Goal: Task Accomplishment & Management: Manage account settings

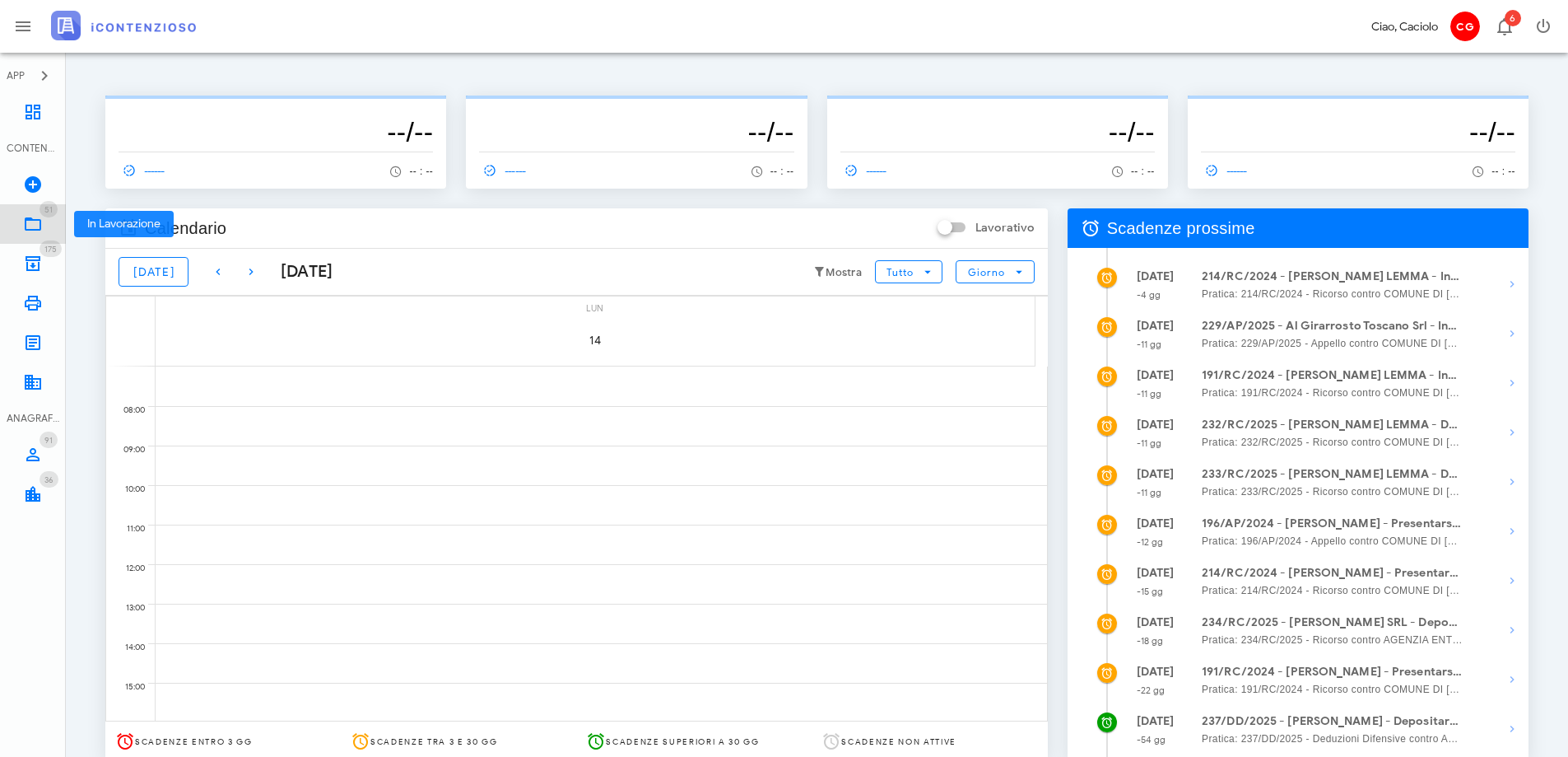
click at [41, 226] on icon at bounding box center [33, 224] width 20 height 20
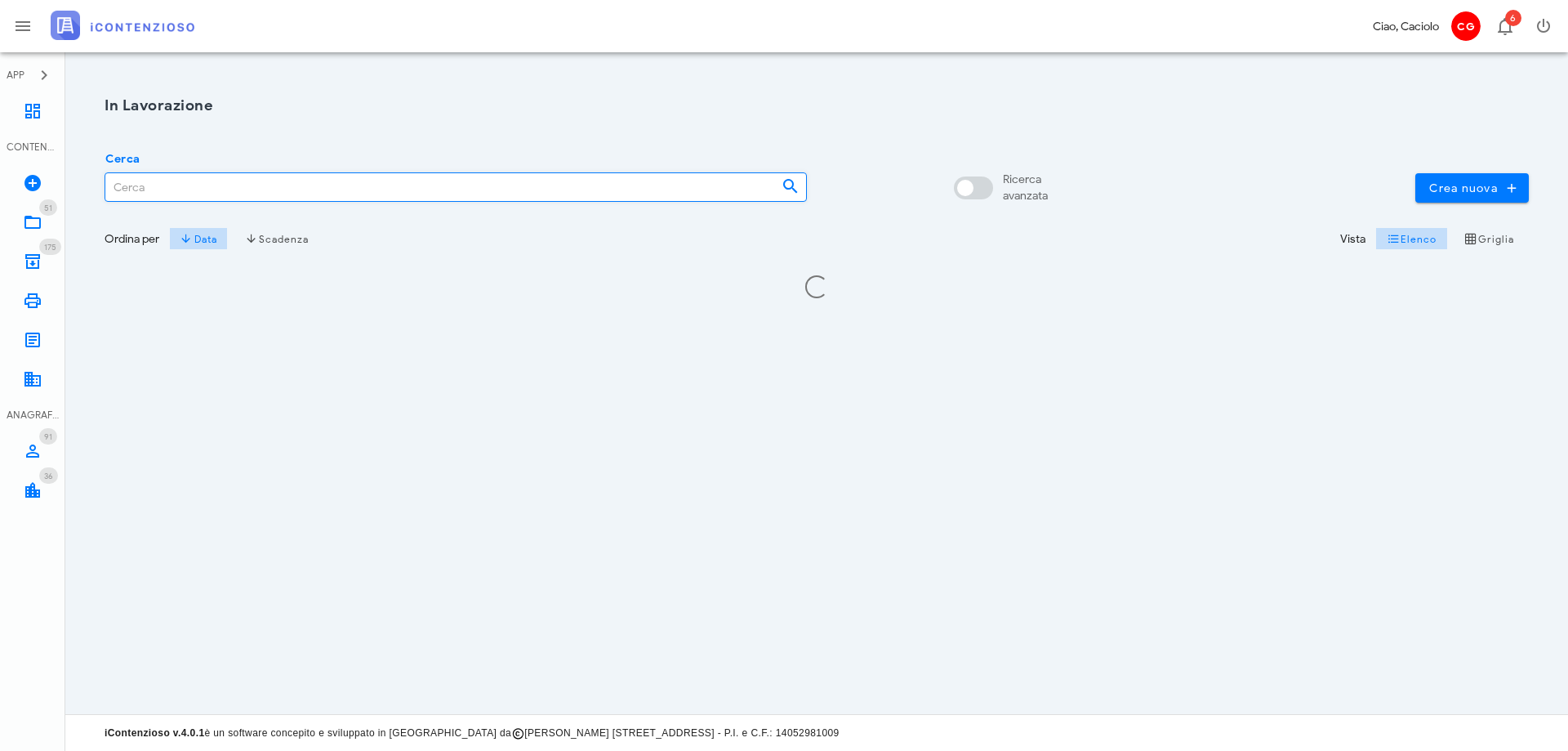
click at [178, 184] on input "Cerca" at bounding box center [436, 187] width 663 height 27
type input "al girarr"
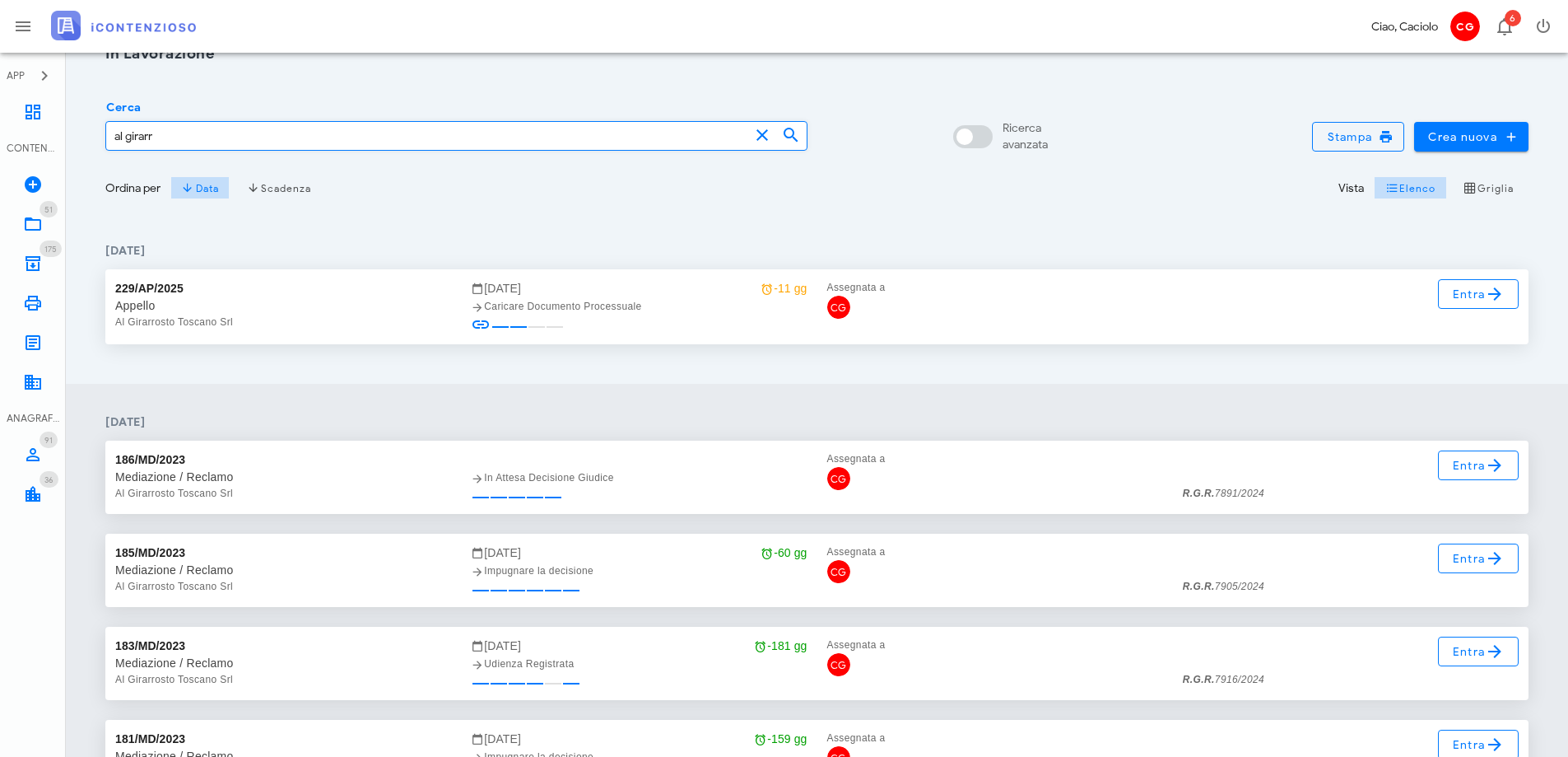
scroll to position [82, 0]
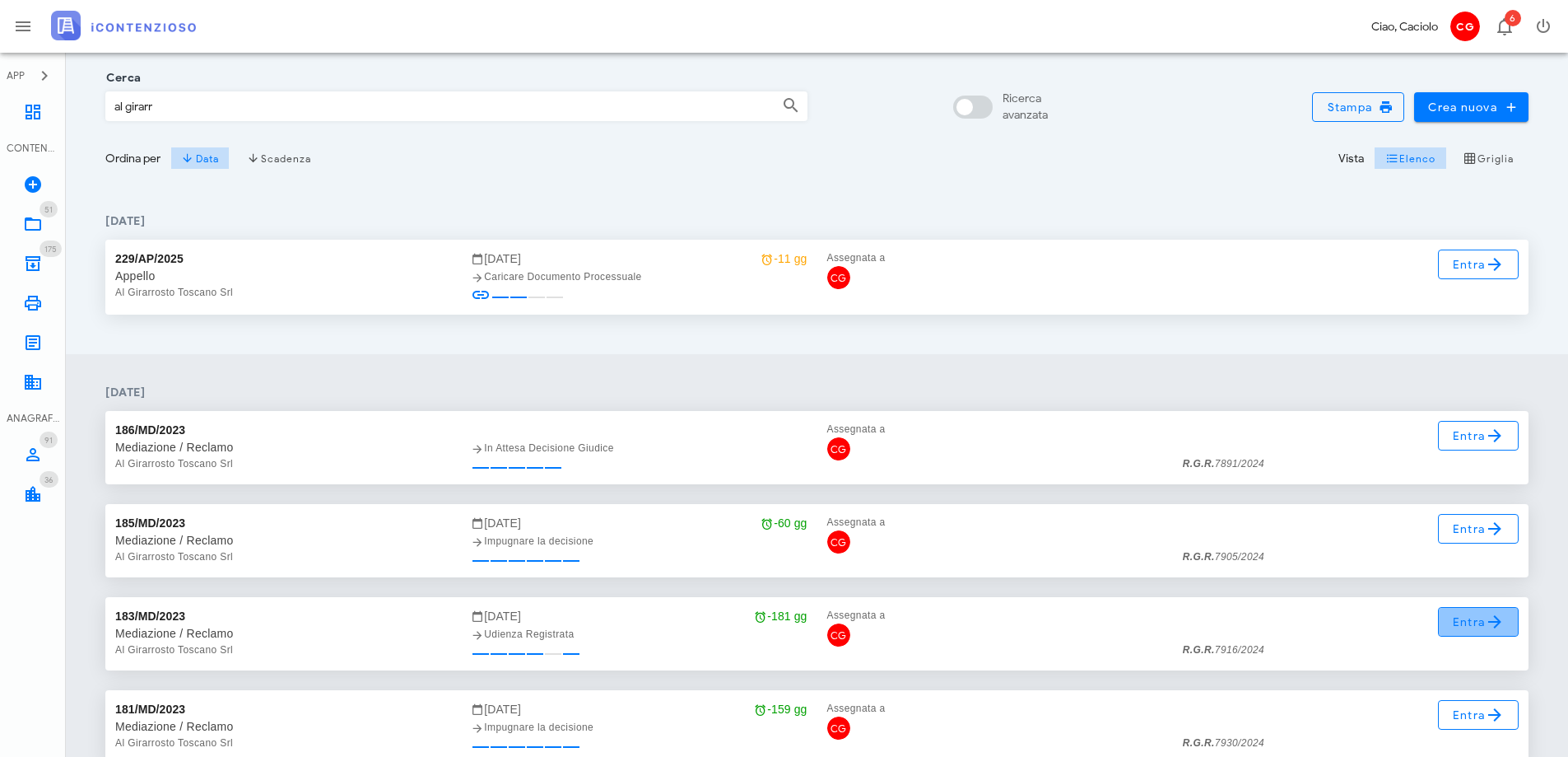
click at [1463, 615] on span "Entra" at bounding box center [1479, 622] width 53 height 20
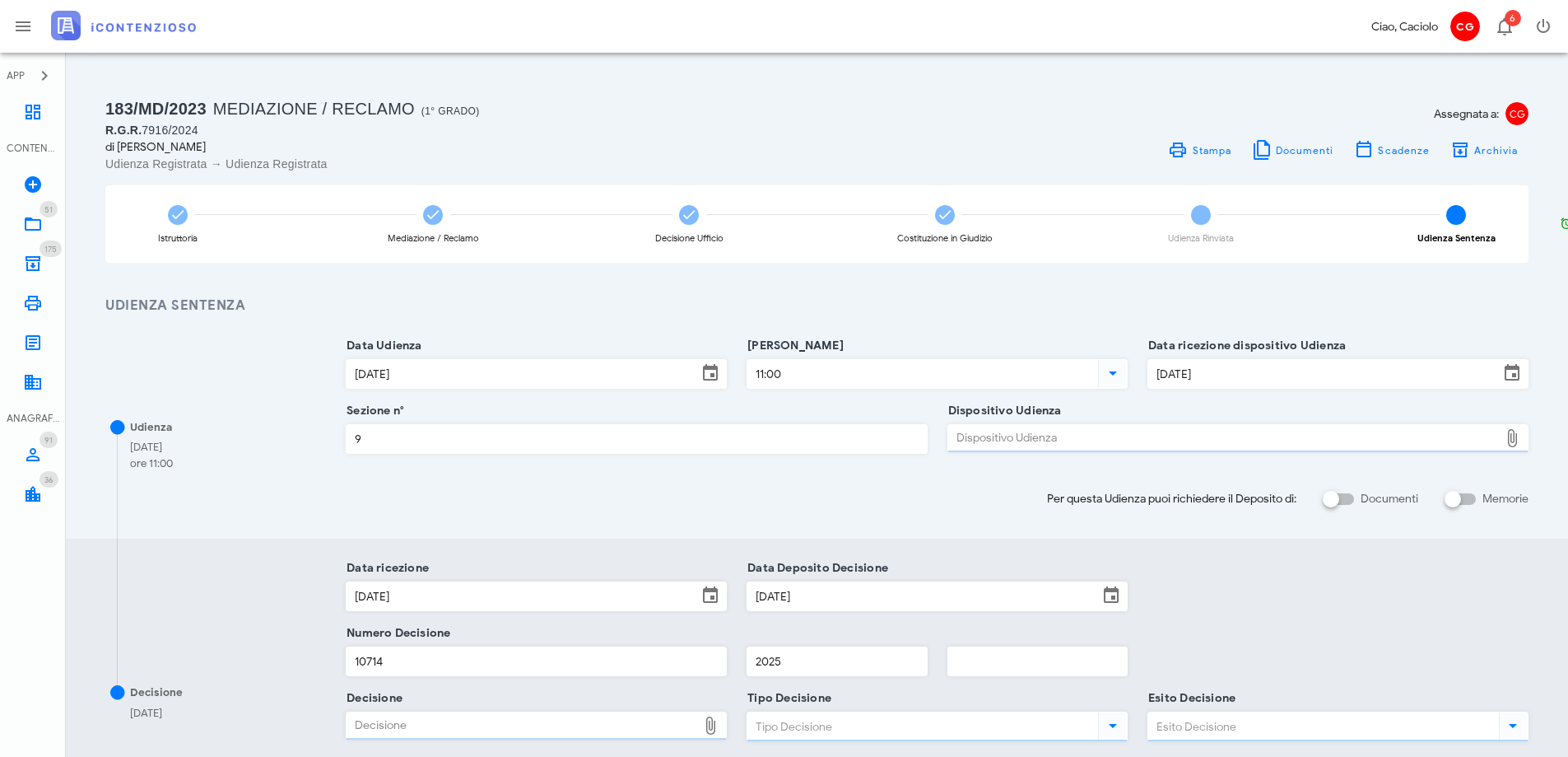
type input "Sentenza"
type input "Sfavorevole"
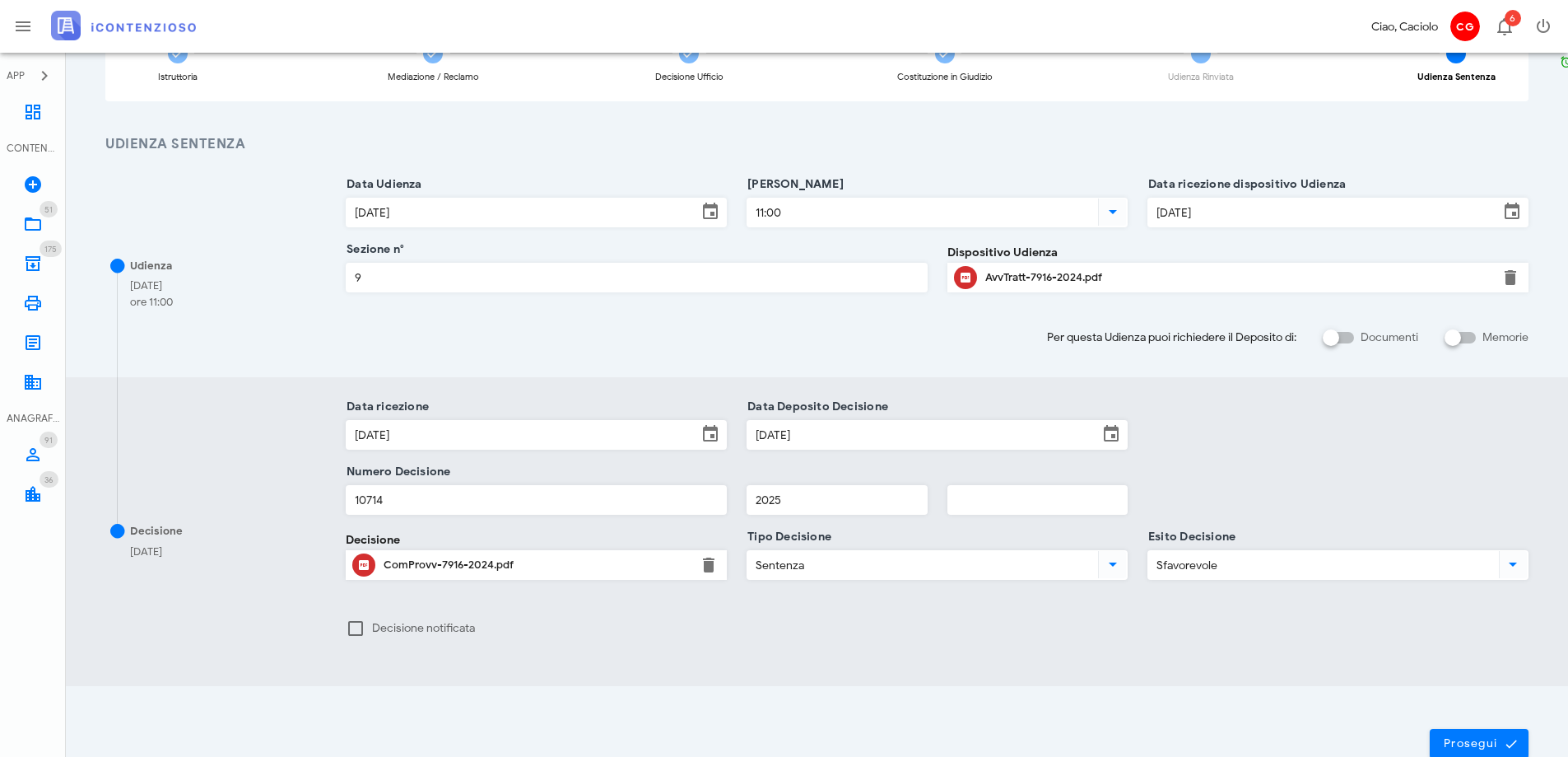
scroll to position [247, 0]
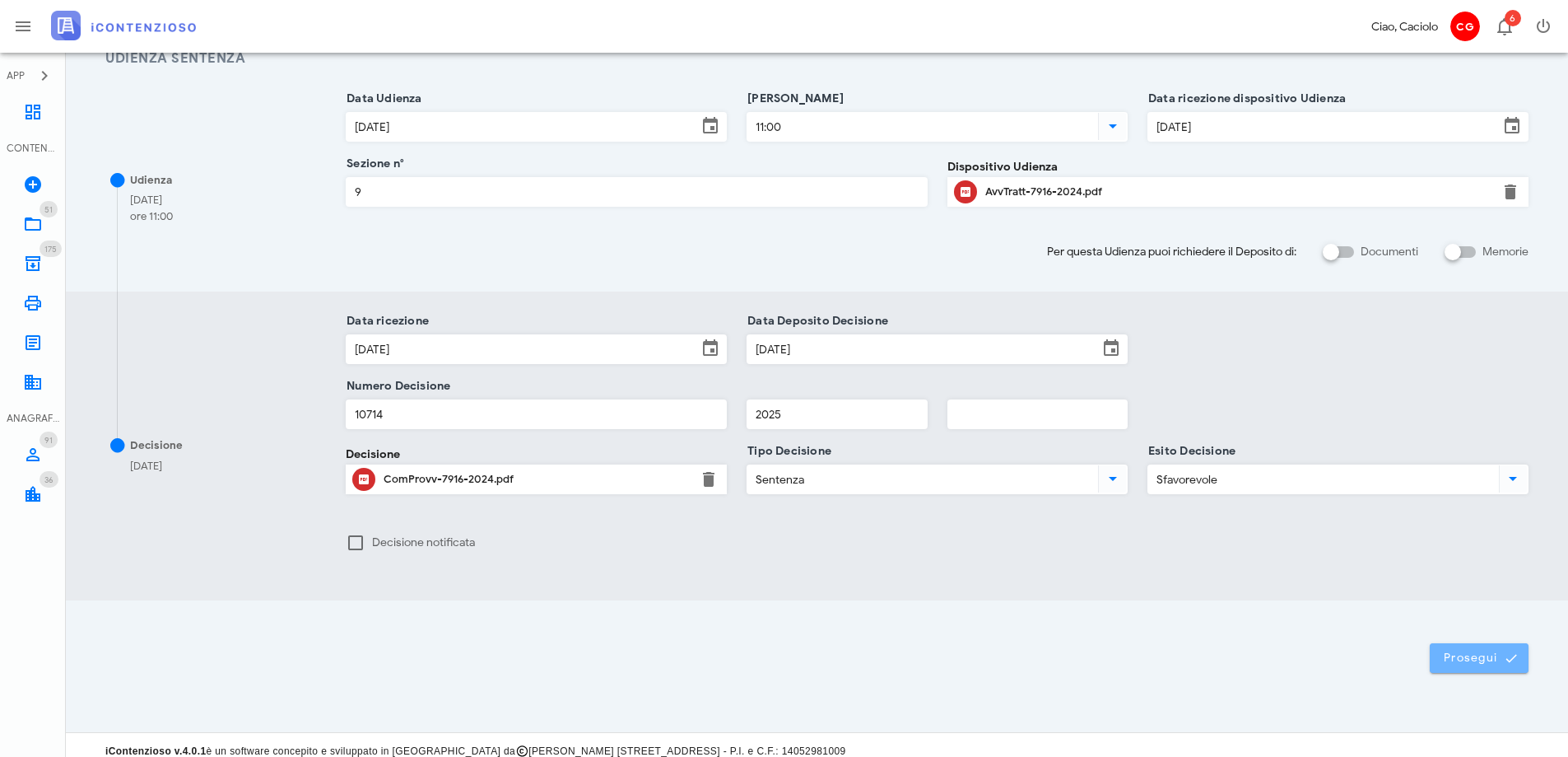
click at [1456, 649] on button "Prosegui" at bounding box center [1479, 658] width 99 height 30
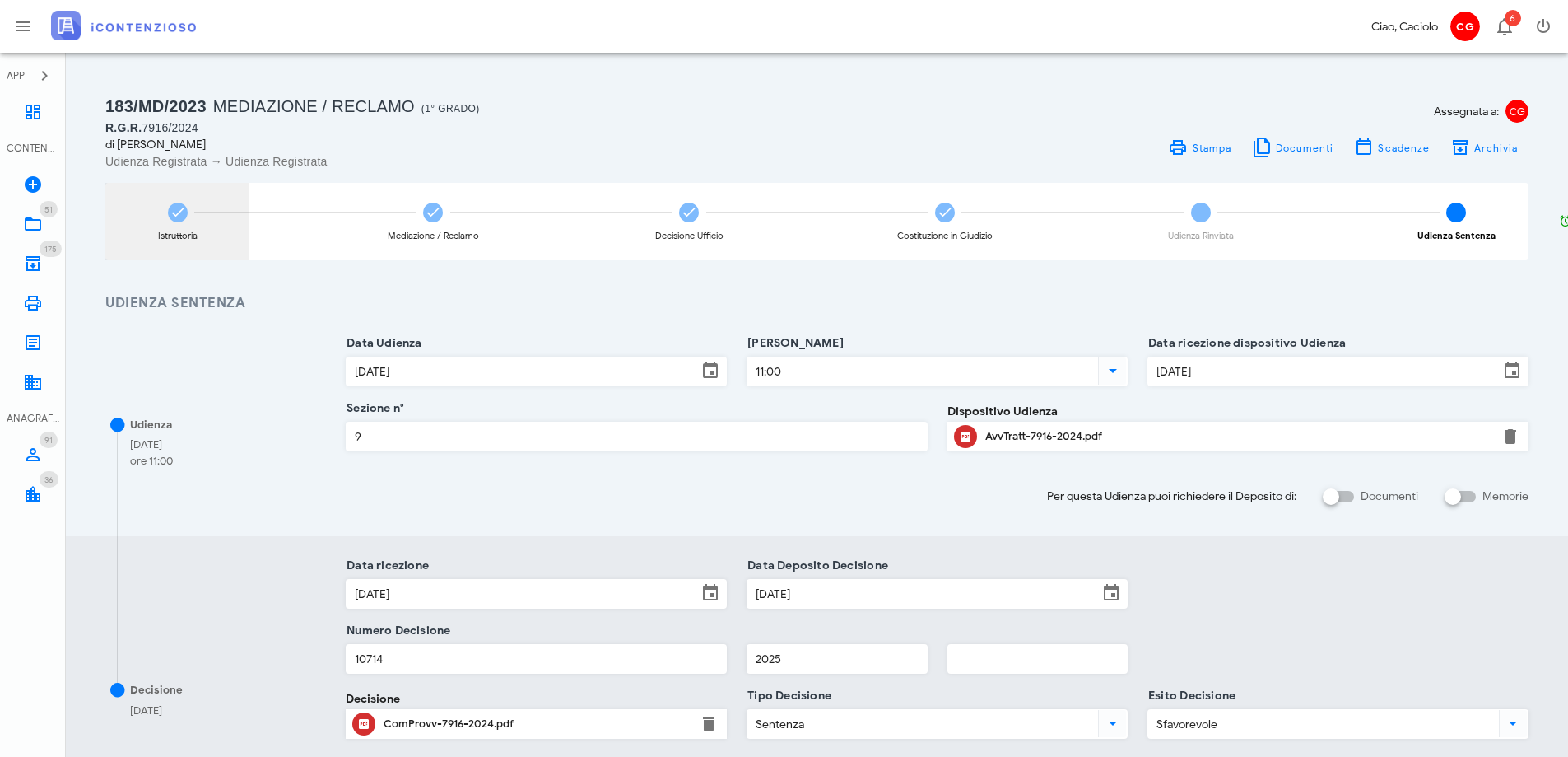
scroll to position [0, 0]
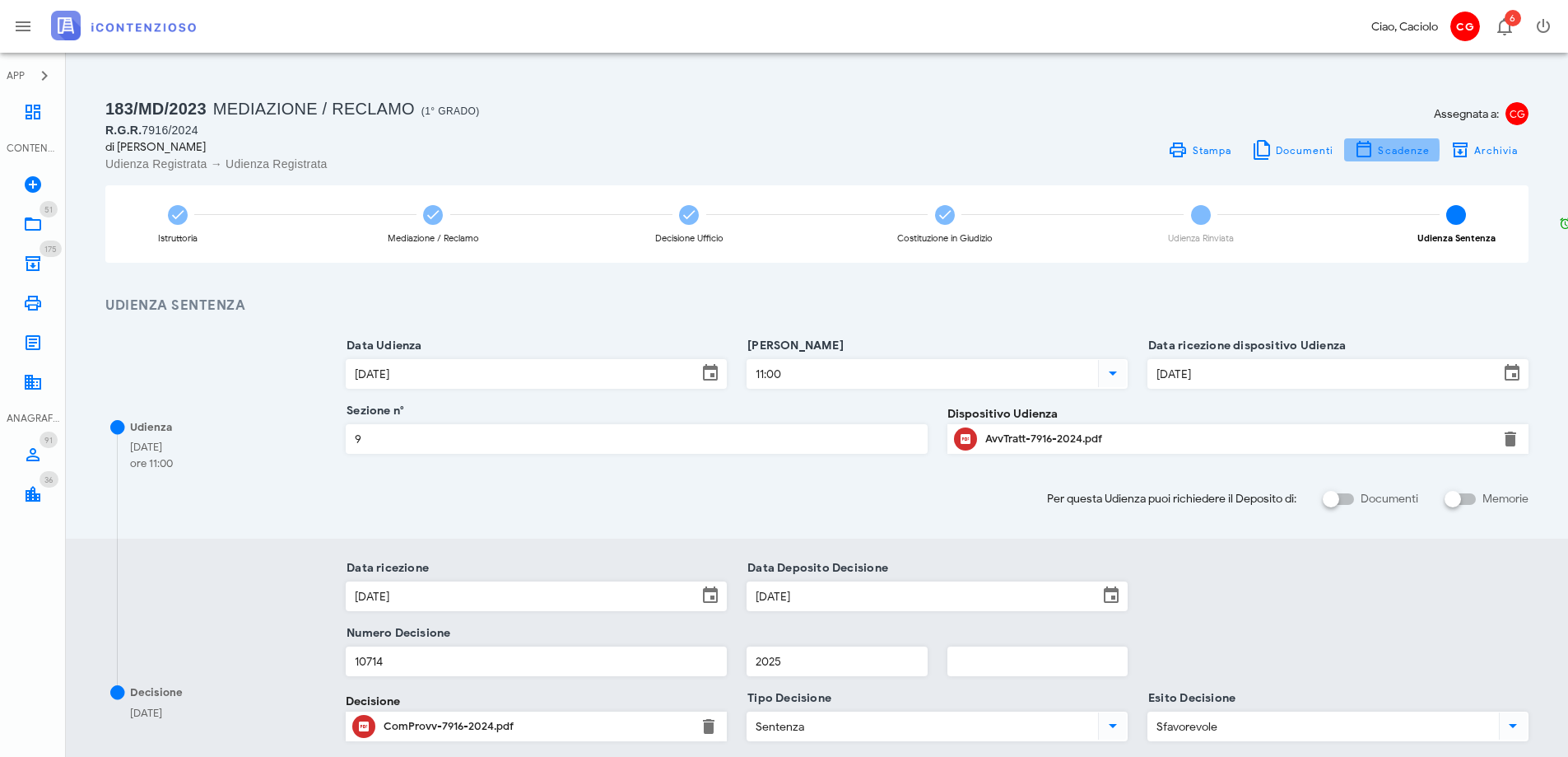
click at [1417, 148] on span "Scadenze" at bounding box center [1403, 150] width 52 height 12
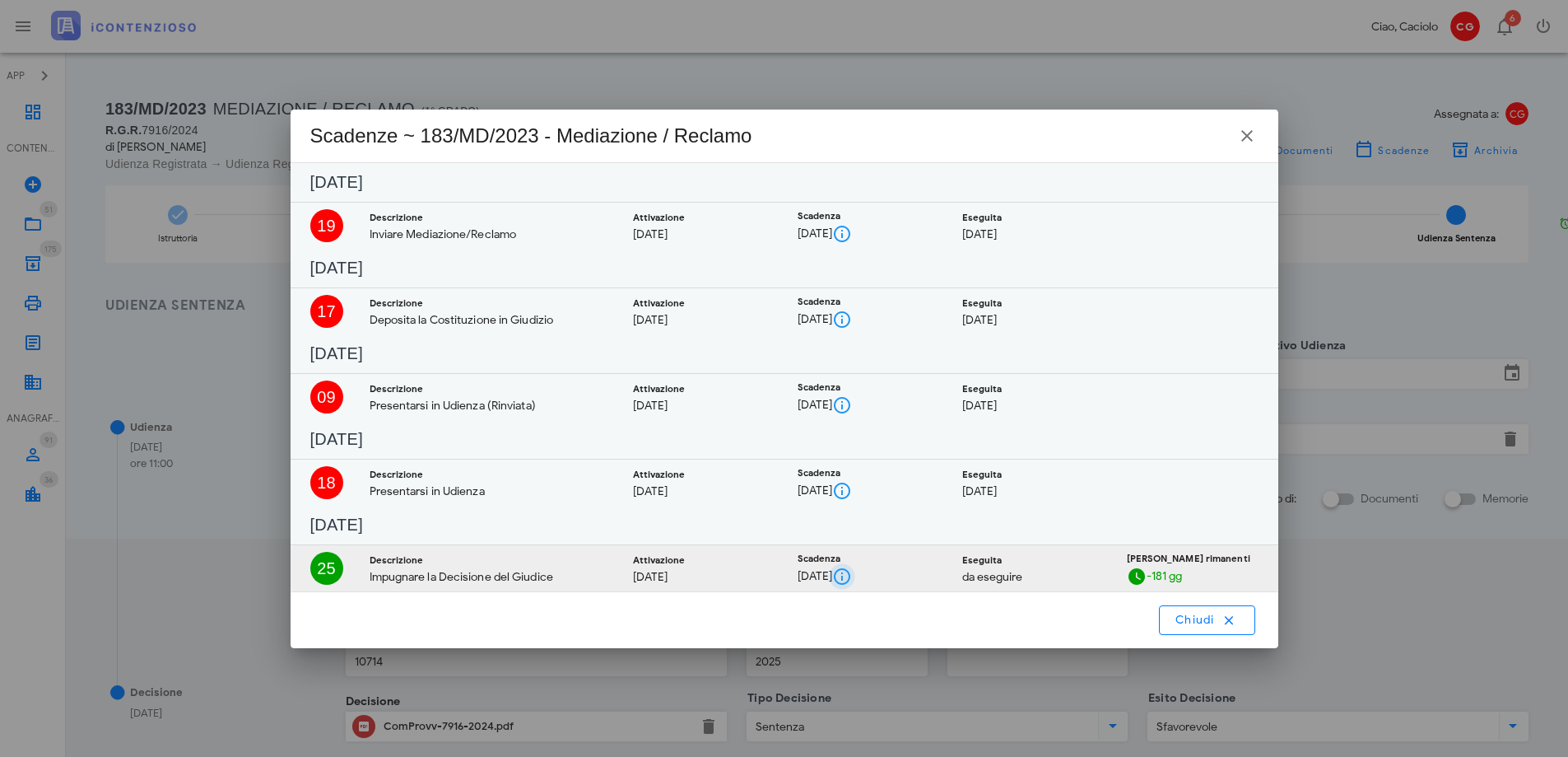
click at [852, 576] on button "button" at bounding box center [842, 576] width 20 height 20
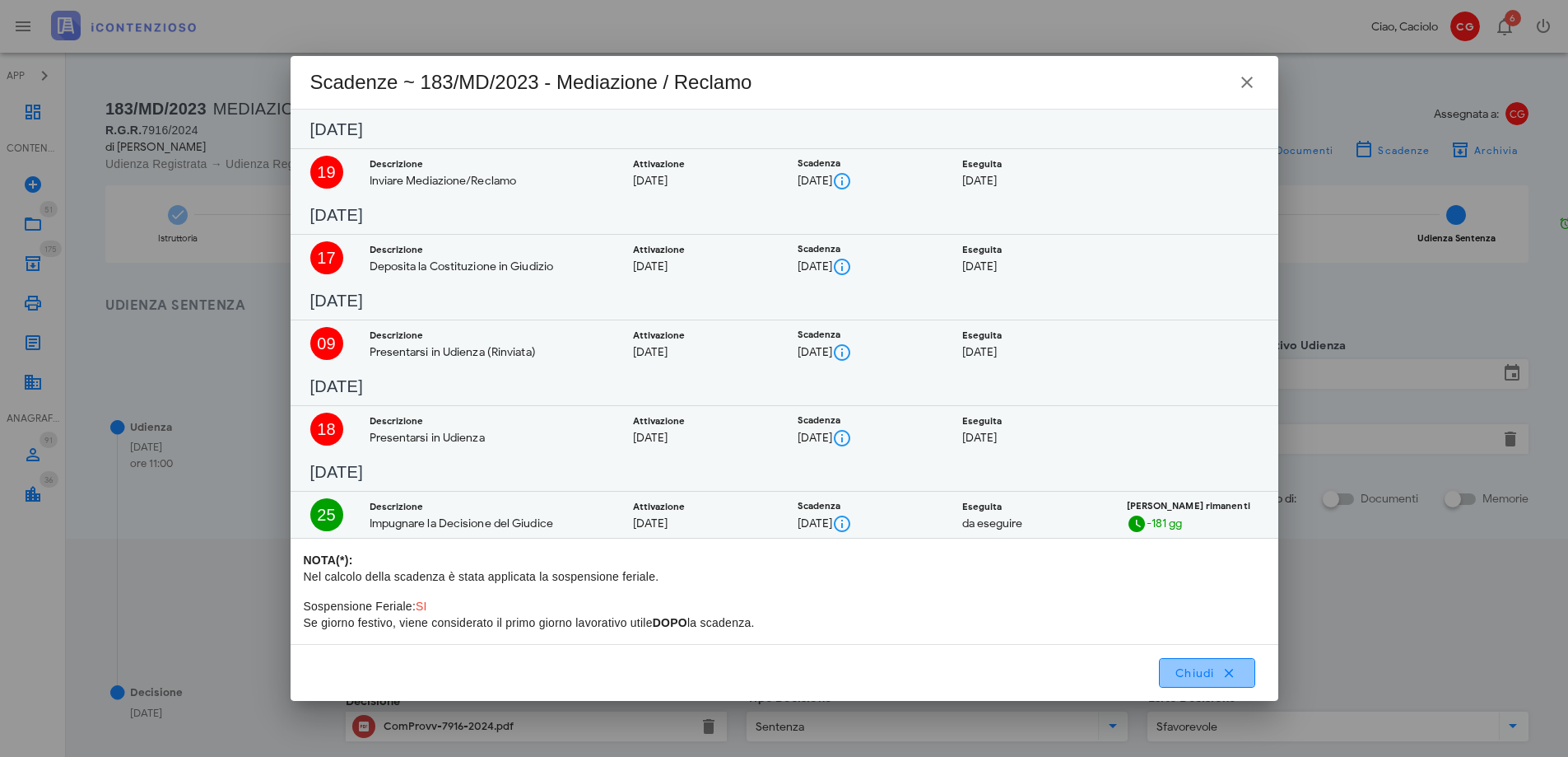
click at [1220, 676] on span "Chiudi" at bounding box center [1207, 672] width 65 height 15
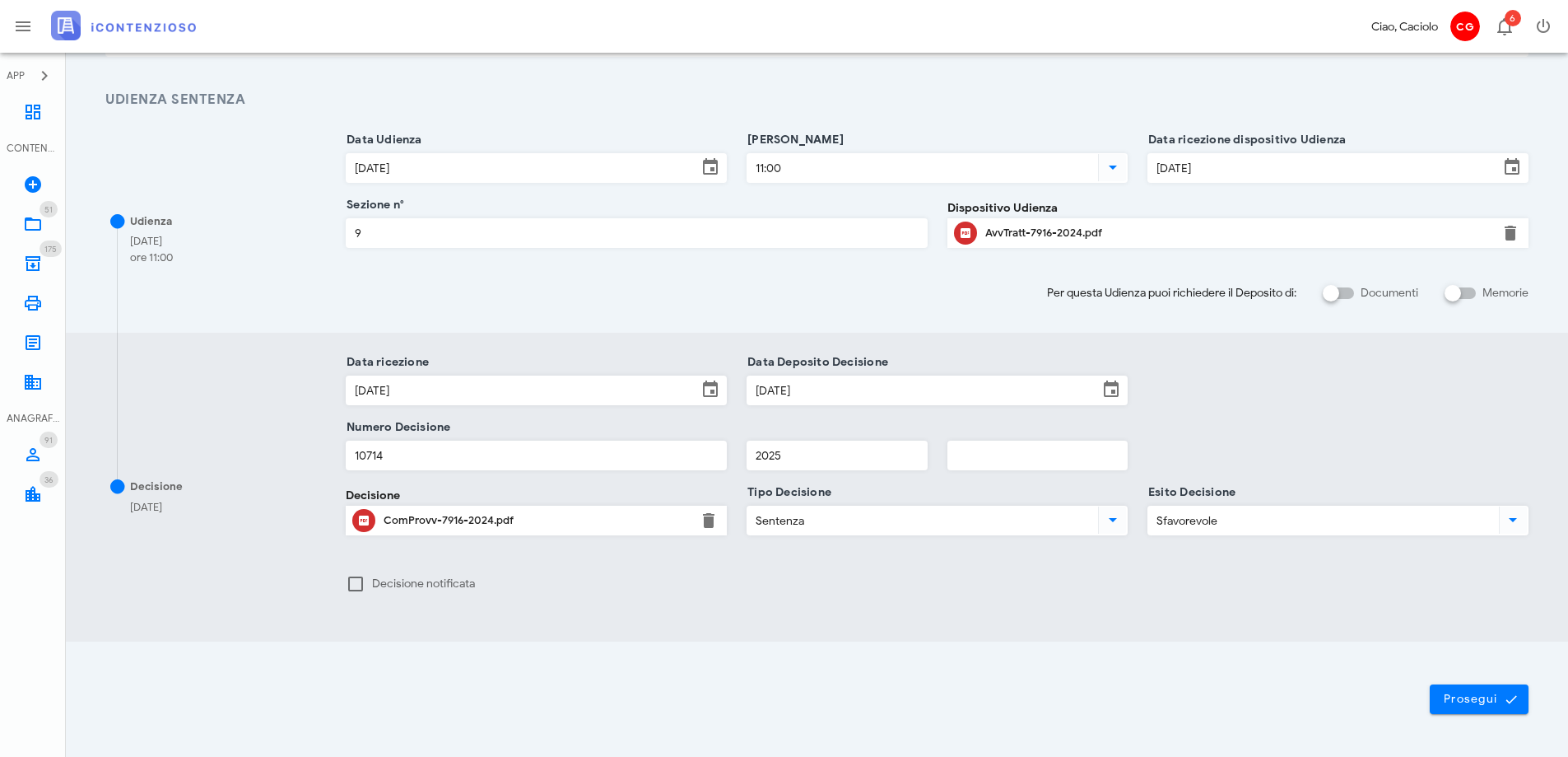
scroll to position [259, 0]
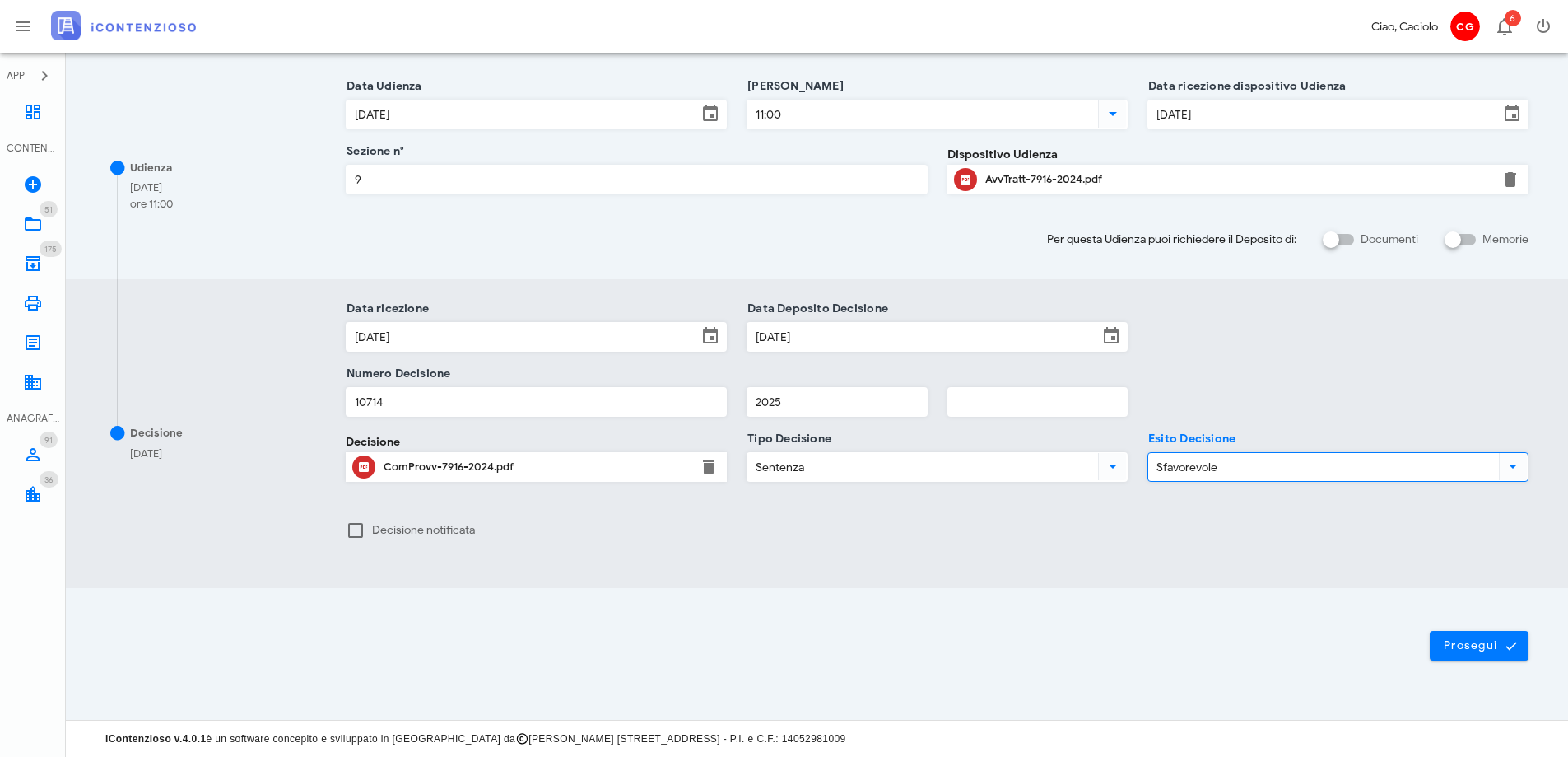
click at [1227, 473] on input "Sfavorevole" at bounding box center [1322, 466] width 348 height 28
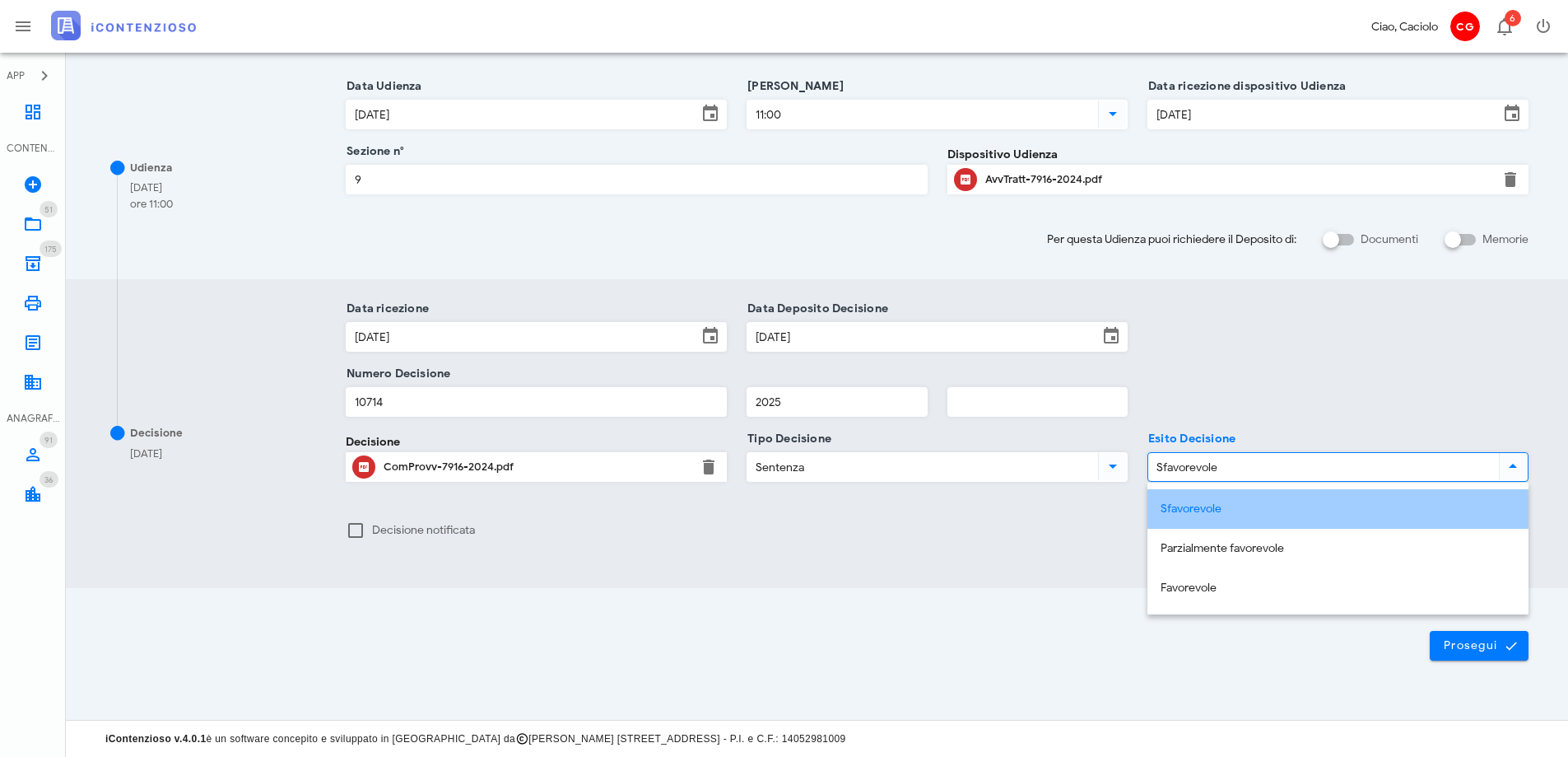
click at [1218, 502] on div "Sfavorevole" at bounding box center [1338, 509] width 355 height 14
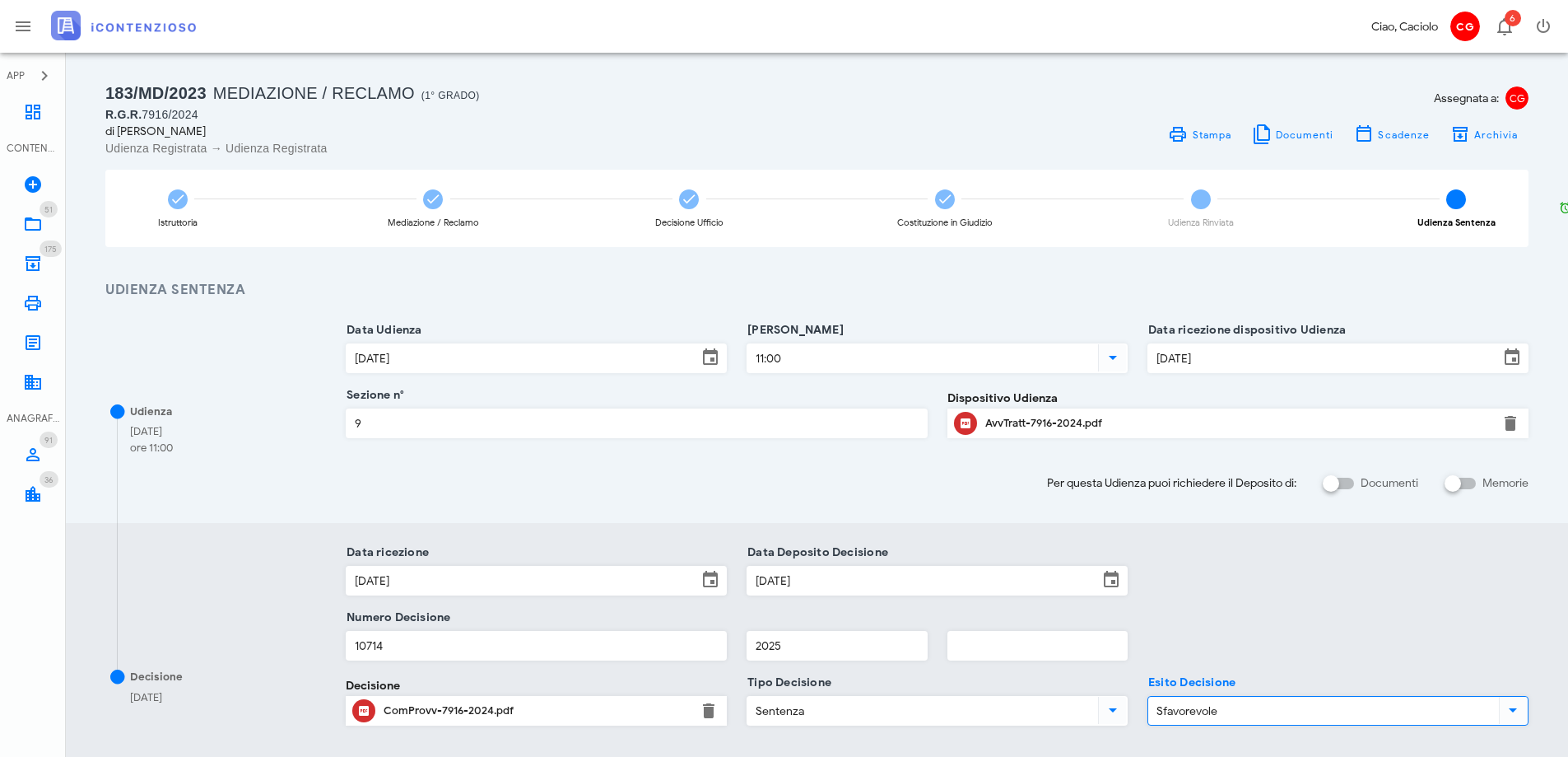
scroll to position [0, 0]
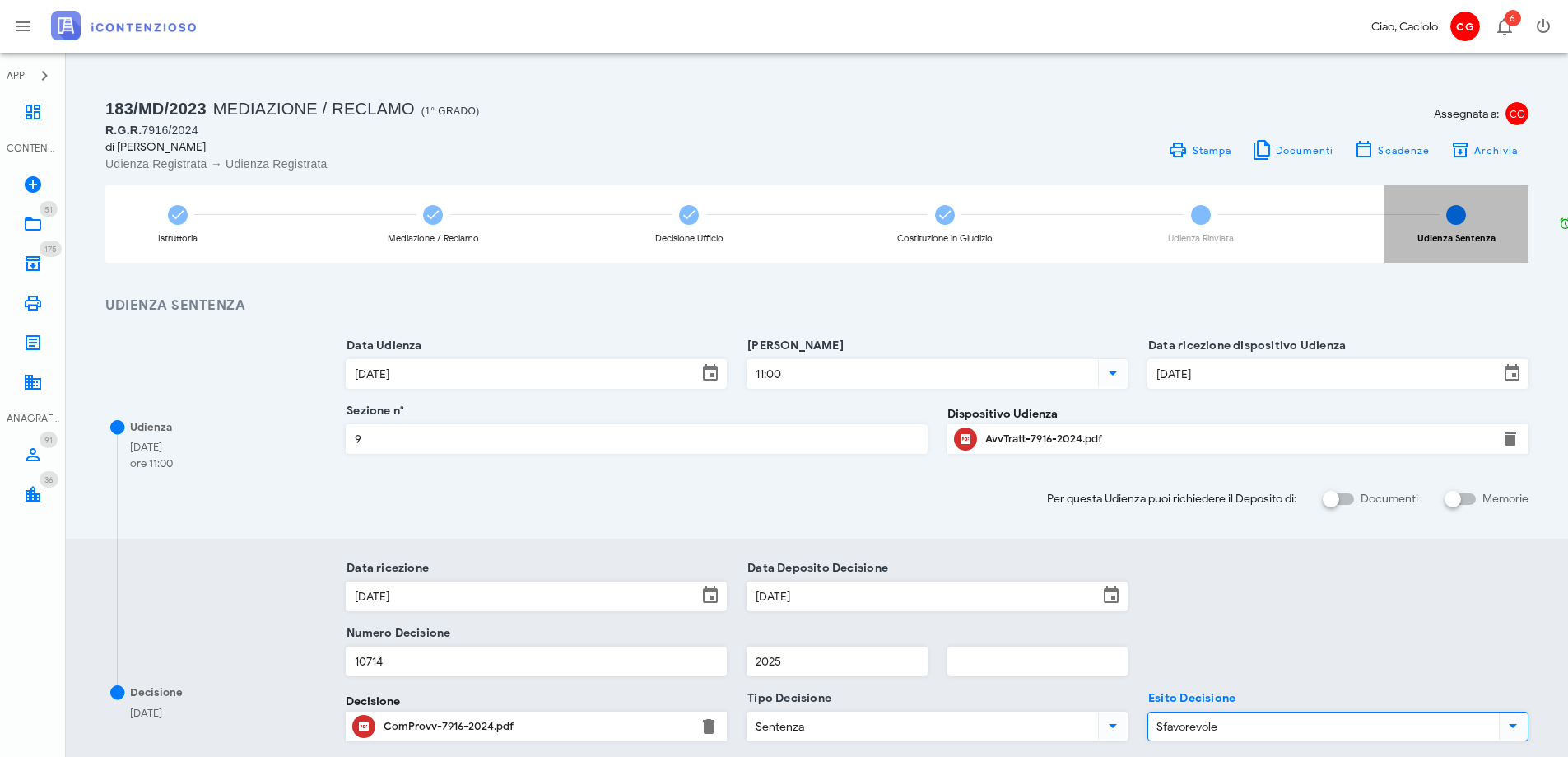
click at [1447, 211] on span "6" at bounding box center [1456, 214] width 20 height 20
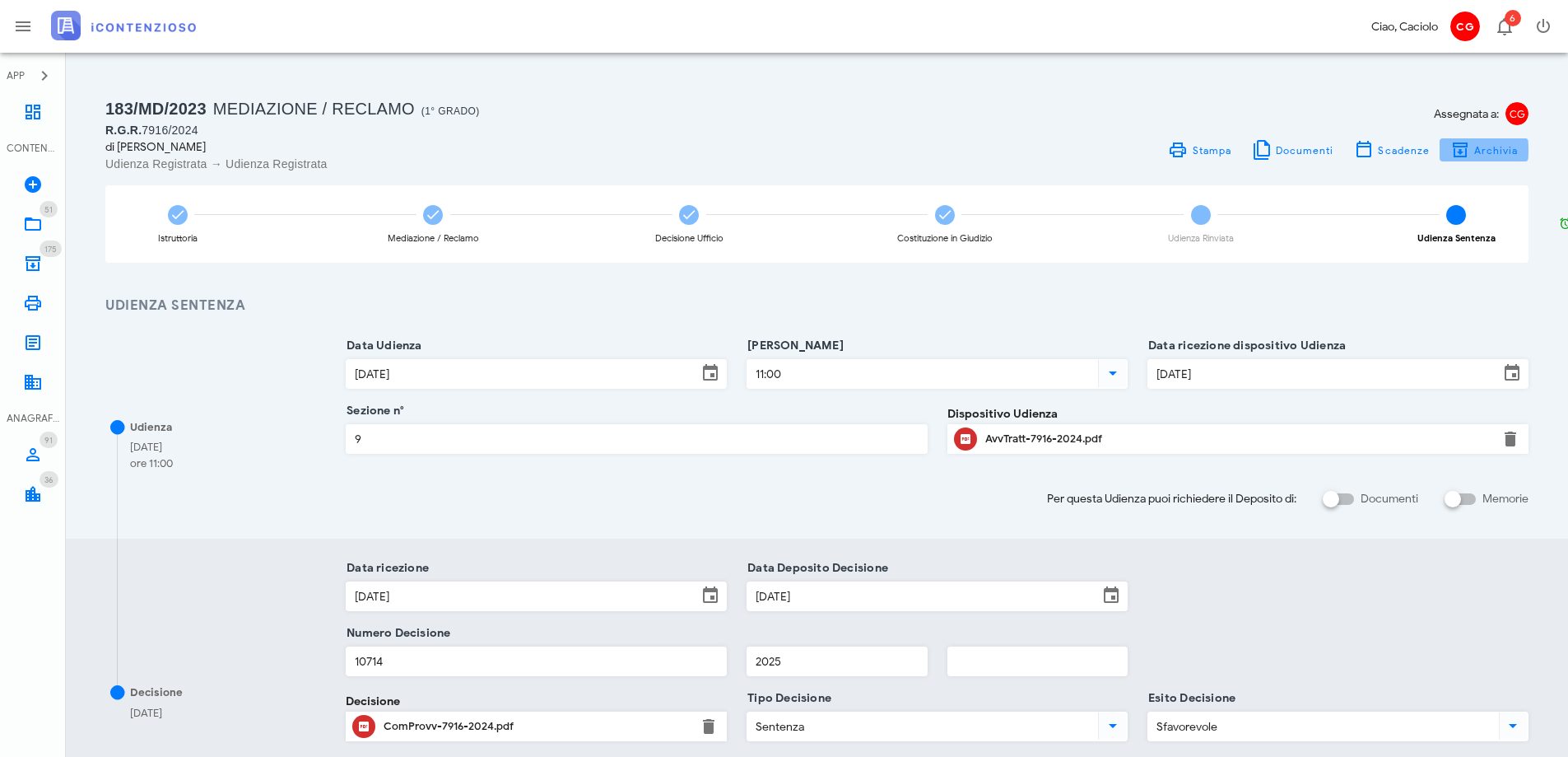
click at [1464, 145] on icon "button" at bounding box center [1460, 150] width 20 height 20
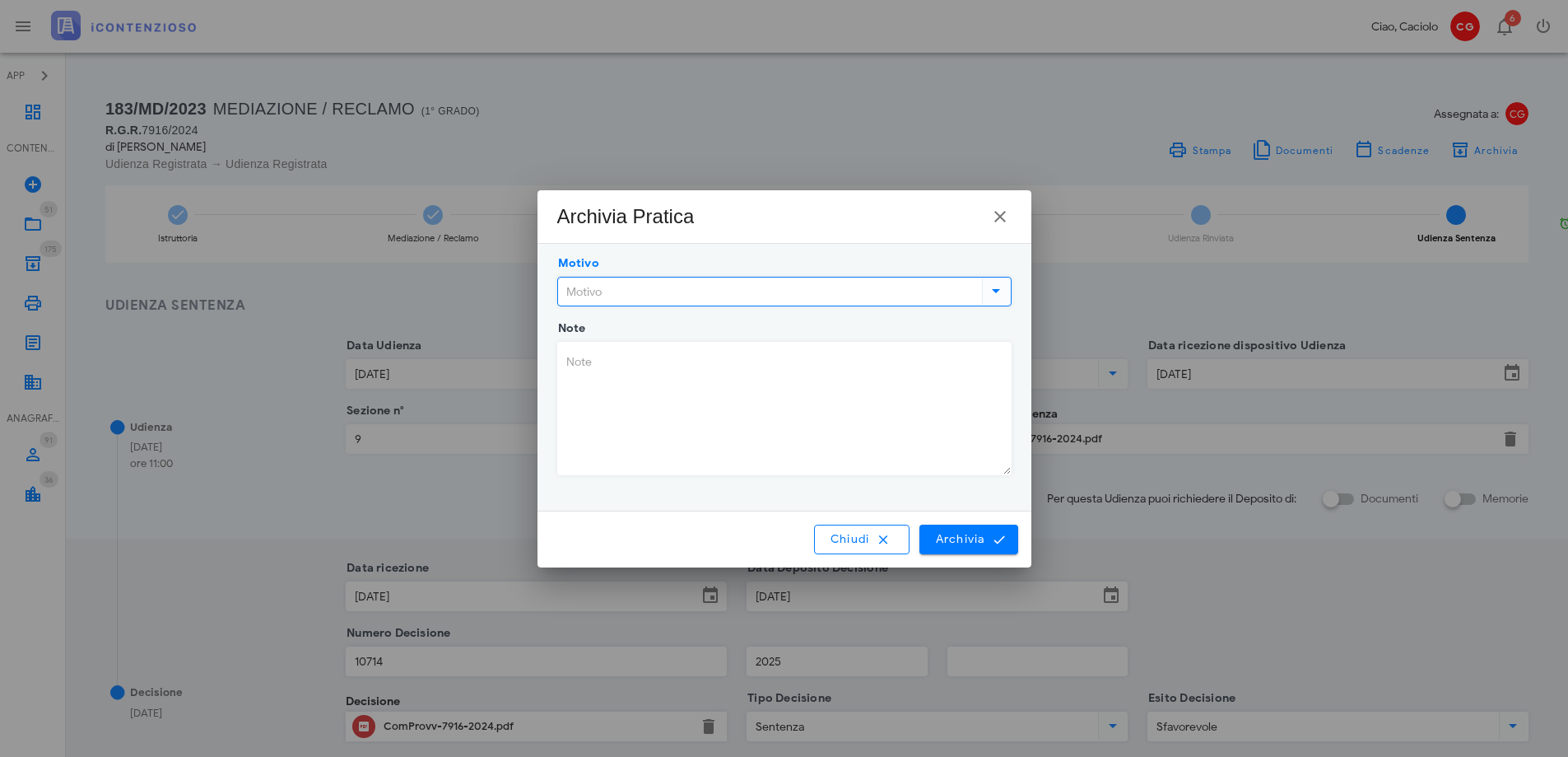
click at [946, 286] on input "Motivo" at bounding box center [769, 292] width 421 height 28
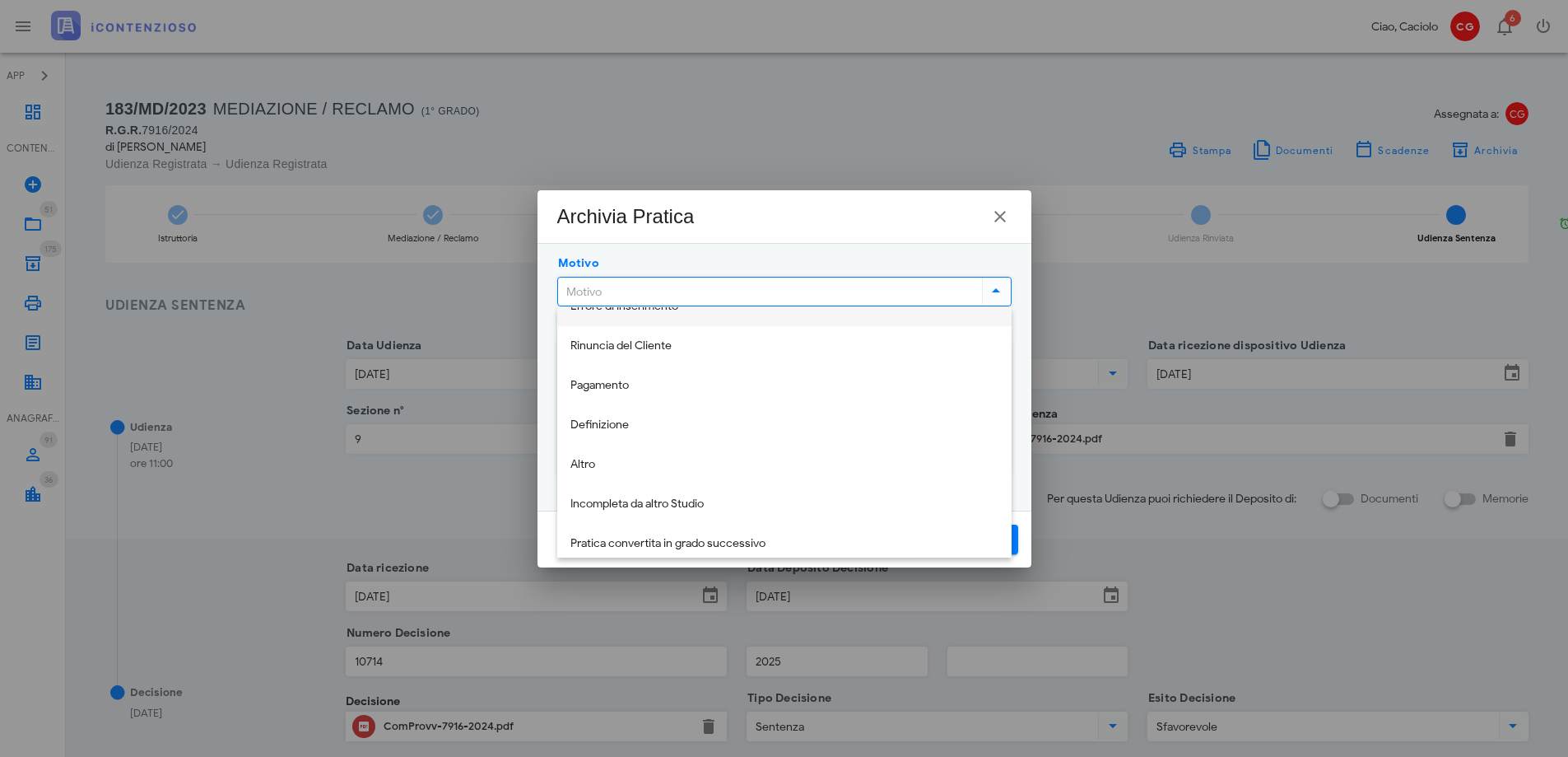
scroll to position [40, 0]
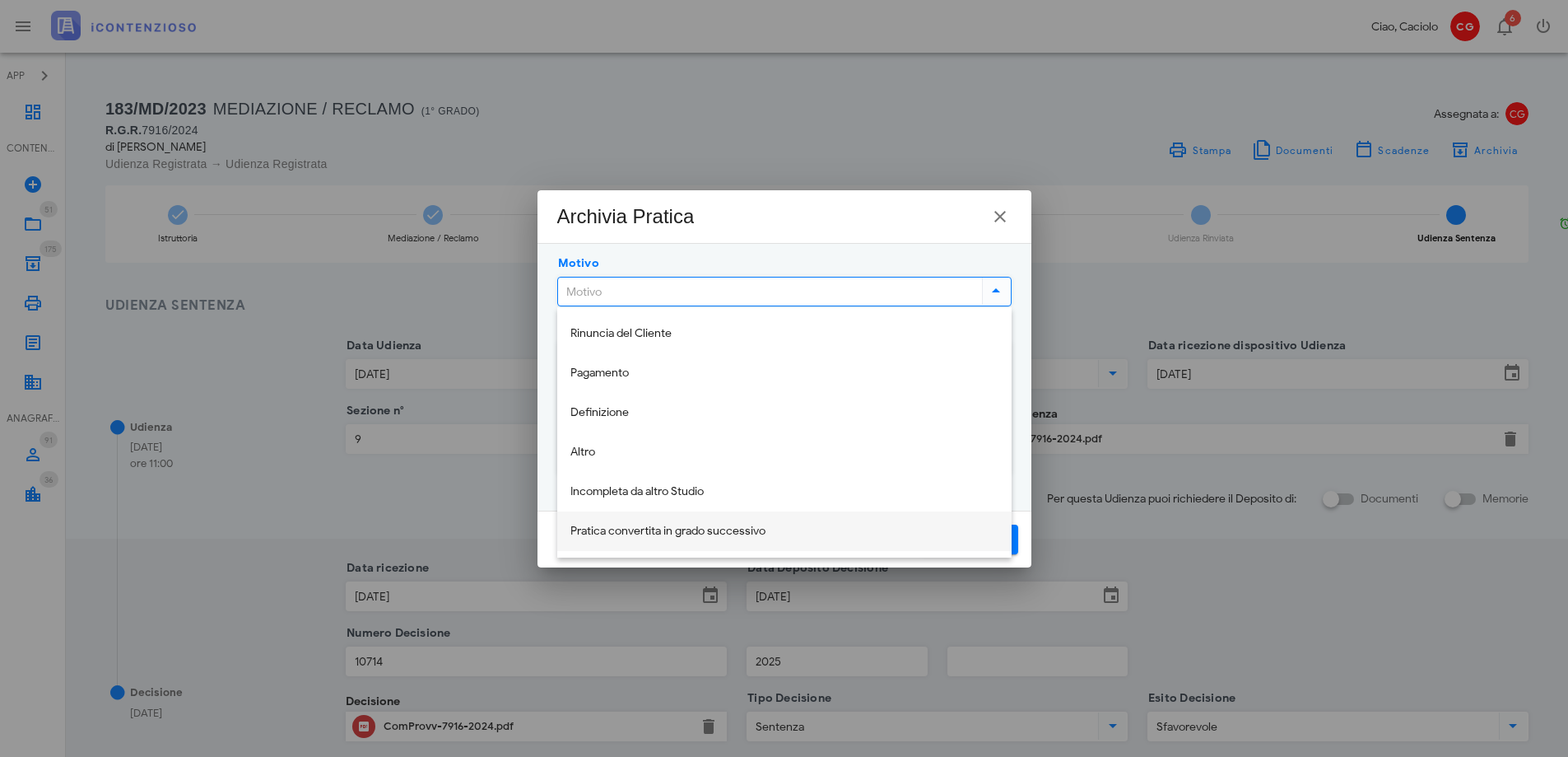
click at [780, 529] on div "Pratica convertita in grado successivo" at bounding box center [784, 532] width 428 height 14
type input "Pratica convertita in grado successivo"
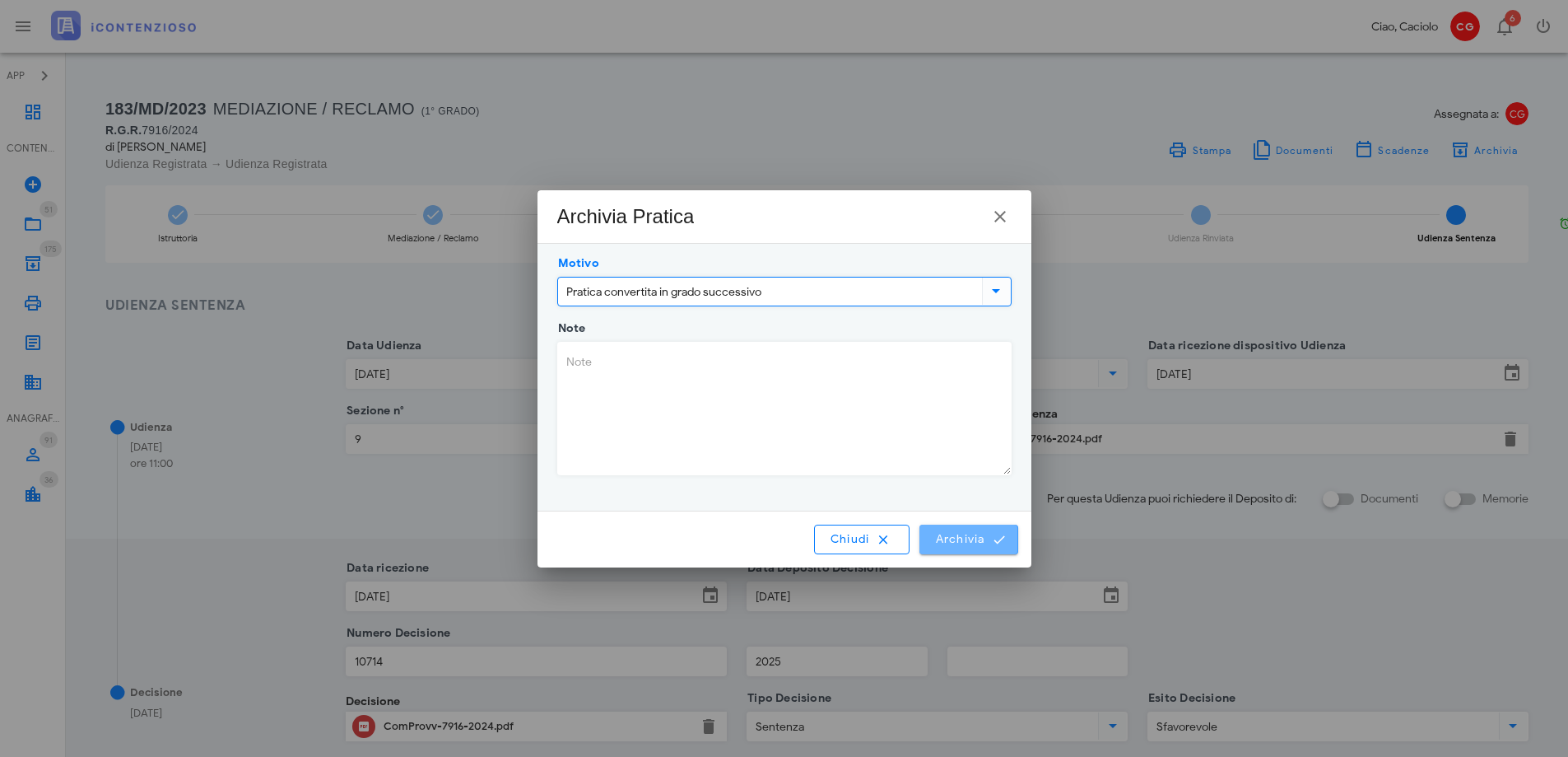
click at [949, 537] on span "Archivia" at bounding box center [968, 539] width 68 height 15
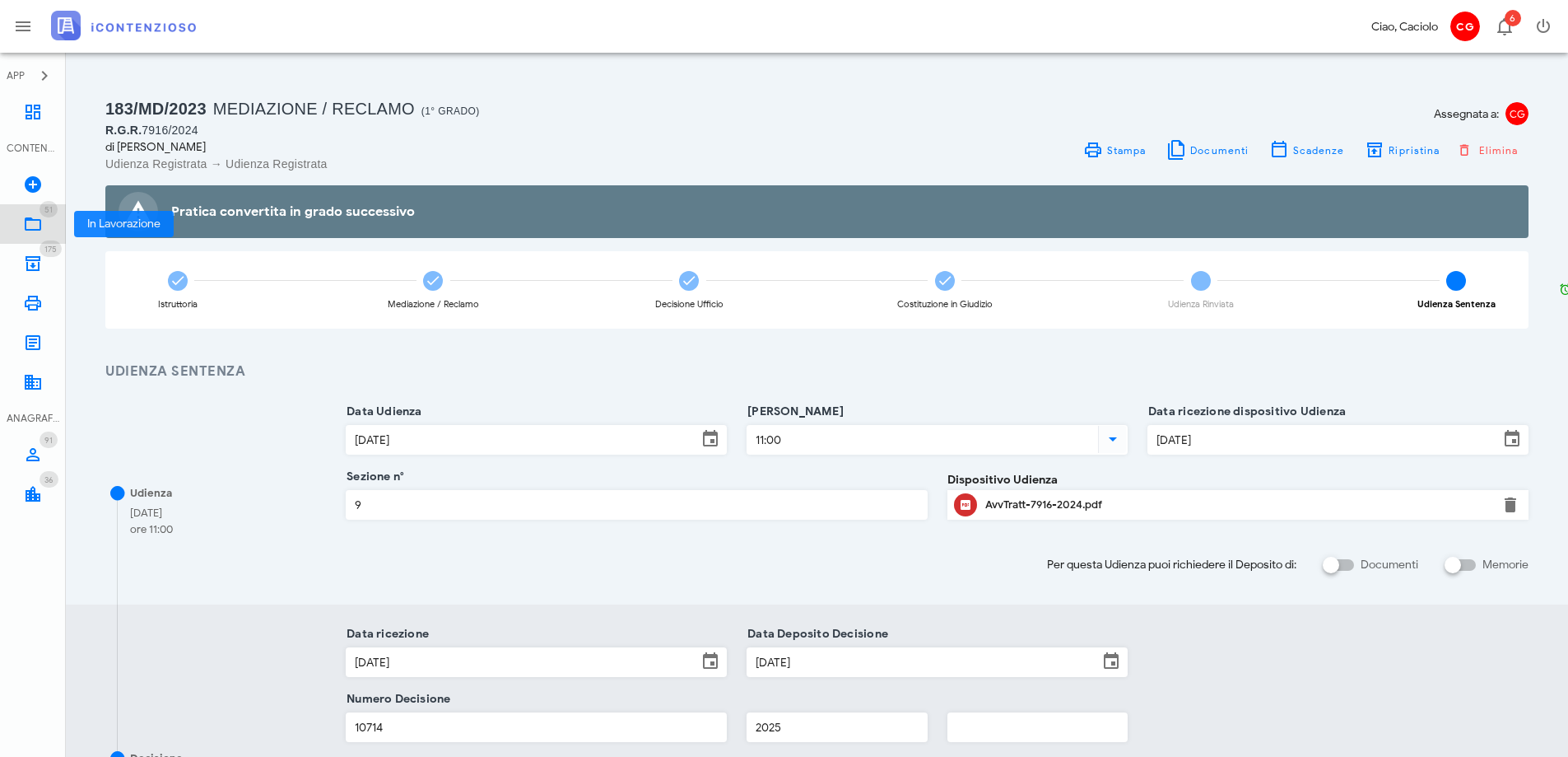
click at [38, 213] on link "51 In Lavorazione 51" at bounding box center [33, 224] width 66 height 40
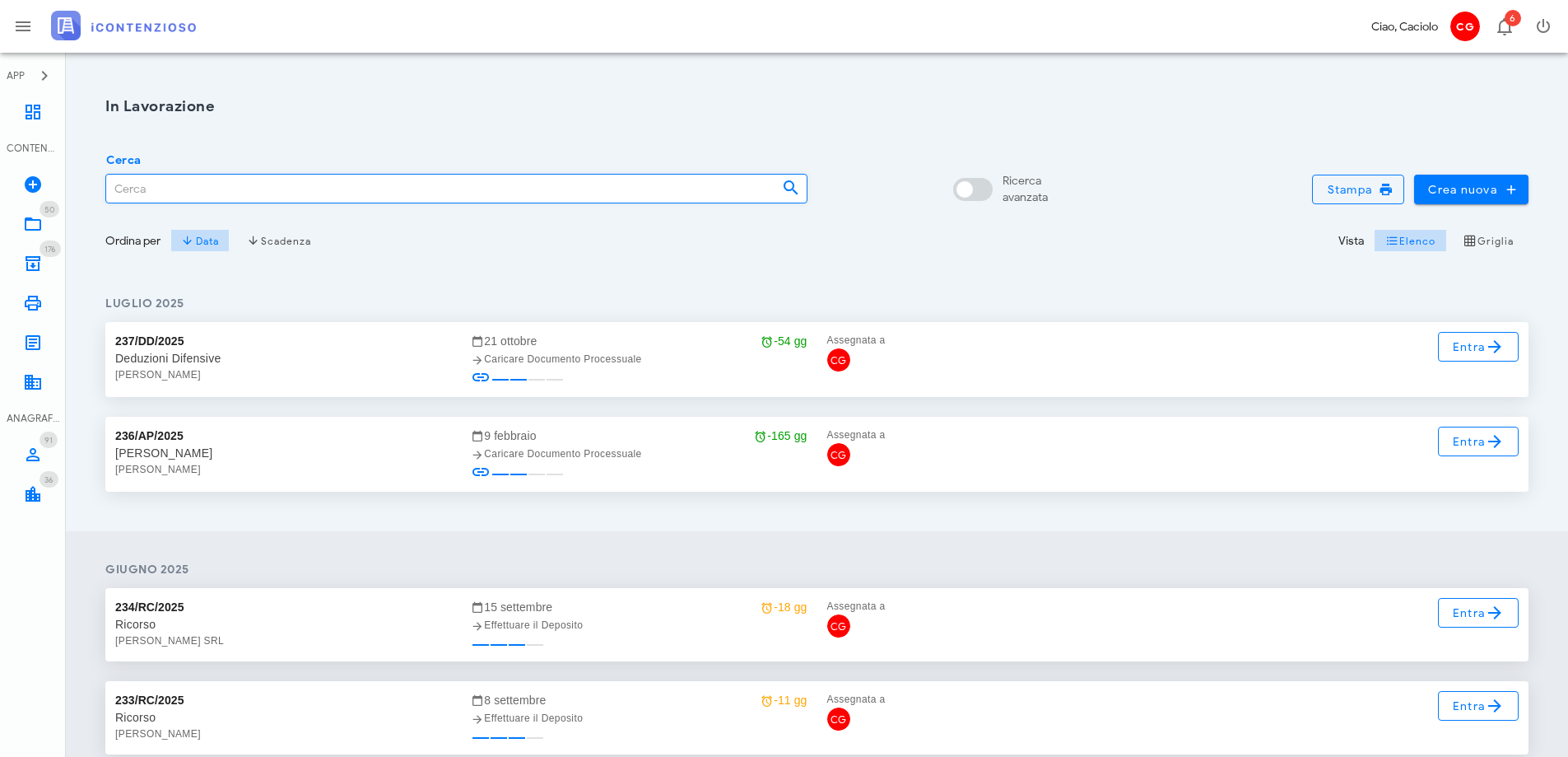
click at [284, 185] on input "Cerca" at bounding box center [437, 189] width 663 height 28
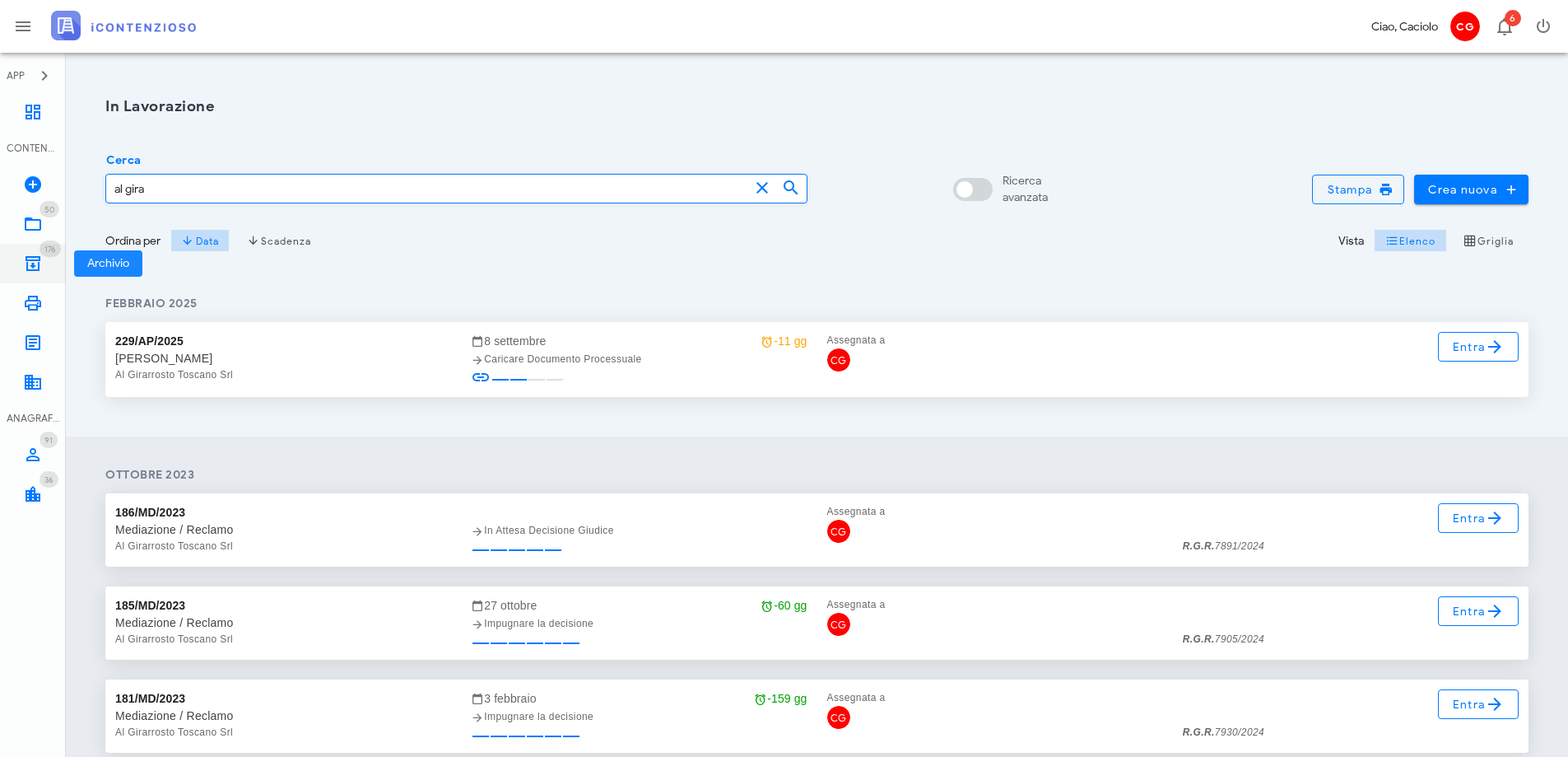
type input "al gira"
click at [56, 257] on link "176 Archivio 176" at bounding box center [33, 264] width 66 height 40
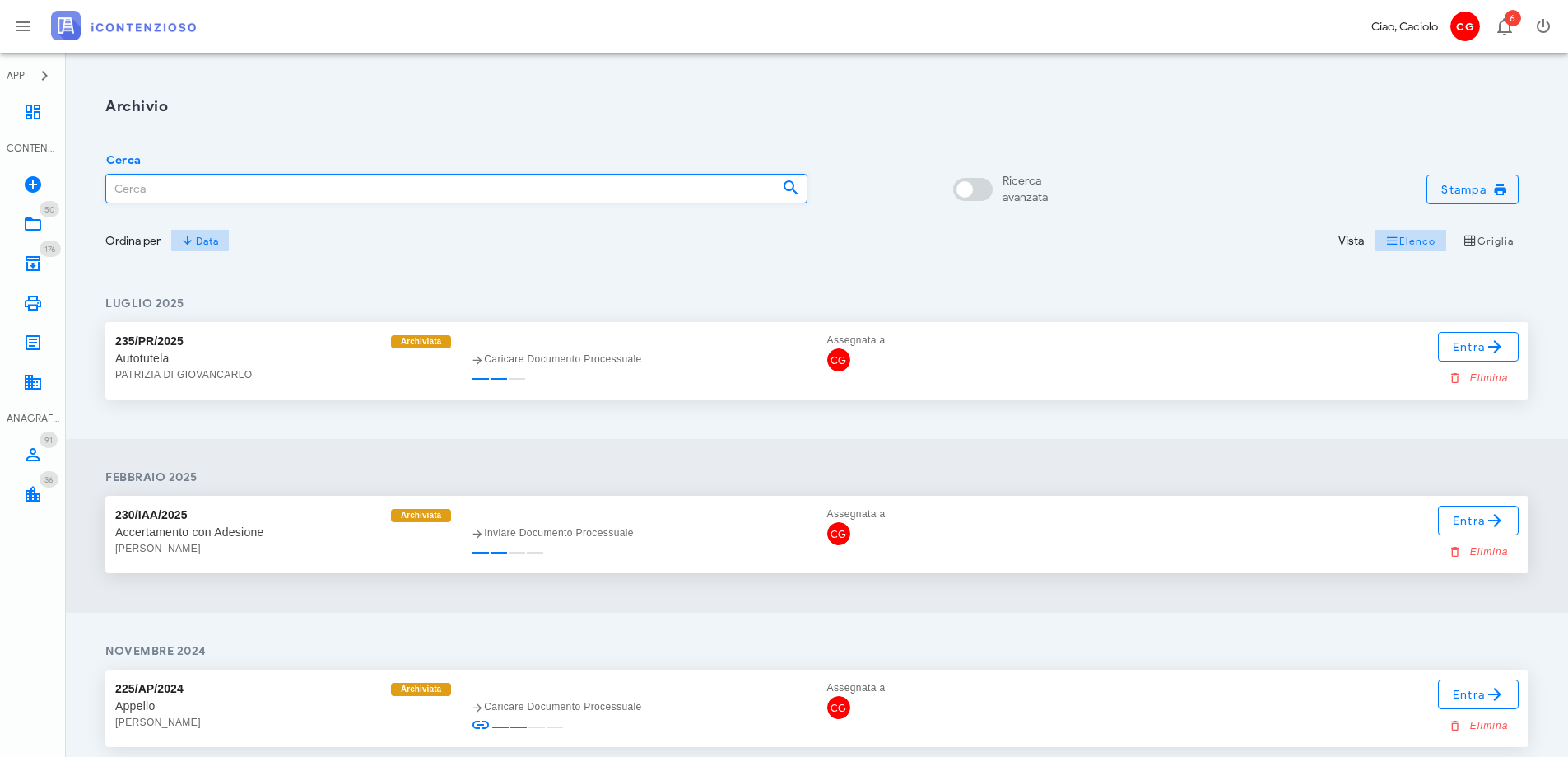
click at [278, 183] on input "Cerca" at bounding box center [437, 189] width 663 height 28
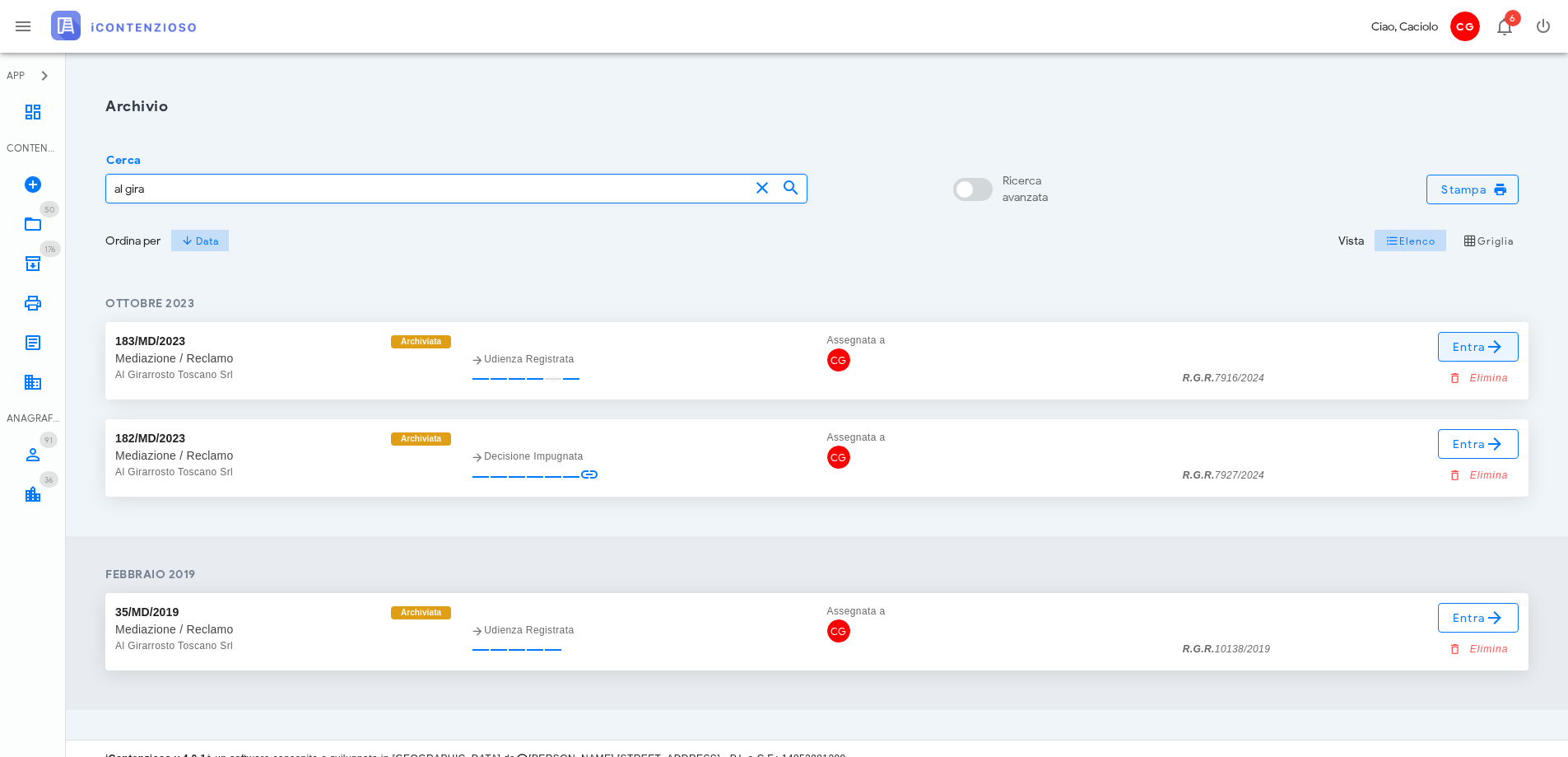
type input "al gira"
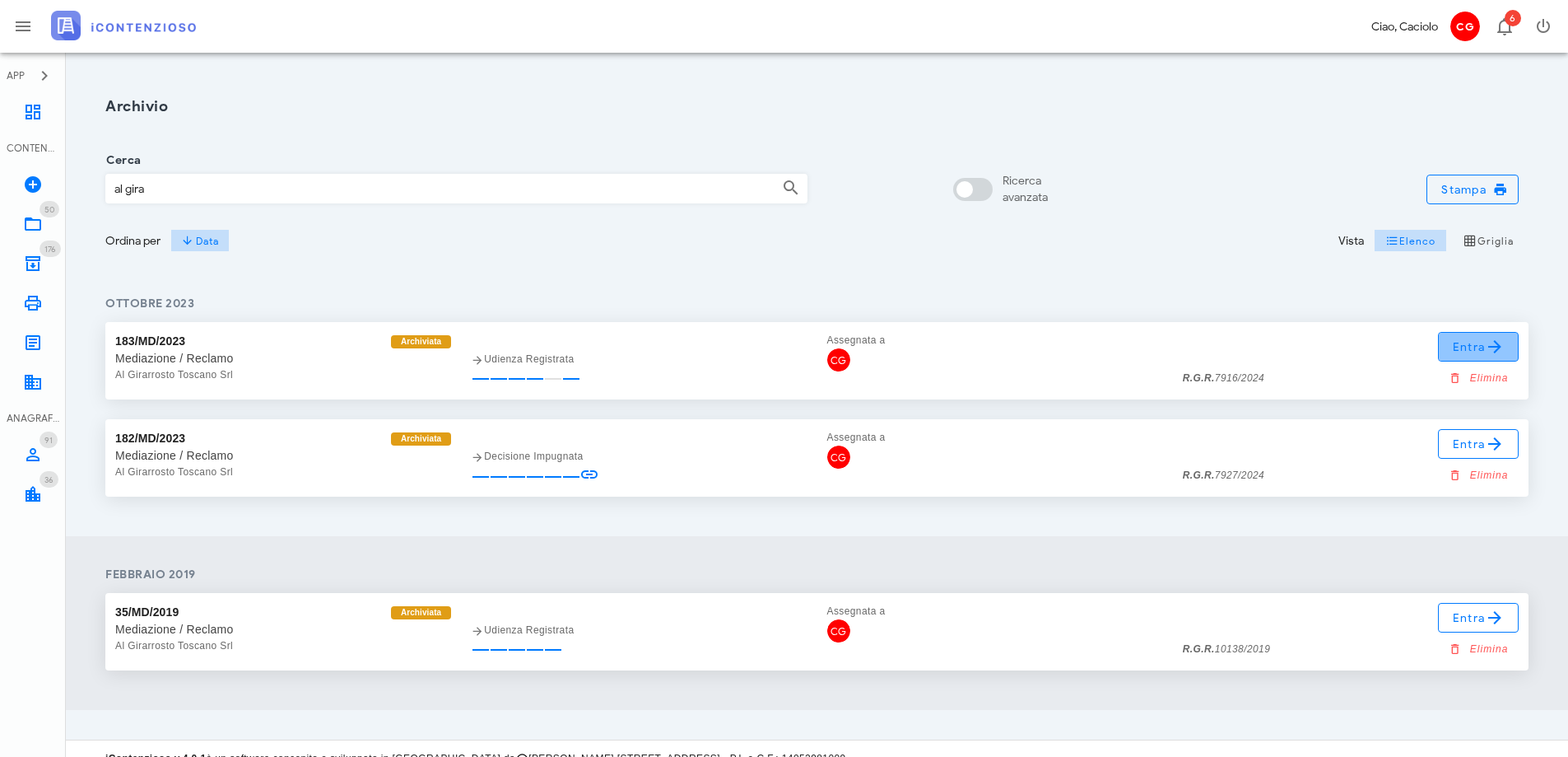
click at [1462, 354] on span "Entra" at bounding box center [1479, 347] width 53 height 20
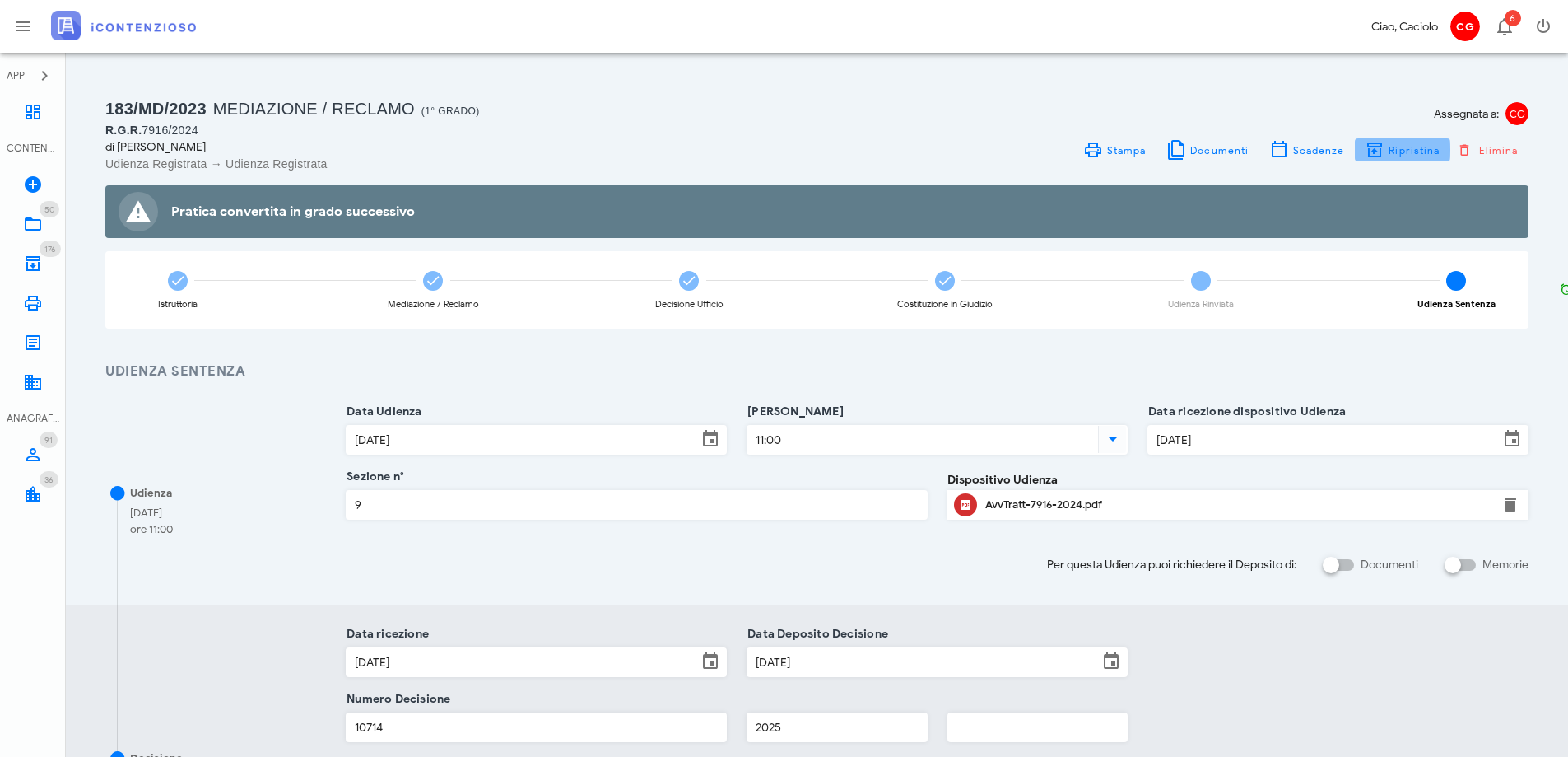
click at [1385, 155] on icon "button" at bounding box center [1375, 150] width 20 height 20
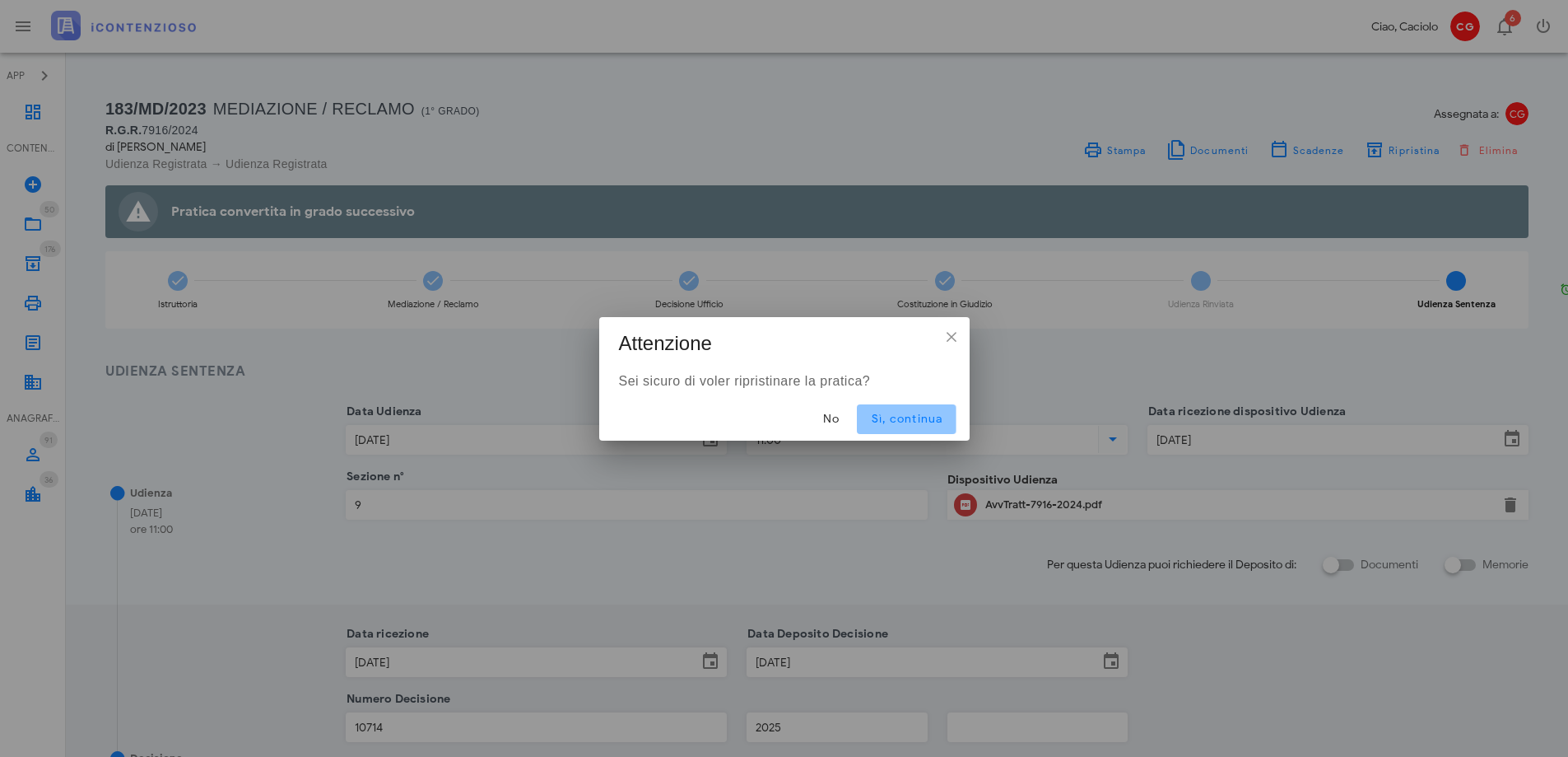
click at [935, 422] on span "Sì, continua" at bounding box center [906, 419] width 72 height 14
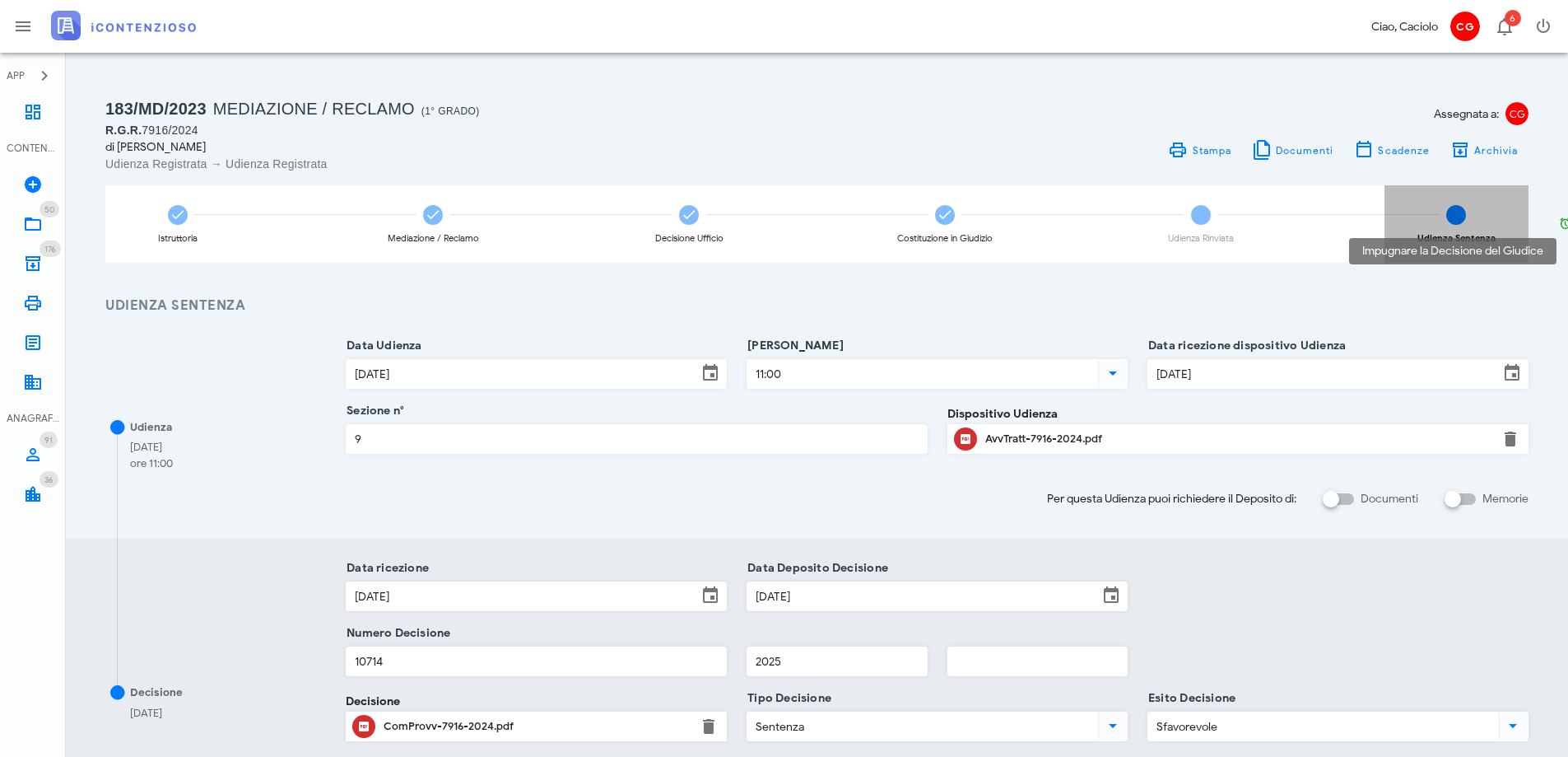
click at [1566, 218] on icon at bounding box center [1565, 222] width 13 height 13
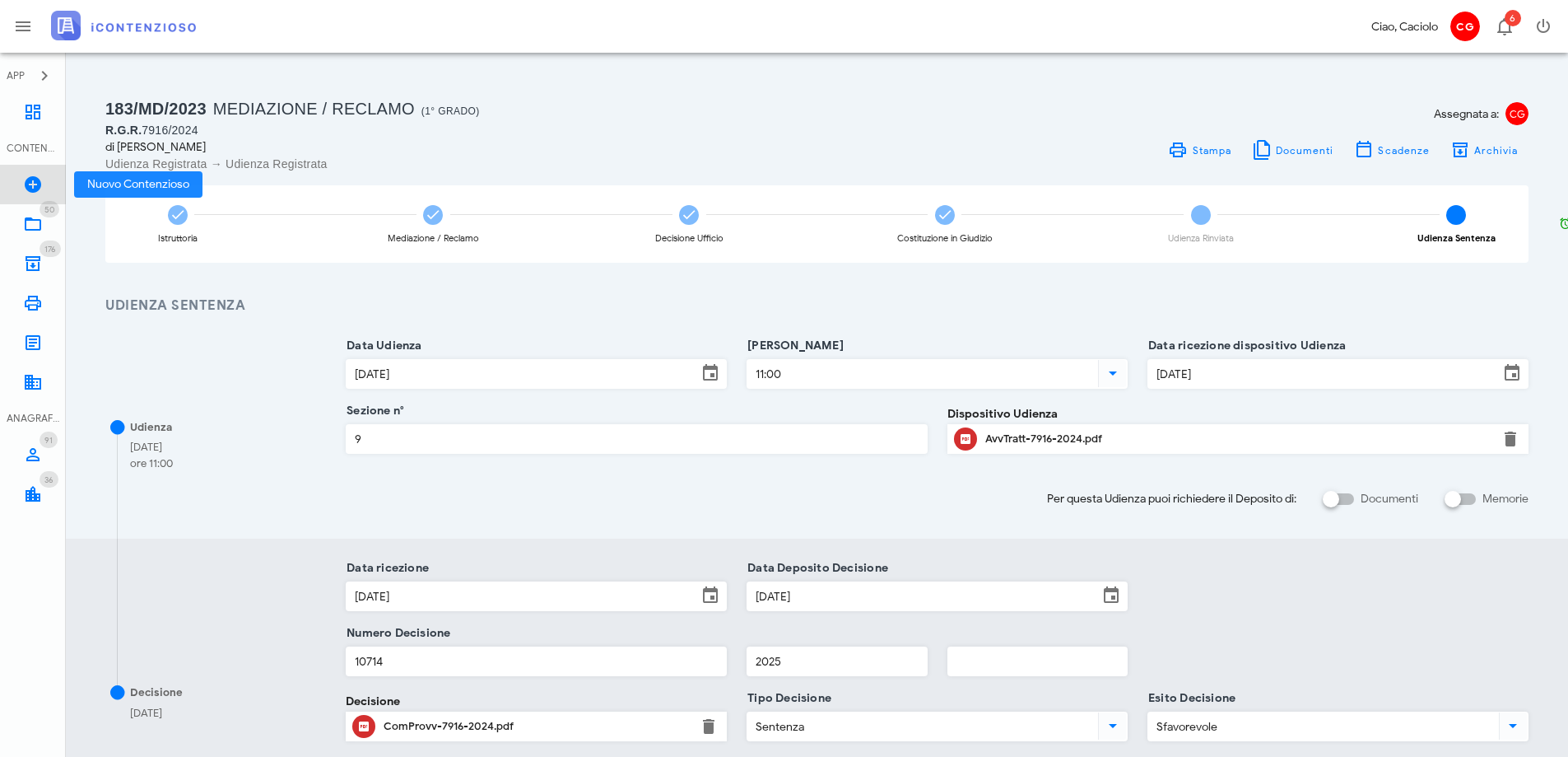
click at [35, 177] on icon at bounding box center [33, 185] width 20 height 20
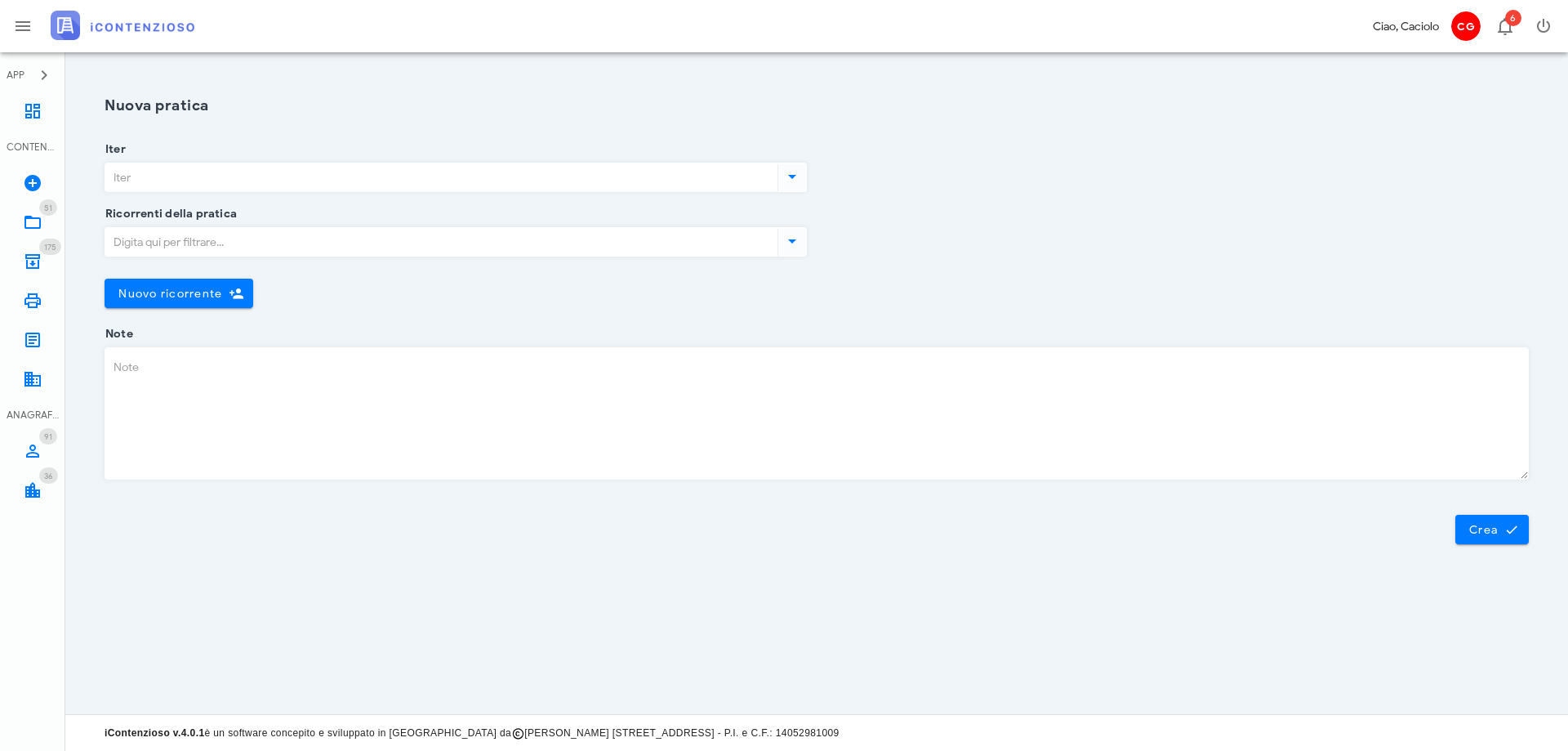
click at [165, 178] on input "Iter" at bounding box center [439, 177] width 668 height 27
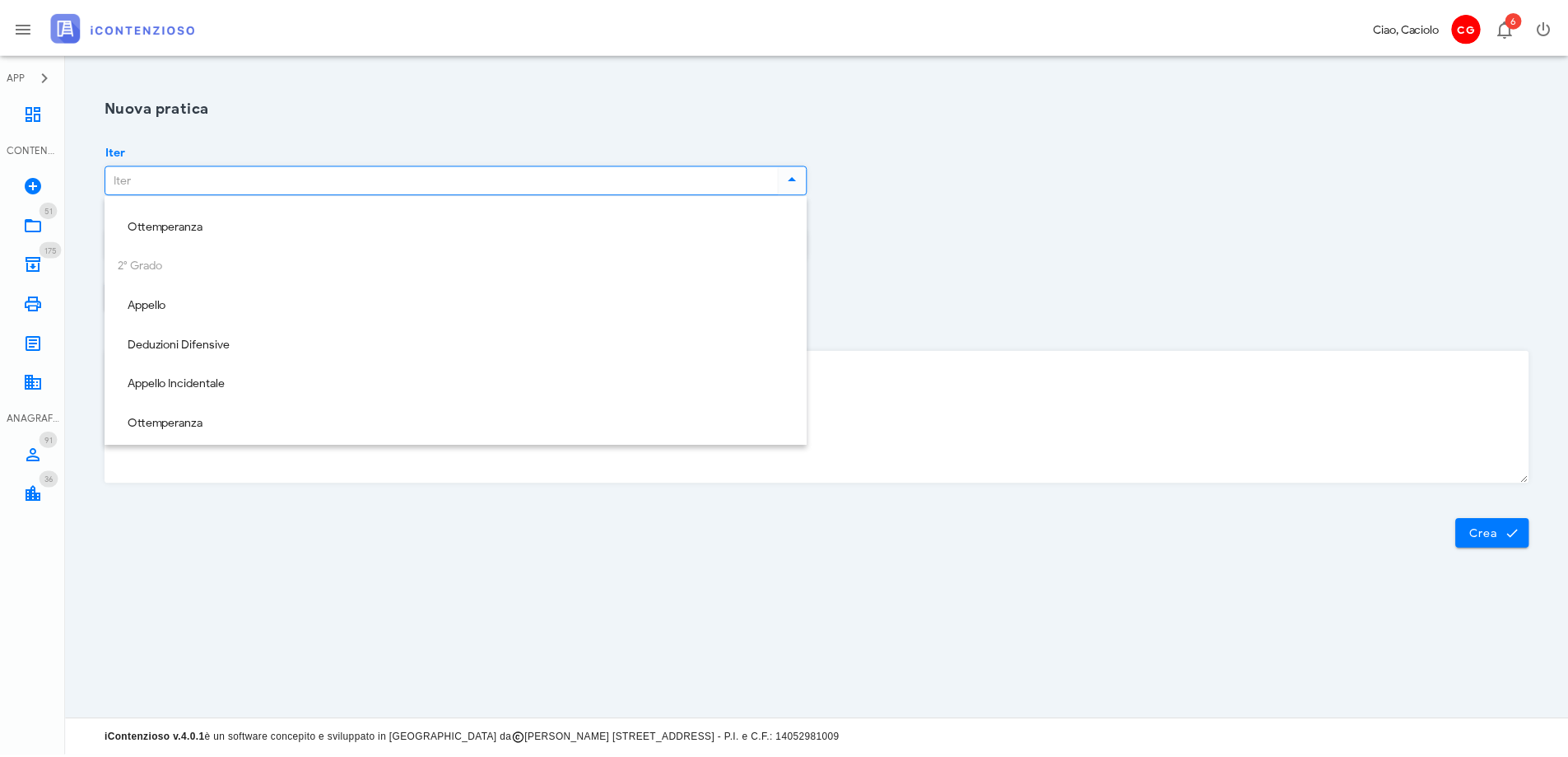
scroll to position [237, 0]
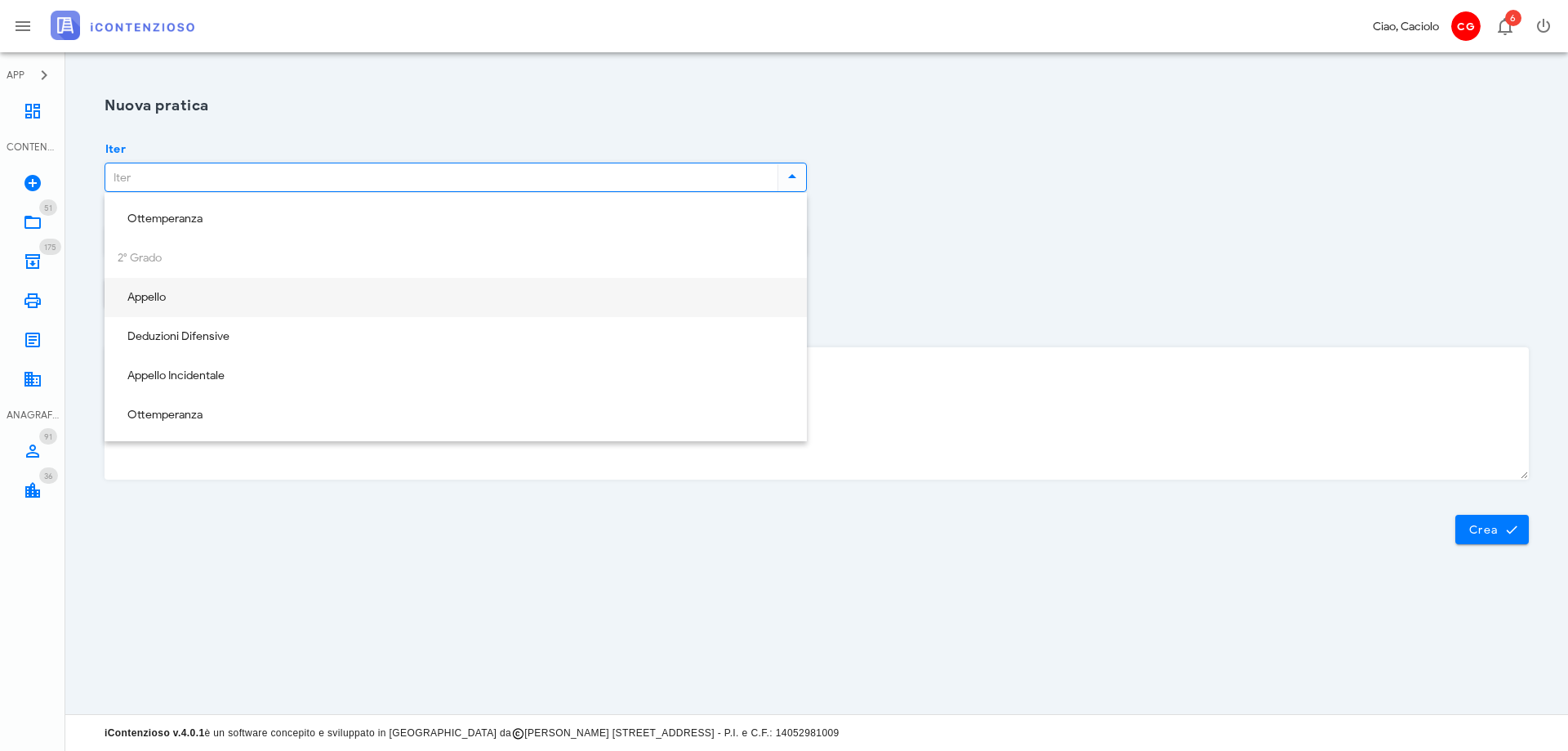
click at [199, 295] on div "Appello" at bounding box center [456, 298] width 676 height 14
type input "Appello"
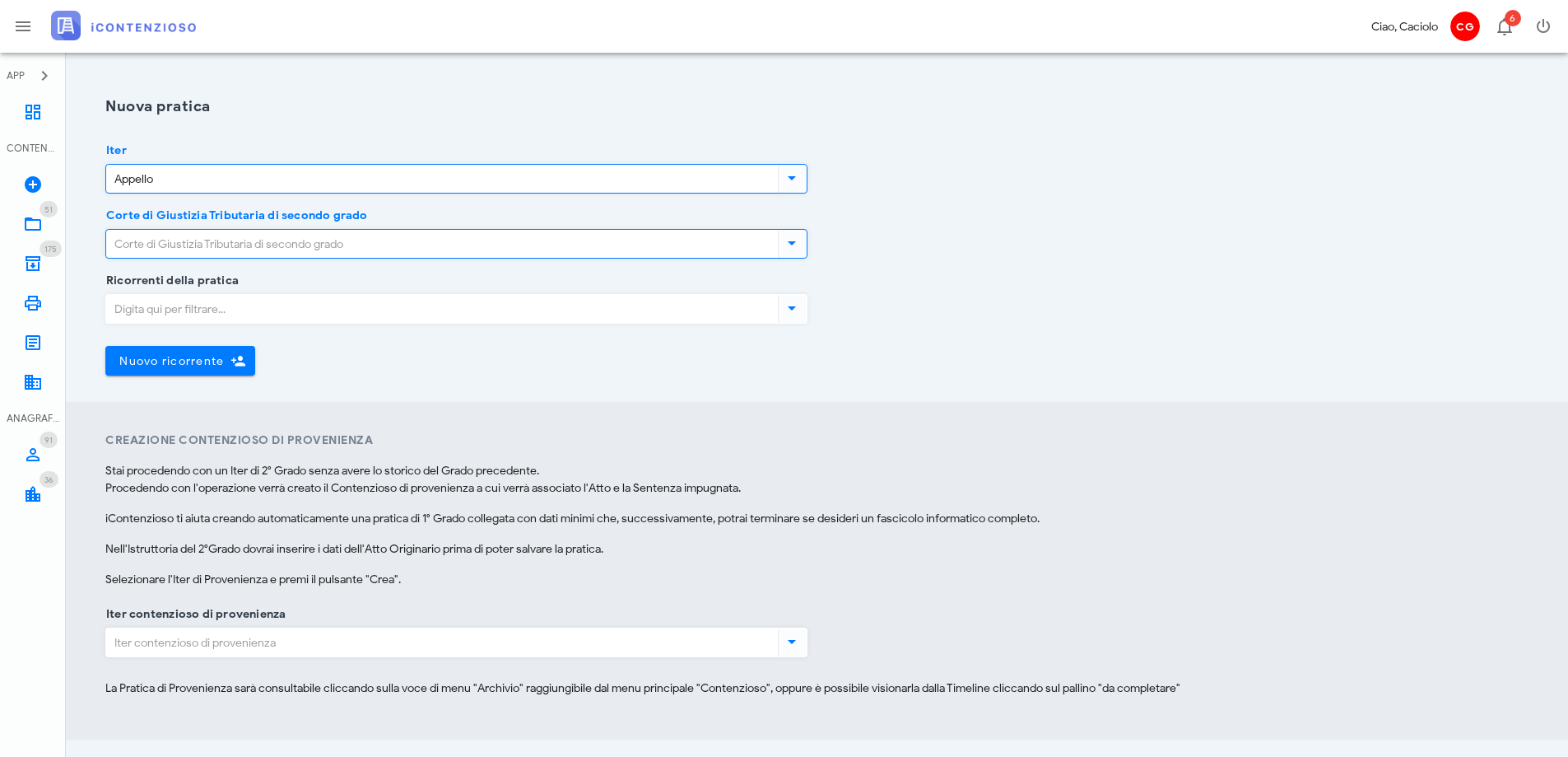
click at [255, 255] on input "Corte di Giustizia Tributaria di secondo grado" at bounding box center [440, 243] width 669 height 28
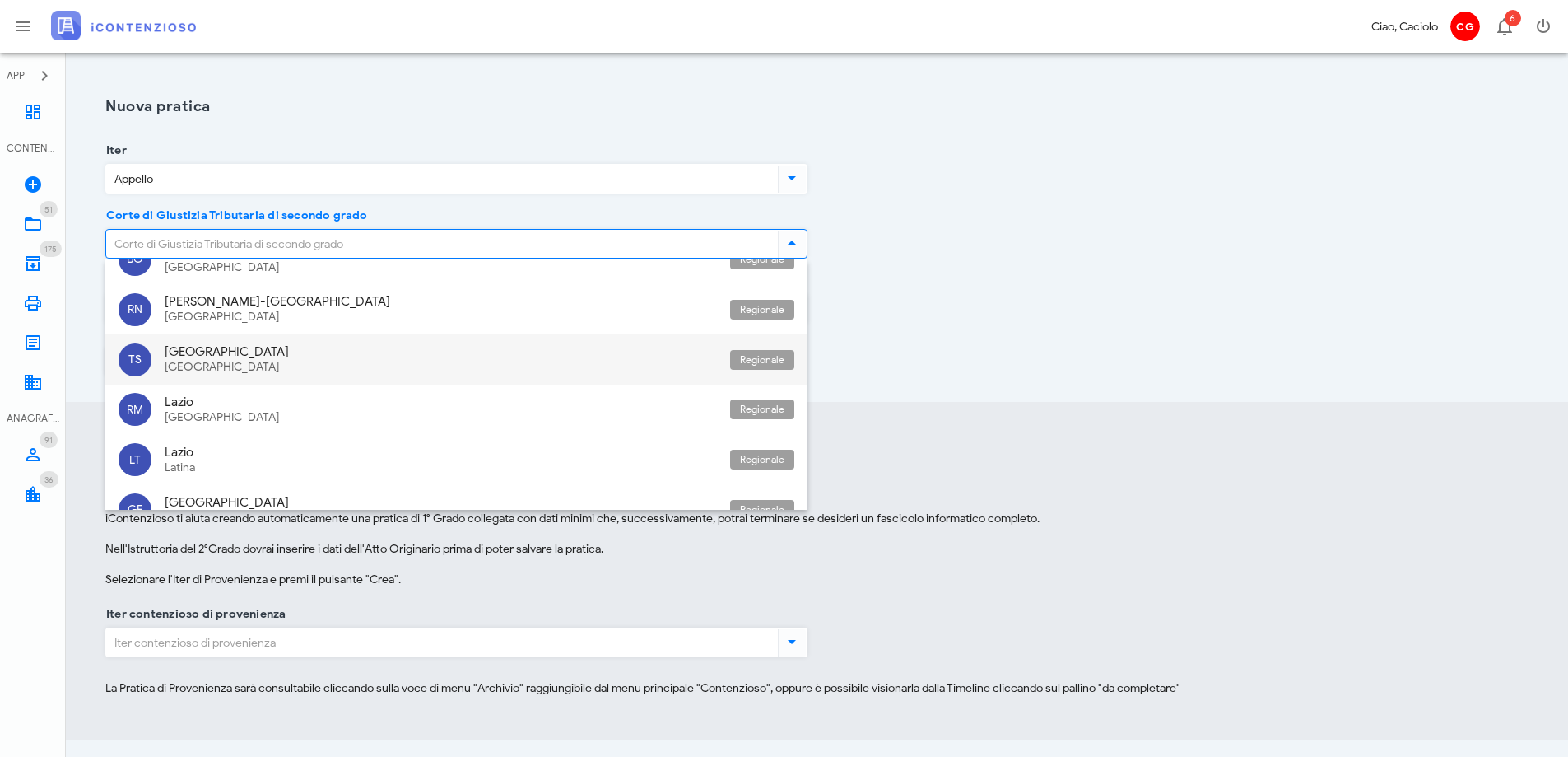
scroll to position [412, 0]
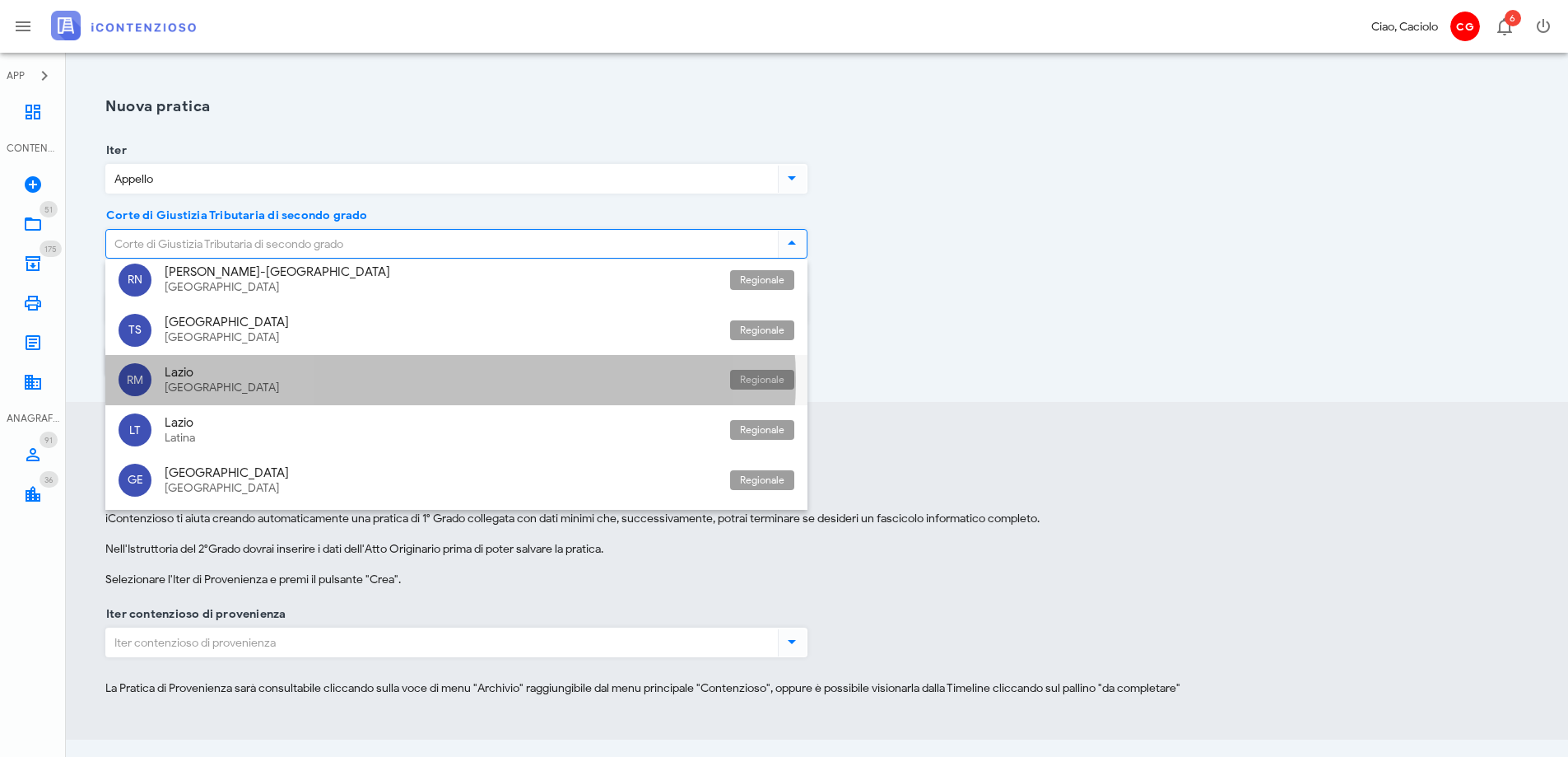
click at [228, 365] on div "Lazio" at bounding box center [441, 372] width 552 height 15
type input "Lazio - [GEOGRAPHIC_DATA]"
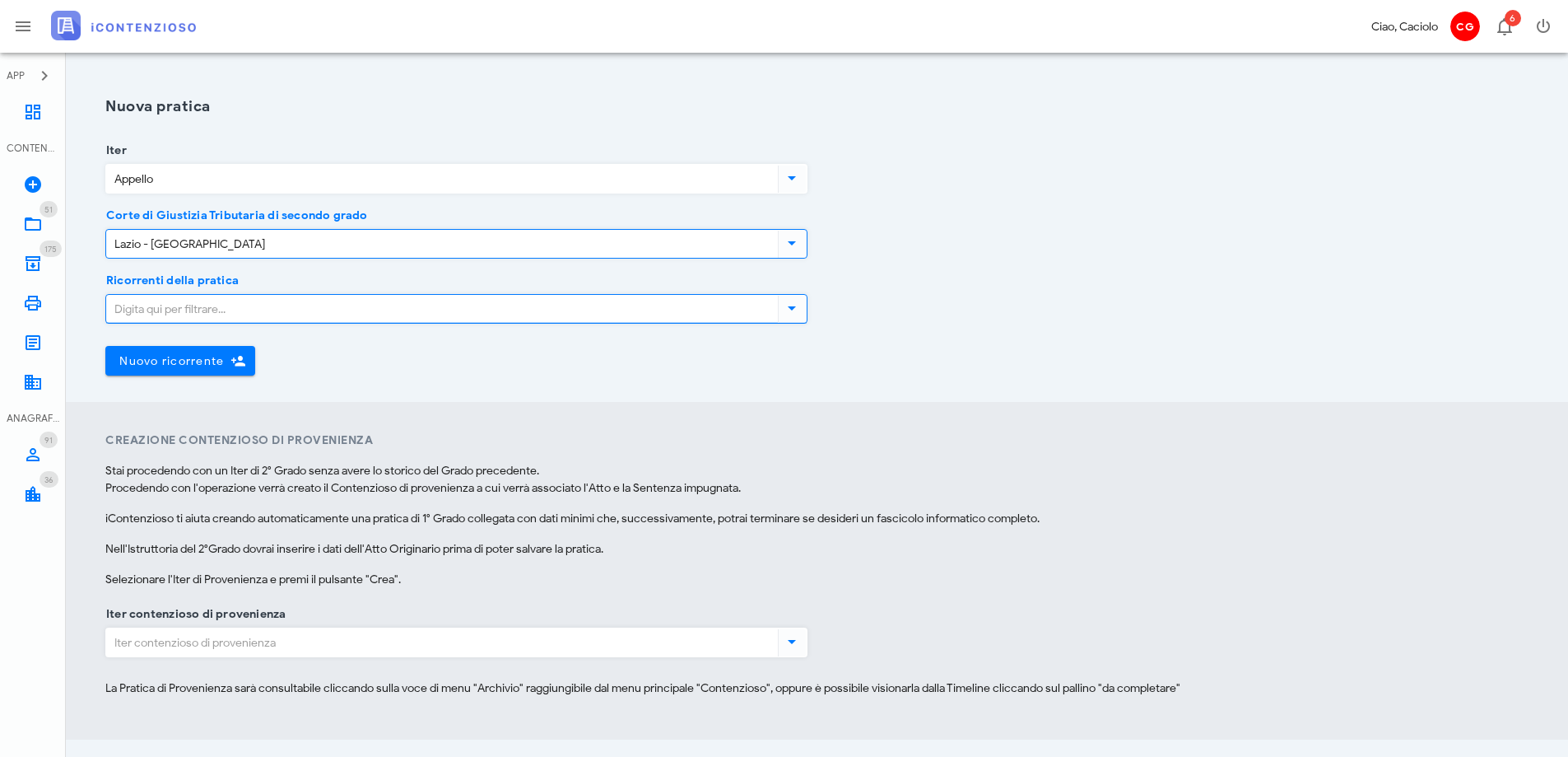
click at [261, 309] on input "Ricorrenti della pratica" at bounding box center [440, 308] width 669 height 28
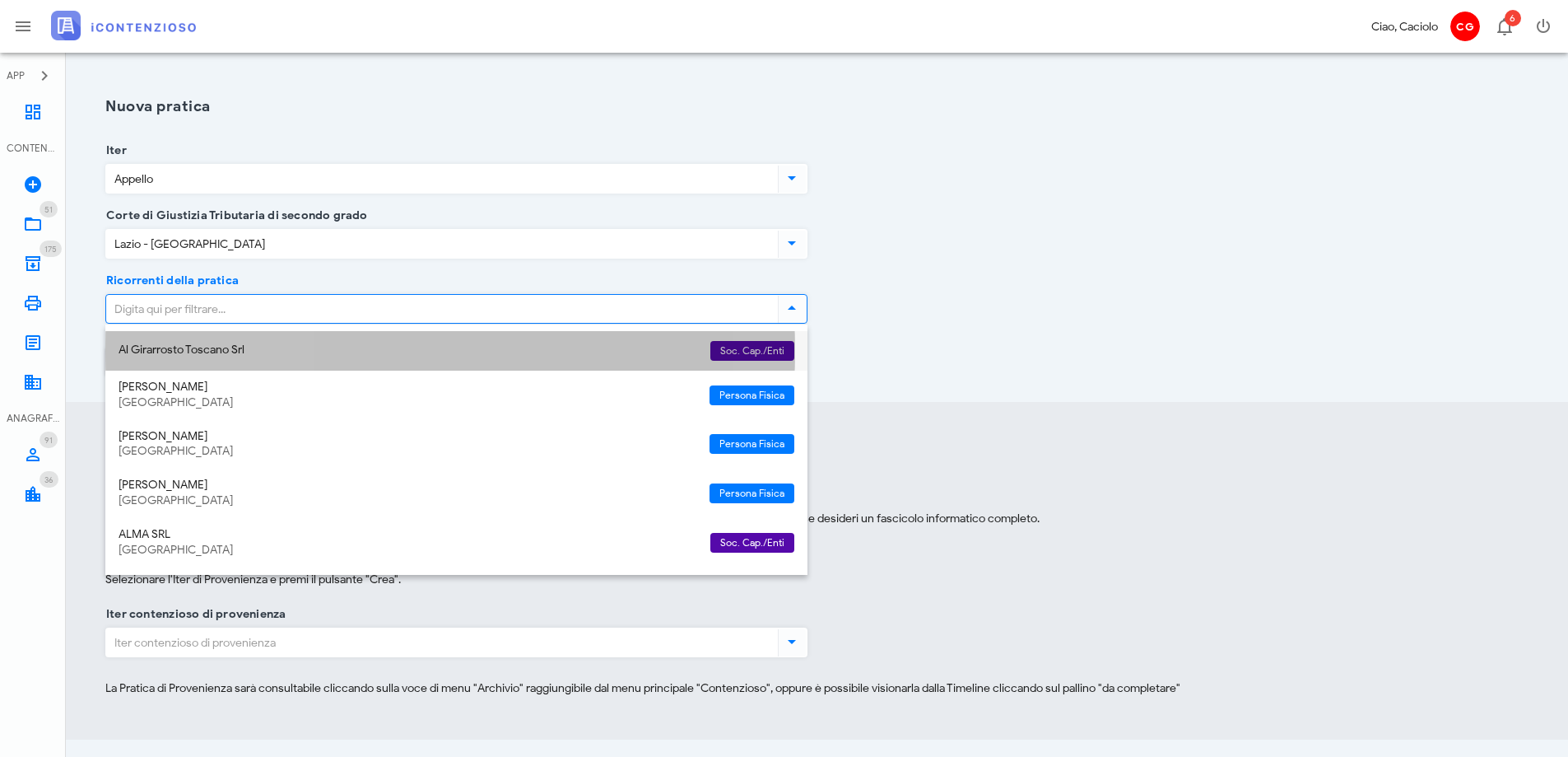
click at [240, 353] on div "Al Girarrosto Toscano Srl" at bounding box center [408, 350] width 579 height 14
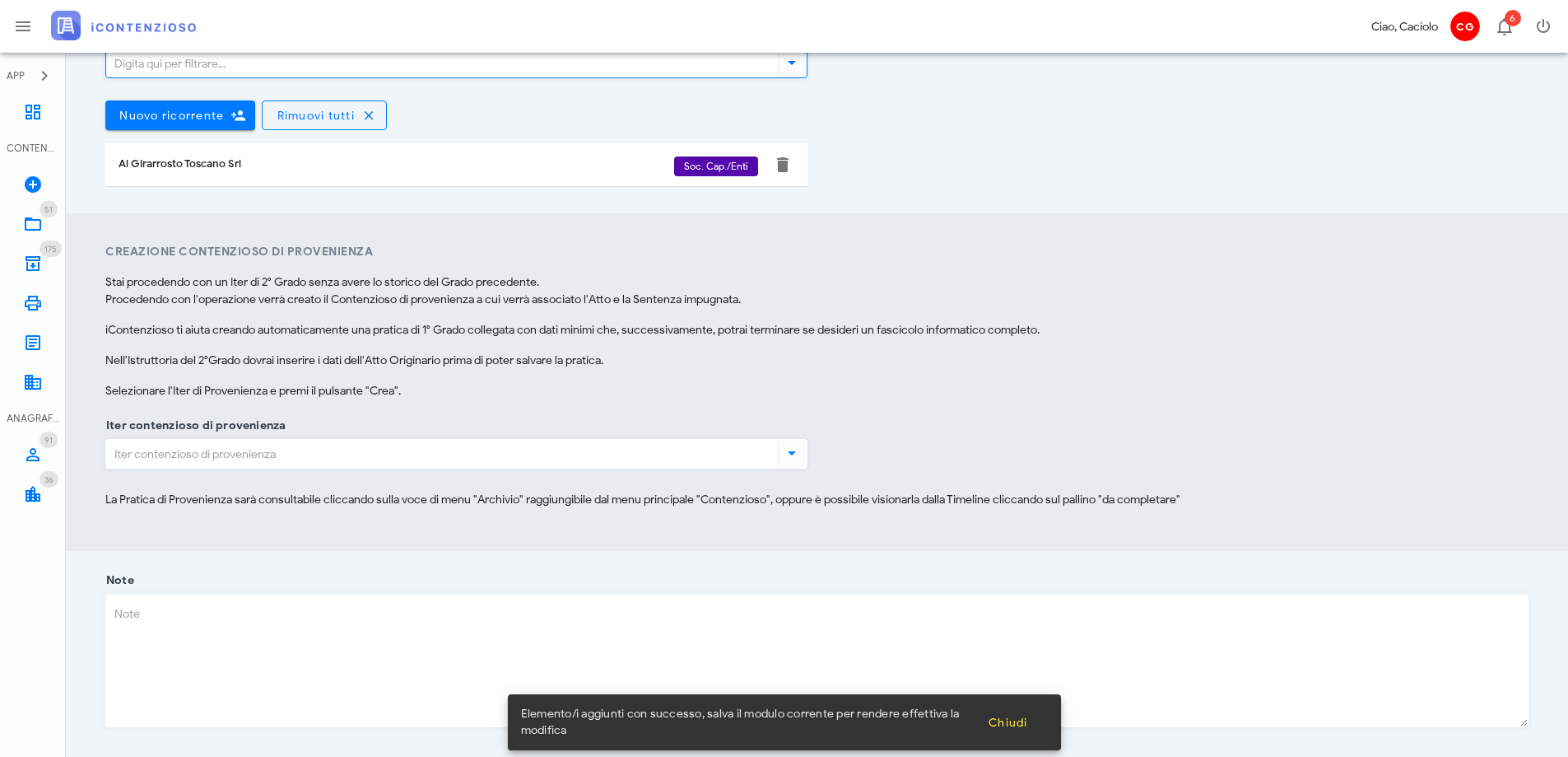
scroll to position [247, 0]
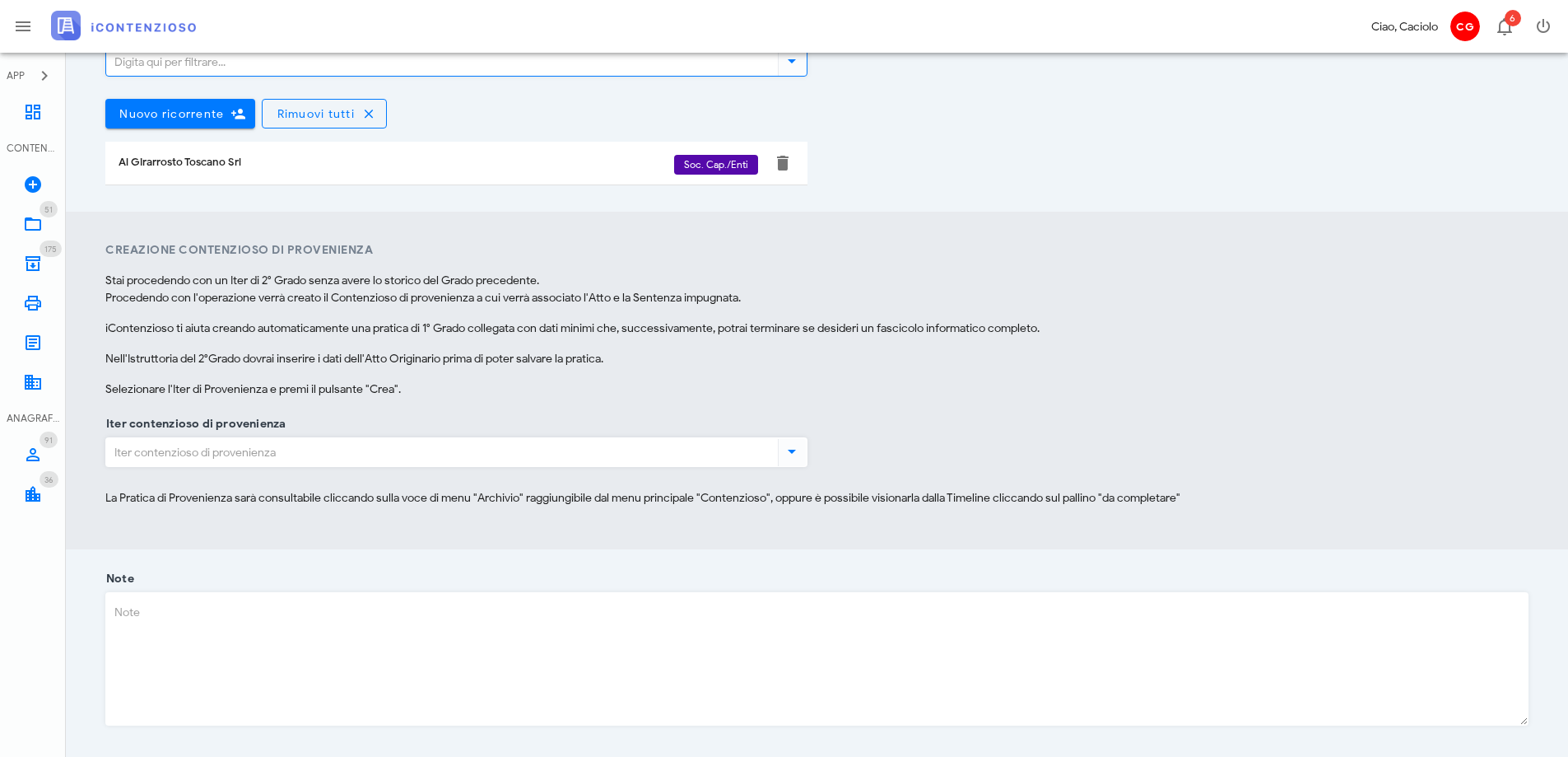
click at [453, 450] on input "Iter contenzioso di provenienza" at bounding box center [440, 452] width 669 height 28
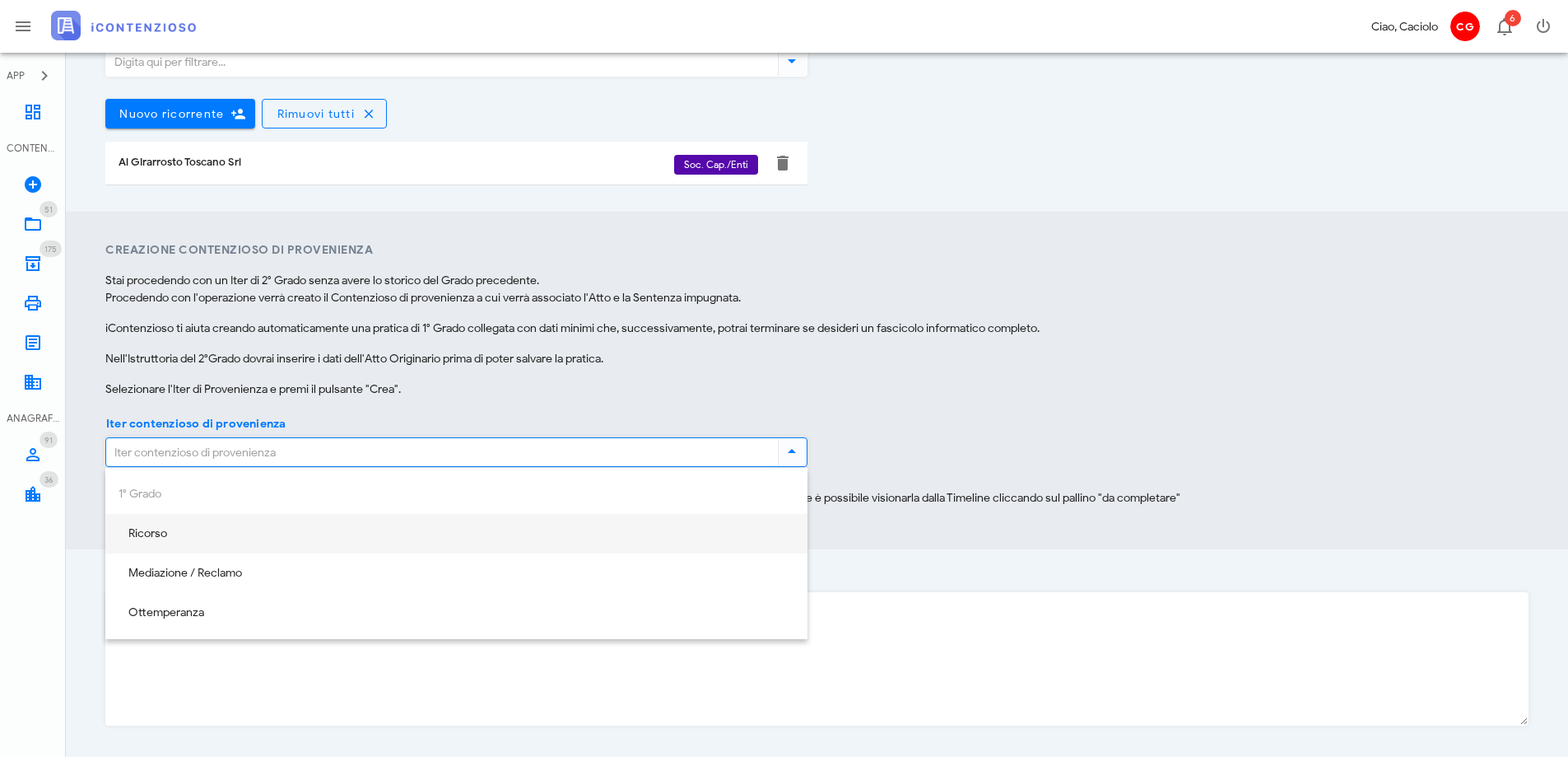
click at [413, 541] on div "Ricorso" at bounding box center [456, 534] width 676 height 34
type input "Ricorso"
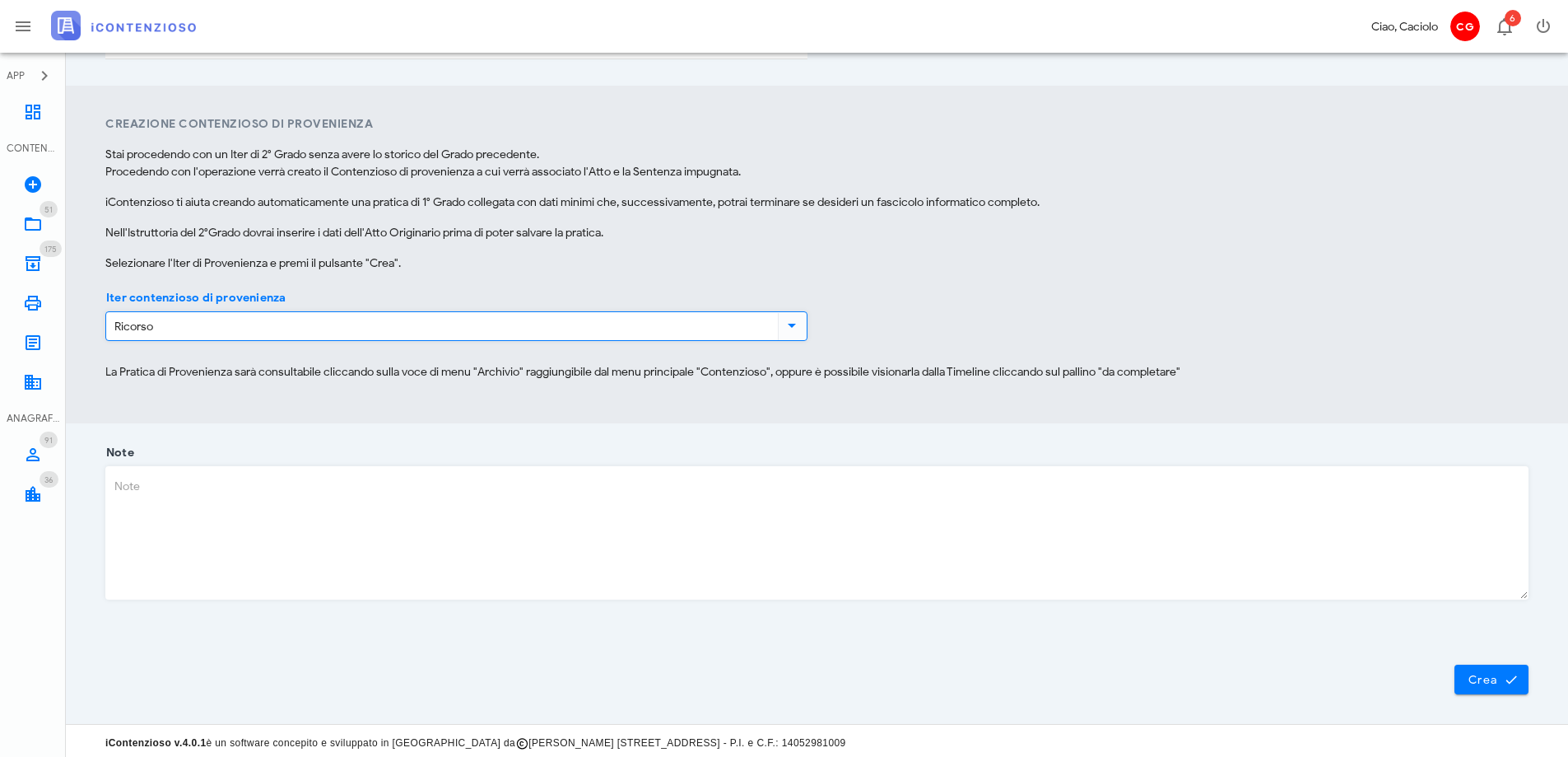
scroll to position [378, 0]
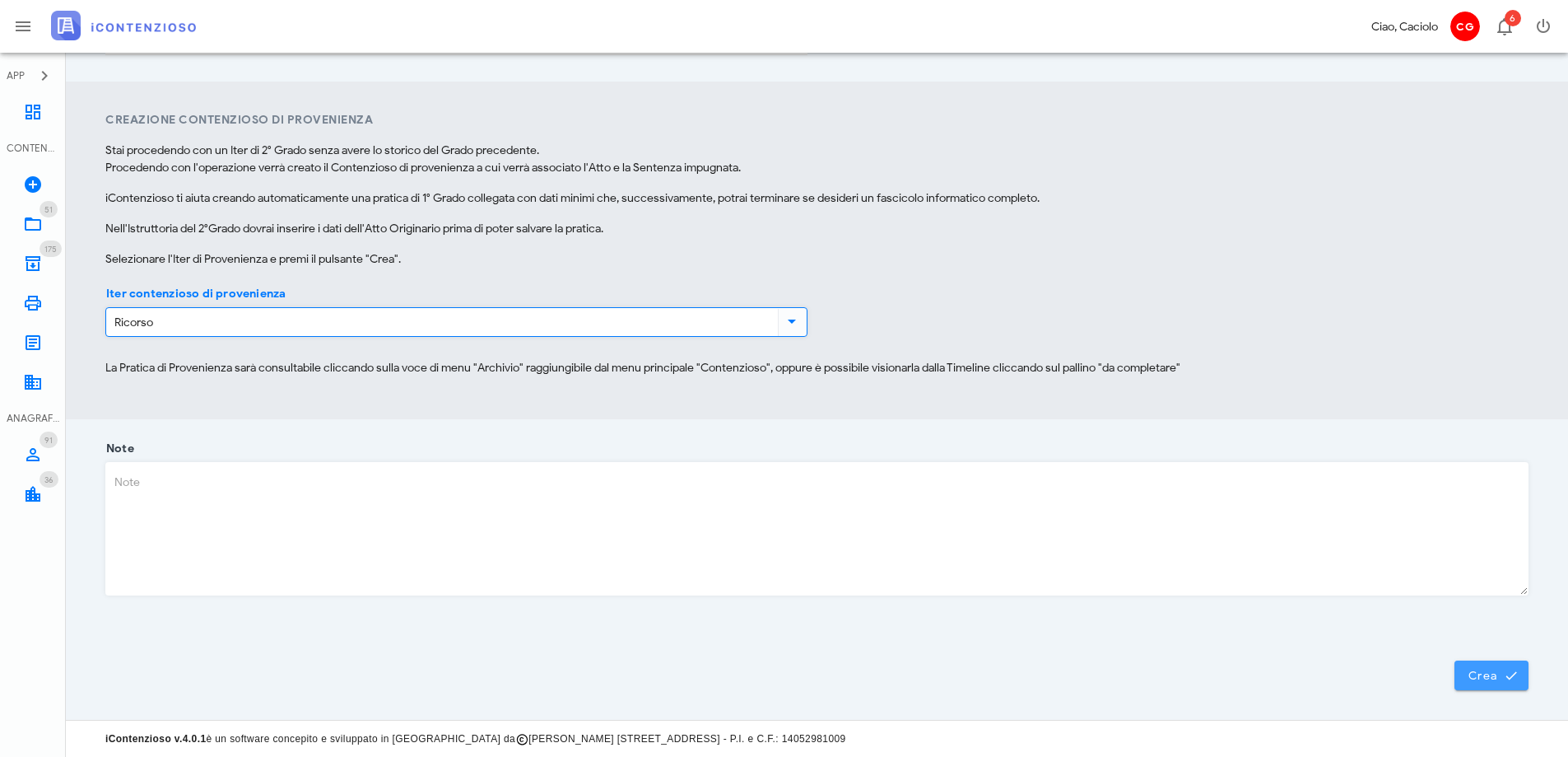
click at [1516, 676] on icon "submit" at bounding box center [1511, 675] width 15 height 15
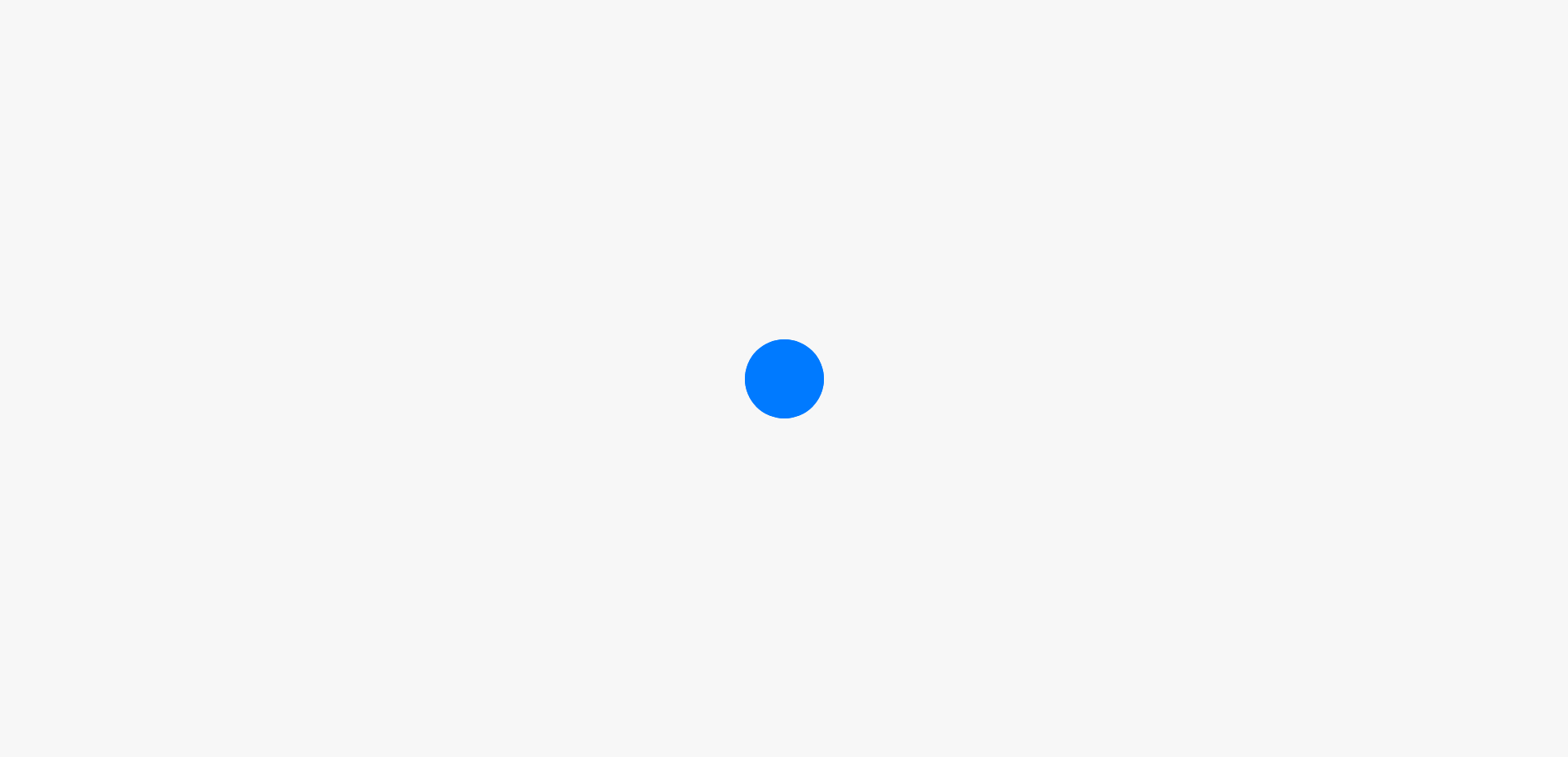
scroll to position [262, 0]
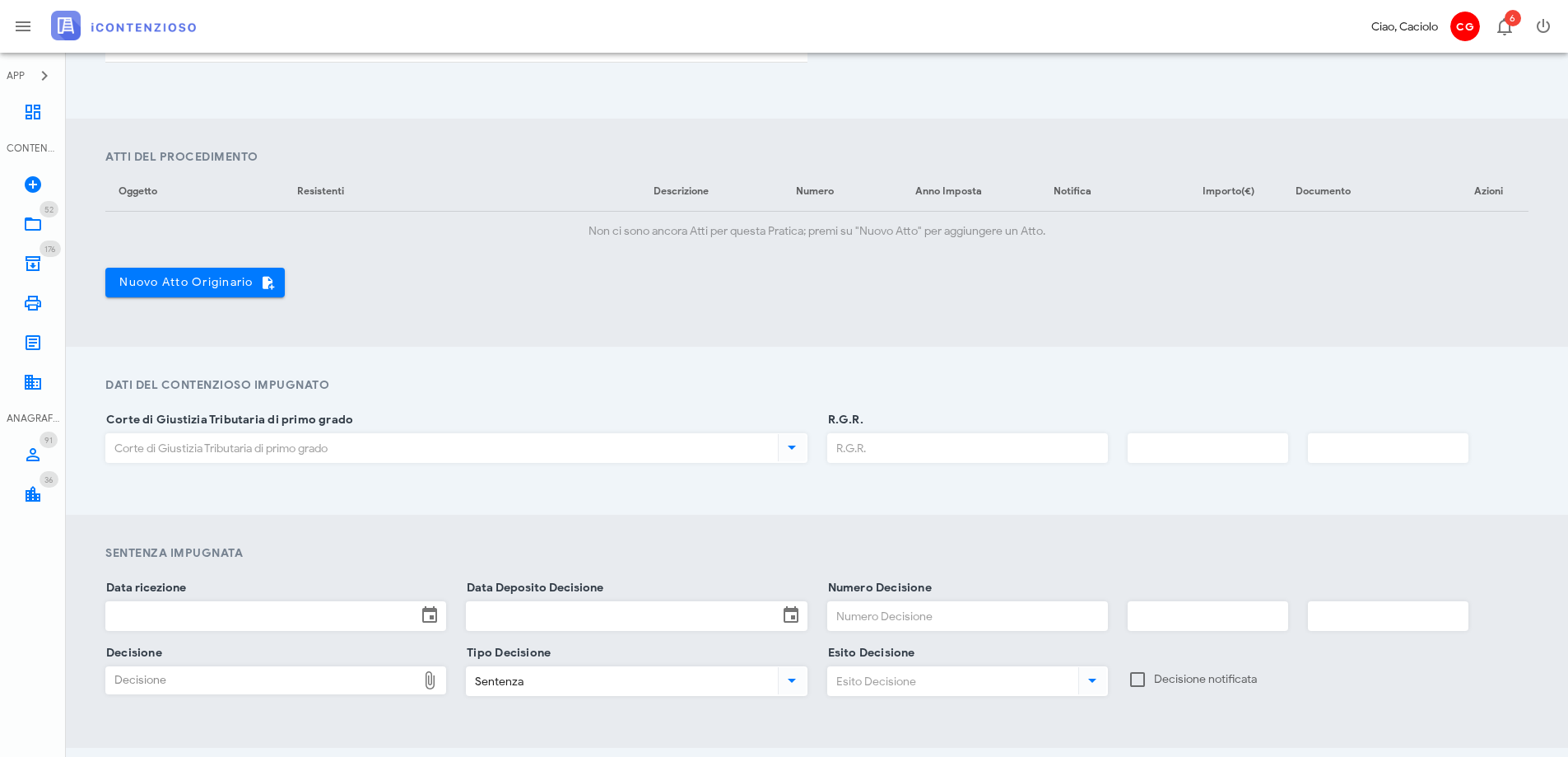
scroll to position [576, 0]
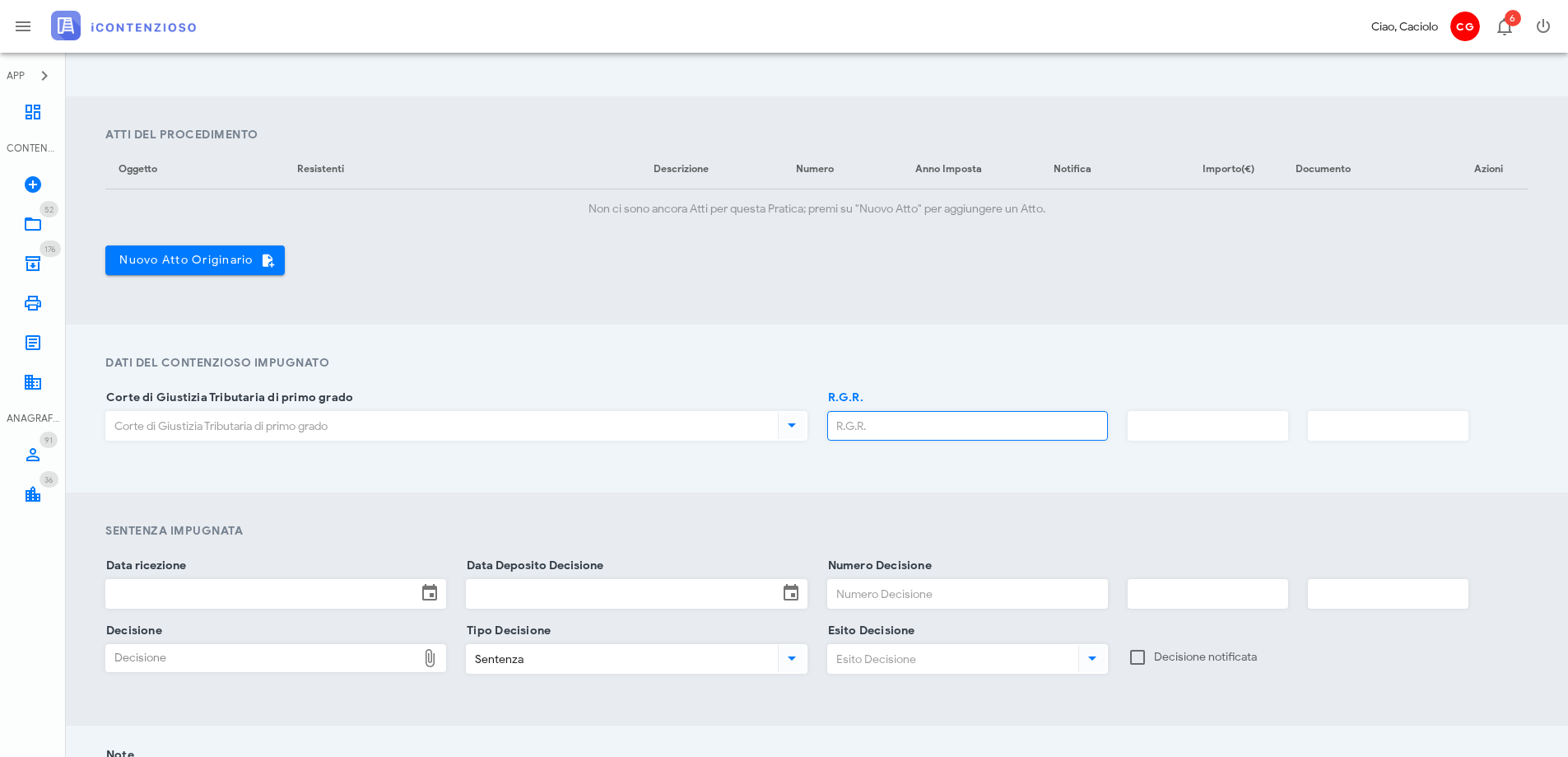
click at [984, 434] on input "R.G.R." at bounding box center [967, 426] width 279 height 28
type input "7916"
click at [1194, 435] on input "text" at bounding box center [1207, 426] width 159 height 28
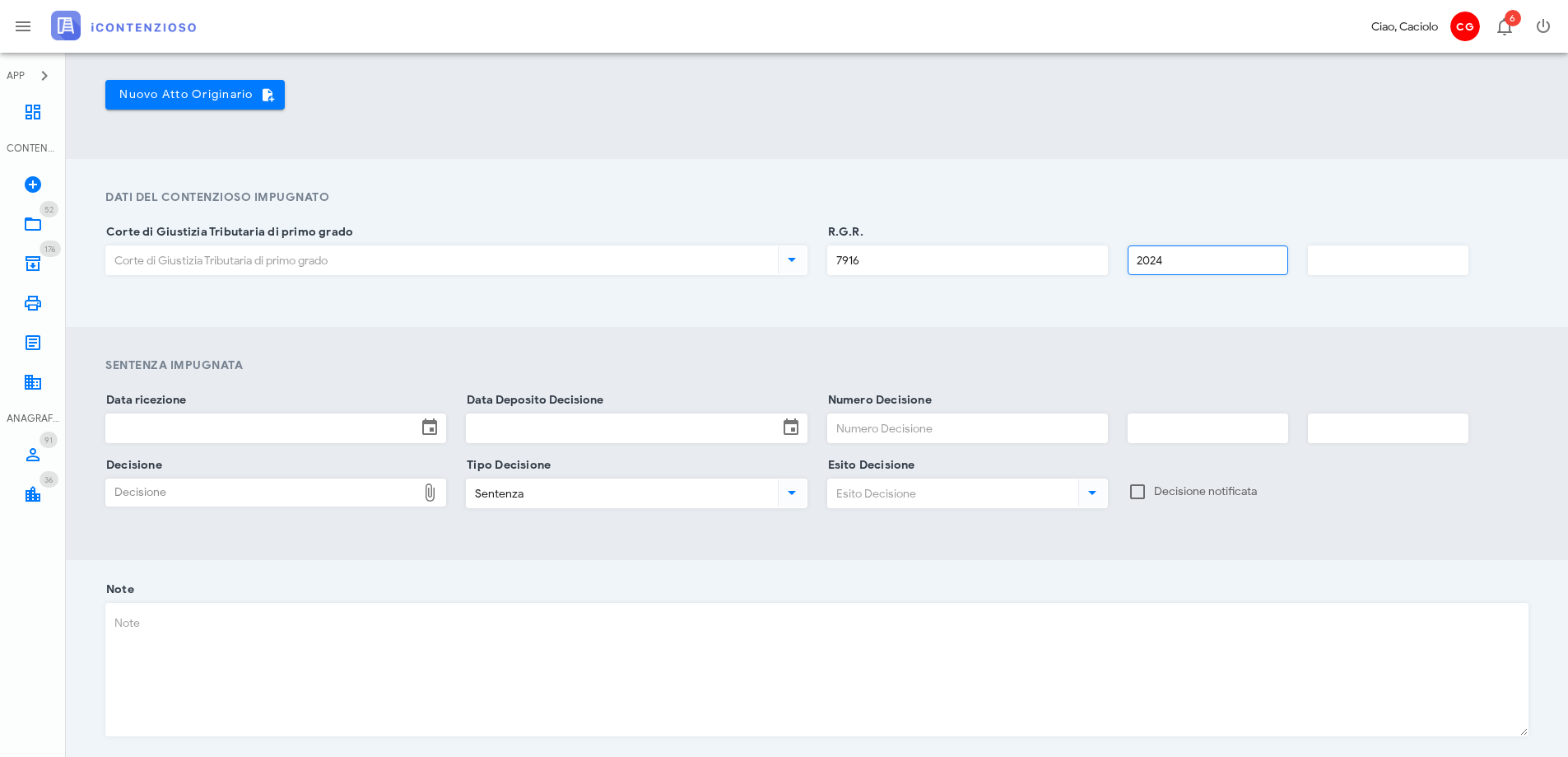
scroll to position [823, 0]
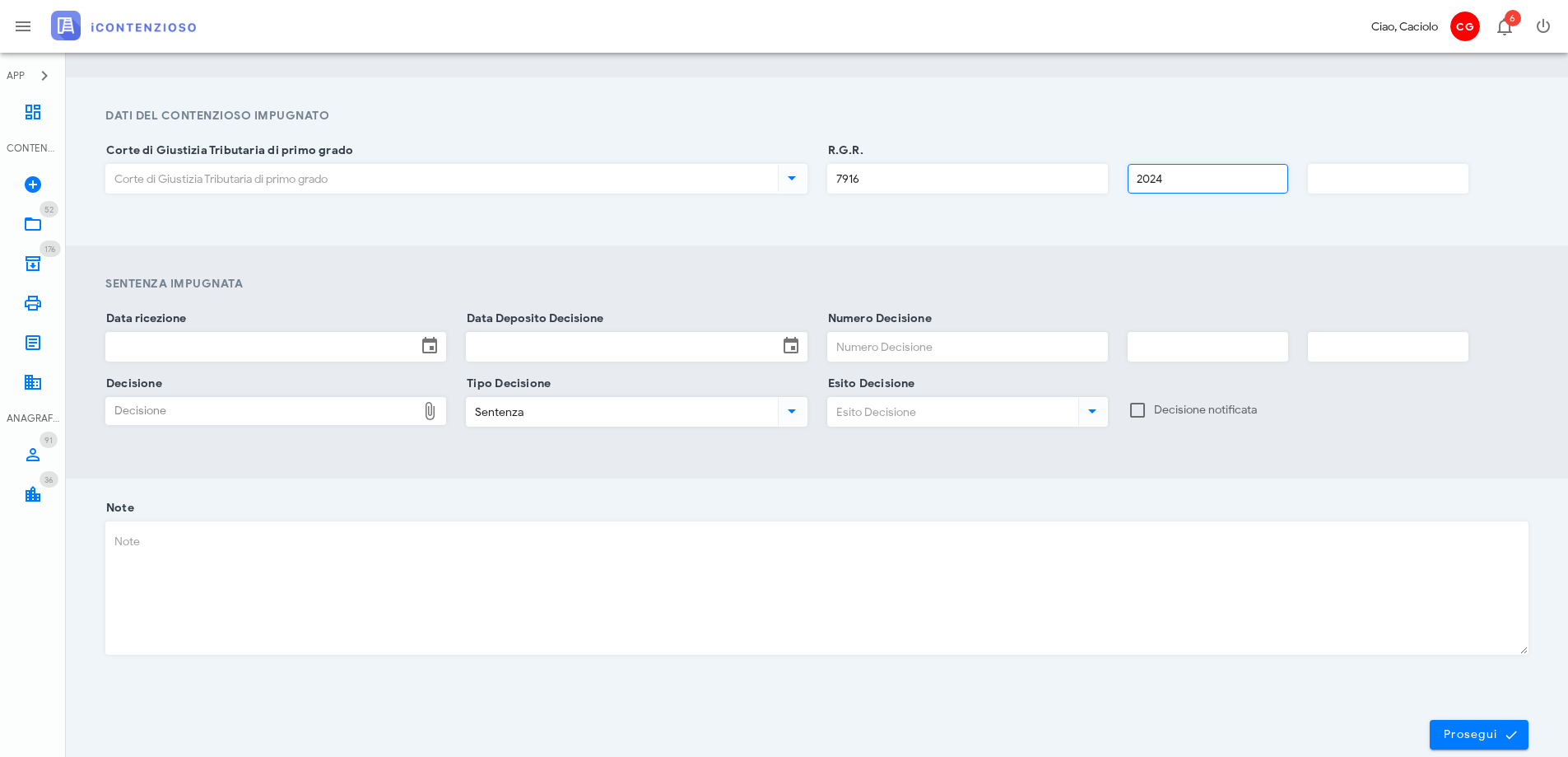
type input "2024"
click at [387, 341] on input "Data ricezione" at bounding box center [261, 347] width 310 height 28
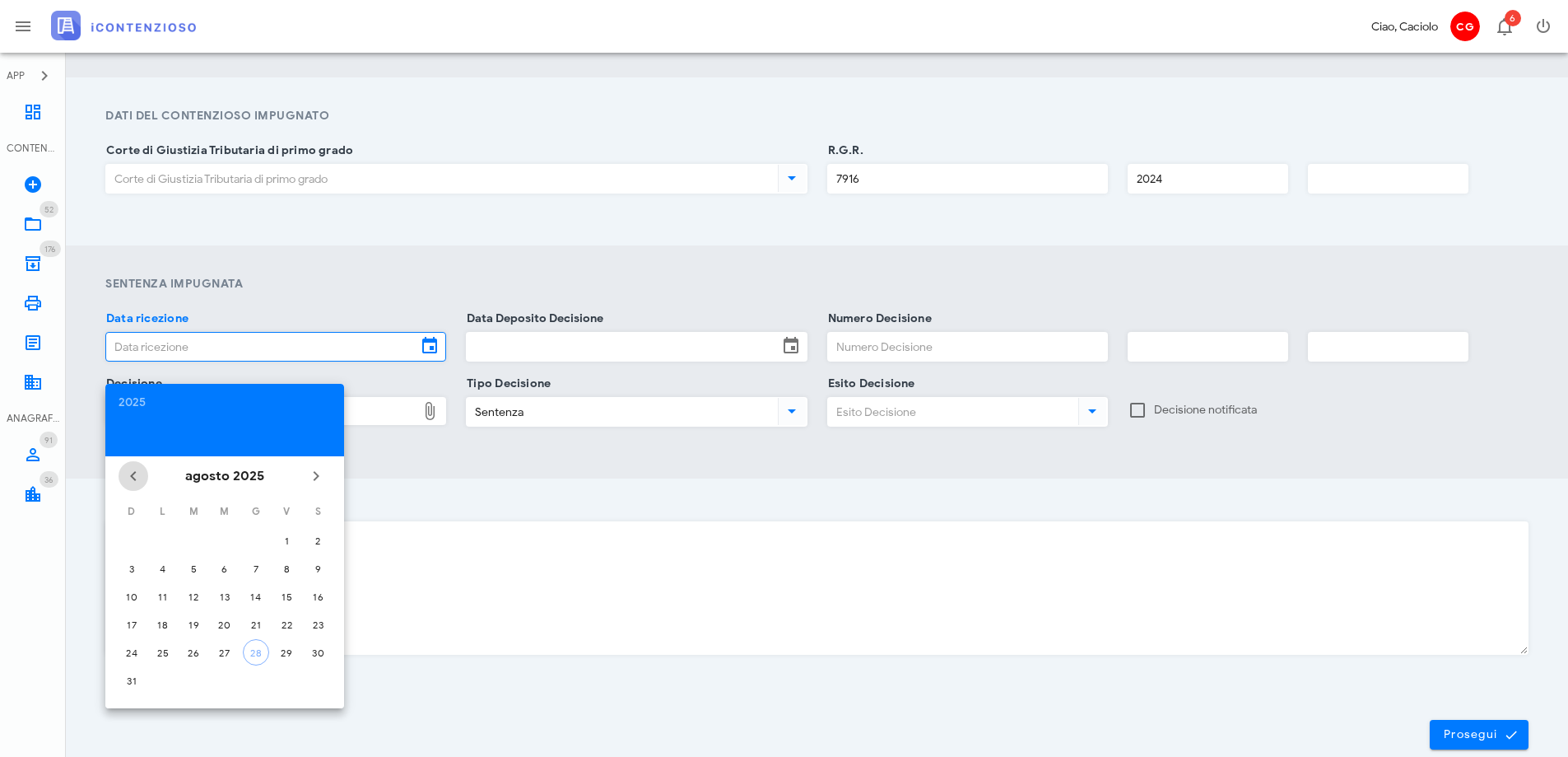
click at [137, 469] on icon "Il mese scorso" at bounding box center [133, 476] width 20 height 20
click at [288, 630] on div "25" at bounding box center [287, 625] width 27 height 12
type input "25/07/2025"
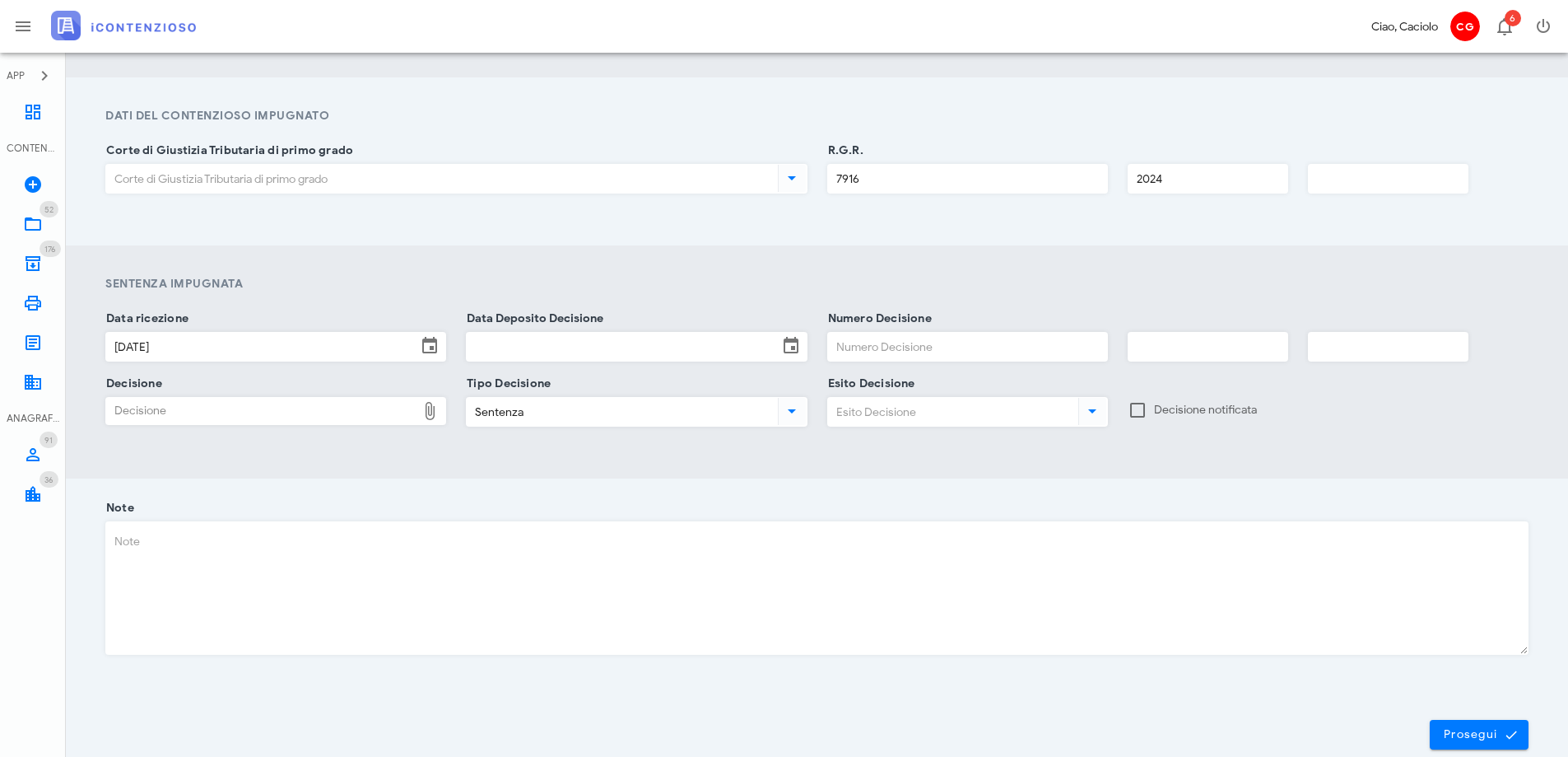
click at [580, 353] on input "Data Deposito Decisione" at bounding box center [621, 347] width 310 height 28
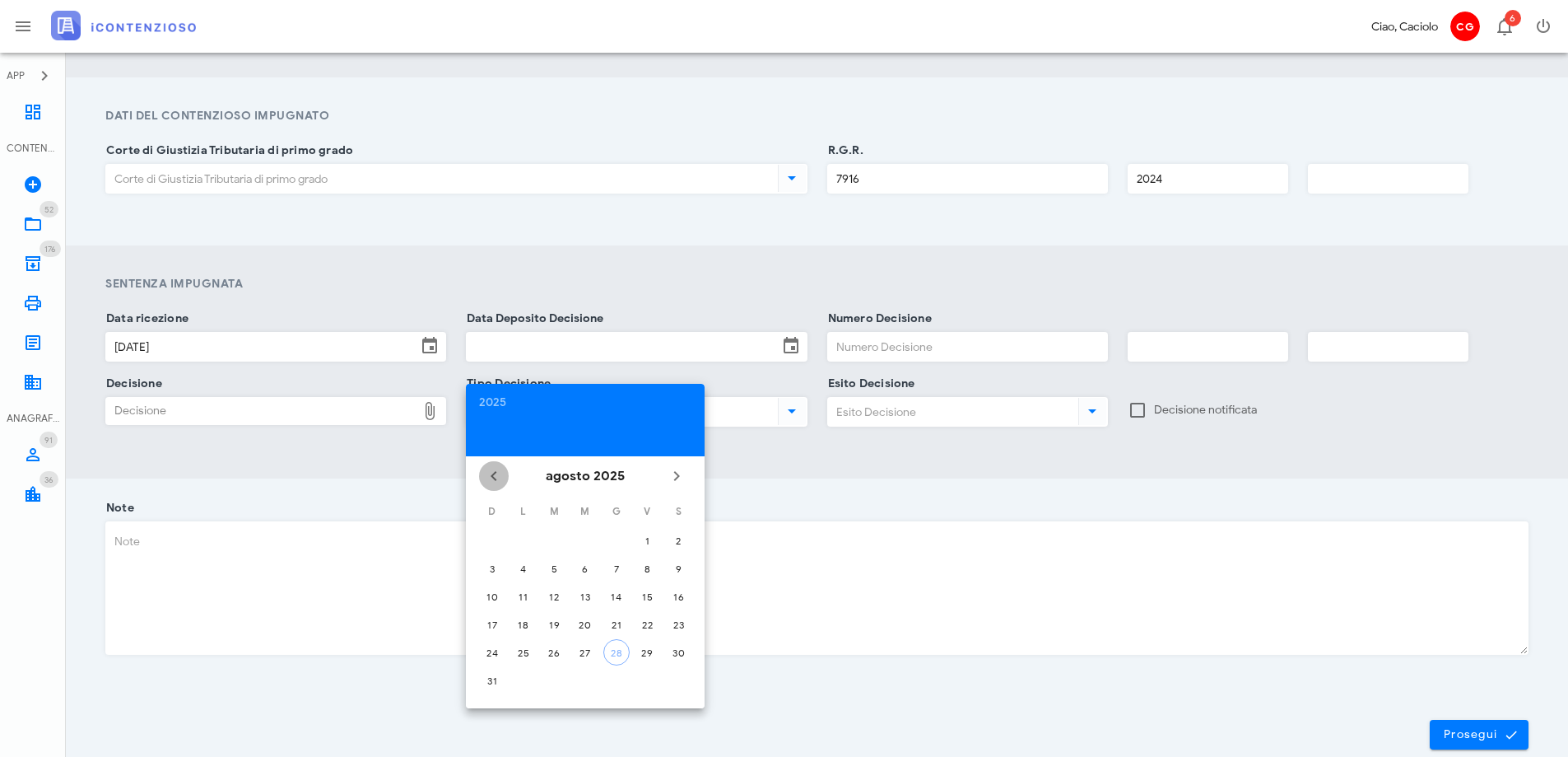
click at [498, 474] on icon "Il mese scorso" at bounding box center [494, 476] width 20 height 20
click at [654, 630] on div "25" at bounding box center [647, 625] width 27 height 12
type input "25/07/2025"
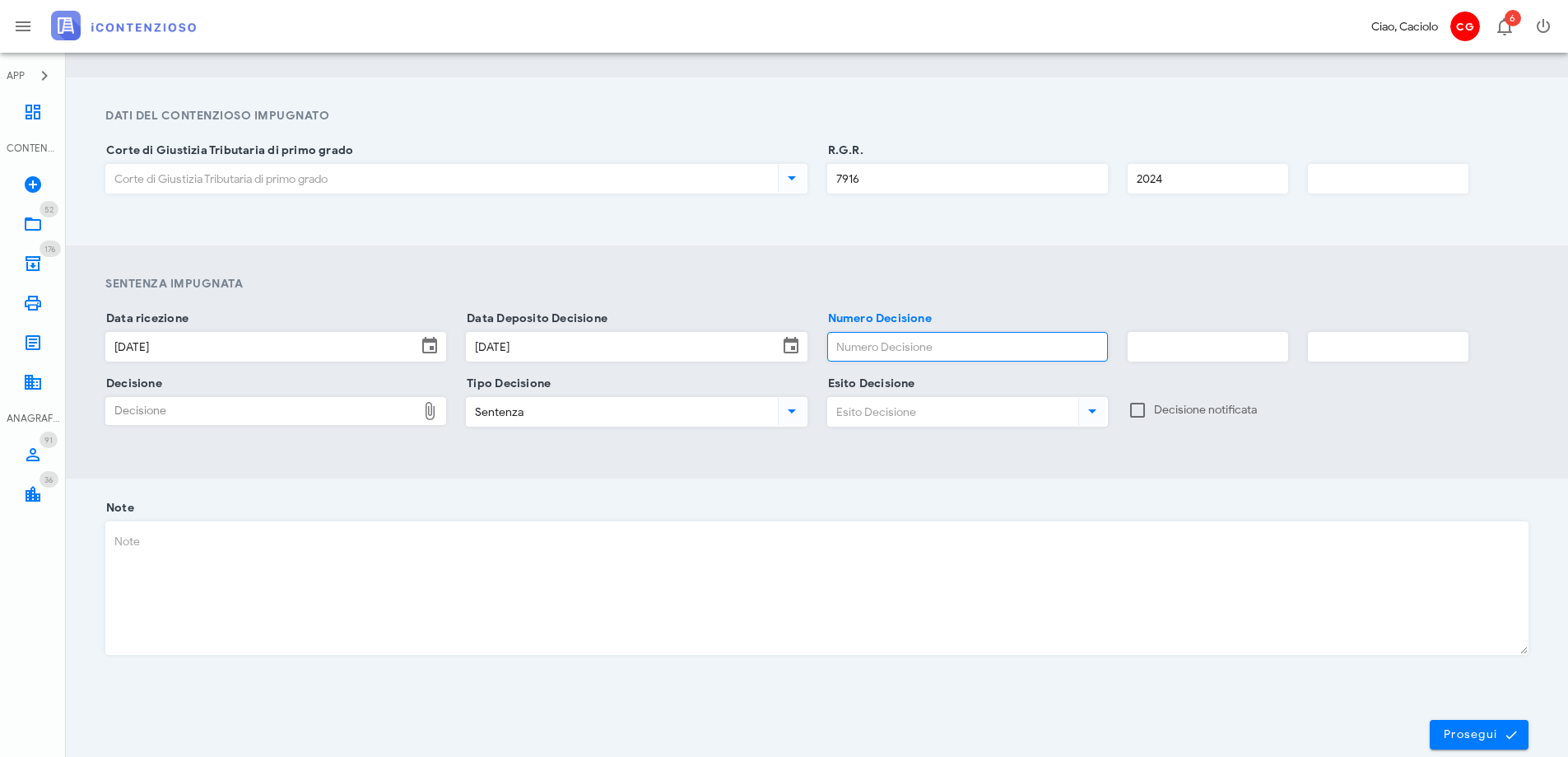
click at [880, 348] on input "Numero Decisione" at bounding box center [967, 347] width 279 height 28
type input "10714"
type input "2025"
click at [320, 413] on div "Decisione" at bounding box center [261, 410] width 310 height 27
type input "C:\fakepath\ComProvv___7916_2024.pdf"
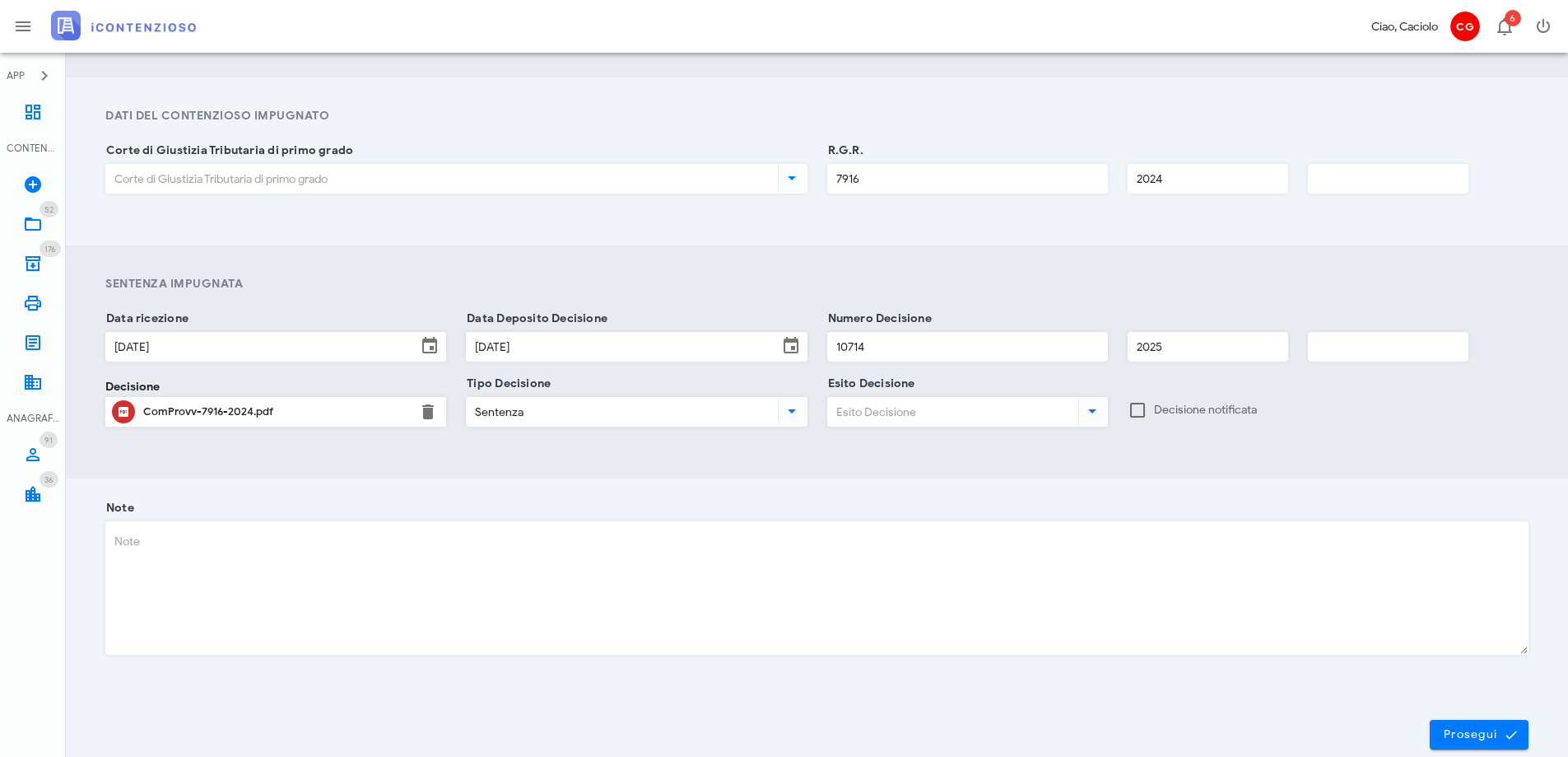
click at [916, 420] on input "Esito Decisione" at bounding box center [951, 411] width 247 height 28
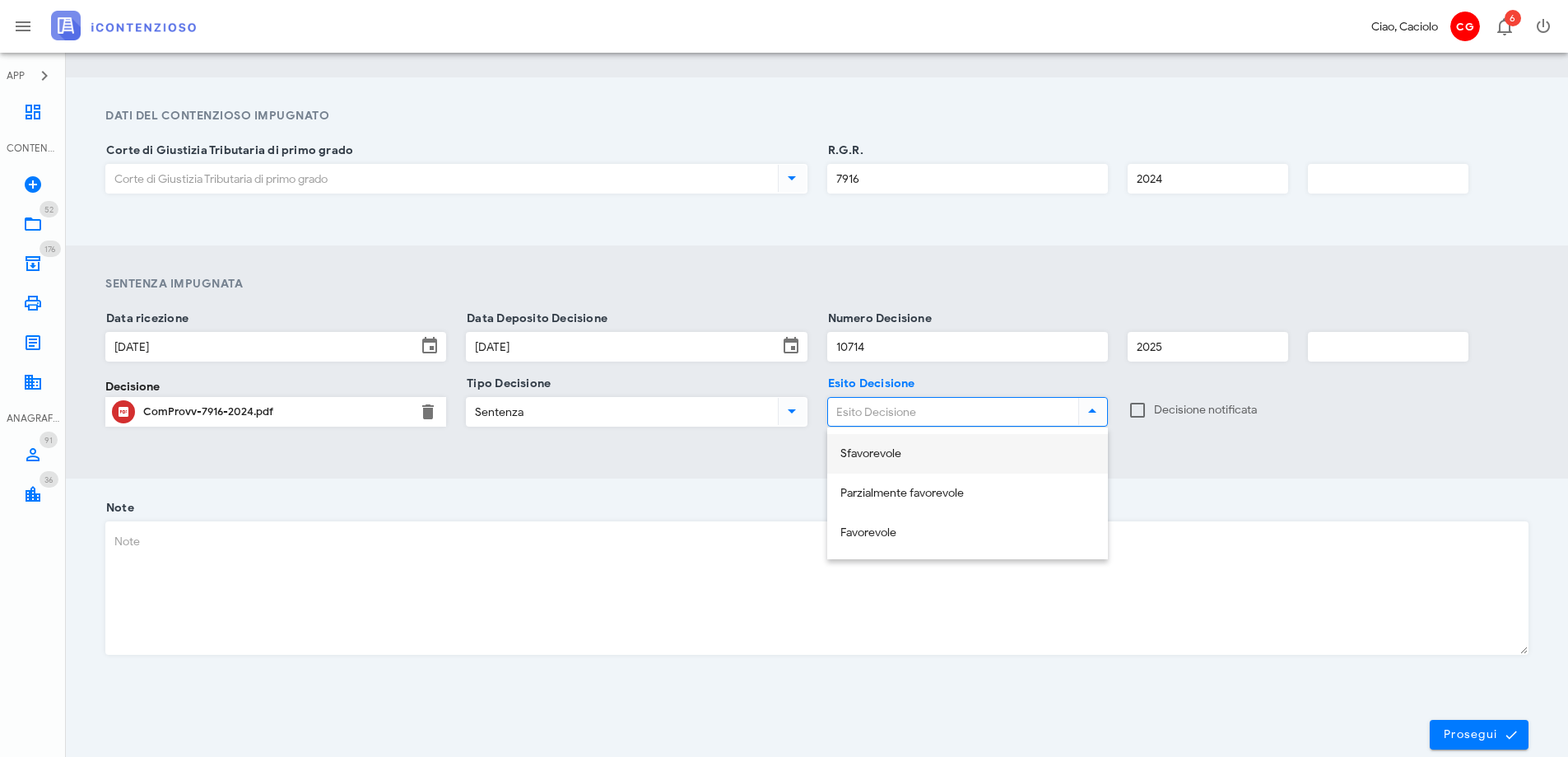
click at [929, 458] on div "Sfavorevole" at bounding box center [967, 454] width 254 height 14
type input "Sfavorevole"
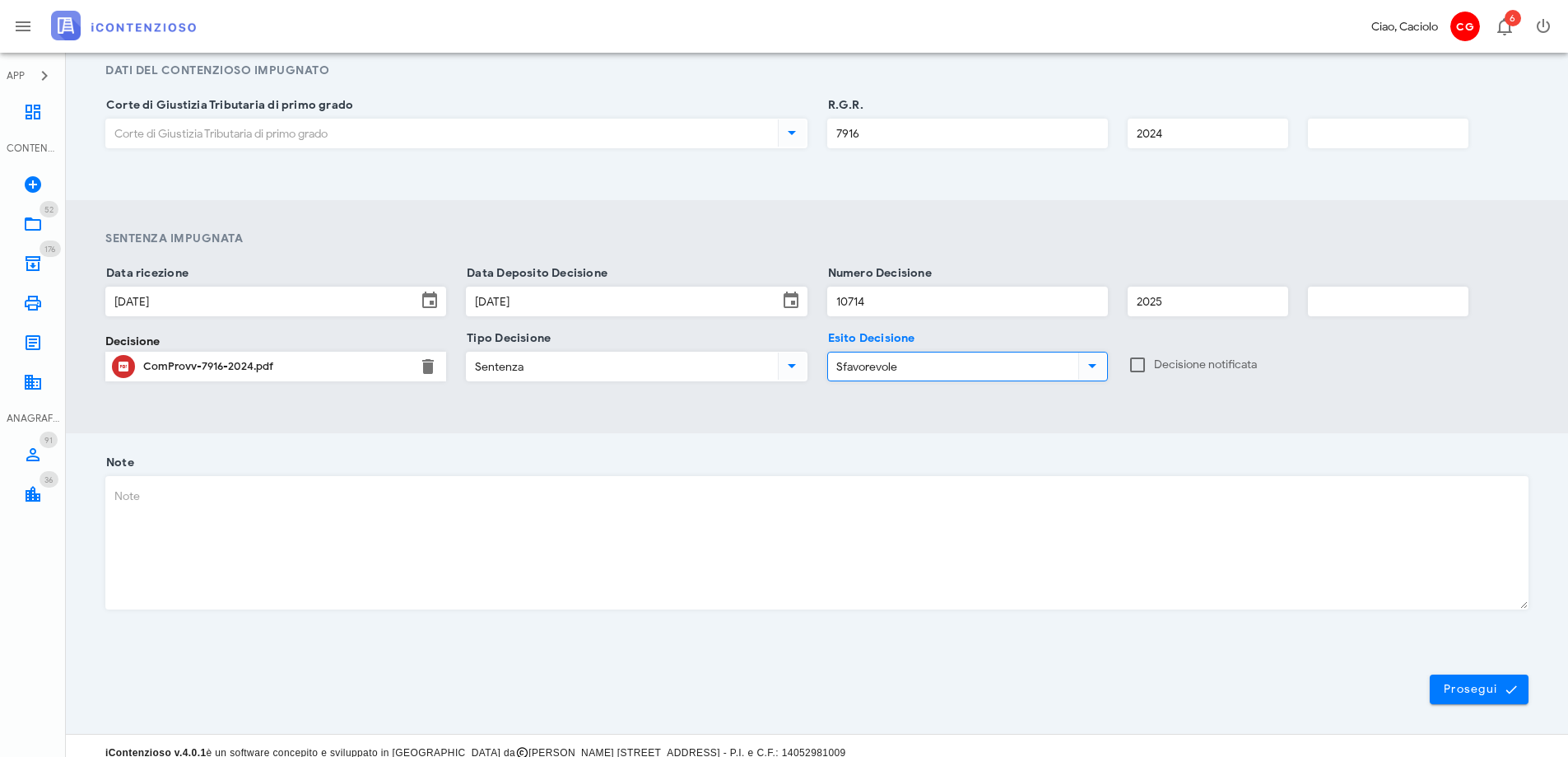
scroll to position [883, 0]
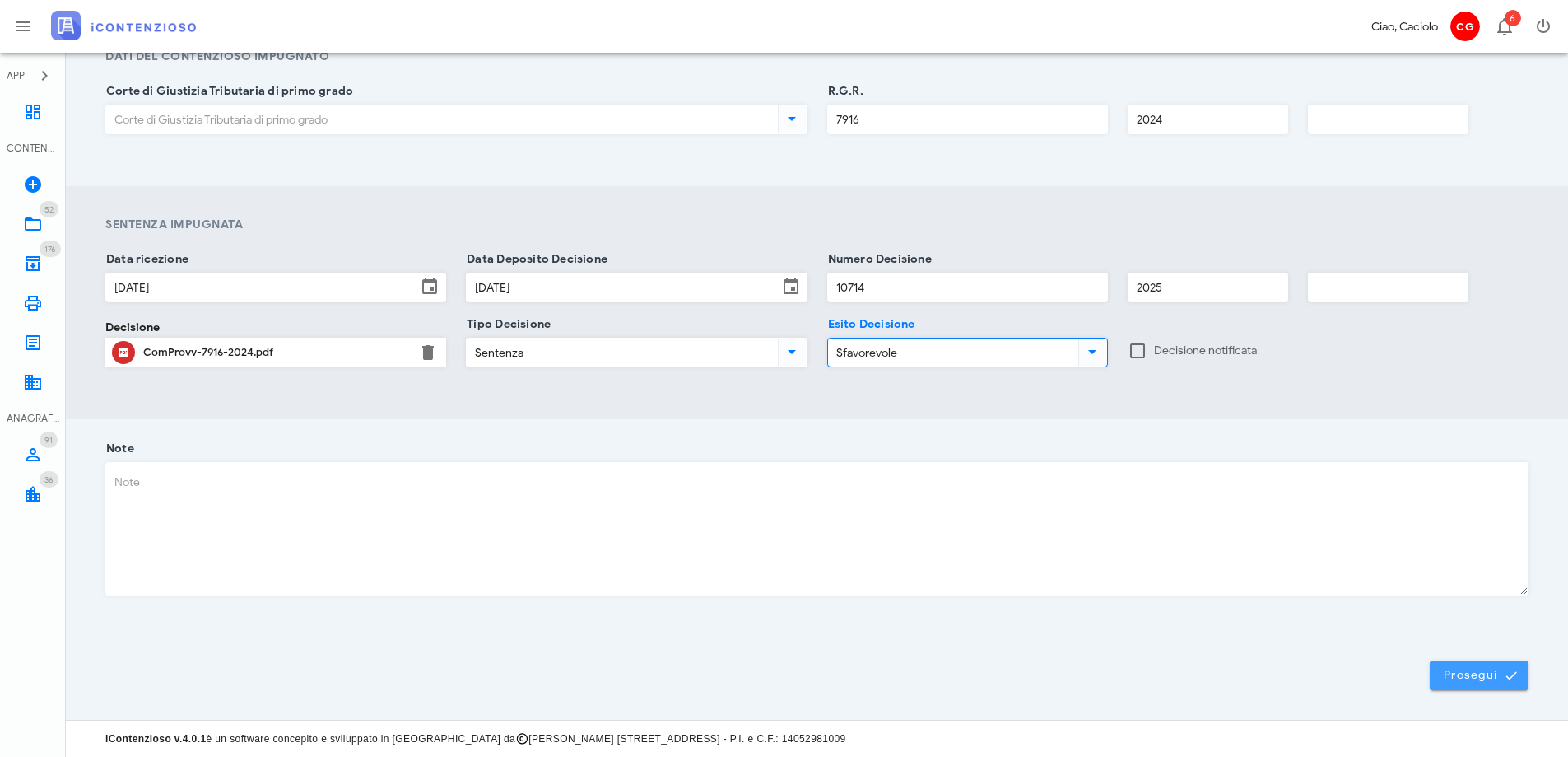
click at [1485, 674] on span "Prosegui" at bounding box center [1479, 675] width 72 height 15
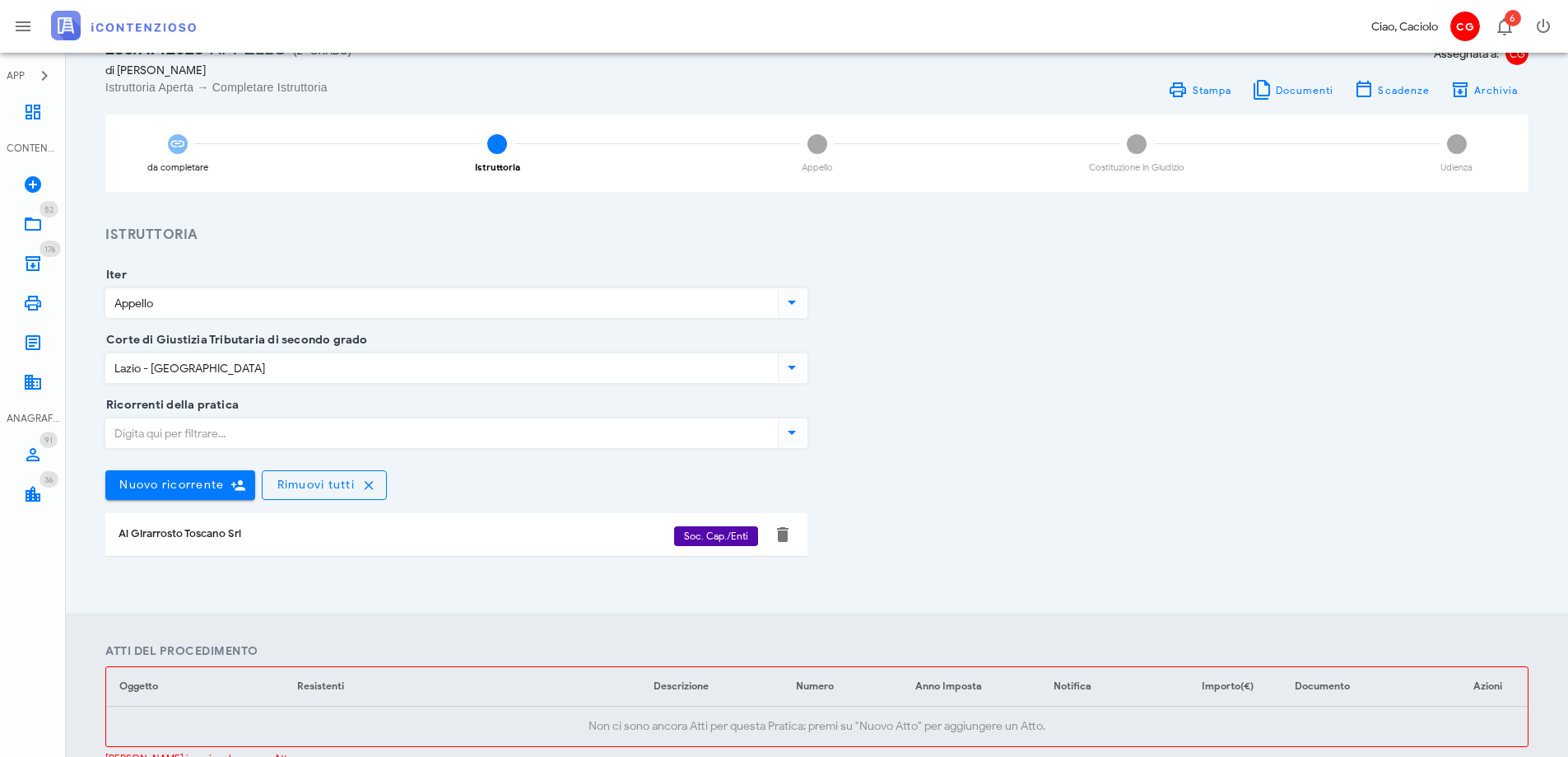
scroll to position [0, 0]
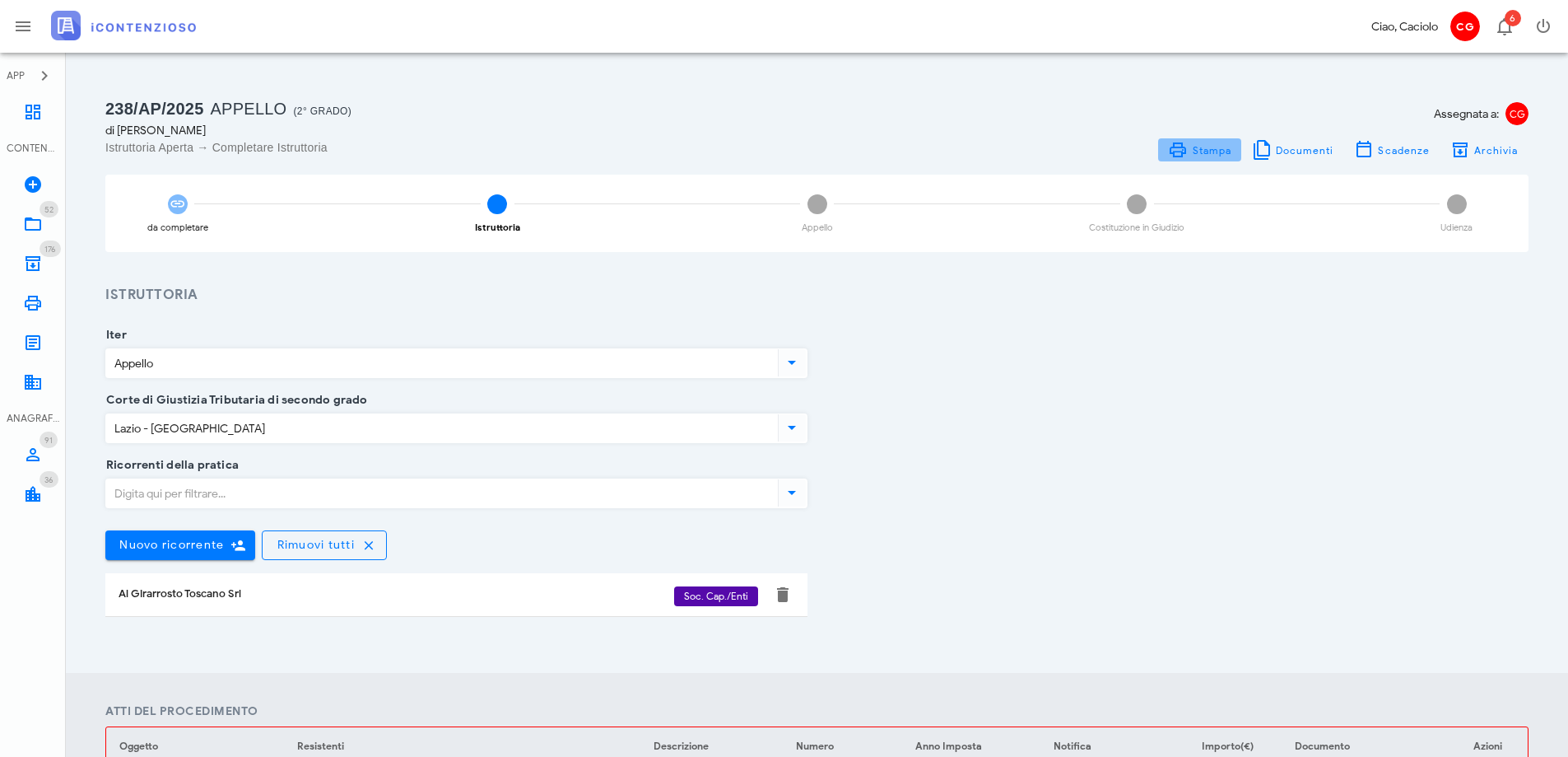
click at [1213, 140] on span "Stampa" at bounding box center [1199, 150] width 63 height 20
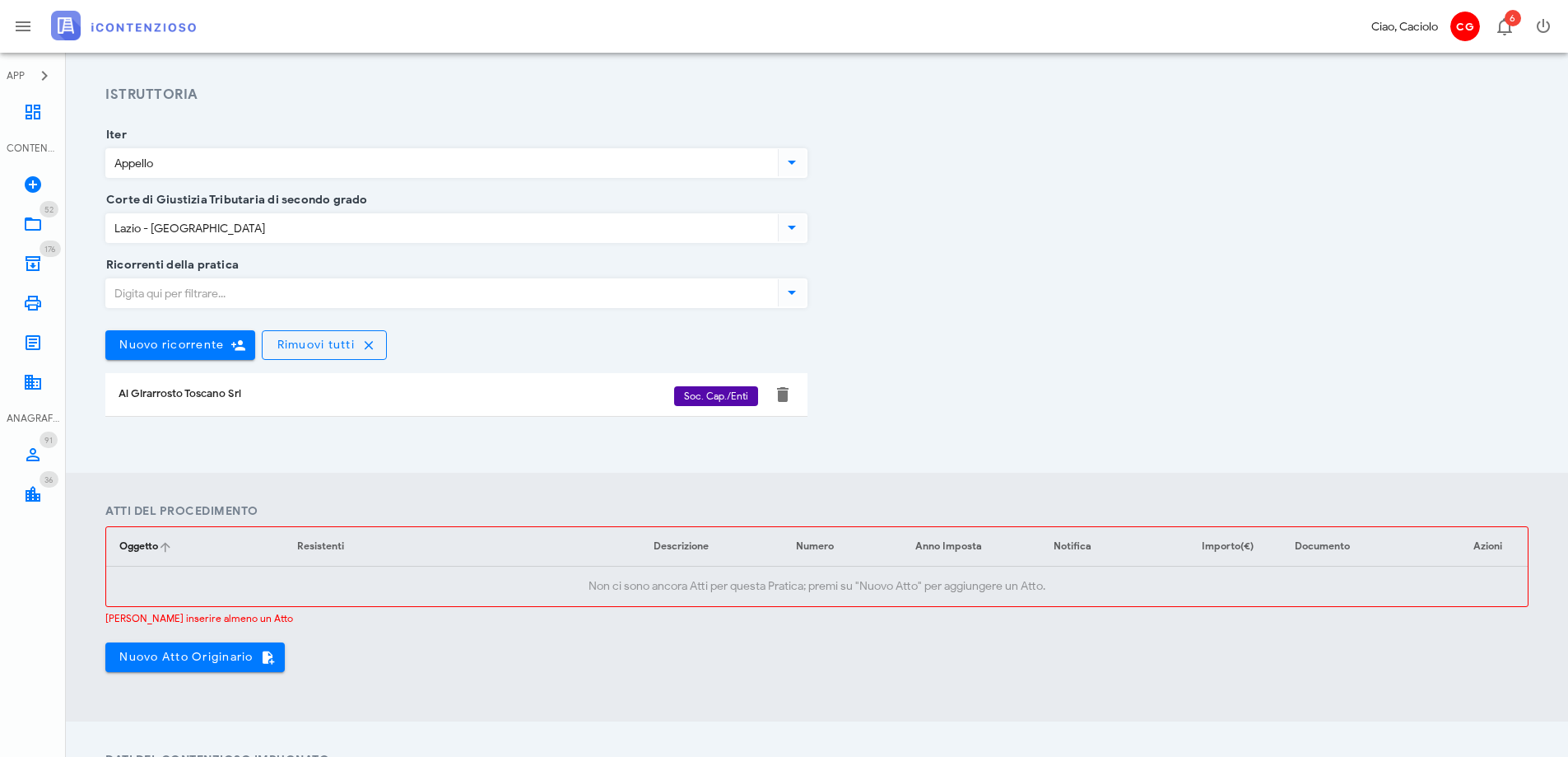
scroll to position [247, 0]
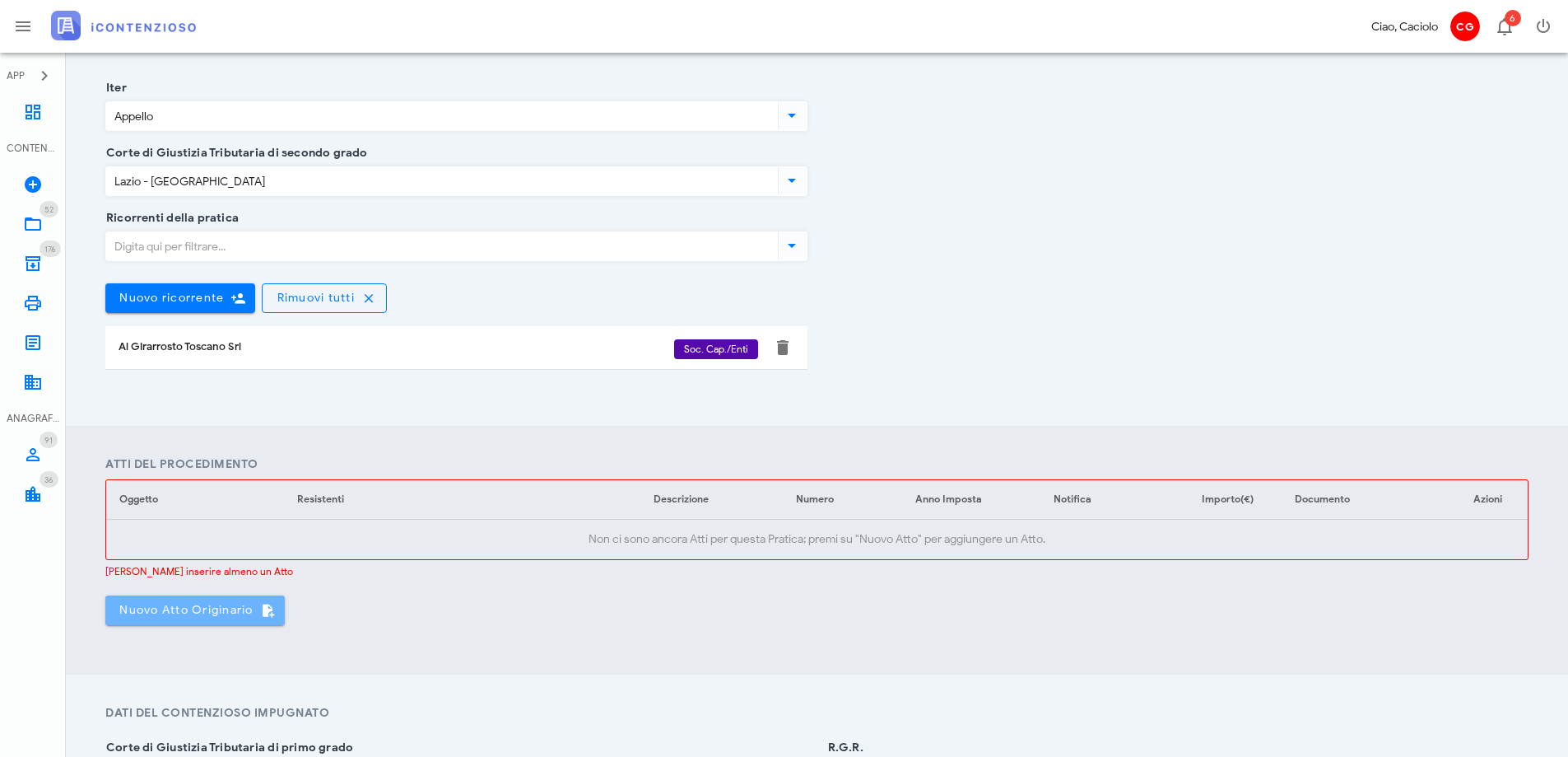
click at [195, 610] on span "Nuovo Atto Originario" at bounding box center [195, 610] width 153 height 15
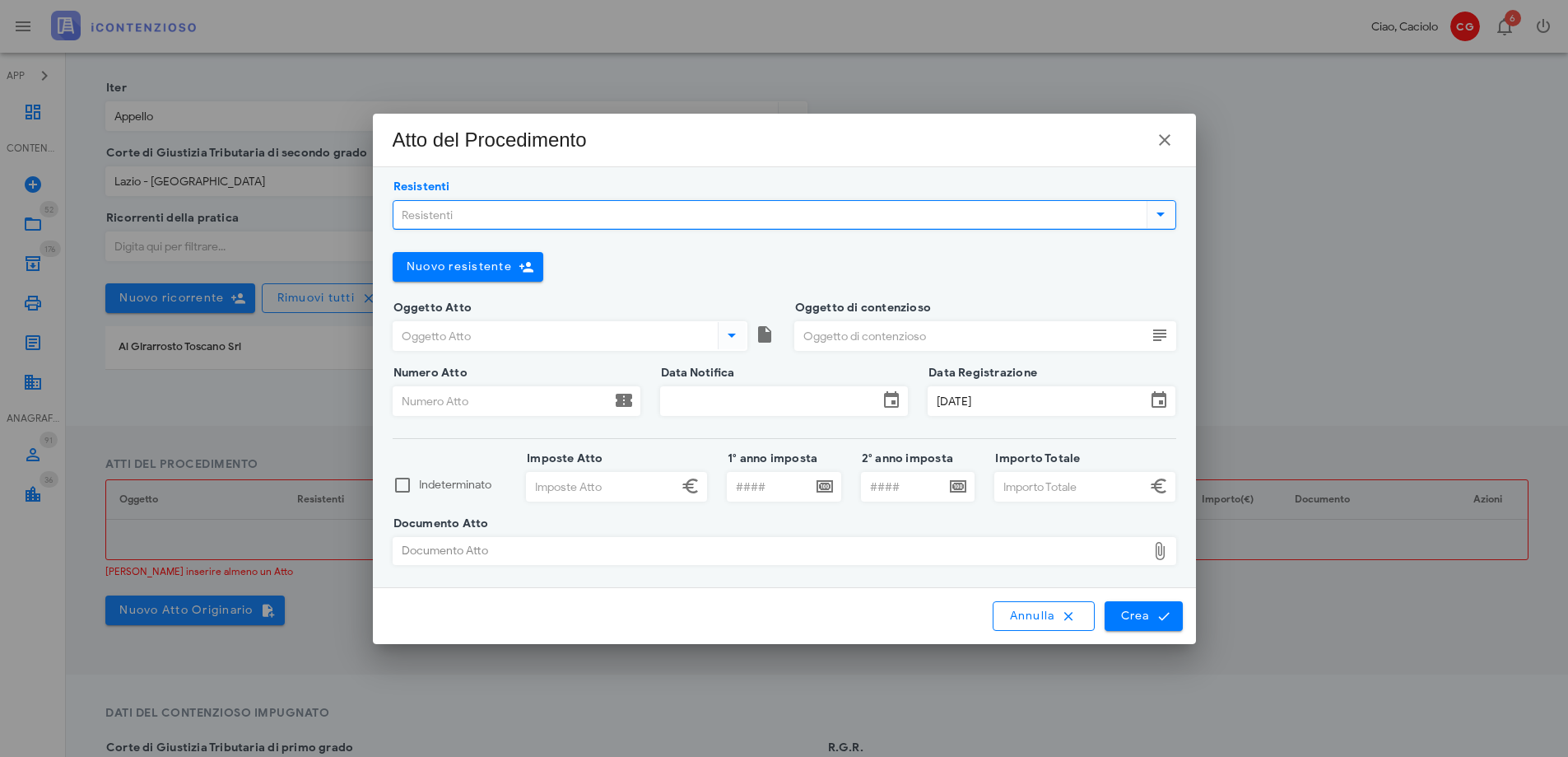
click at [517, 211] on input "Resistenti" at bounding box center [768, 214] width 750 height 28
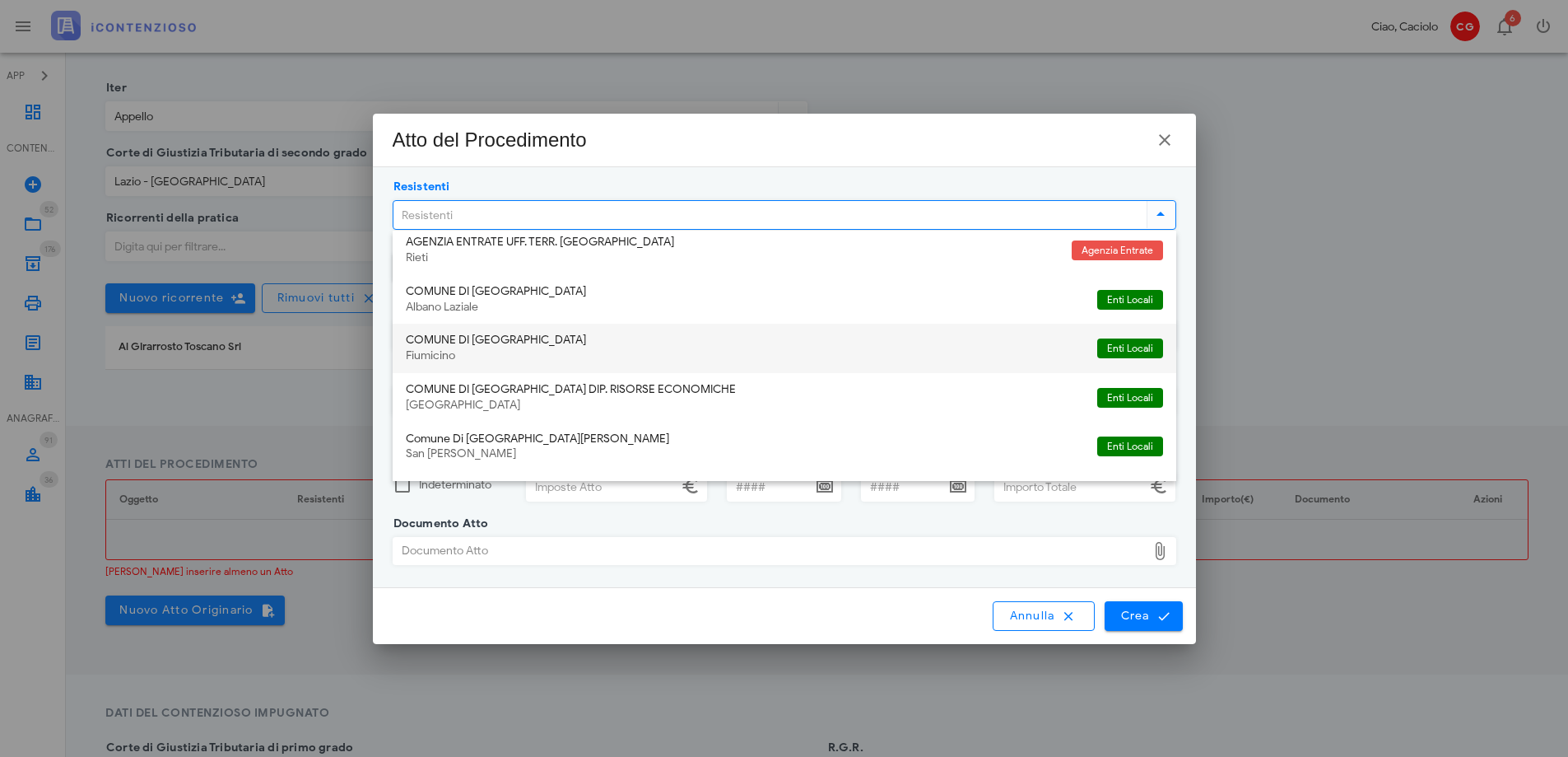
scroll to position [494, 0]
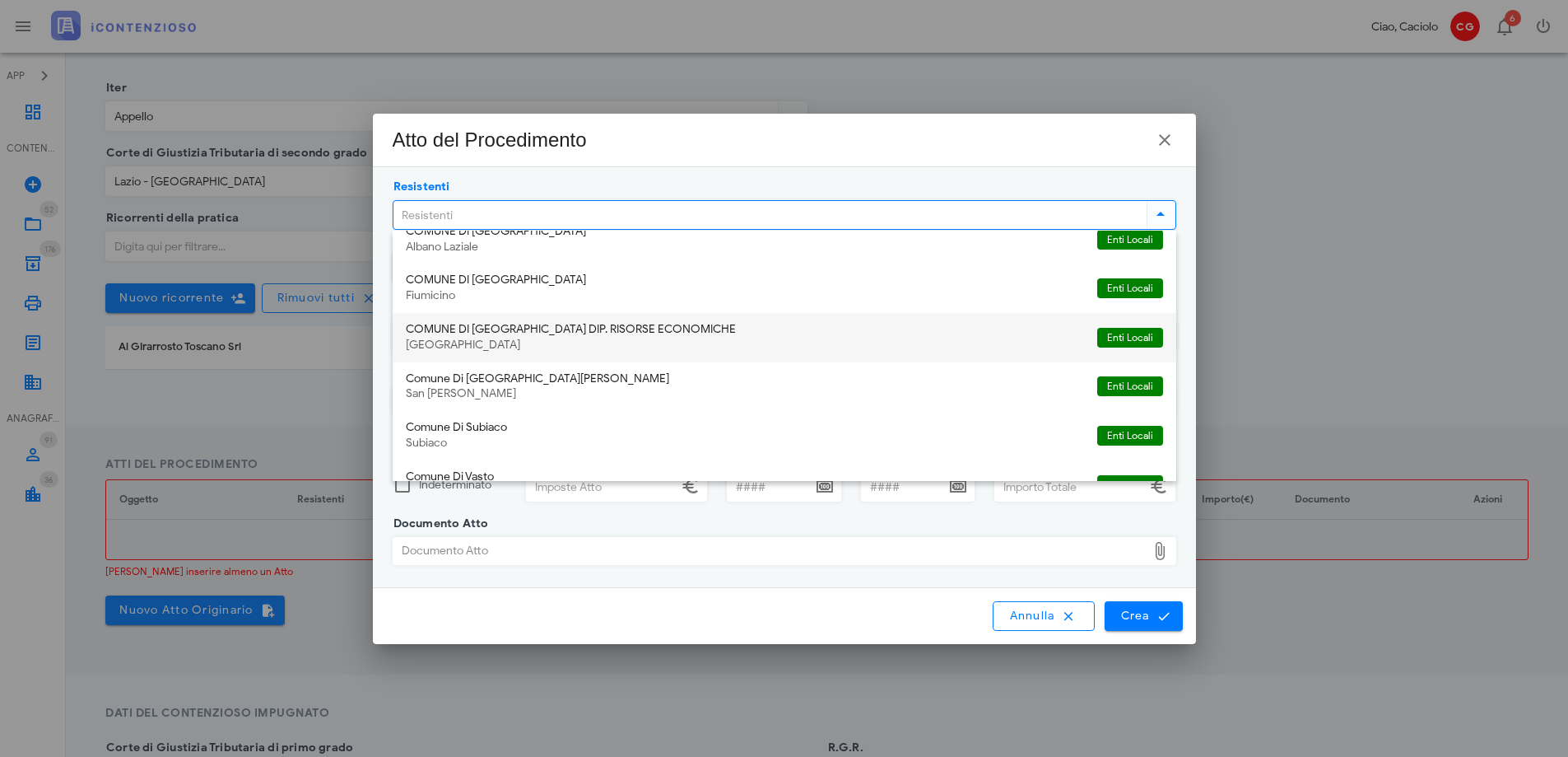
click at [541, 335] on div "COMUNE DI ROMA DIP. RISORSE ECONOMICHE" at bounding box center [745, 330] width 679 height 14
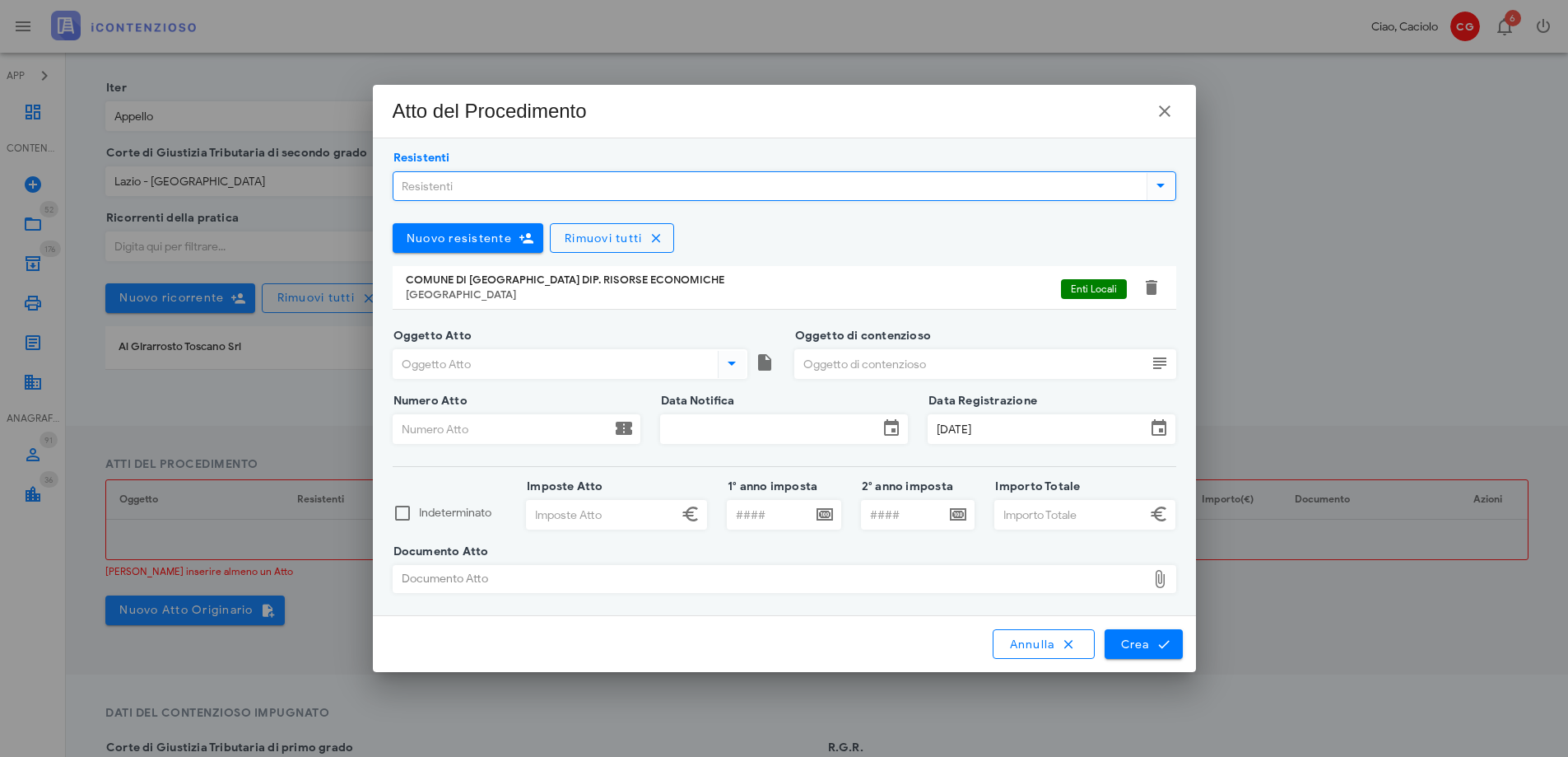
click at [724, 363] on icon at bounding box center [732, 363] width 20 height 20
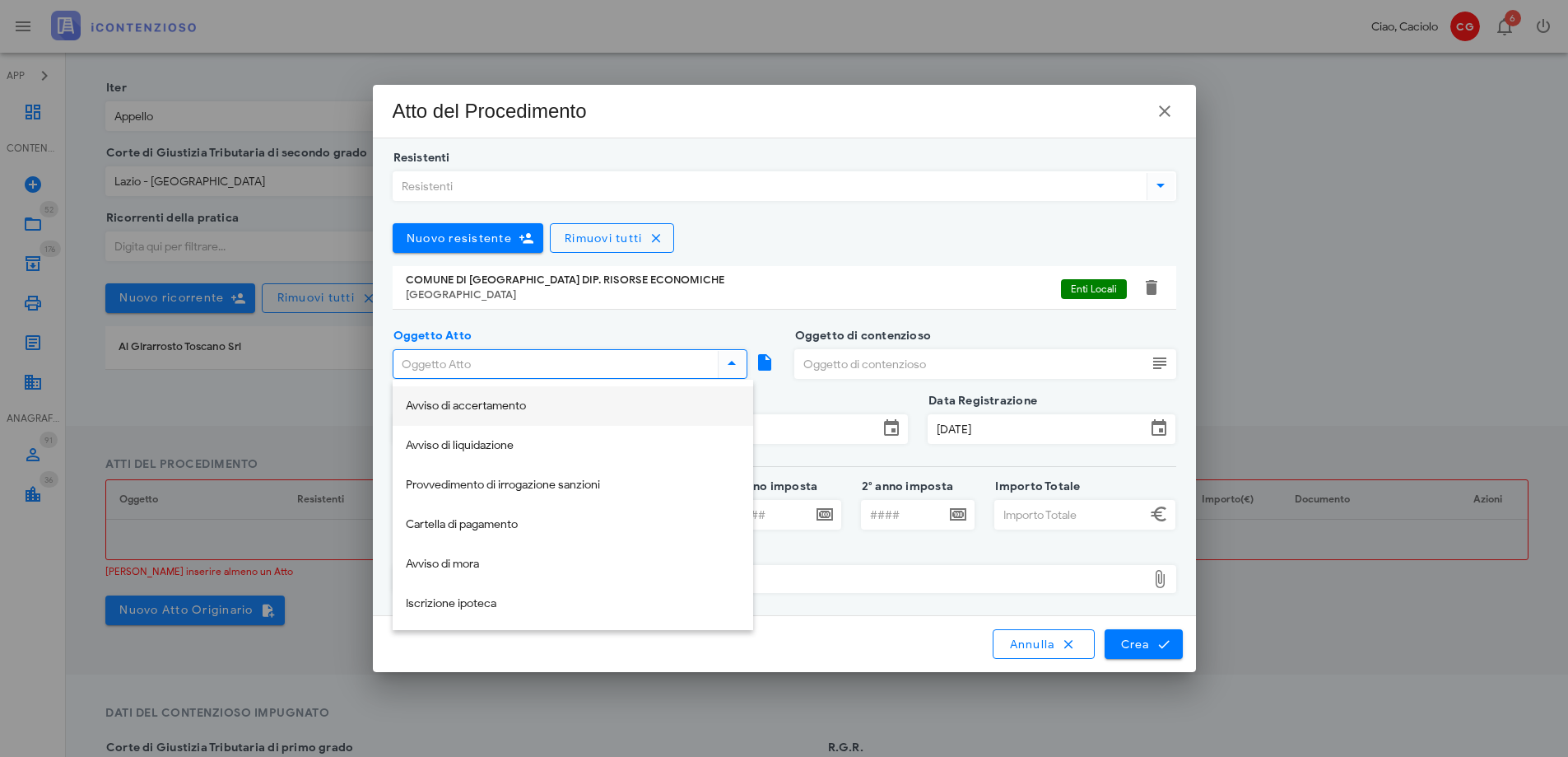
click at [595, 394] on div "Avviso di accertamento" at bounding box center [573, 406] width 334 height 34
type input "Avviso di accertamento"
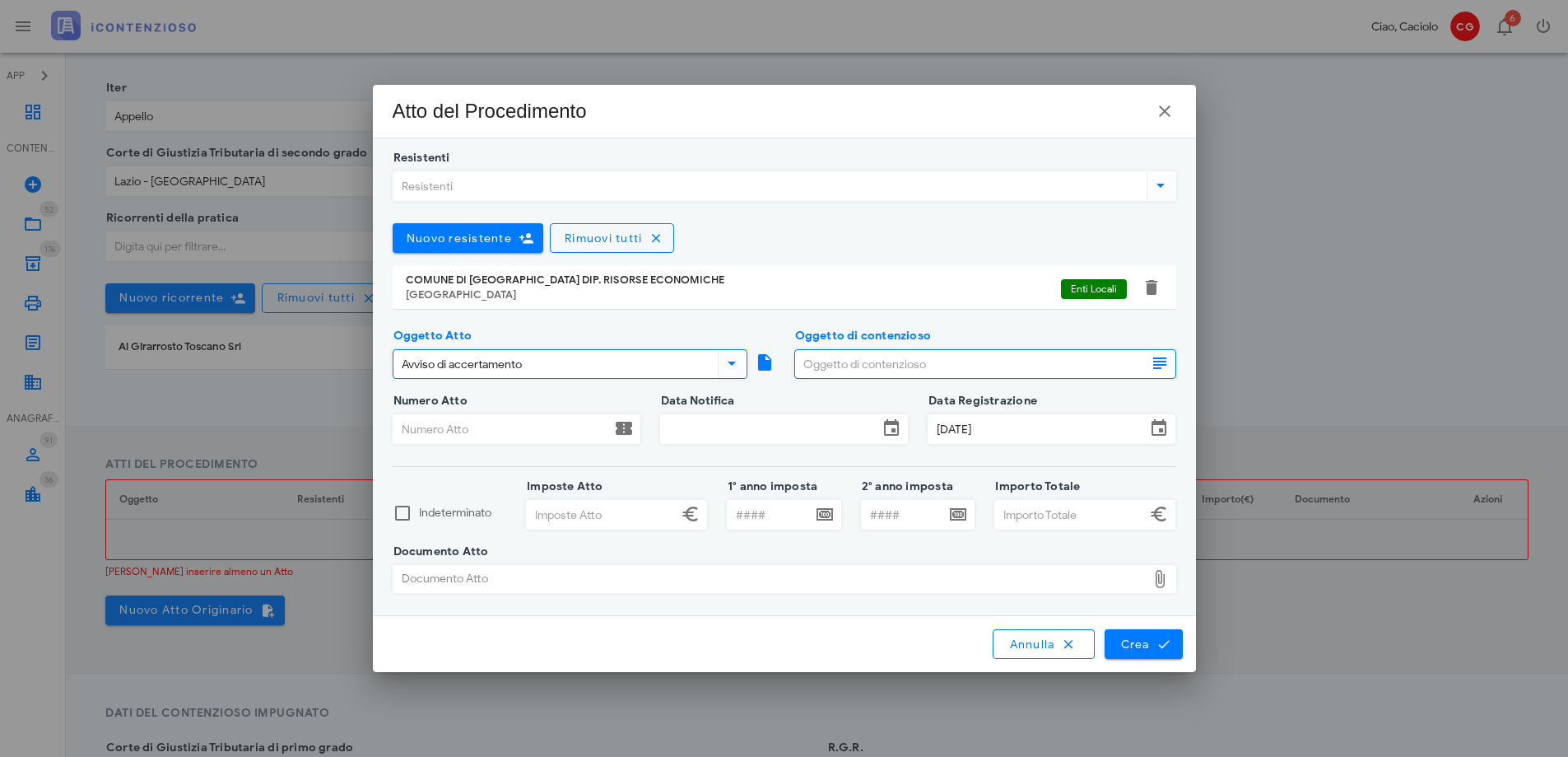
click at [865, 373] on input "Oggetto di contenzioso" at bounding box center [971, 364] width 352 height 28
type input "tari 2019"
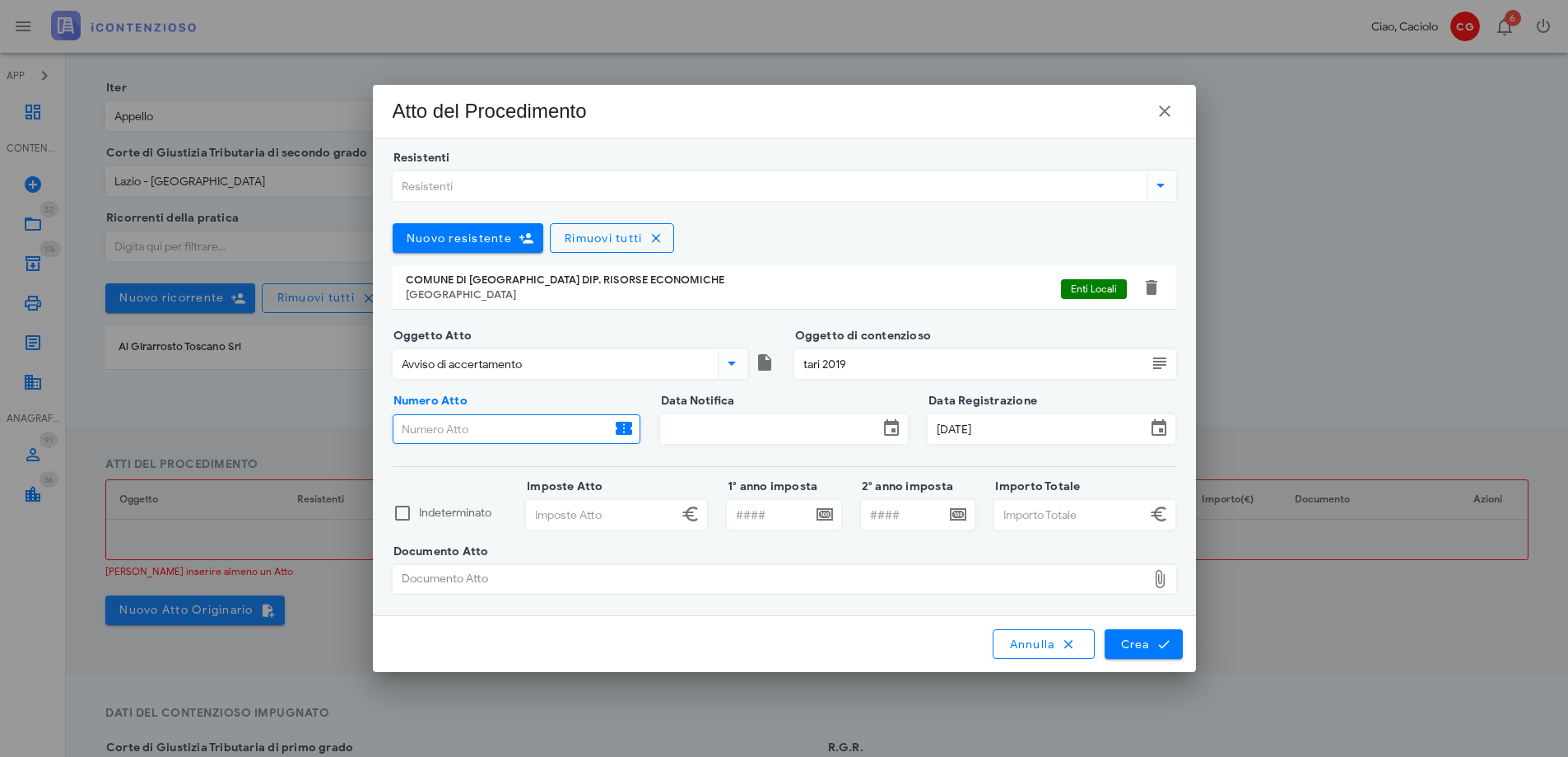
click at [546, 428] on input "Numero Atto" at bounding box center [502, 429] width 217 height 28
type input "686305"
click at [800, 429] on input "Data Notifica" at bounding box center [770, 429] width 217 height 28
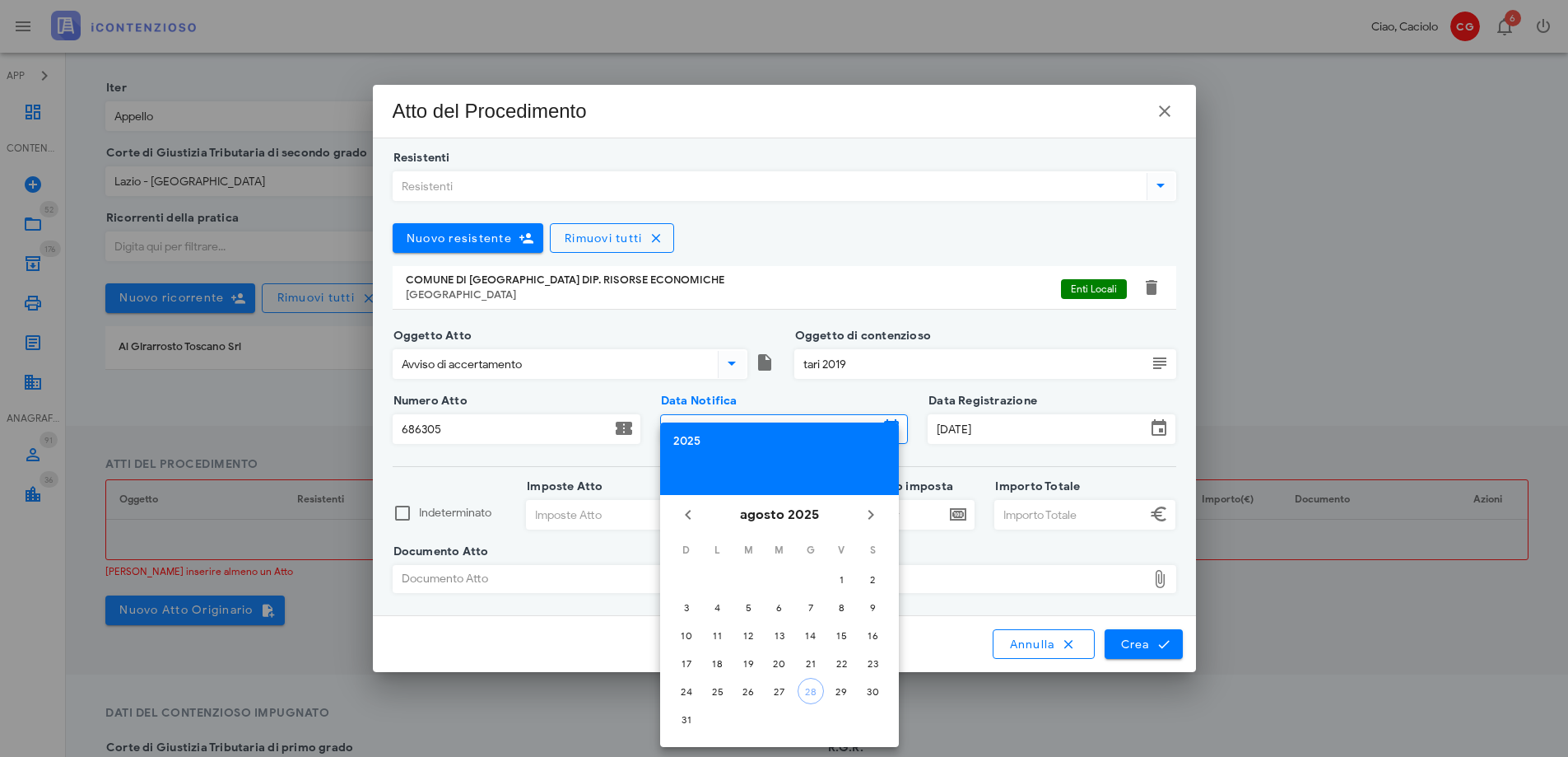
click at [691, 436] on div "2025" at bounding box center [780, 442] width 212 height 12
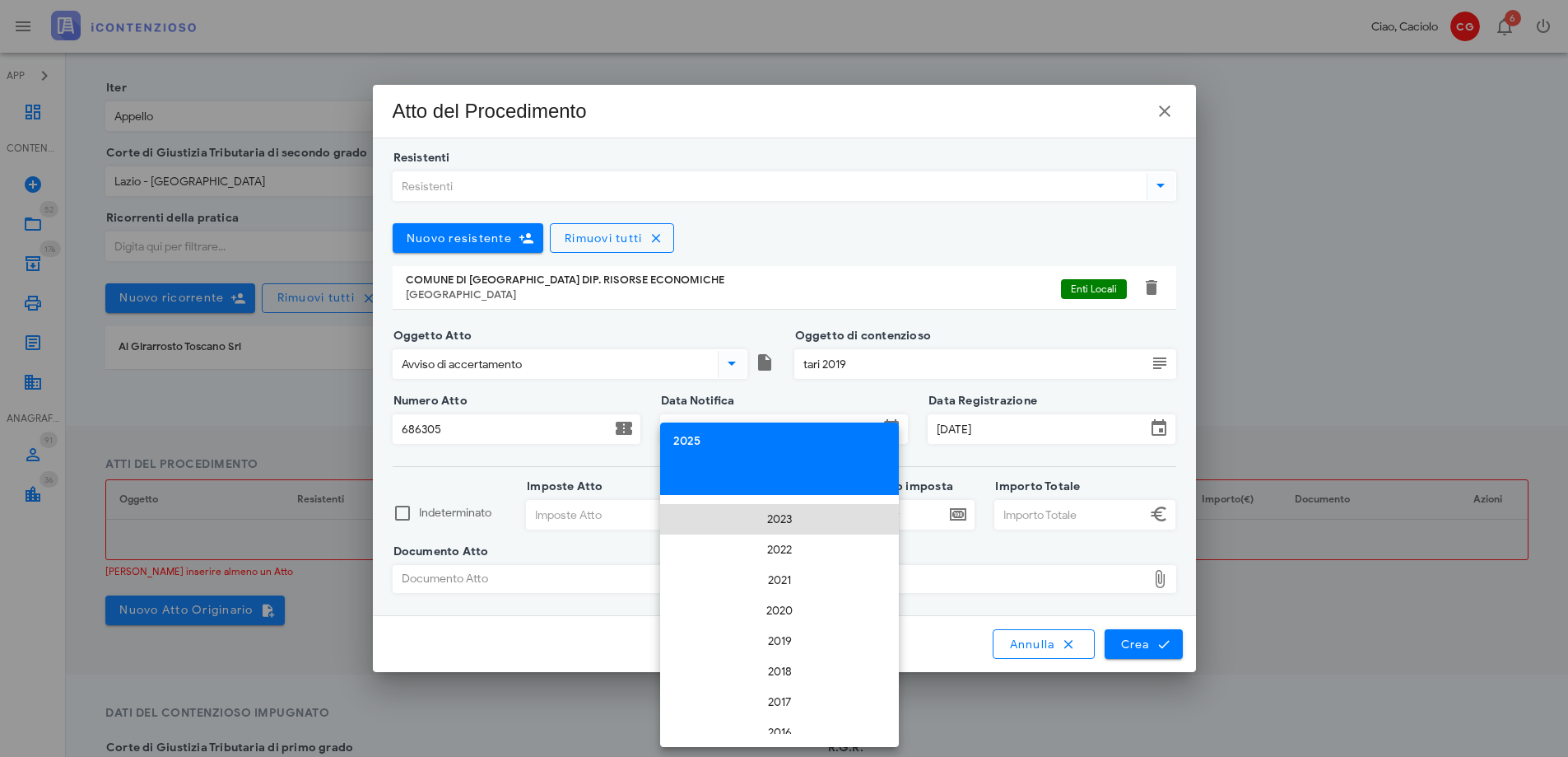
click at [766, 526] on li "2023" at bounding box center [780, 519] width 239 height 31
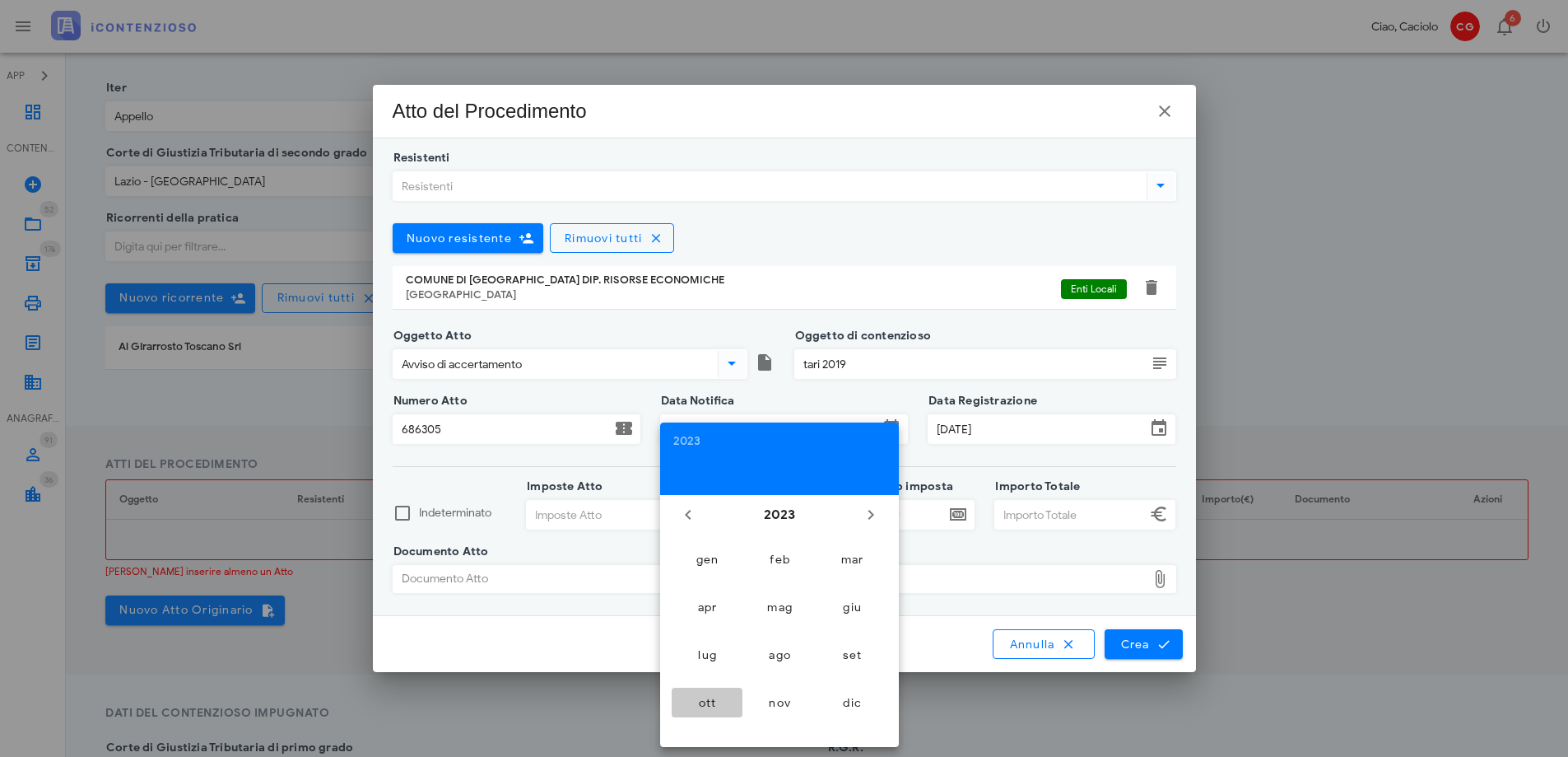
click at [725, 704] on div "ott" at bounding box center [706, 703] width 44 height 14
click at [833, 636] on div "20" at bounding box center [841, 635] width 27 height 12
type input "20/10/2023"
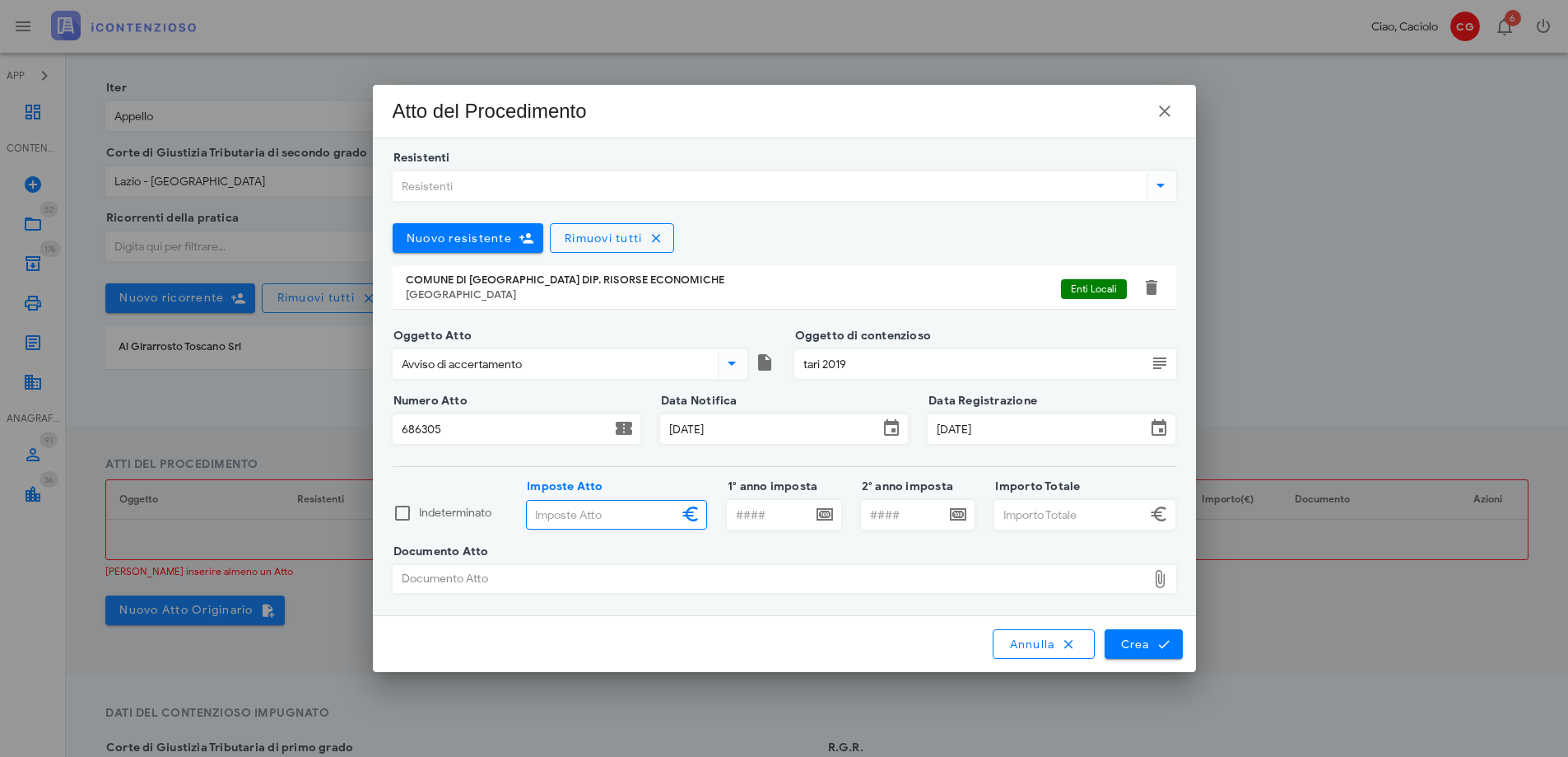
click at [649, 511] on input "Imposte Atto" at bounding box center [602, 515] width 150 height 28
type input "2.954,00"
click at [767, 522] on input "1° anno imposta" at bounding box center [770, 515] width 84 height 28
type input "2019"
click at [1017, 514] on input "Importo Totale" at bounding box center [1070, 515] width 150 height 28
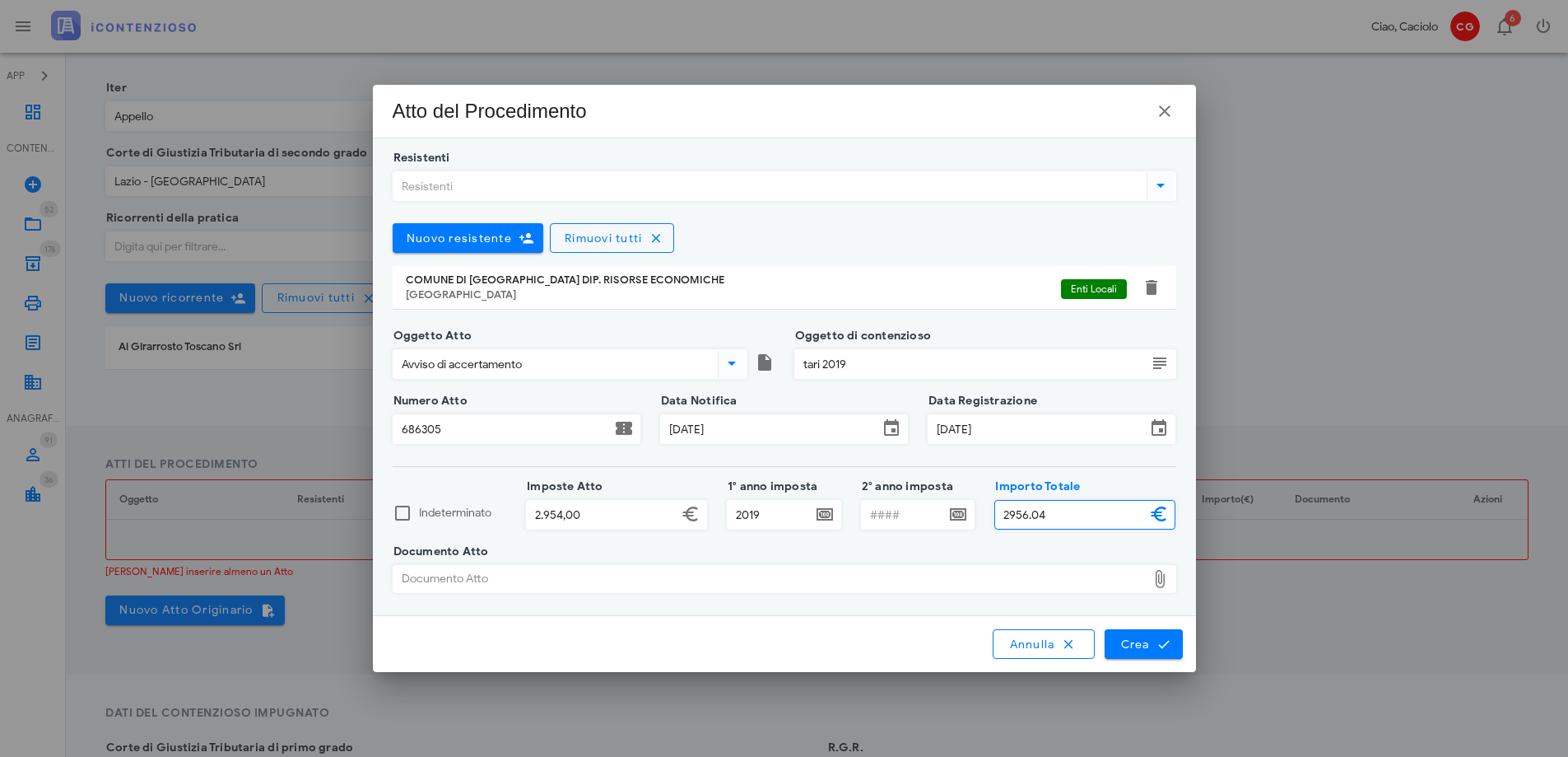
click at [1021, 580] on div "Documento Atto" at bounding box center [770, 578] width 753 height 27
type input "2.956,04"
type input "C:\fakepath\Fwd POSTA CERTIFICATA Notifica atto n. 315684.pdf"
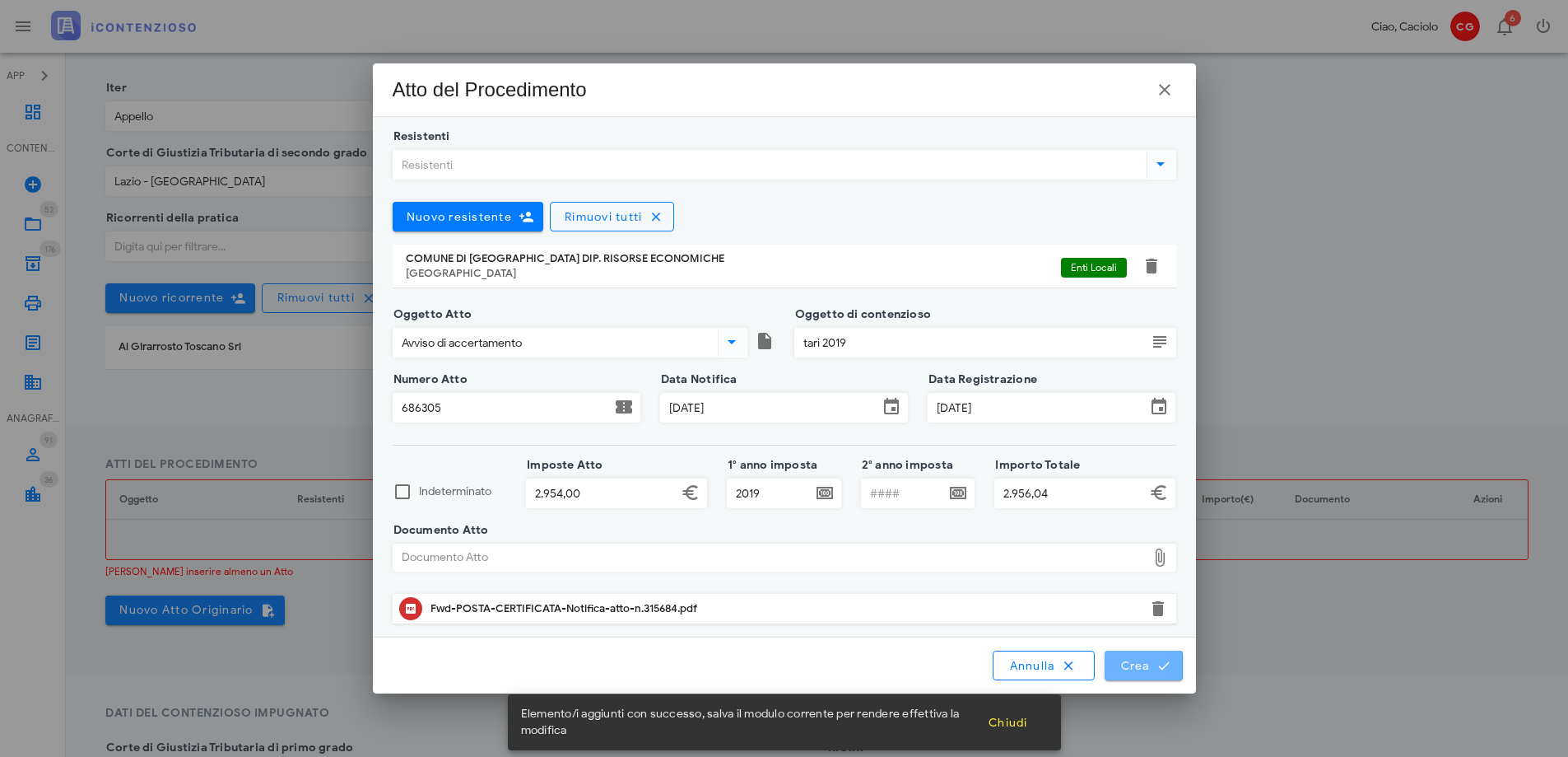
click at [1130, 667] on span "Crea" at bounding box center [1143, 665] width 47 height 15
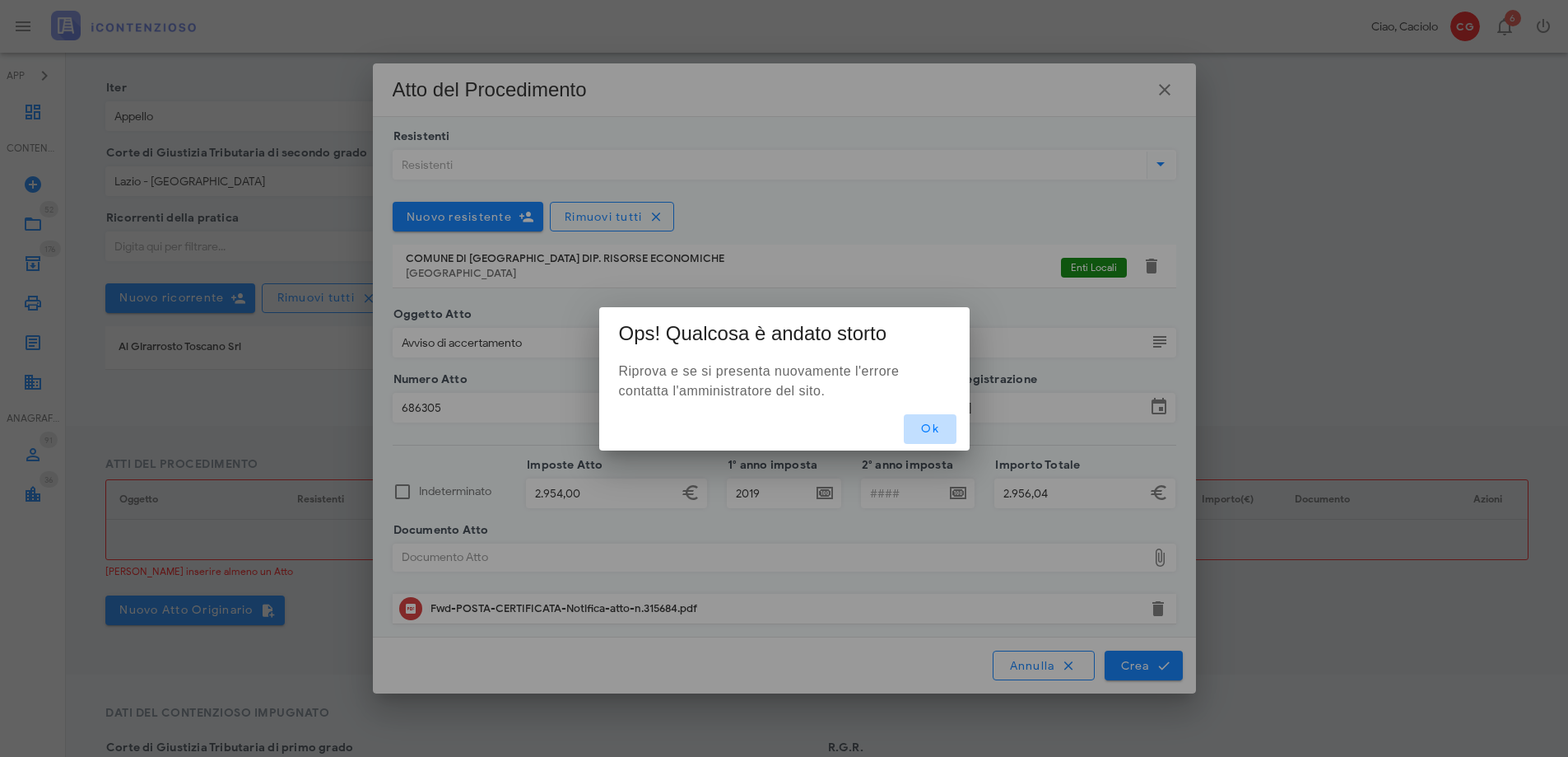
click at [922, 432] on span "Ok" at bounding box center [930, 429] width 27 height 14
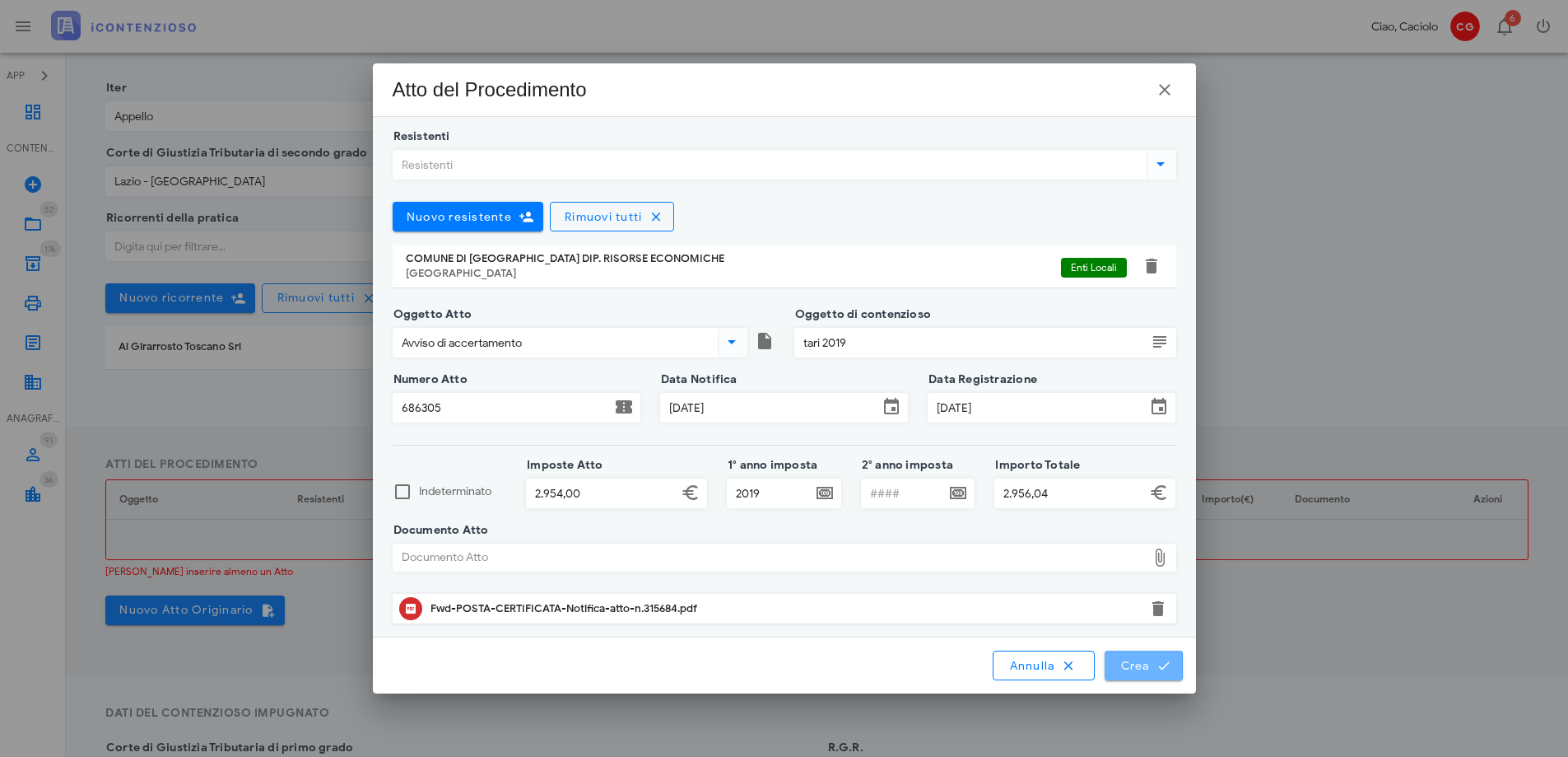
click at [1129, 661] on span "Crea" at bounding box center [1143, 665] width 47 height 15
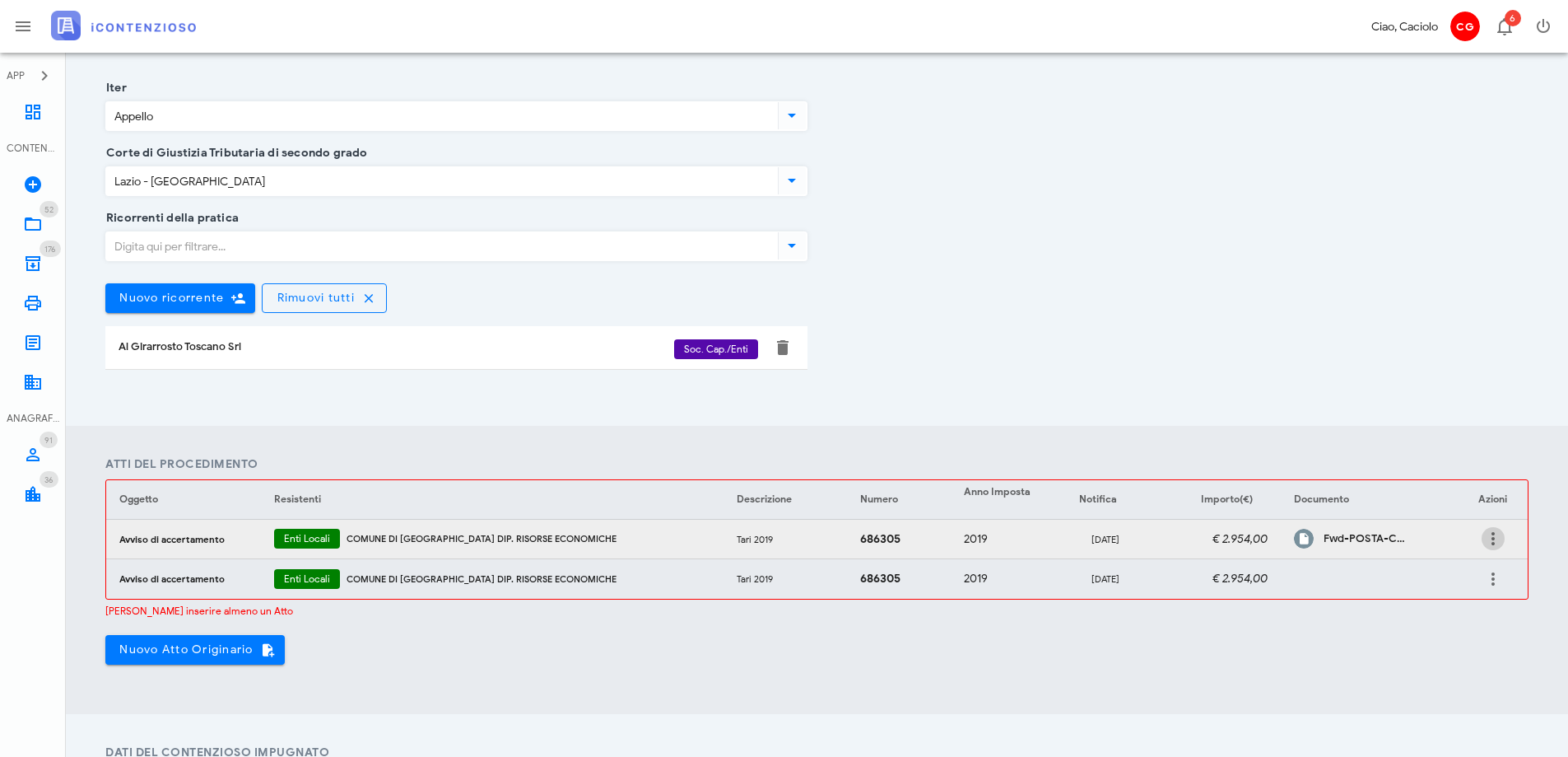
click at [1489, 537] on icon "button" at bounding box center [1494, 539] width 20 height 20
click at [1471, 582] on div "Elimina" at bounding box center [1467, 586] width 43 height 13
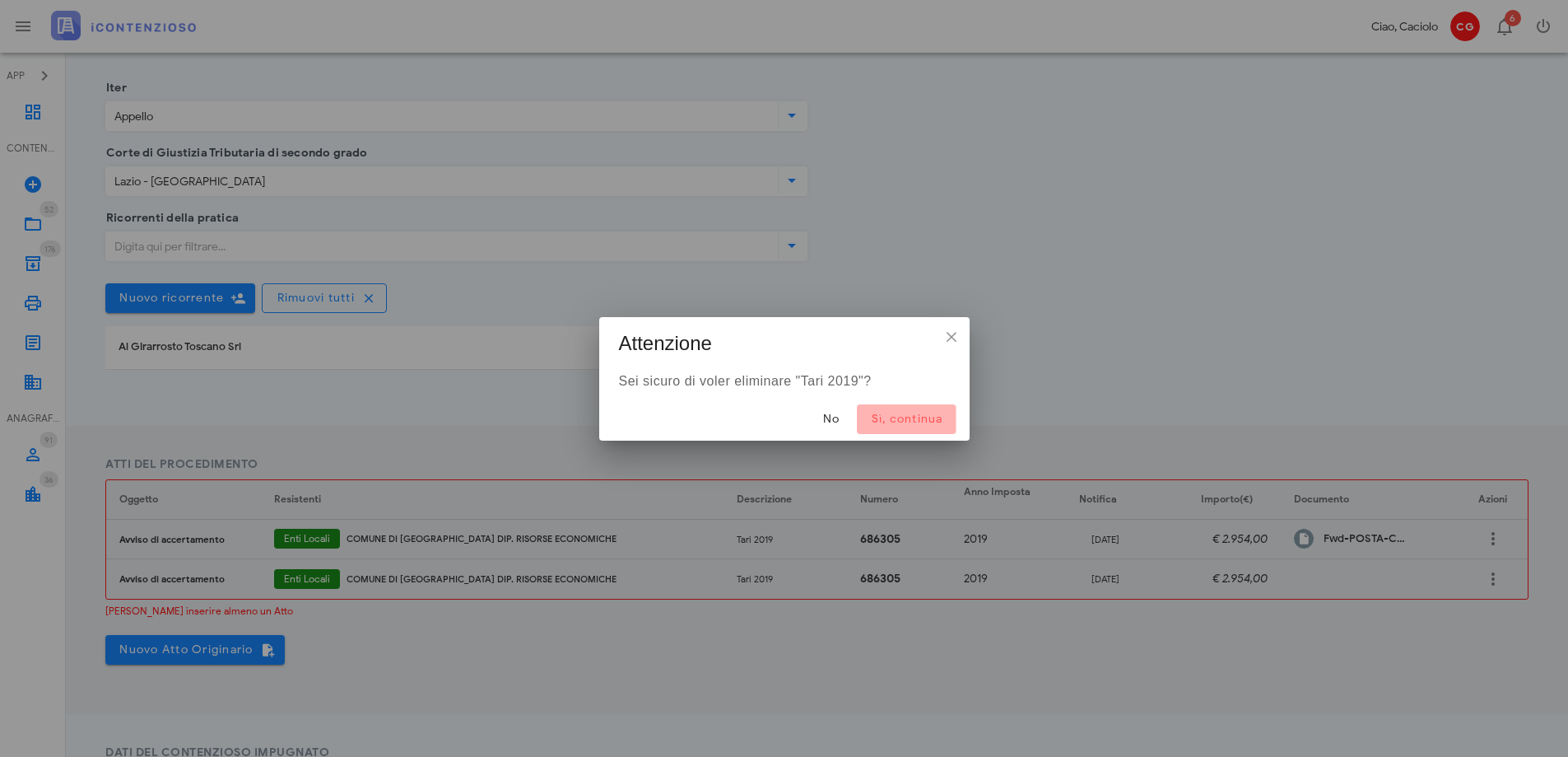
click at [926, 418] on span "Sì, continua" at bounding box center [906, 419] width 72 height 14
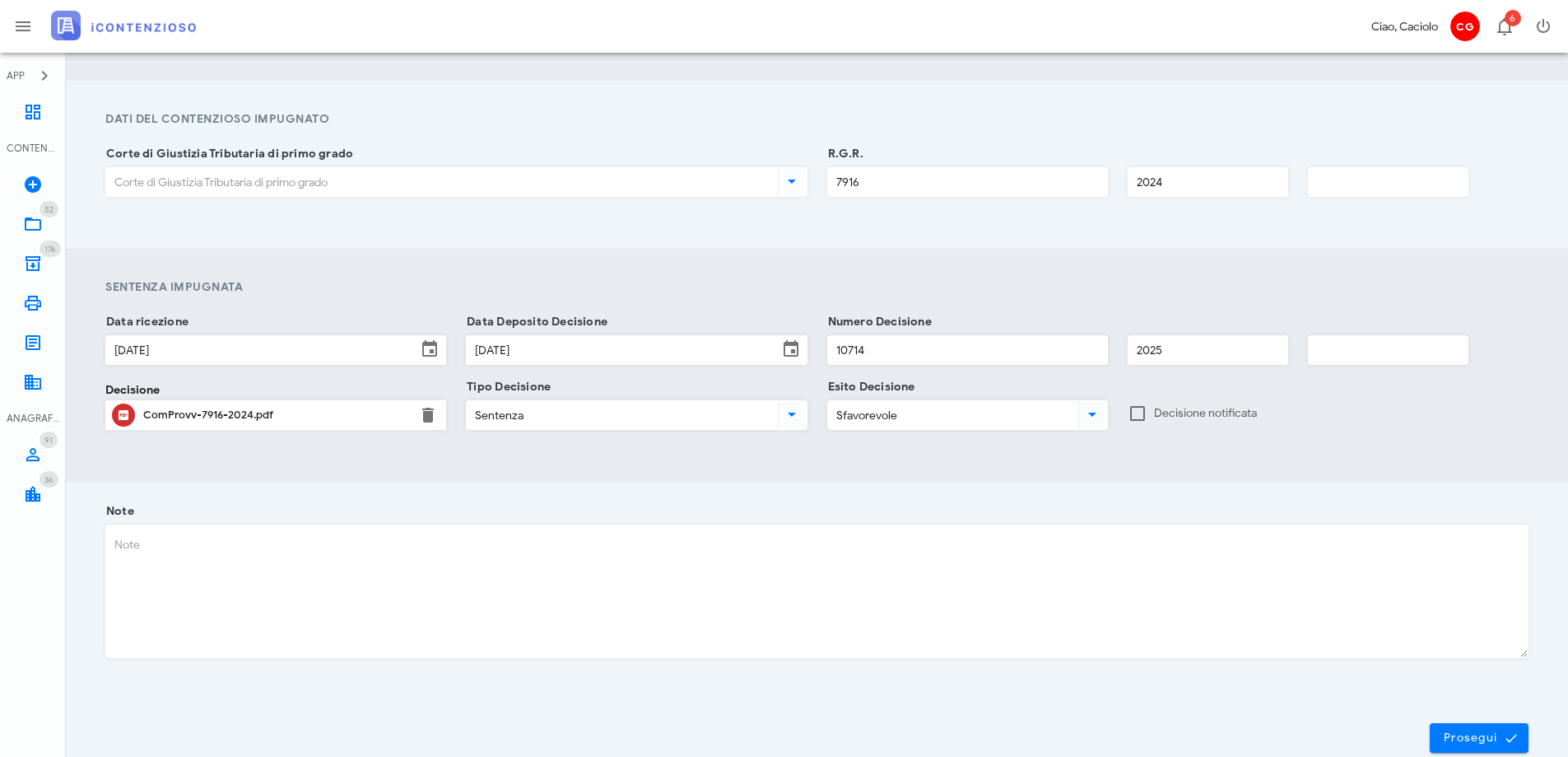
scroll to position [903, 0]
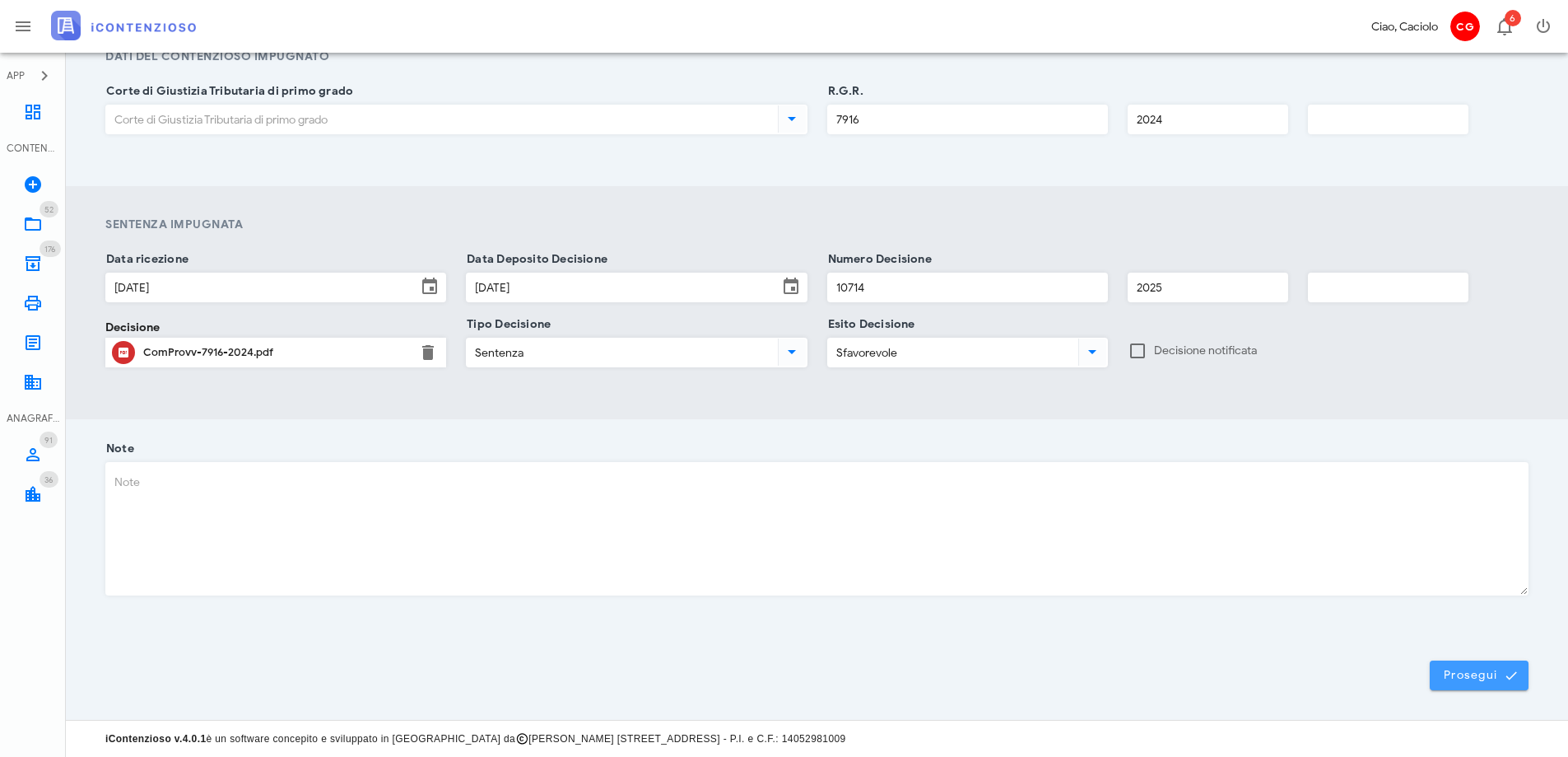
click at [1455, 671] on span "Prosegui" at bounding box center [1479, 675] width 72 height 15
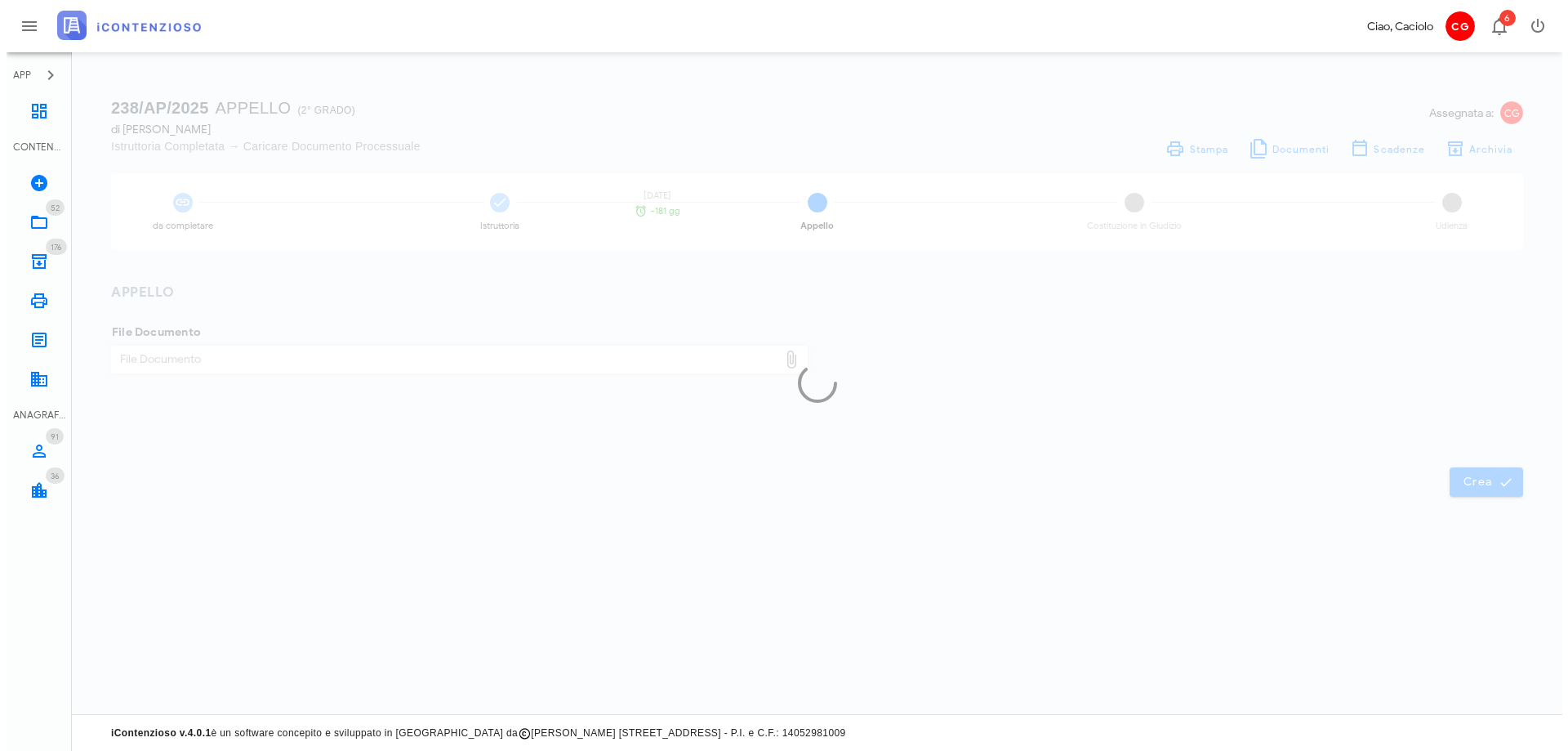
scroll to position [0, 0]
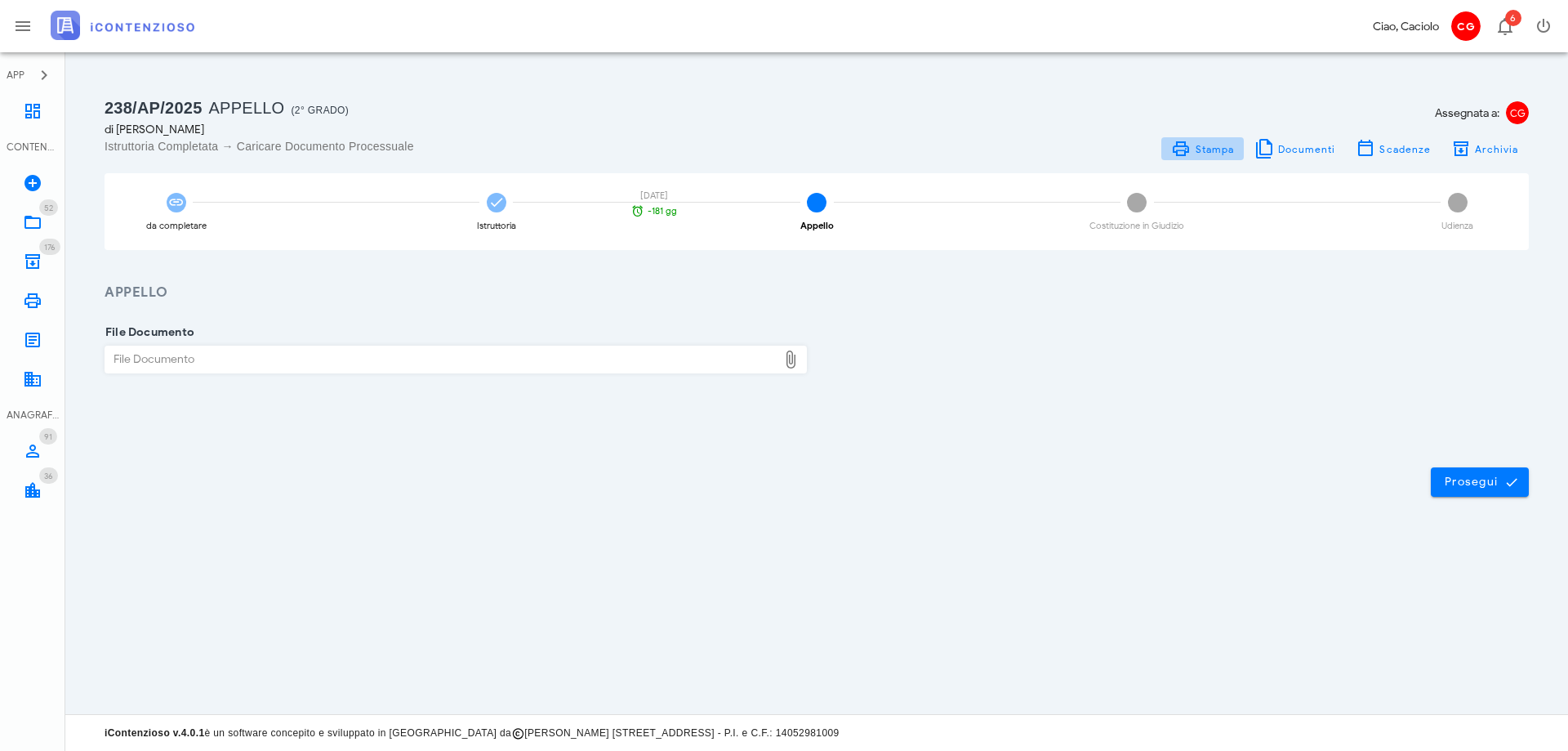
click at [1183, 145] on icon at bounding box center [1181, 149] width 20 height 20
click at [31, 217] on icon at bounding box center [32, 223] width 20 height 20
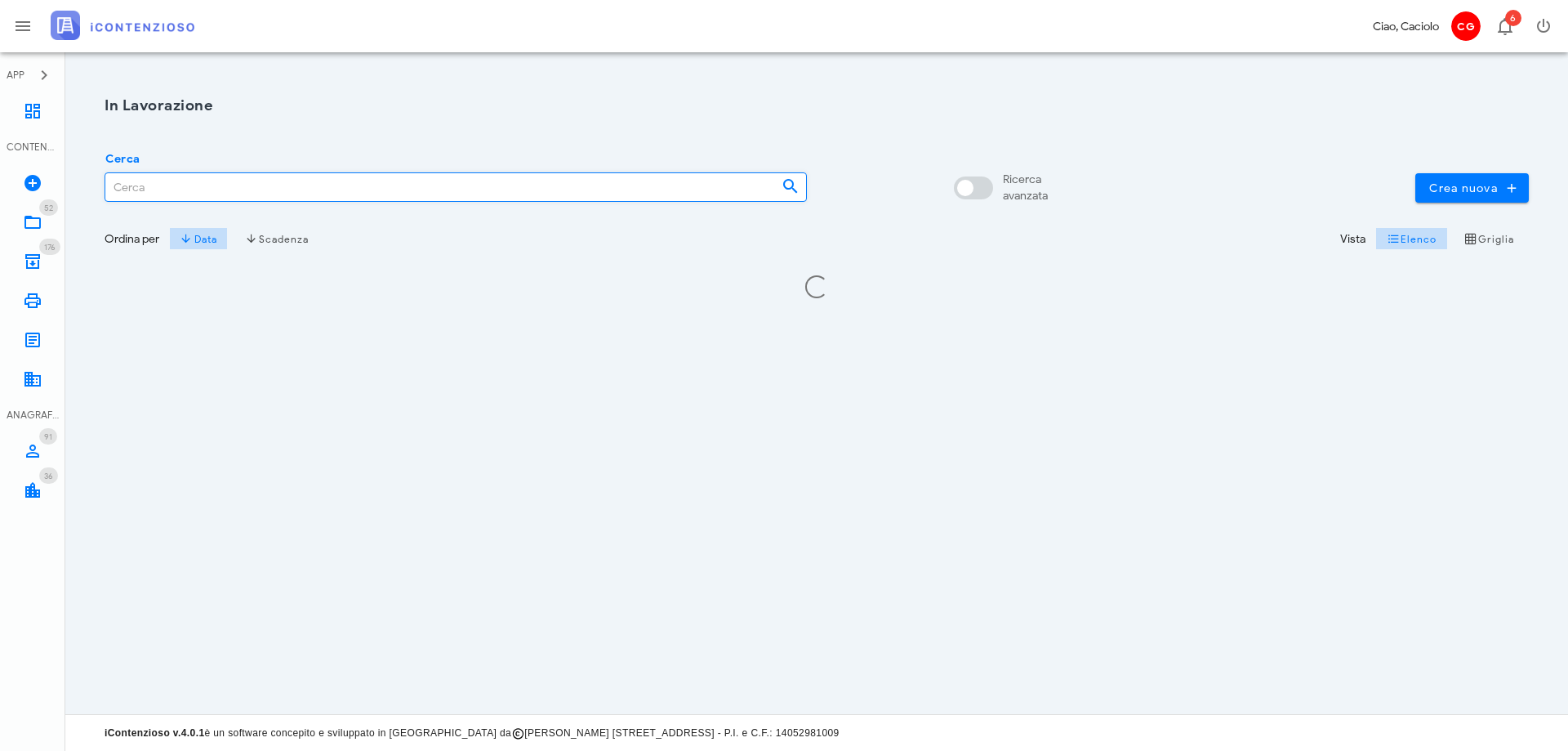
click at [264, 190] on input "Cerca" at bounding box center [436, 187] width 663 height 27
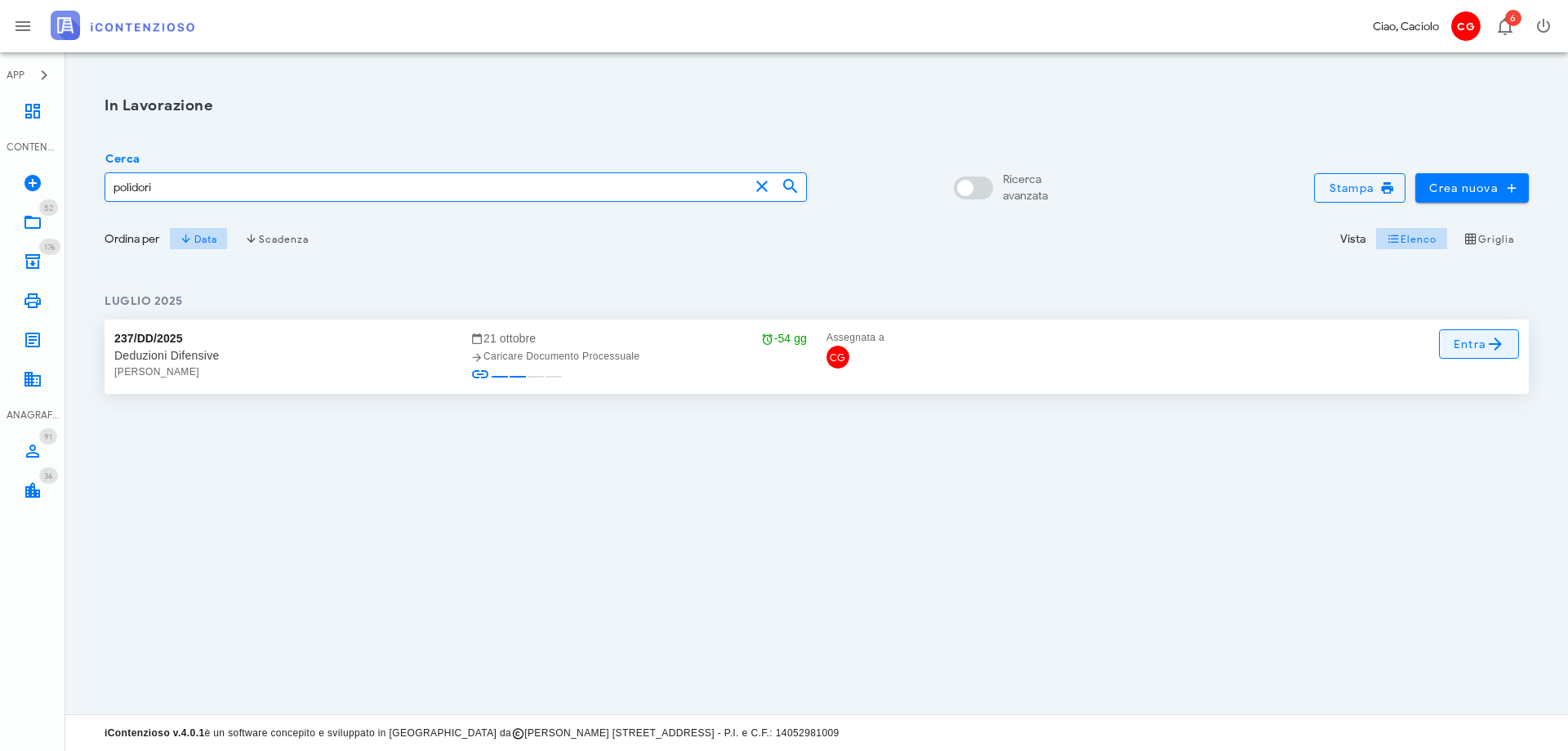
type input "polidori"
click at [1452, 336] on span "Entra" at bounding box center [1479, 344] width 53 height 20
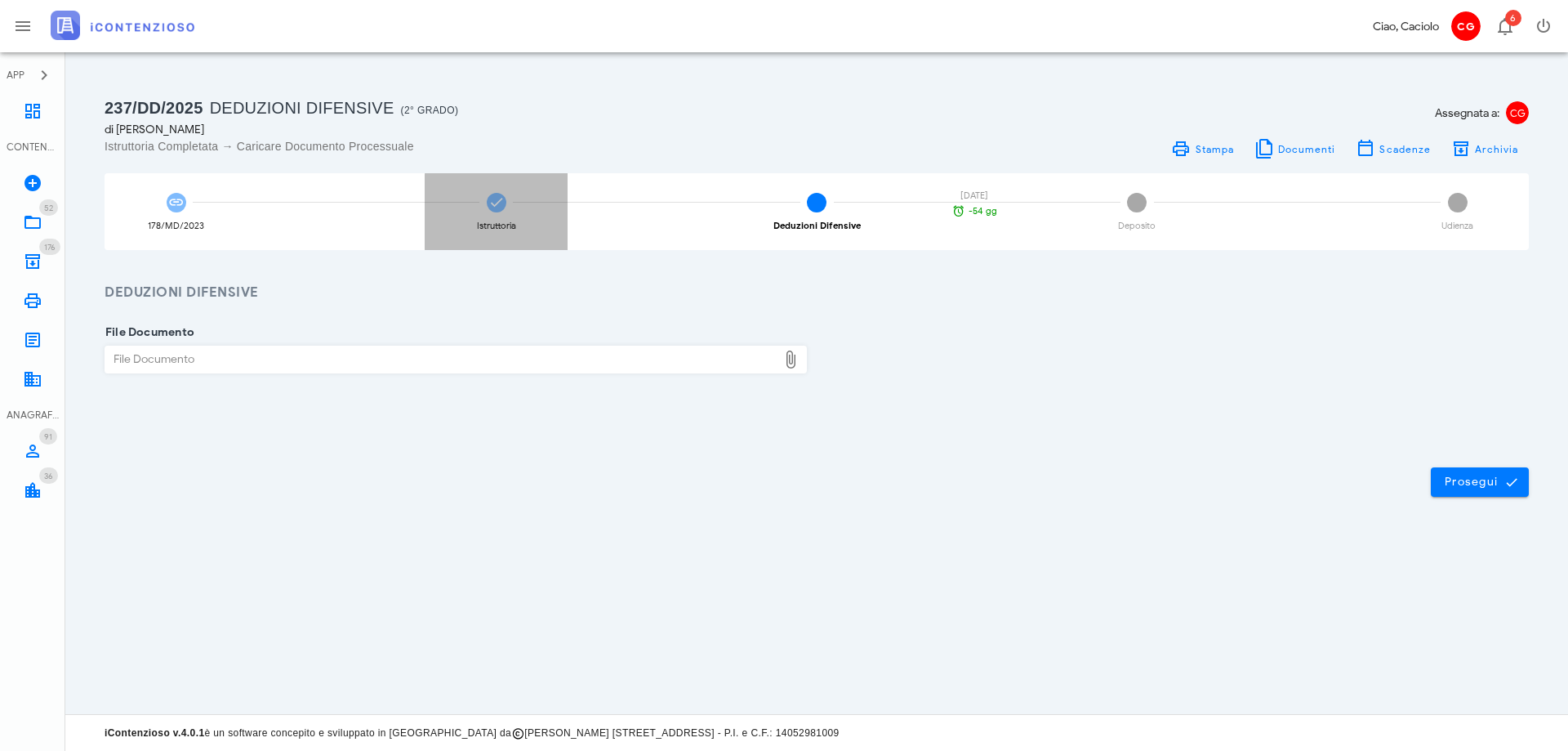
click at [517, 203] on div "Istruttoria" at bounding box center [496, 212] width 143 height 76
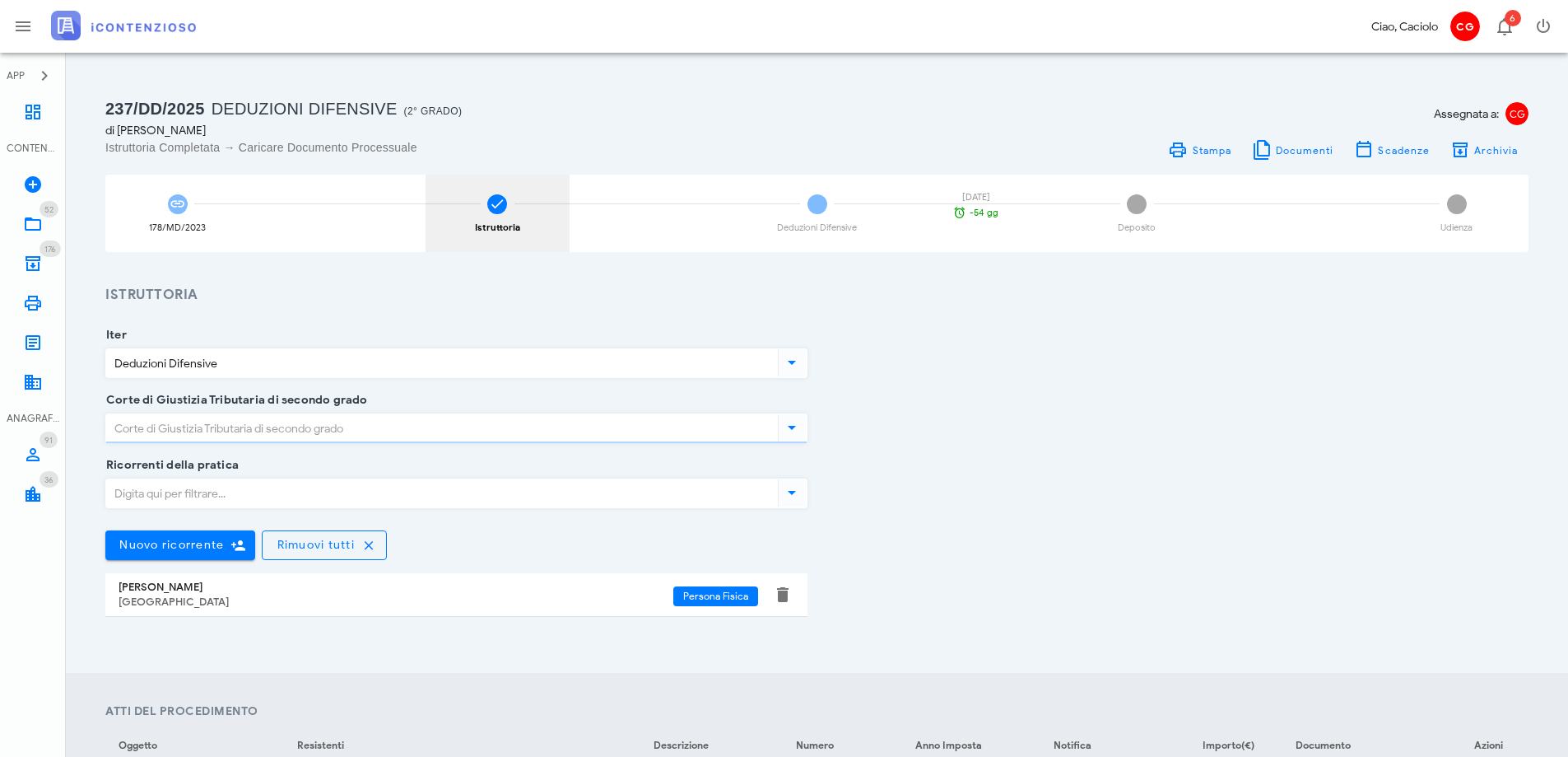
type input "Lazio - Roma"
type input "Roma"
type input "Sentenza"
type input "Favorevole"
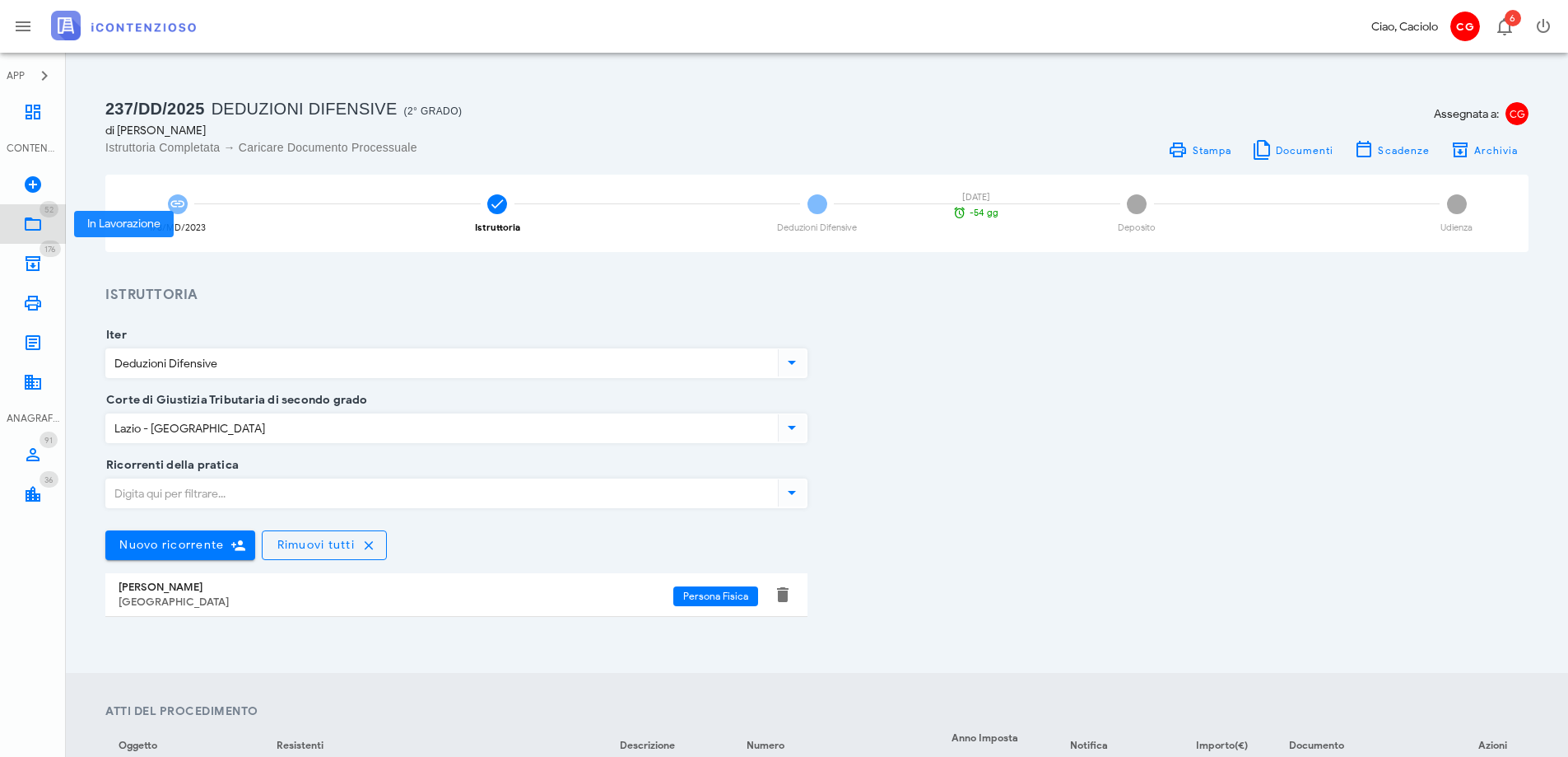
click at [40, 219] on icon at bounding box center [33, 224] width 20 height 20
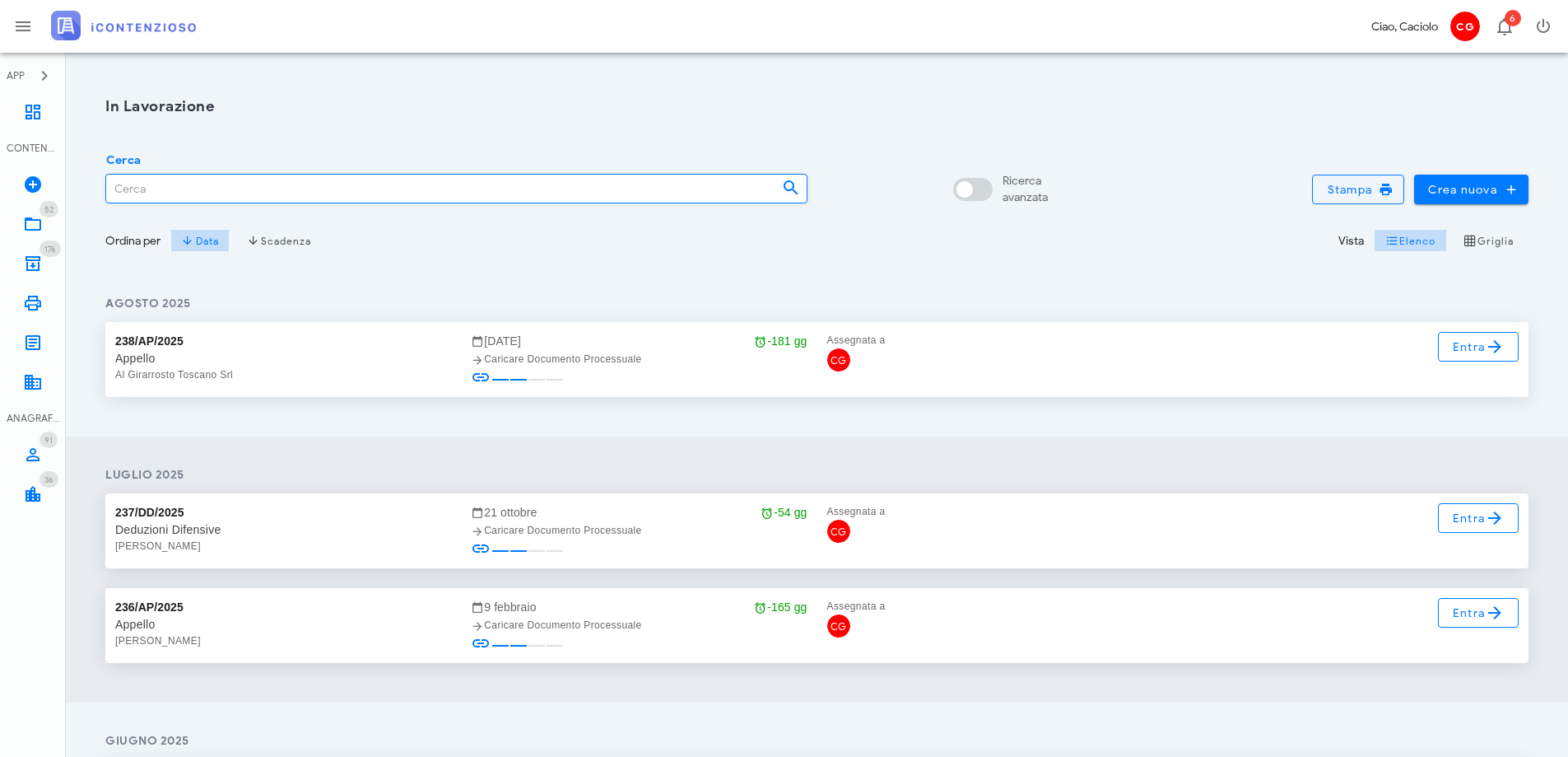
click at [149, 180] on input "Cerca" at bounding box center [437, 189] width 663 height 28
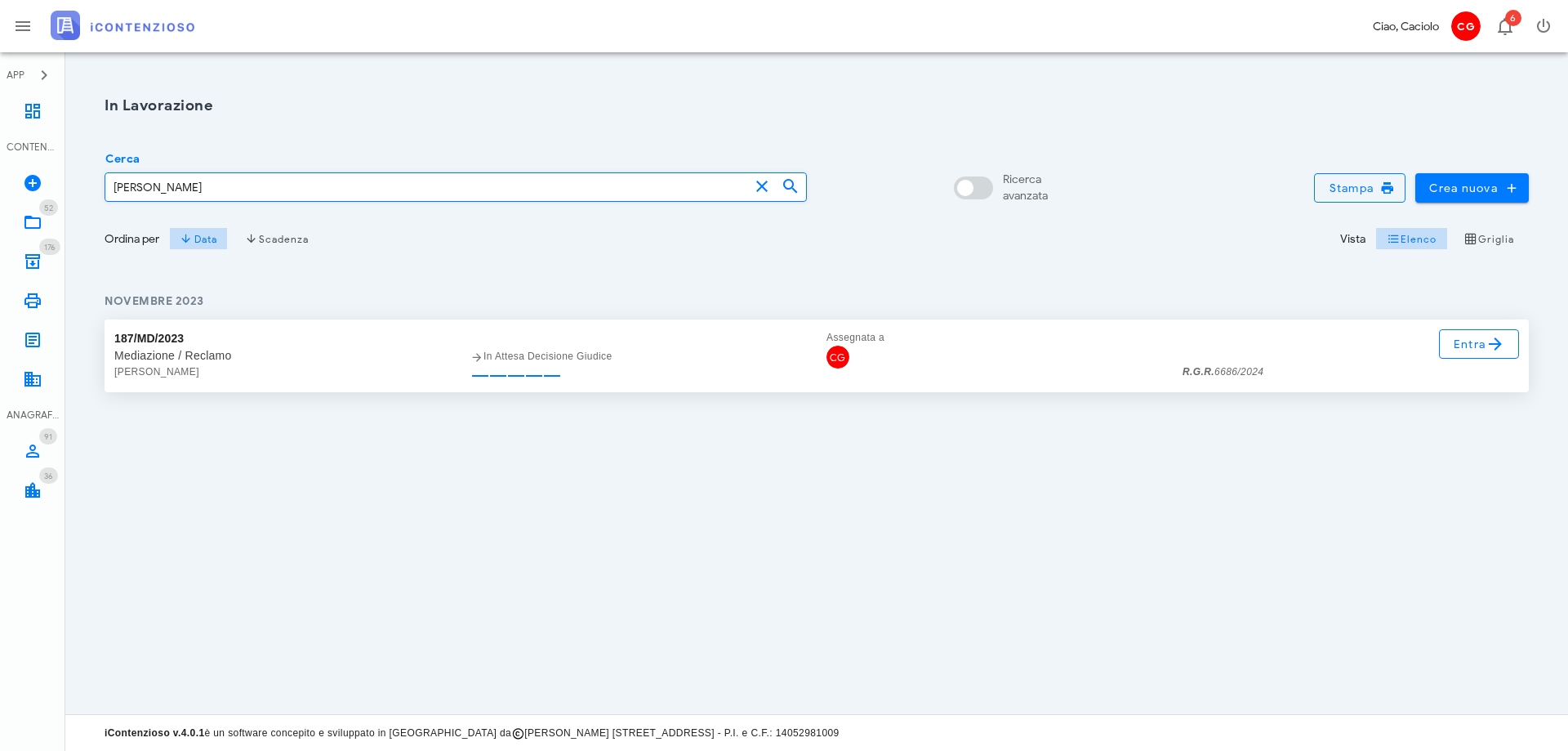
type input "fabrizio"
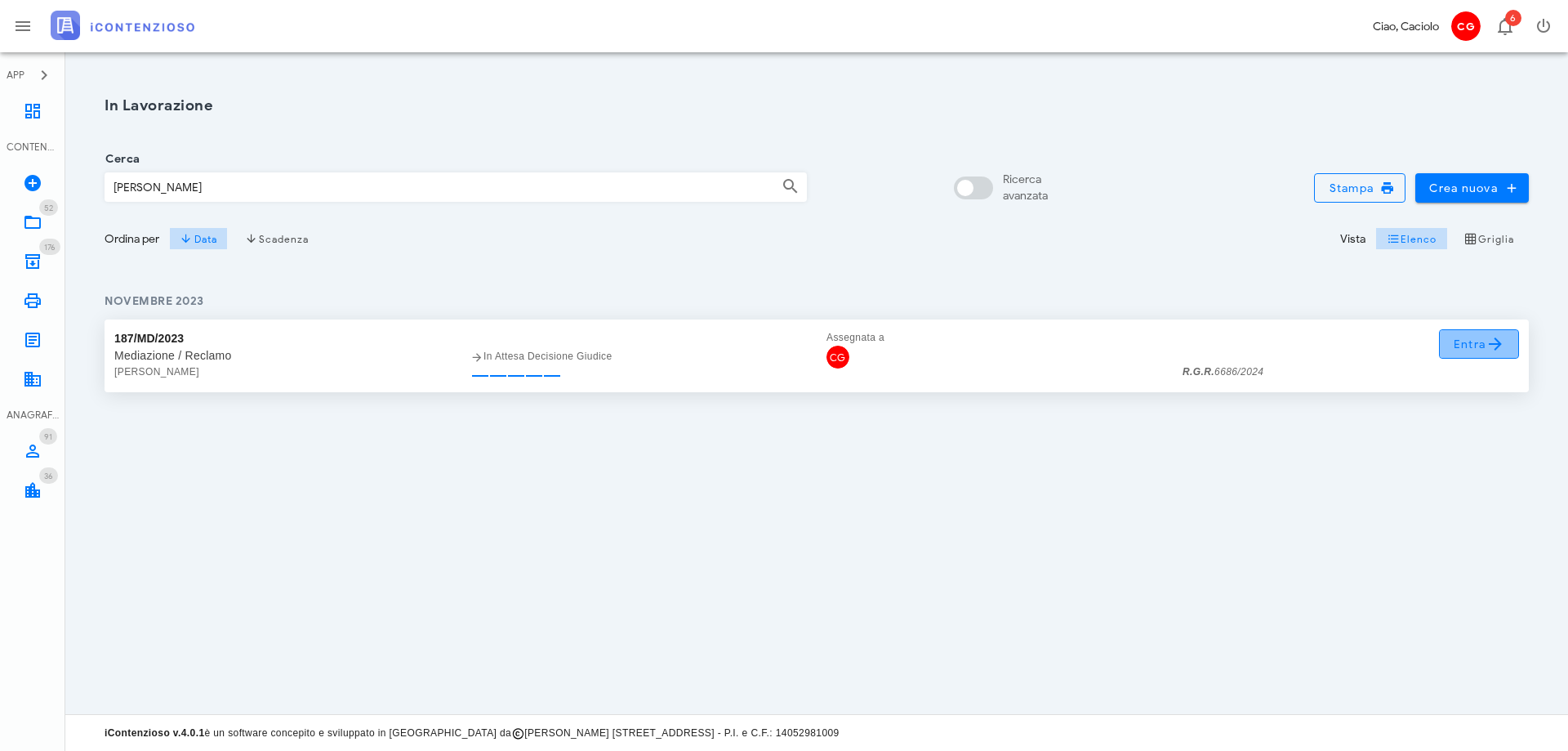
click at [1469, 349] on span "Entra" at bounding box center [1479, 344] width 53 height 20
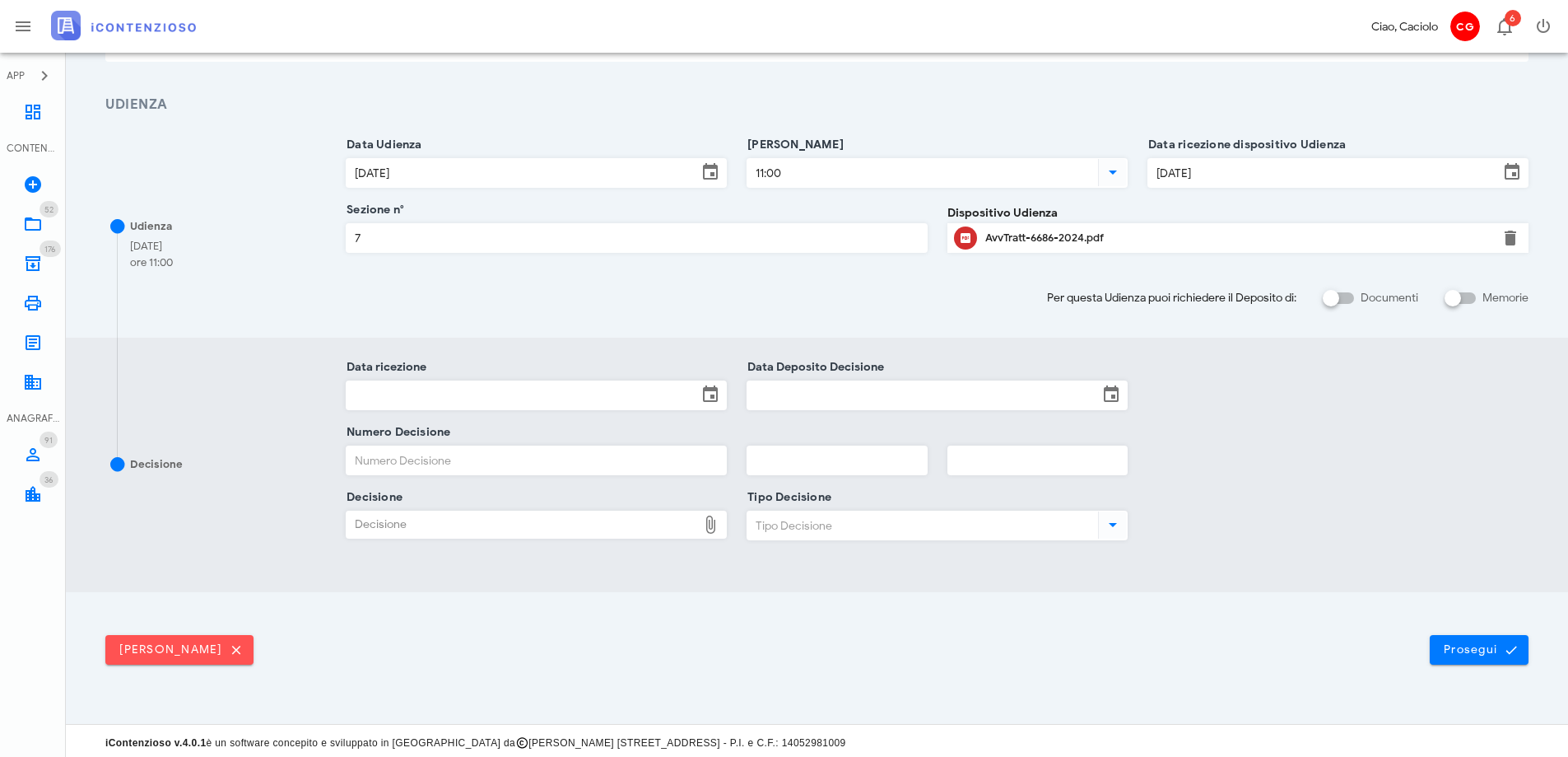
scroll to position [205, 0]
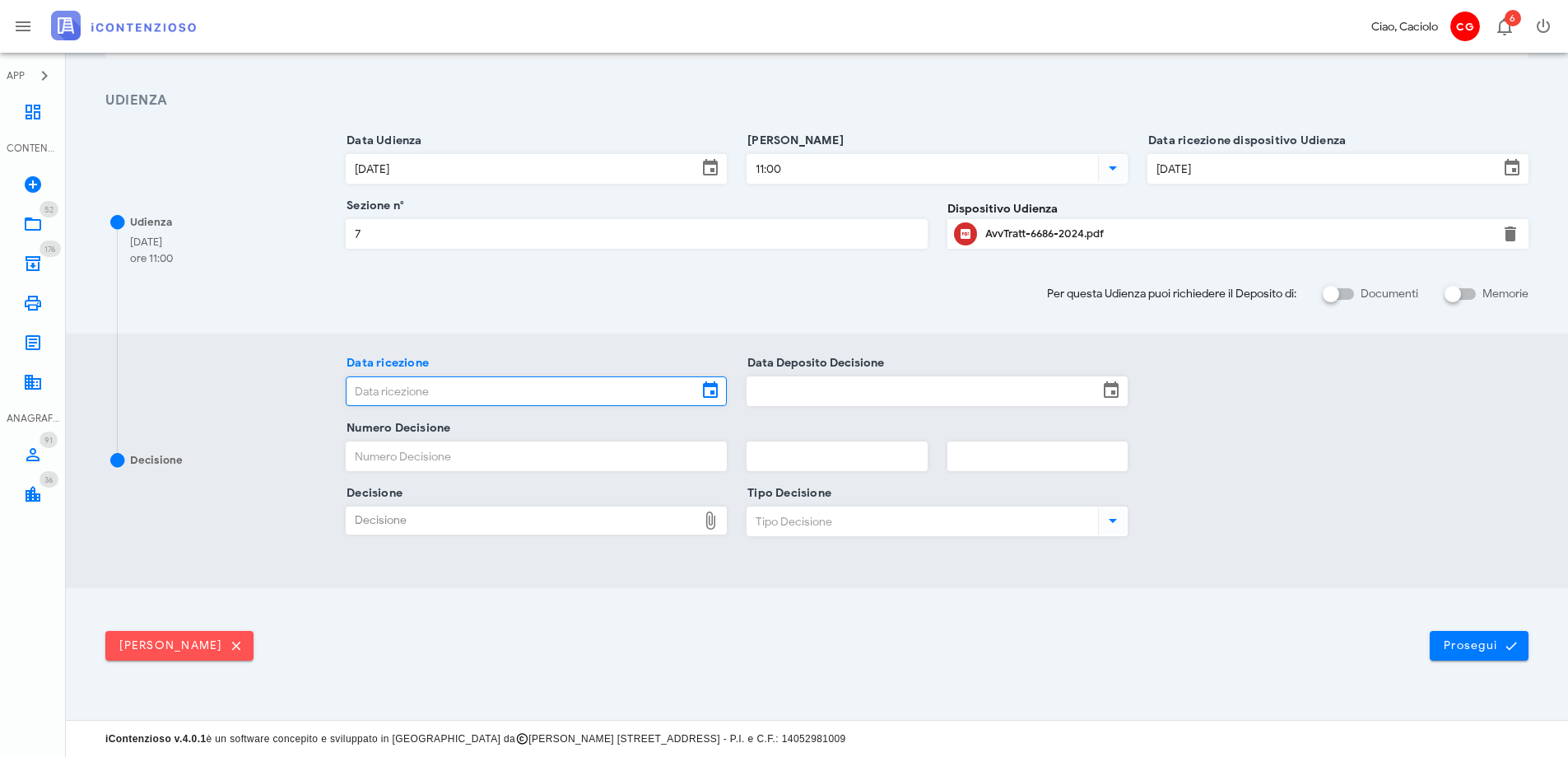
click at [614, 391] on input "Data ricezione" at bounding box center [522, 391] width 351 height 28
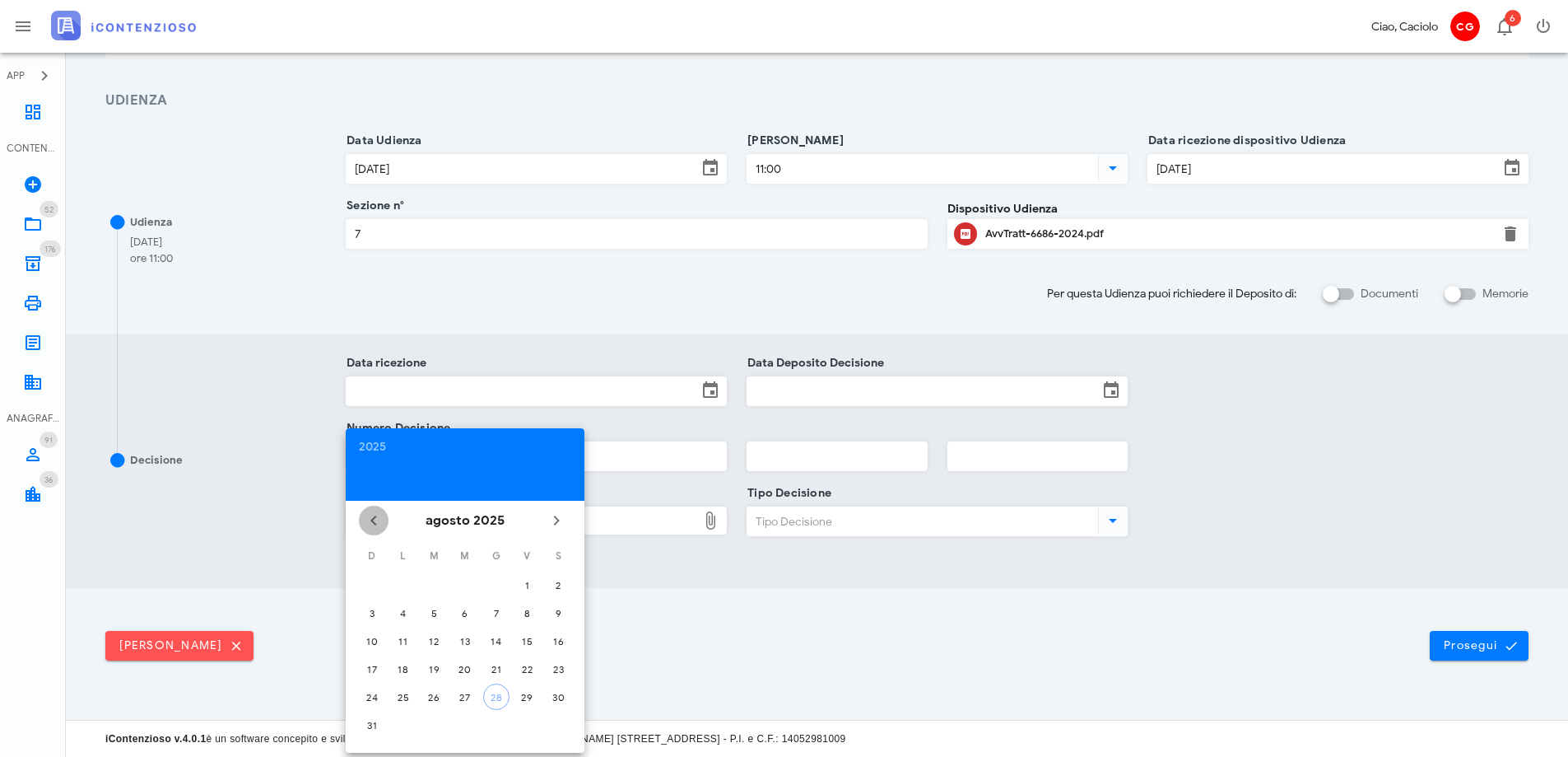
click at [382, 521] on icon "Il mese scorso" at bounding box center [373, 521] width 20 height 20
click at [409, 673] on div "21" at bounding box center [403, 669] width 27 height 12
type input "21/07/2025"
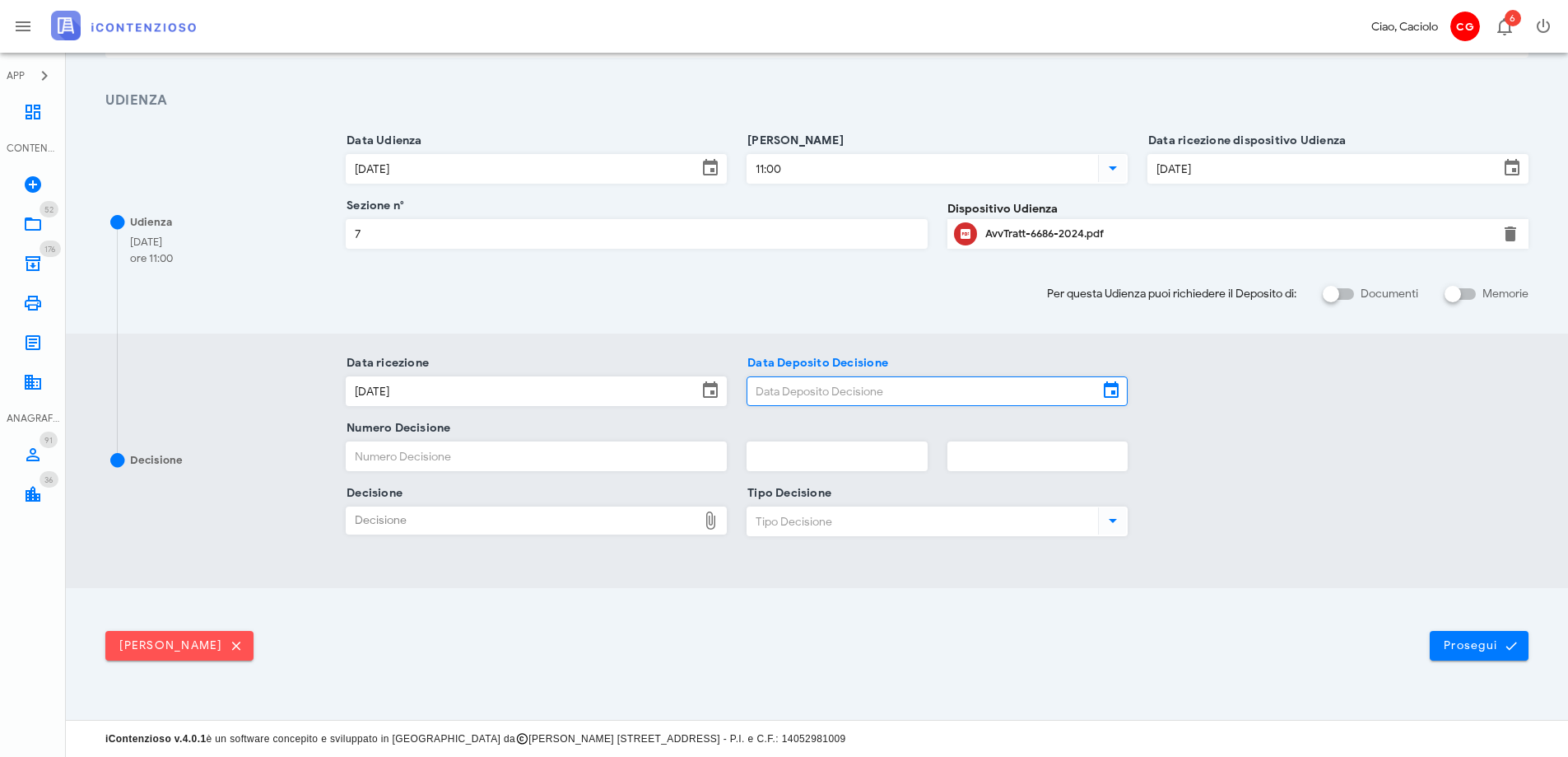
click at [854, 393] on input "Data Deposito Decisione" at bounding box center [923, 391] width 351 height 28
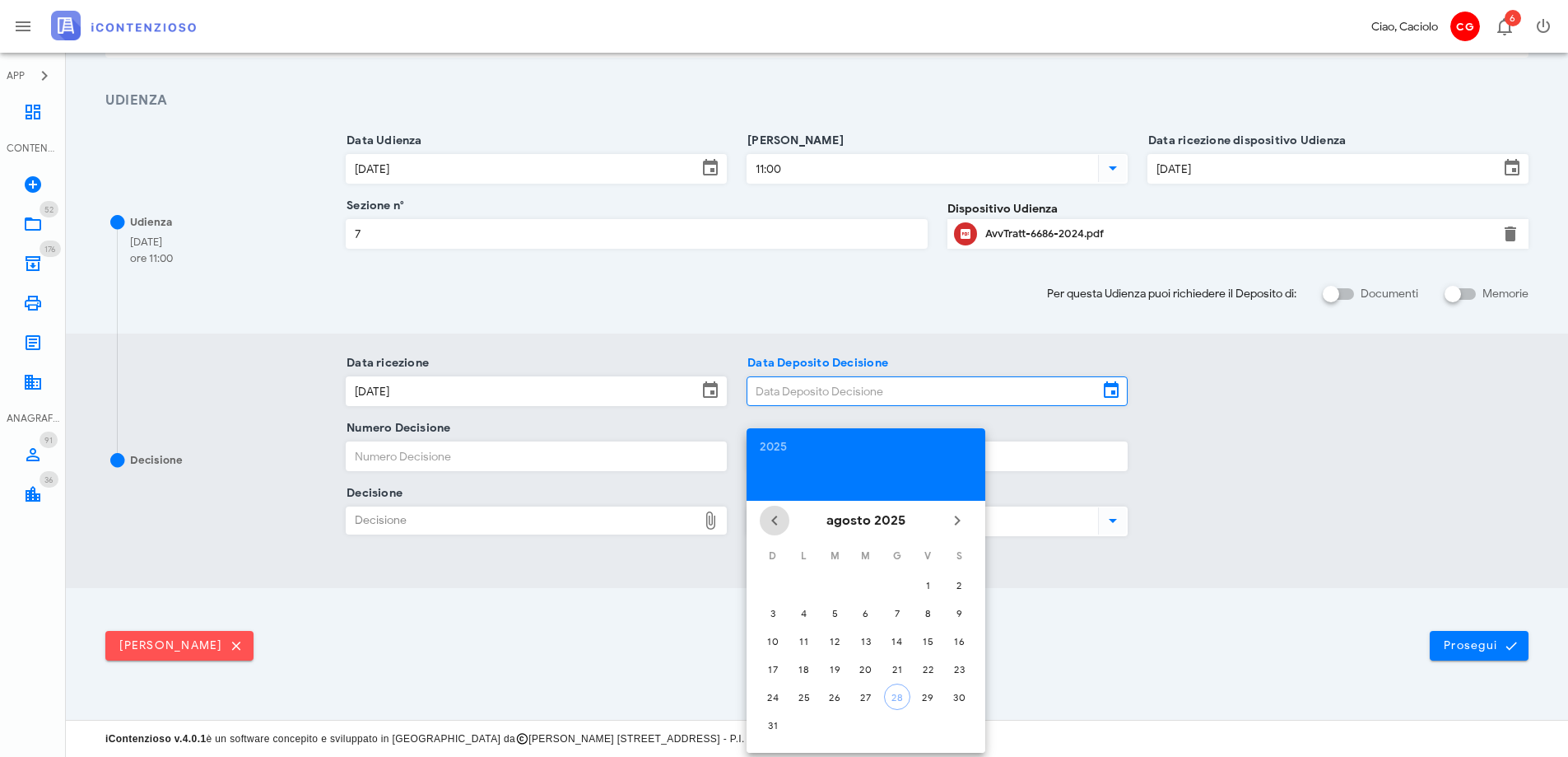
click at [767, 521] on icon "Il mese scorso" at bounding box center [775, 521] width 20 height 20
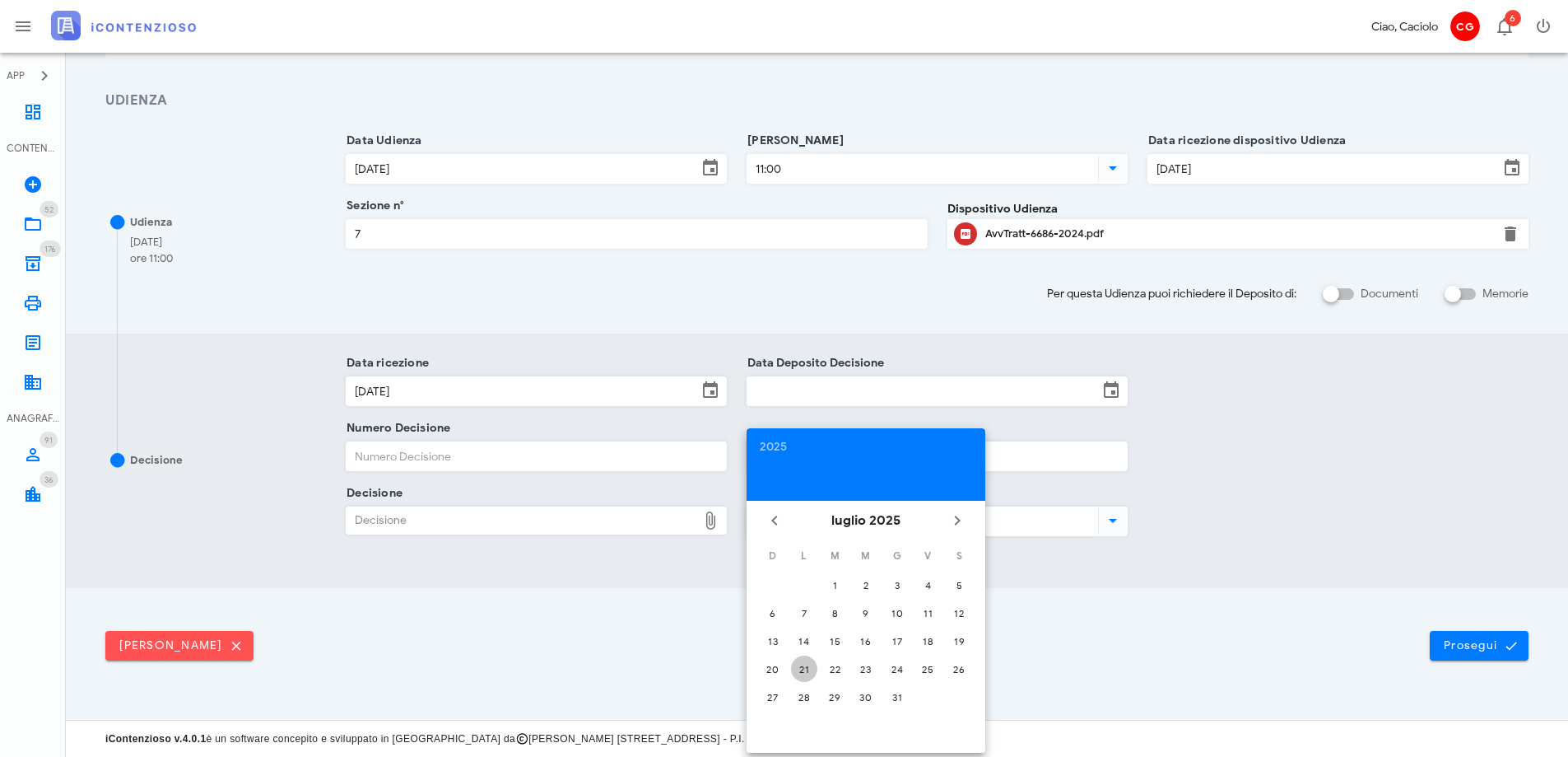
click at [807, 667] on div "21" at bounding box center [804, 669] width 27 height 12
type input "21/07/2025"
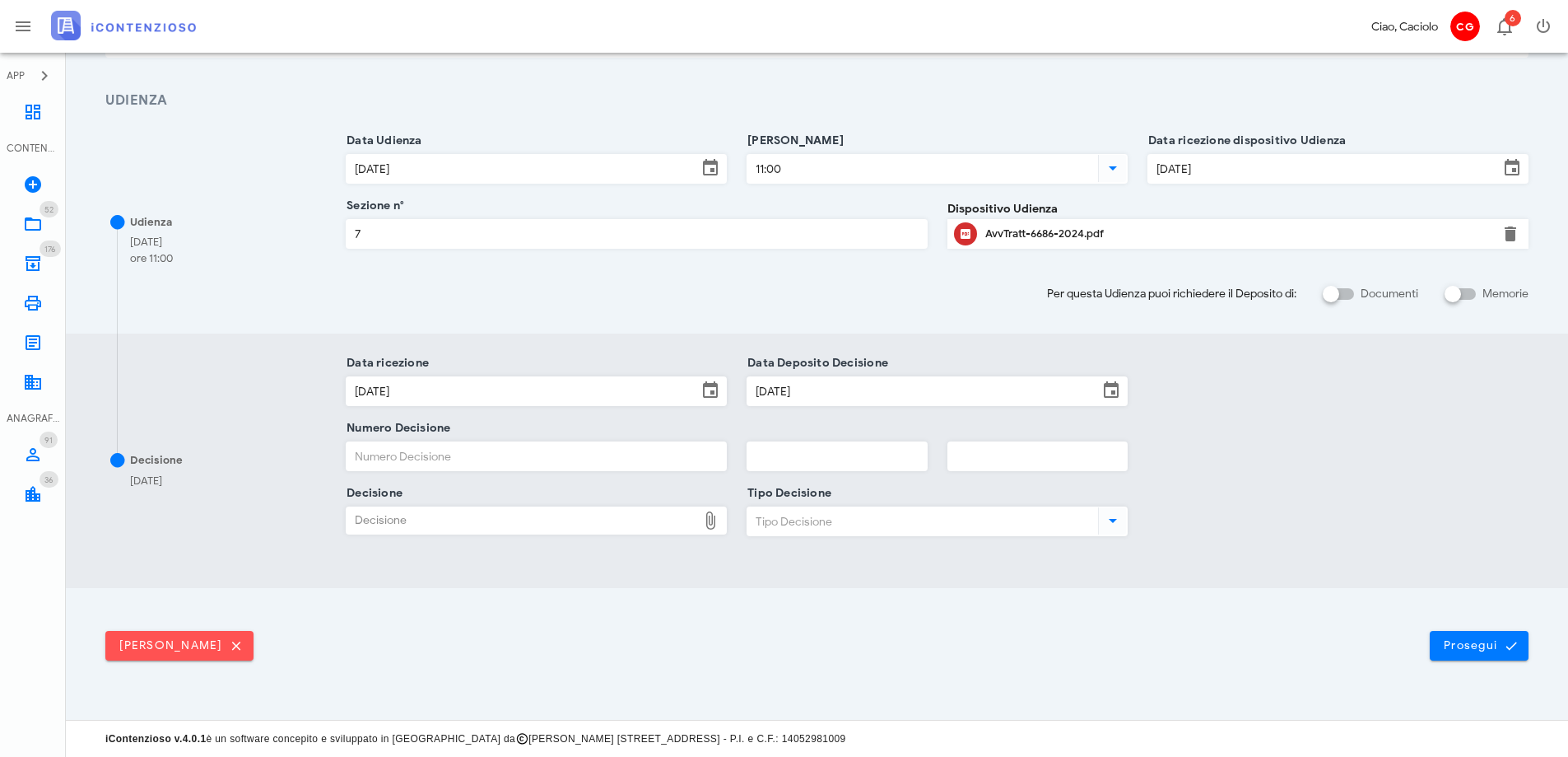
click at [560, 464] on input "Numero Decisione" at bounding box center [536, 456] width 379 height 28
type input "10365"
type input "2025"
click at [510, 519] on div "Decisione" at bounding box center [522, 520] width 351 height 27
type input "C:\fakepath\ComProvv___6686_2024.pdf"
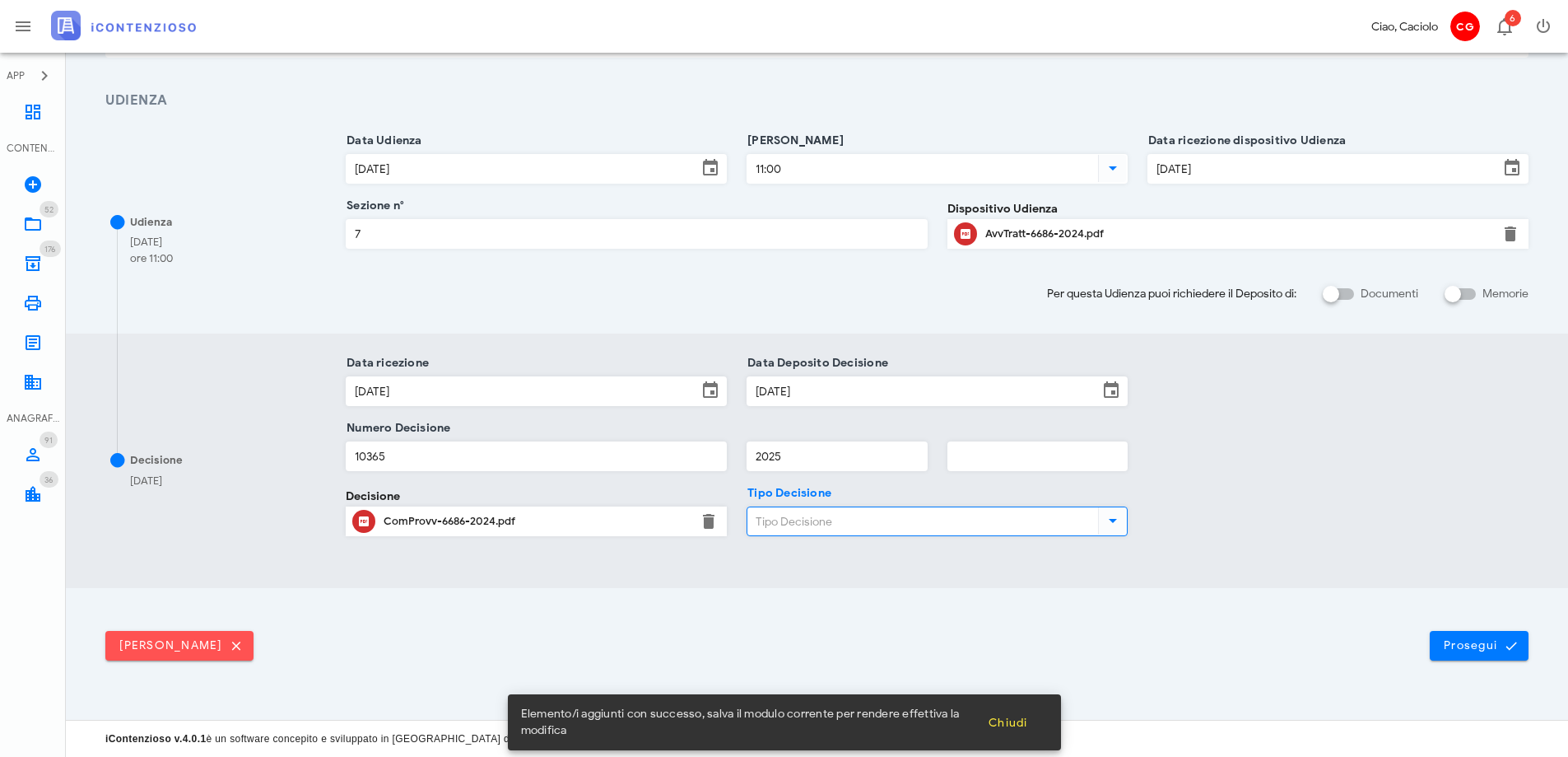
click at [901, 525] on input "Tipo Decisione" at bounding box center [922, 521] width 348 height 28
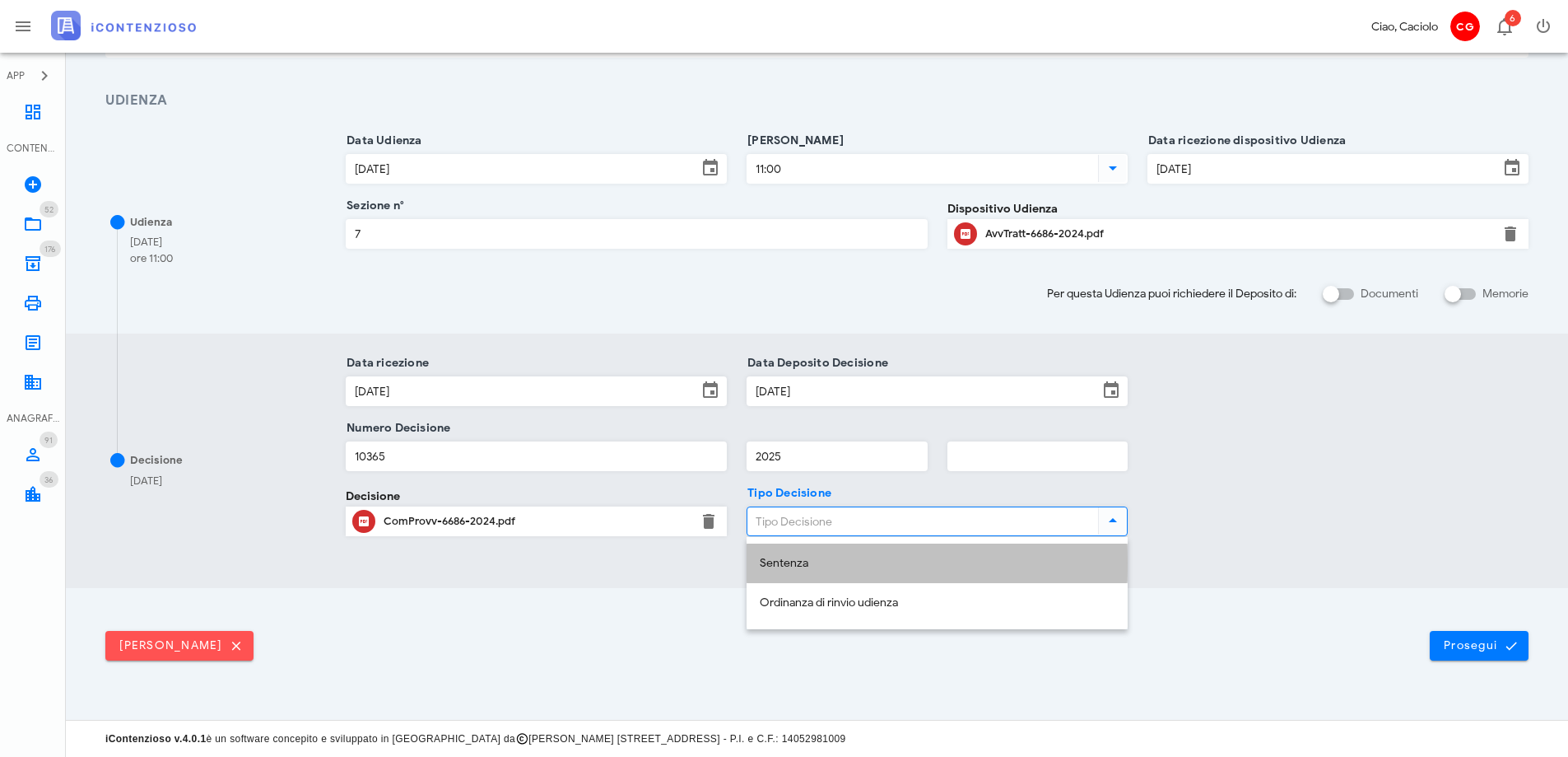
click at [845, 558] on div "Sentenza" at bounding box center [937, 563] width 355 height 14
type input "Sentenza"
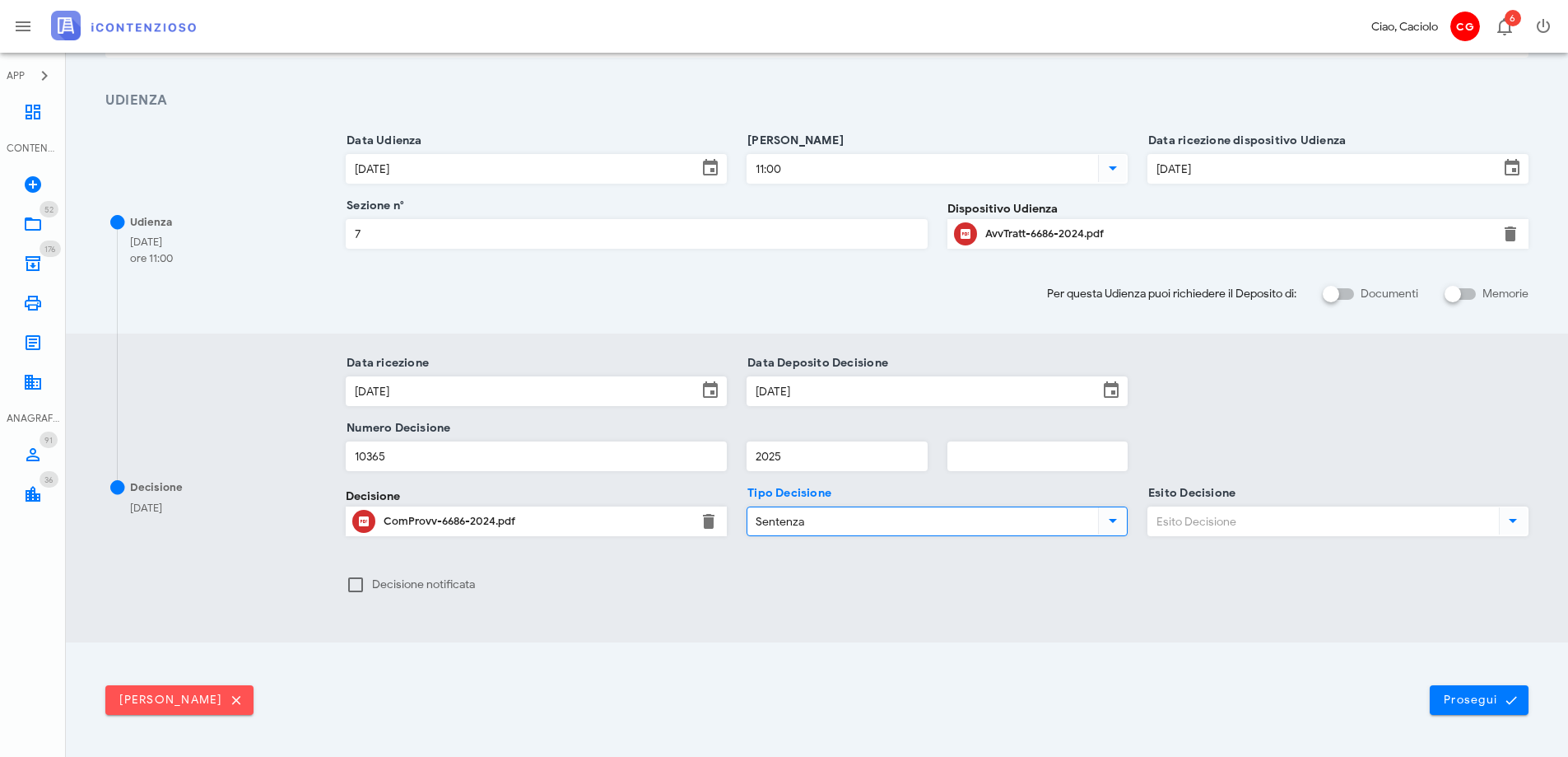
click at [1169, 524] on input "Esito Decisione" at bounding box center [1322, 521] width 348 height 28
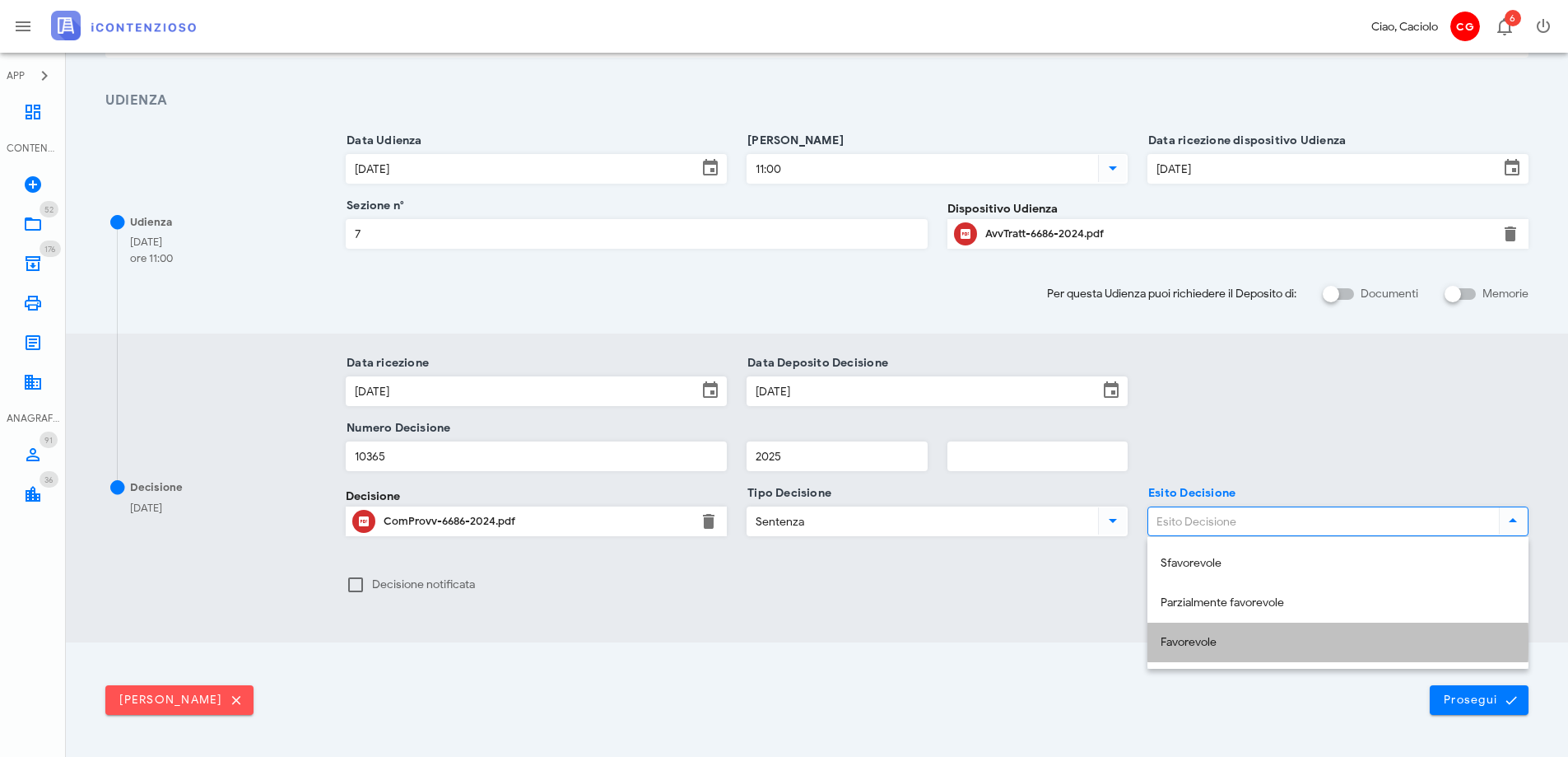
click at [1193, 635] on div "Favorevole" at bounding box center [1338, 642] width 355 height 14
type input "Favorevole"
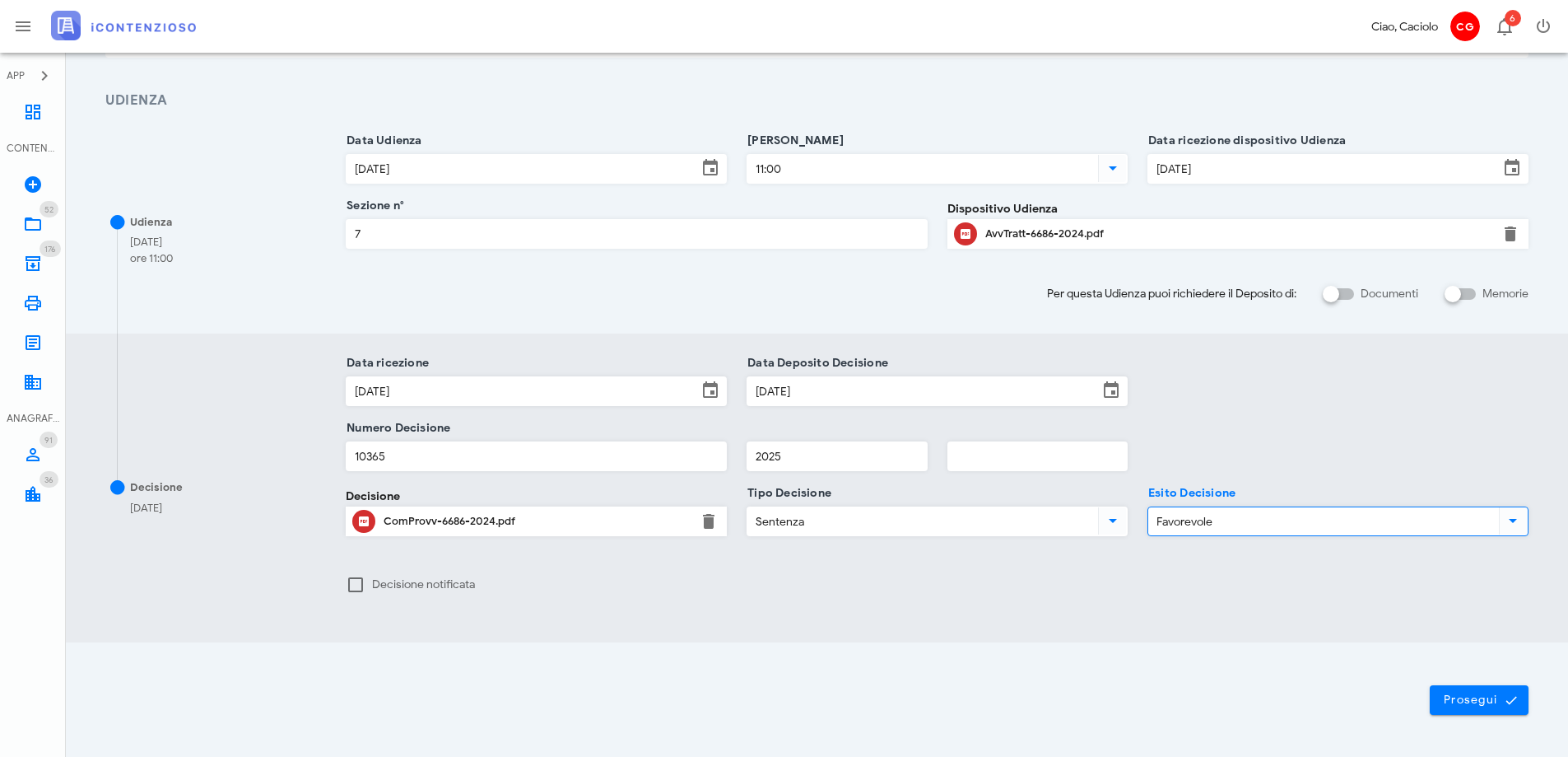
scroll to position [259, 0]
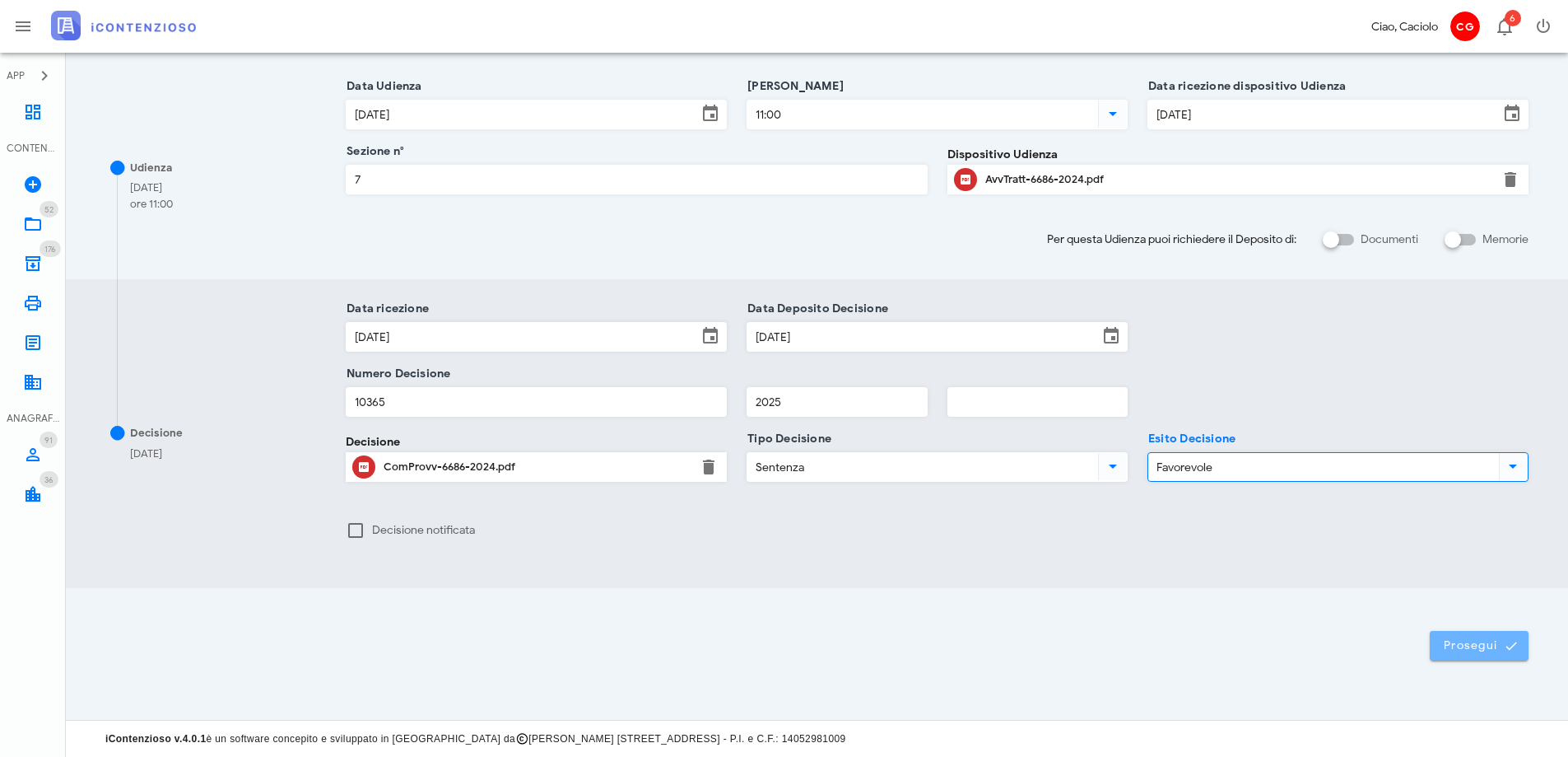
click at [1438, 642] on button "Prosegui" at bounding box center [1479, 645] width 99 height 30
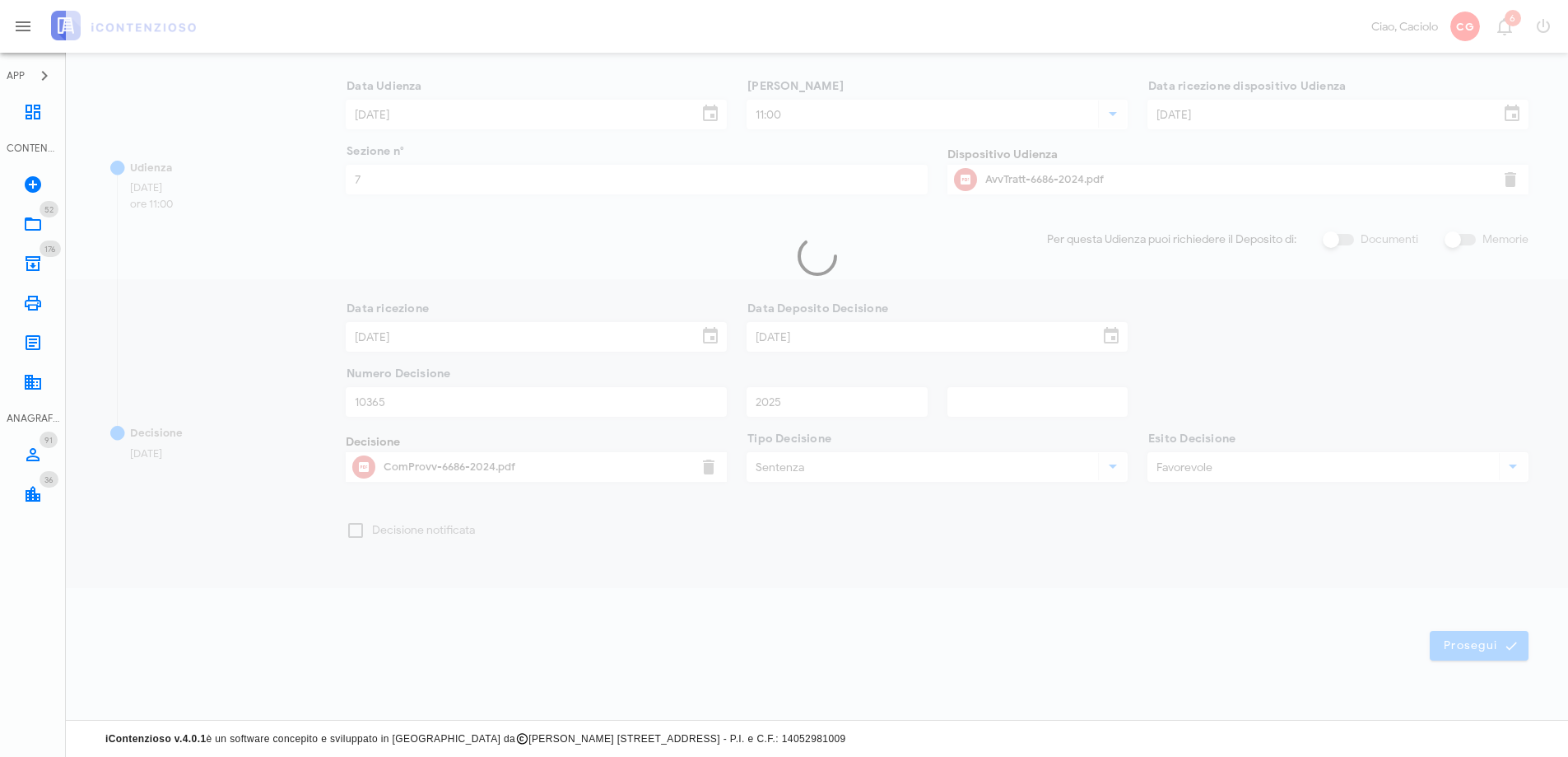
scroll to position [0, 0]
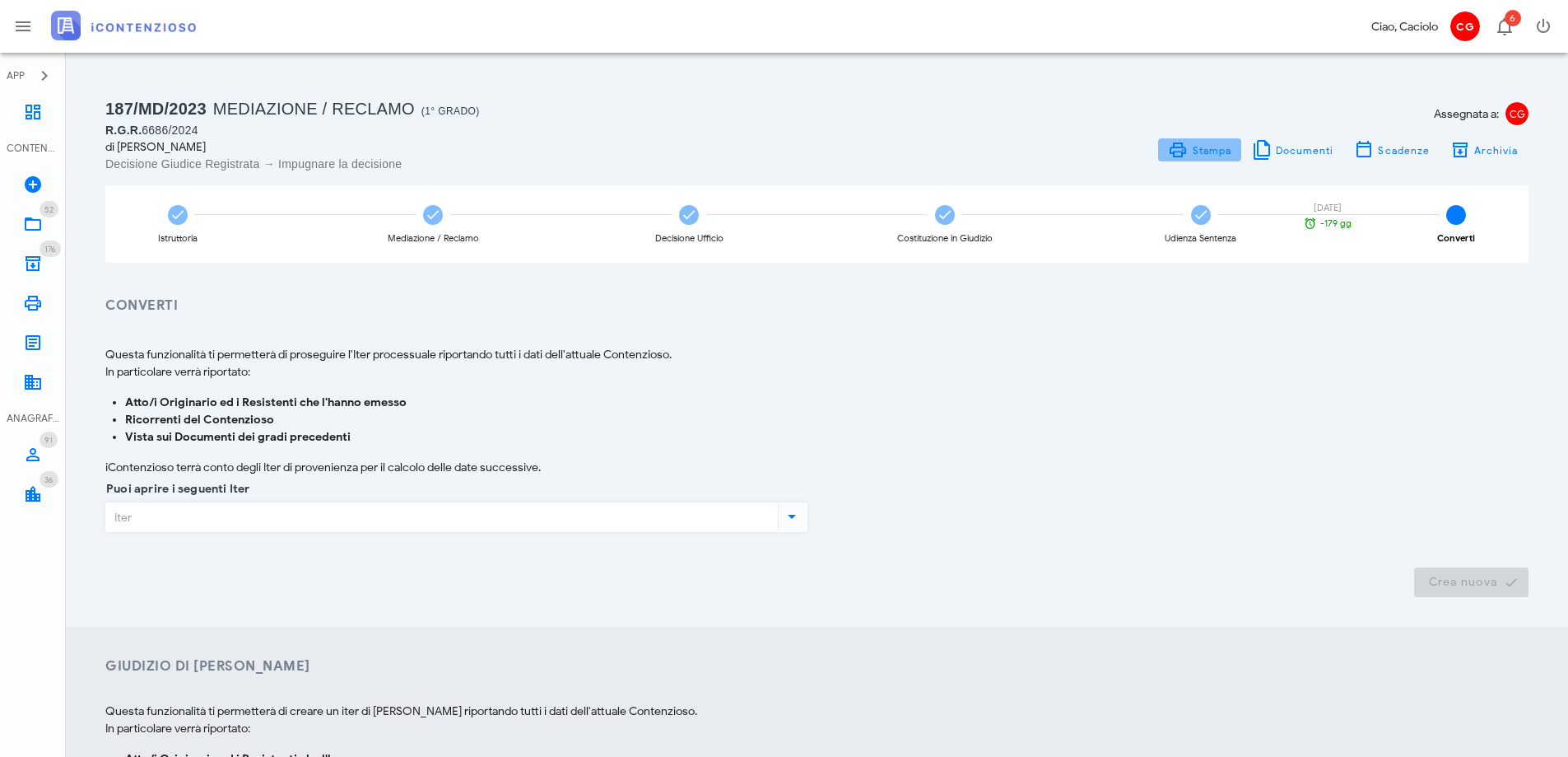
click at [1214, 153] on span "Stampa" at bounding box center [1211, 150] width 41 height 12
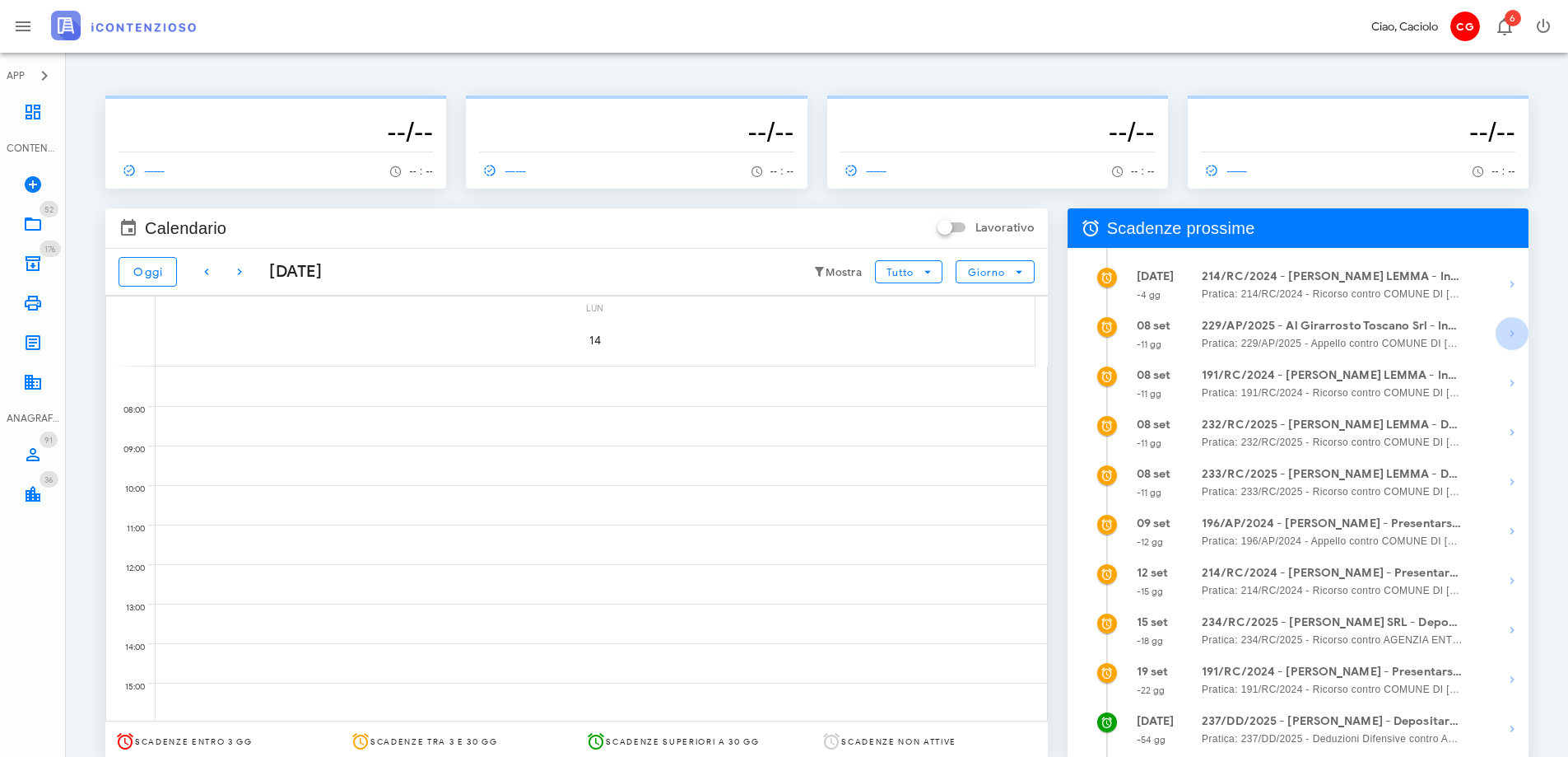
click at [1521, 333] on icon "button" at bounding box center [1513, 333] width 20 height 20
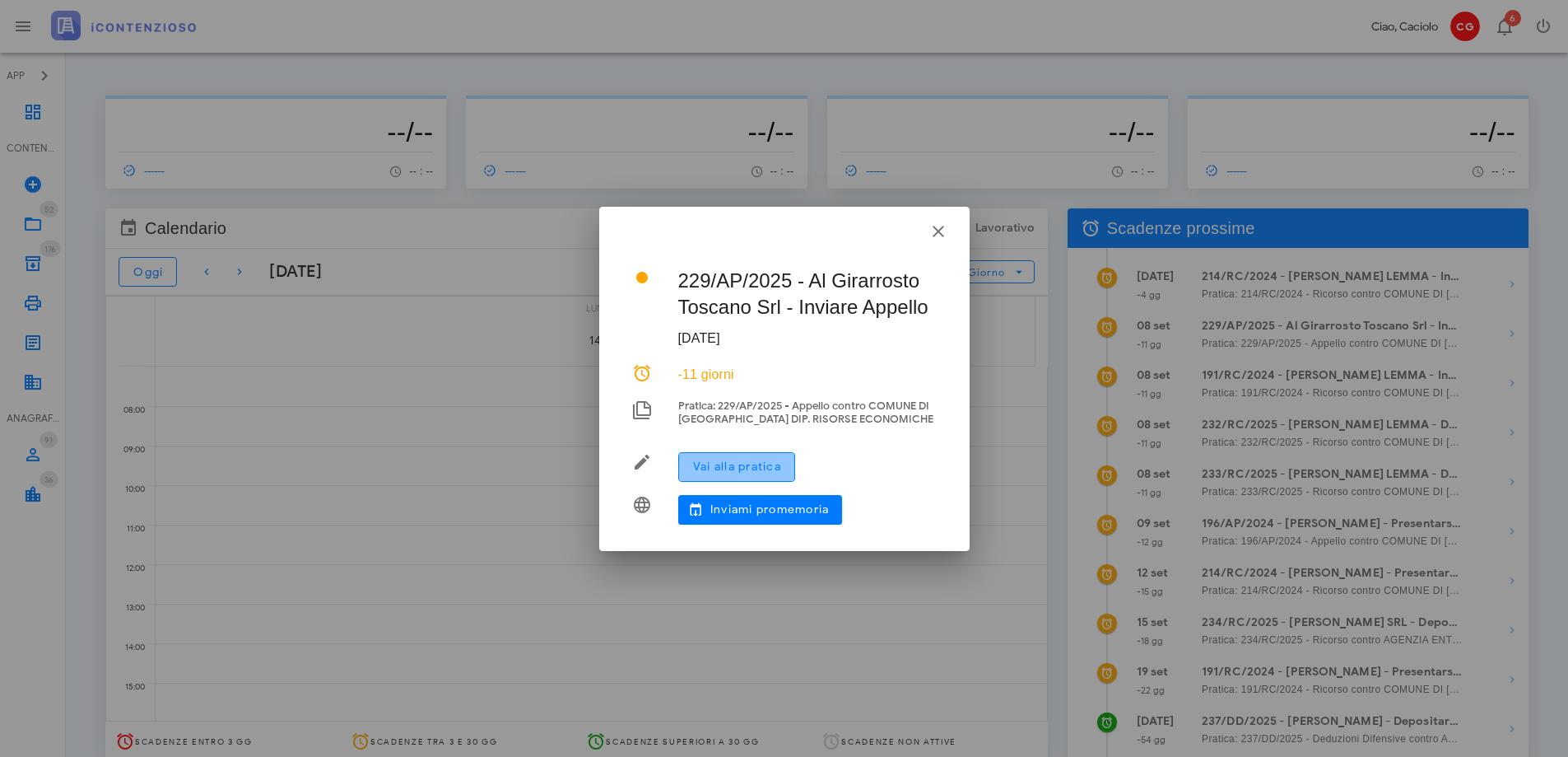
click at [768, 469] on span "Vai alla pratica" at bounding box center [737, 466] width 89 height 14
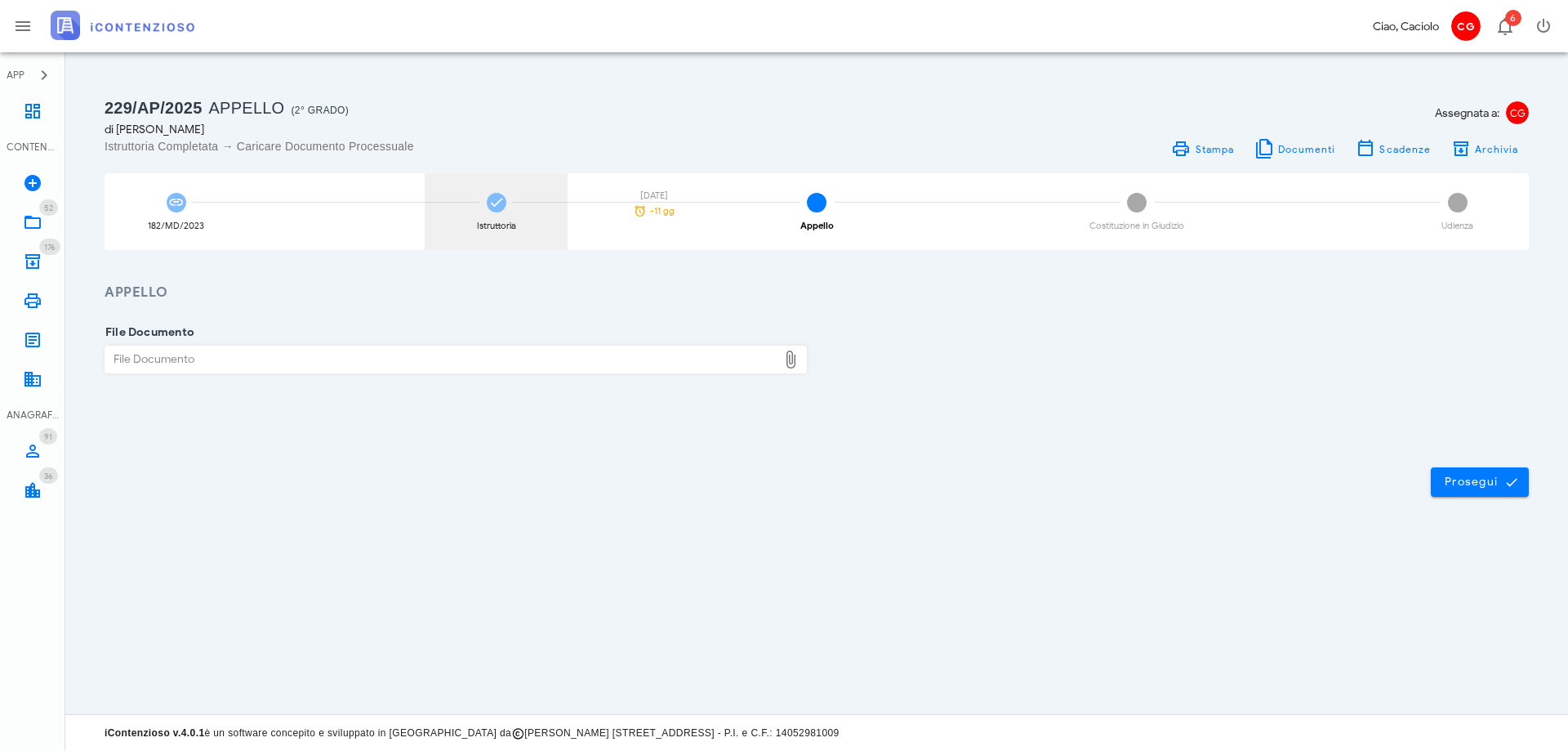
click at [492, 217] on div "Istruttoria [DATE] -11 gg" at bounding box center [496, 212] width 143 height 76
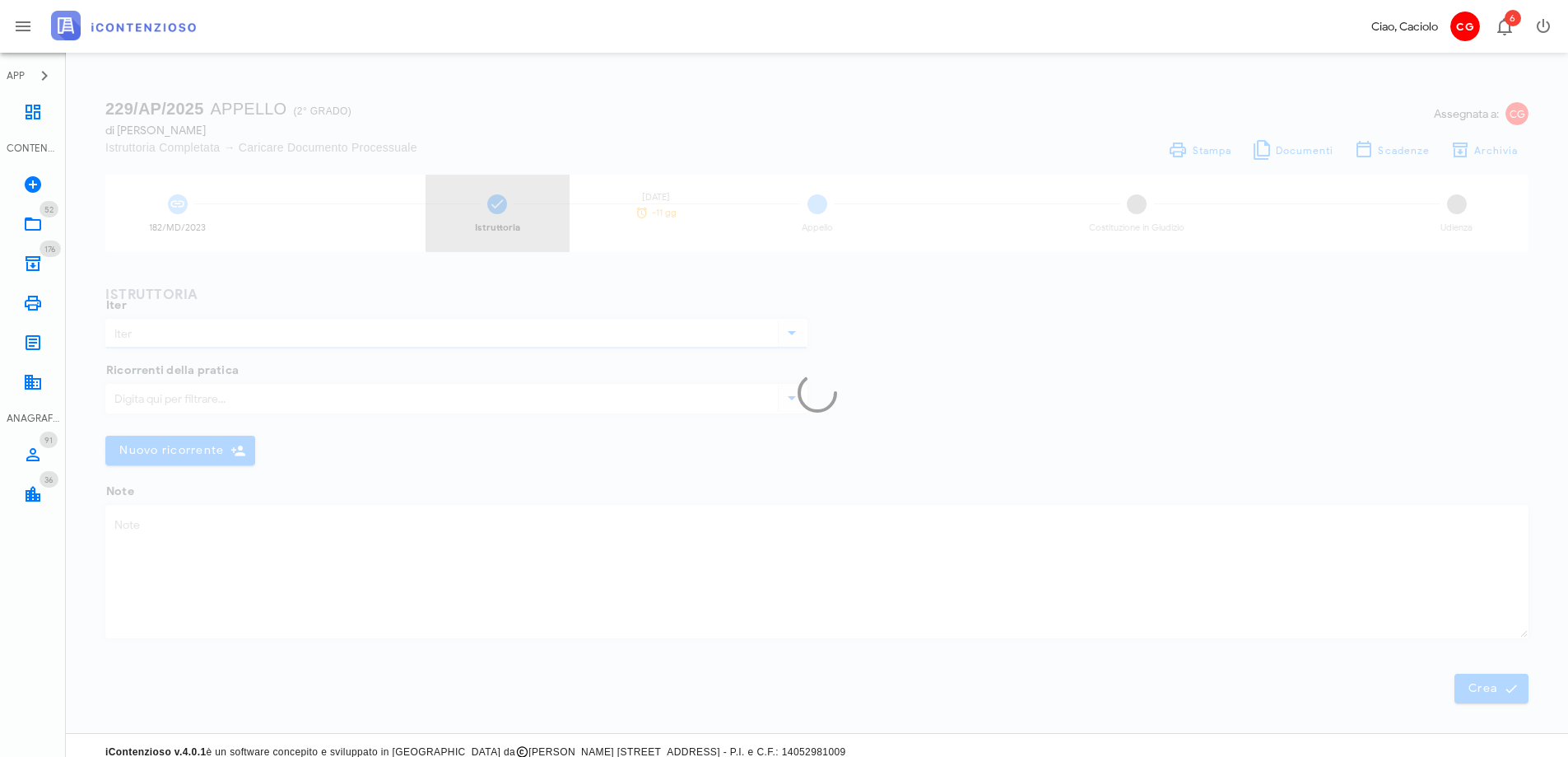
type input "Appello"
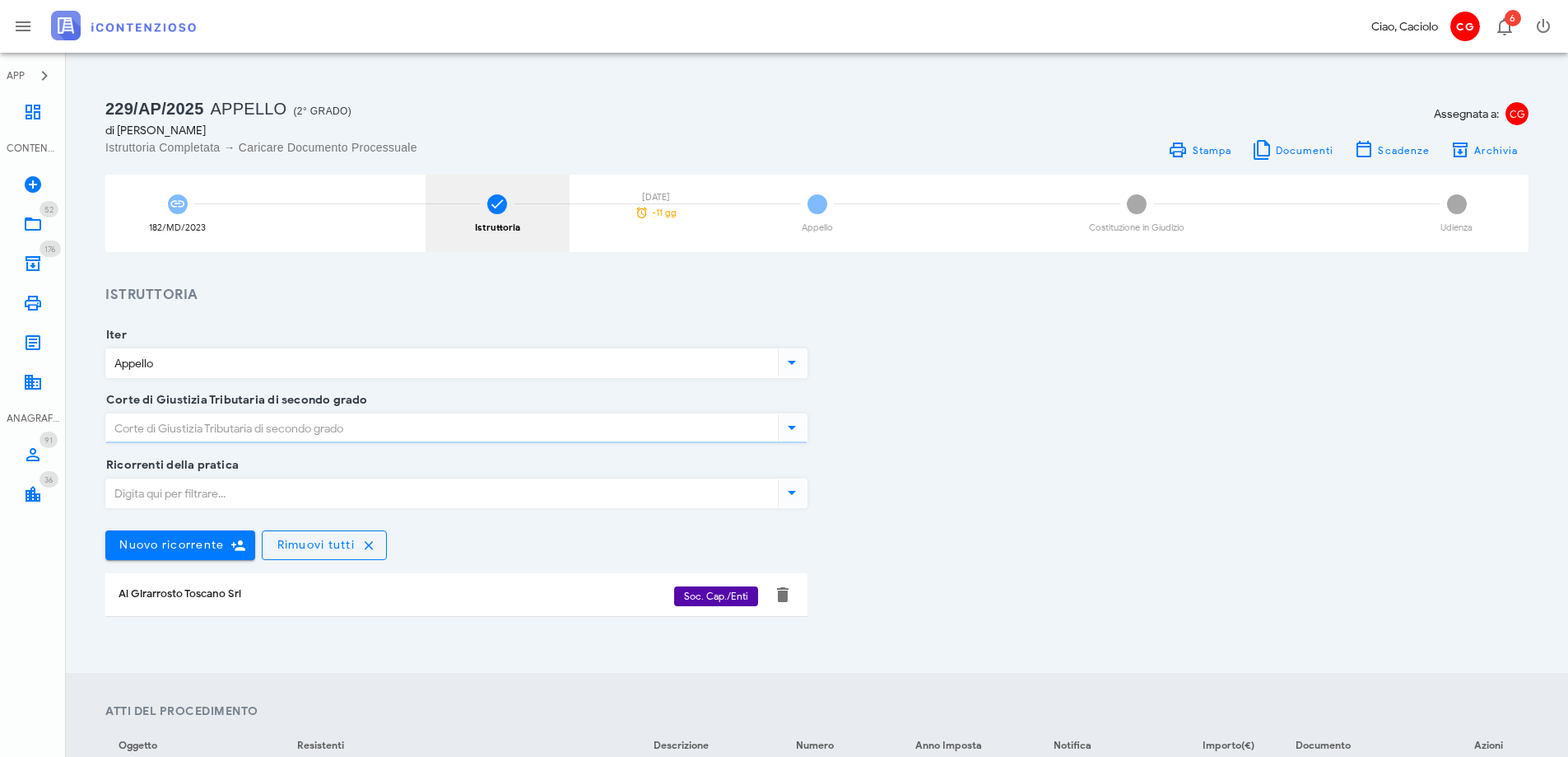
type input "Sfavorevole"
type input "Lazio - Roma"
type input "Roma"
type input "Sentenza"
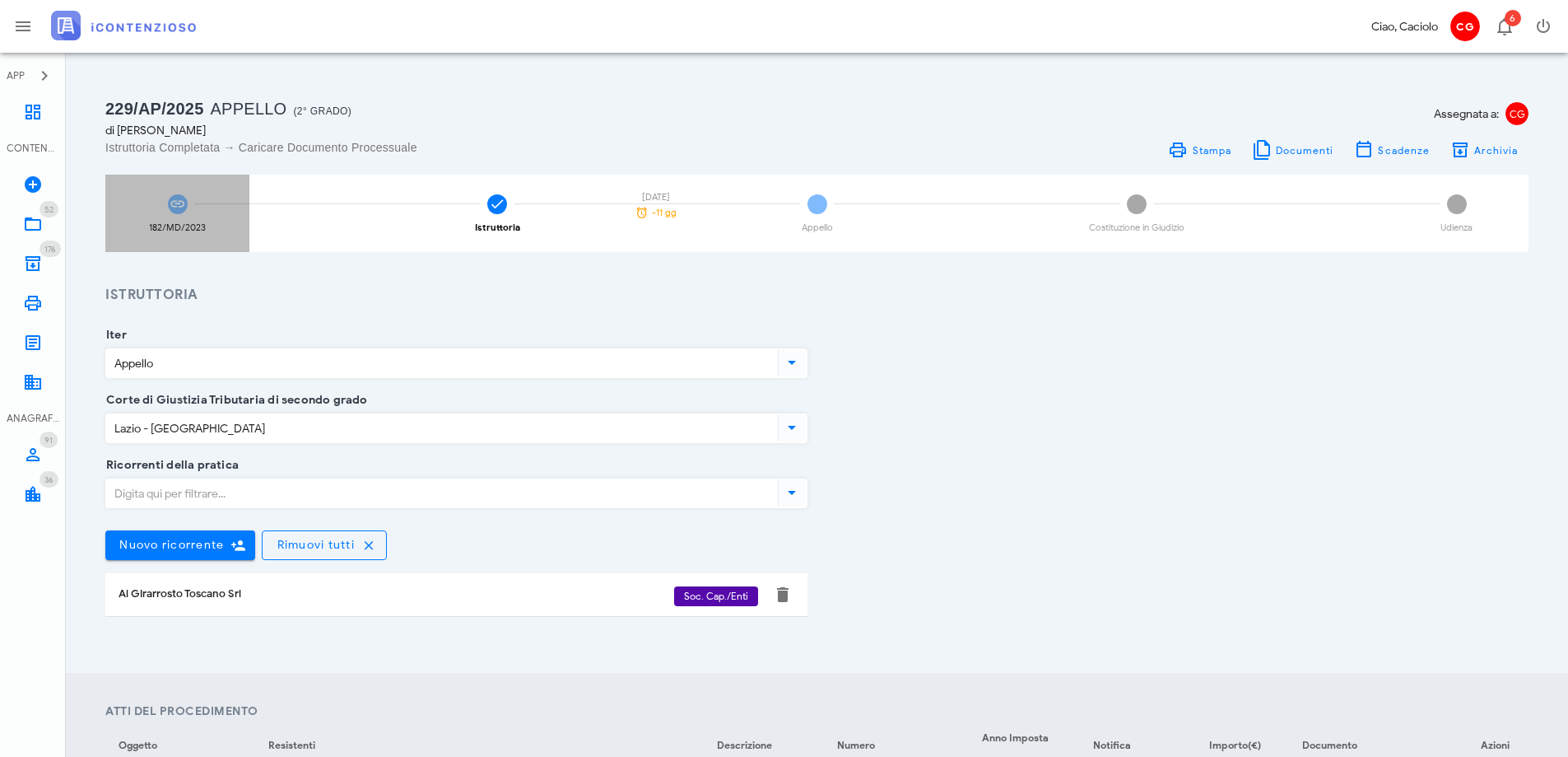
click at [175, 207] on icon at bounding box center [178, 204] width 17 height 17
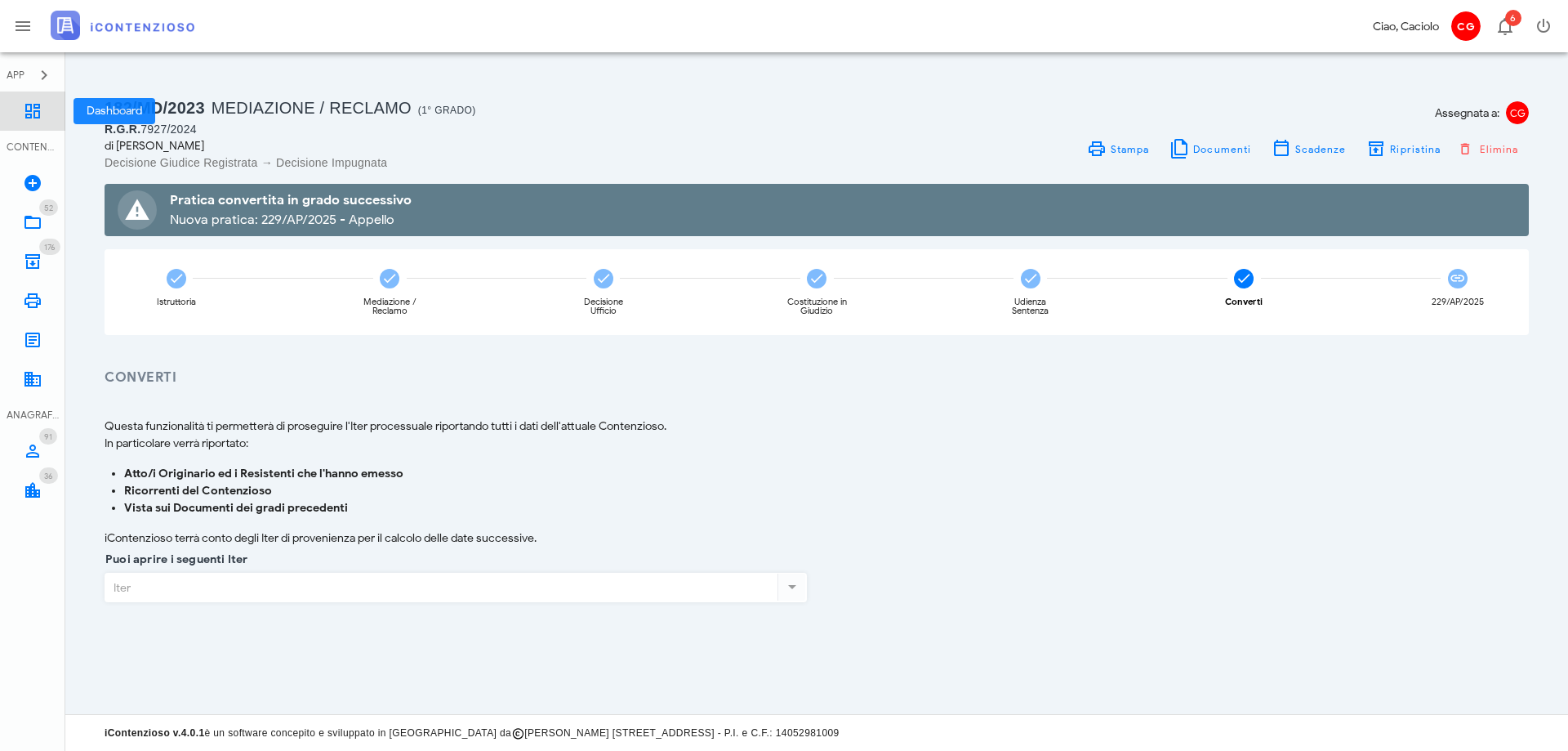
click at [41, 125] on link "Dashboard" at bounding box center [32, 111] width 66 height 39
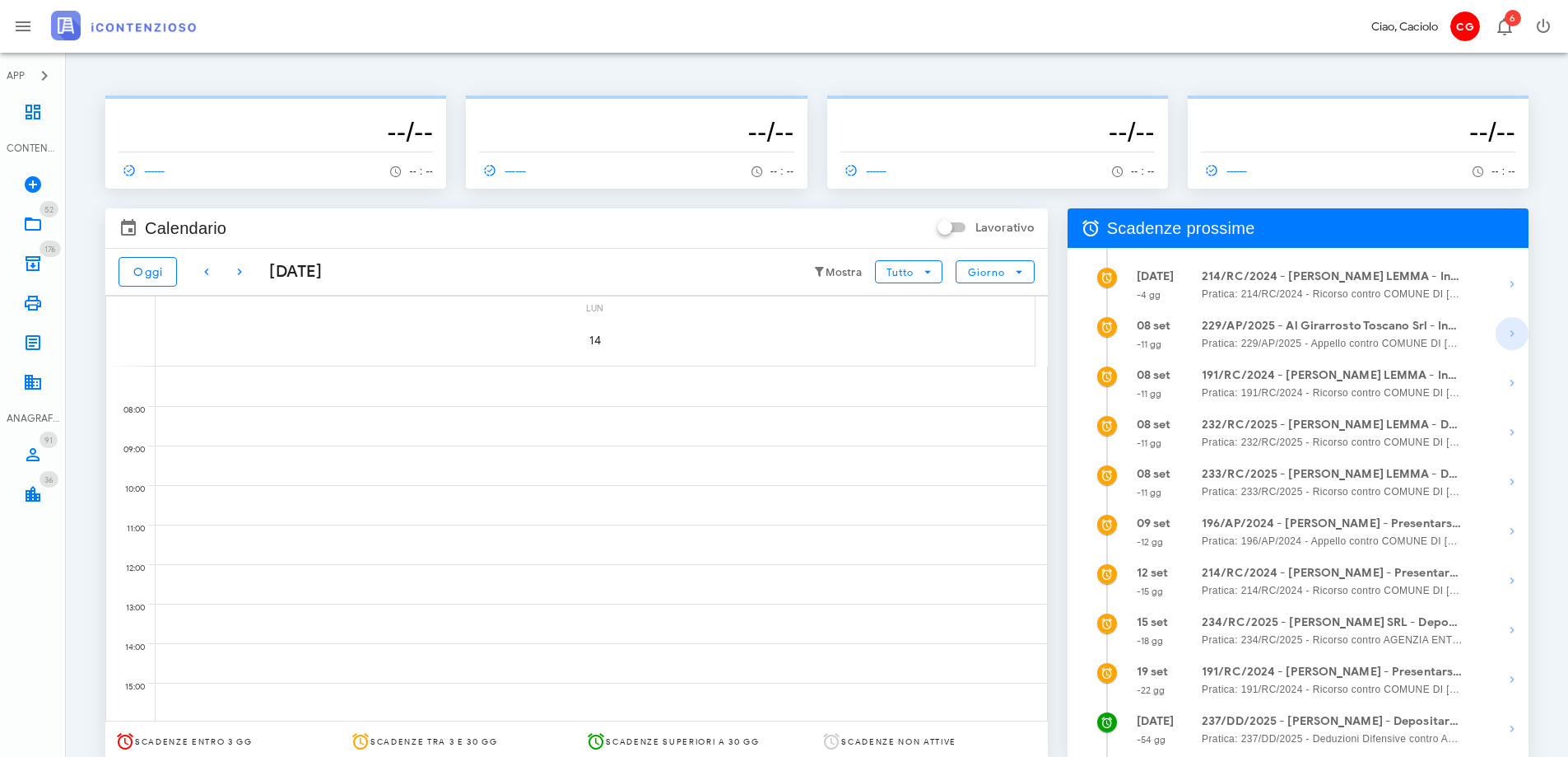
click at [1508, 333] on icon "button" at bounding box center [1513, 333] width 20 height 20
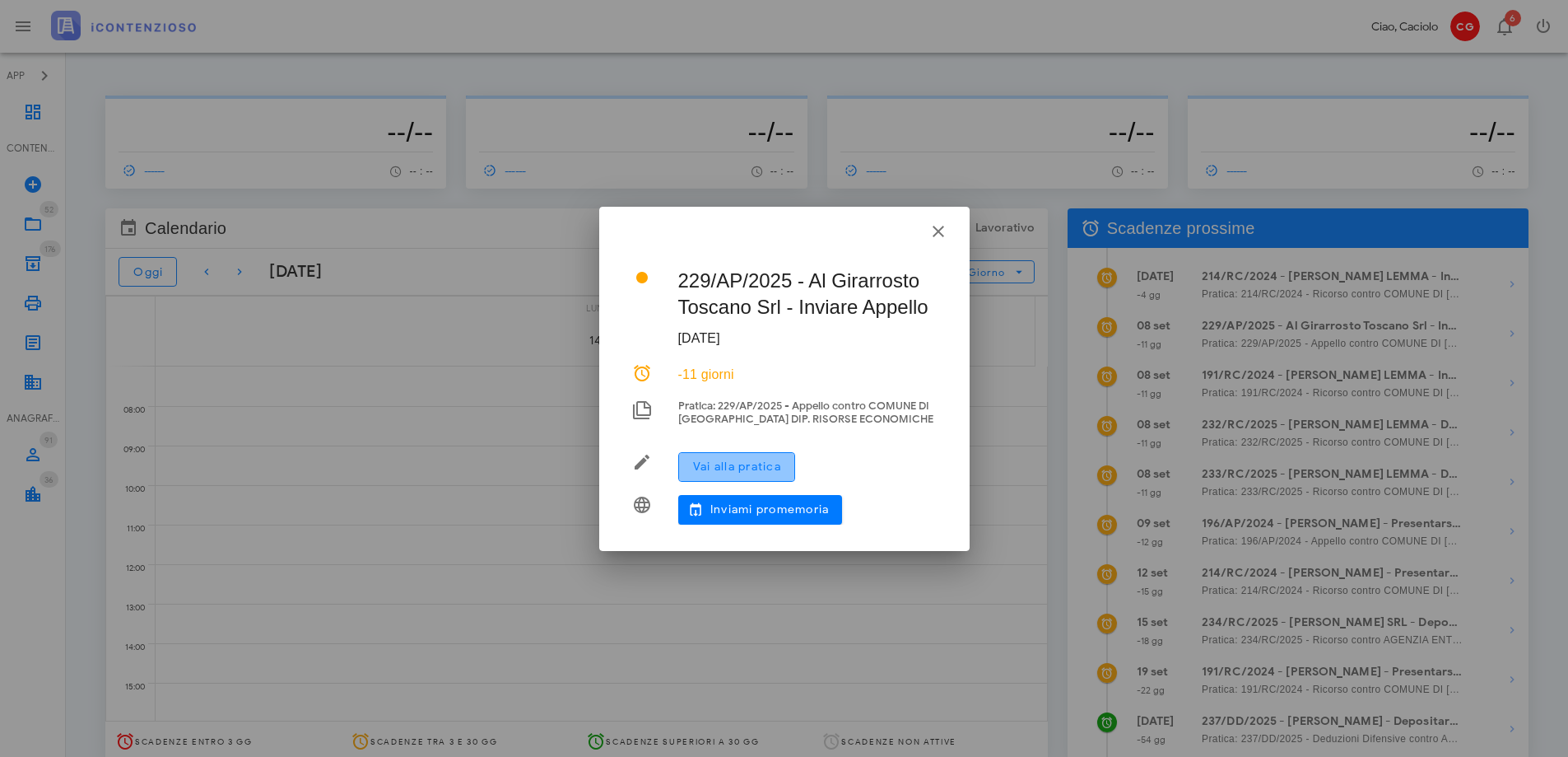
click at [778, 466] on span "Vai alla pratica" at bounding box center [737, 466] width 89 height 14
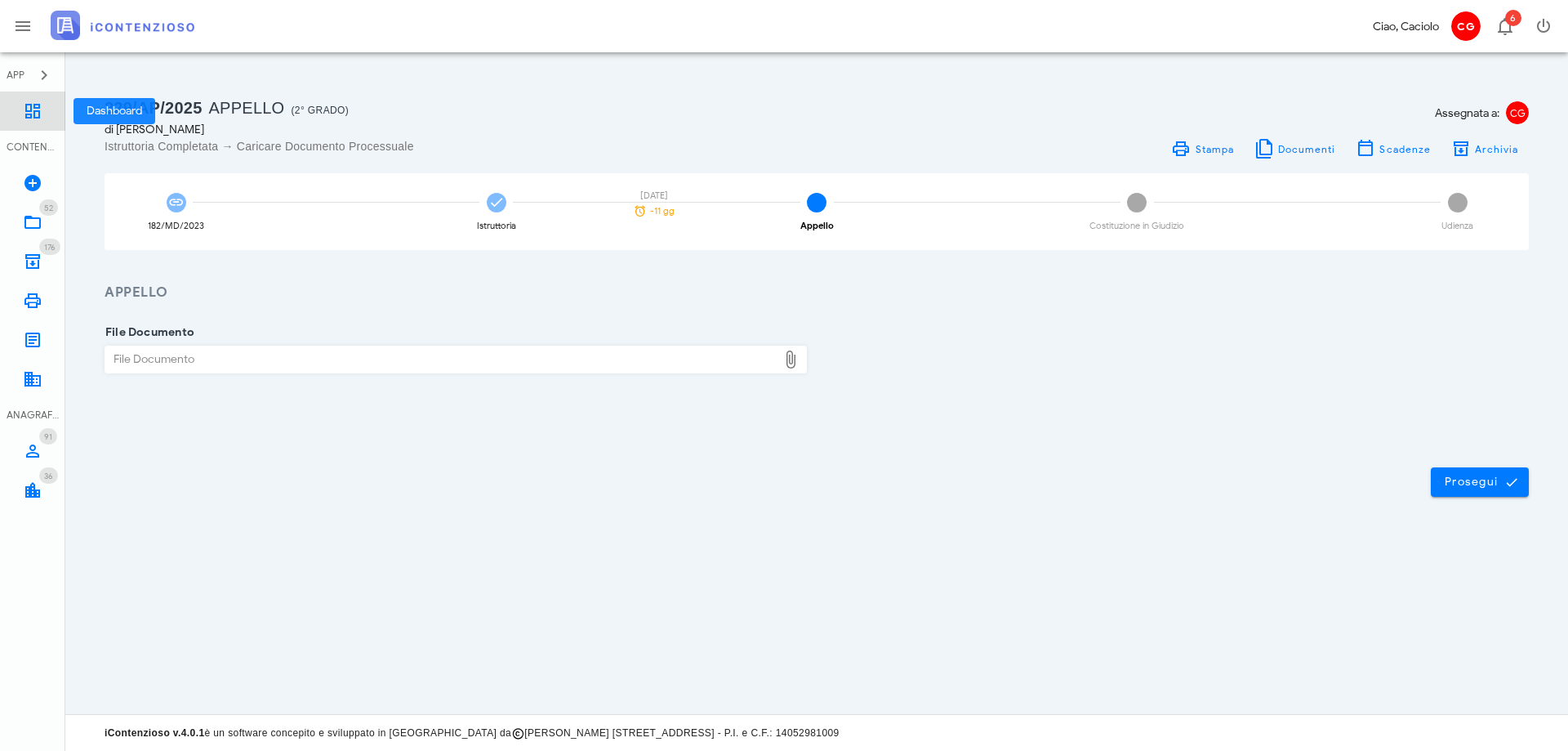
click at [27, 122] on link "Dashboard" at bounding box center [32, 111] width 66 height 39
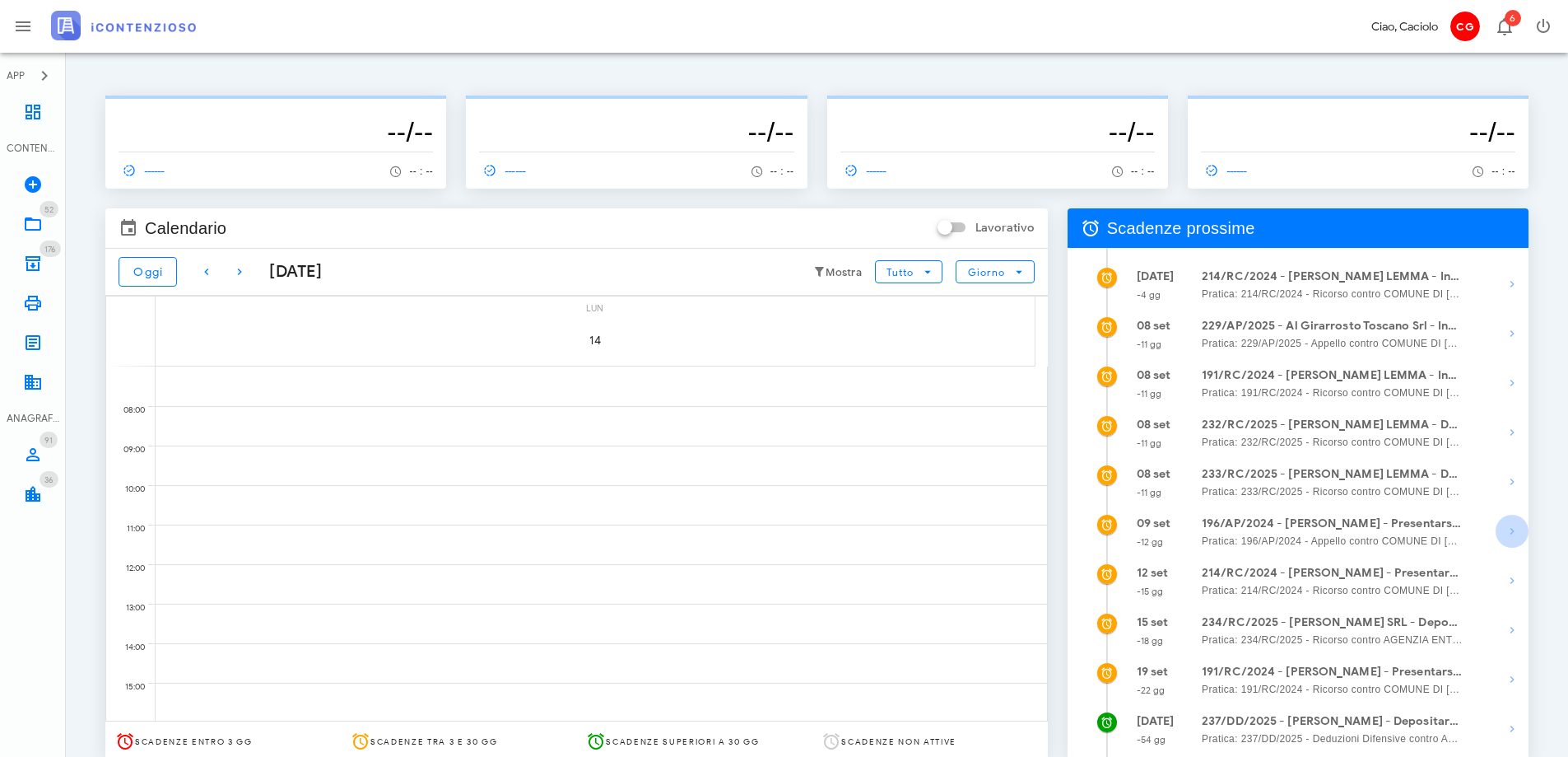
click at [1509, 534] on icon "button" at bounding box center [1513, 531] width 20 height 20
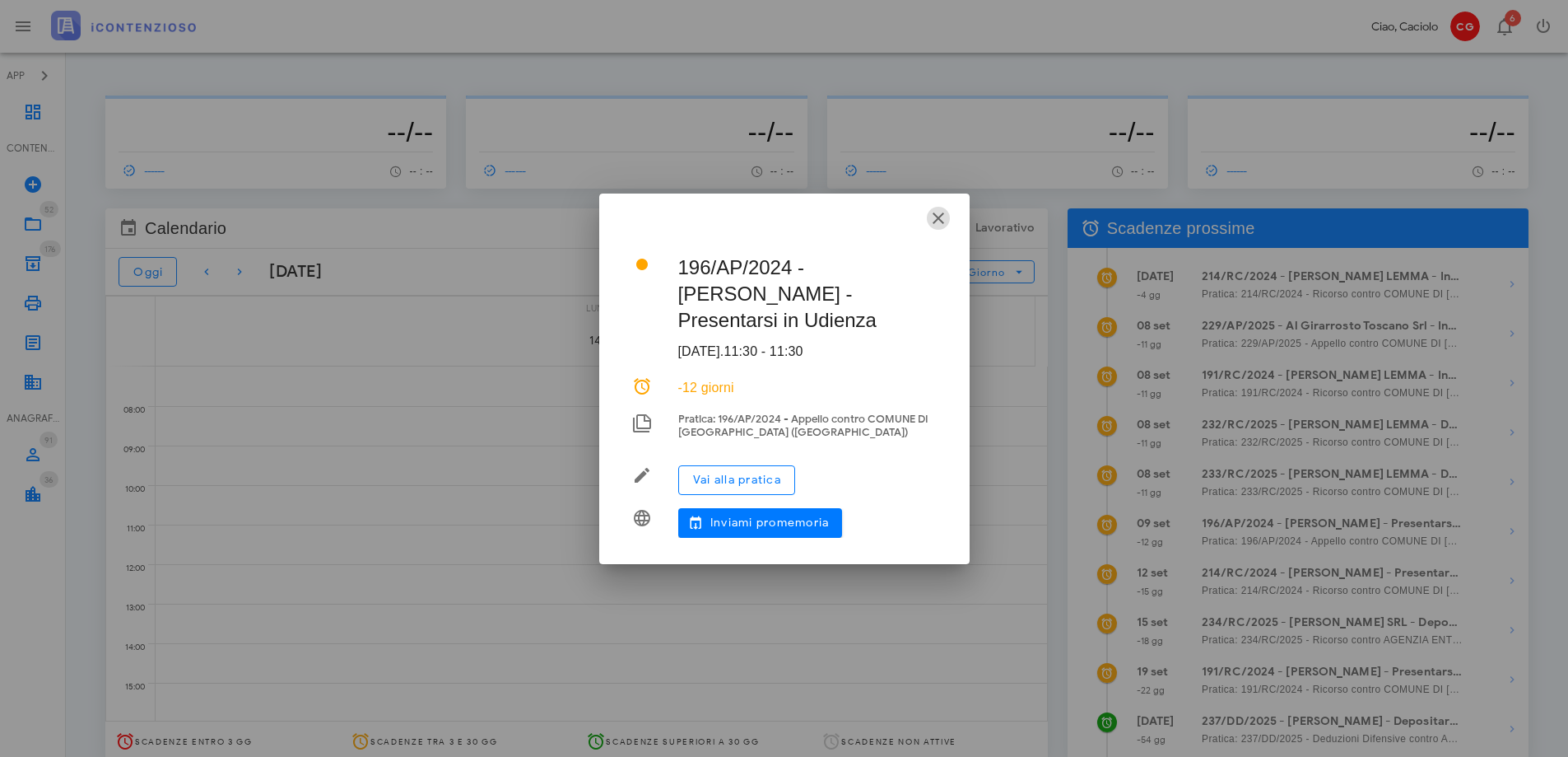
click at [931, 215] on icon "button" at bounding box center [939, 218] width 20 height 20
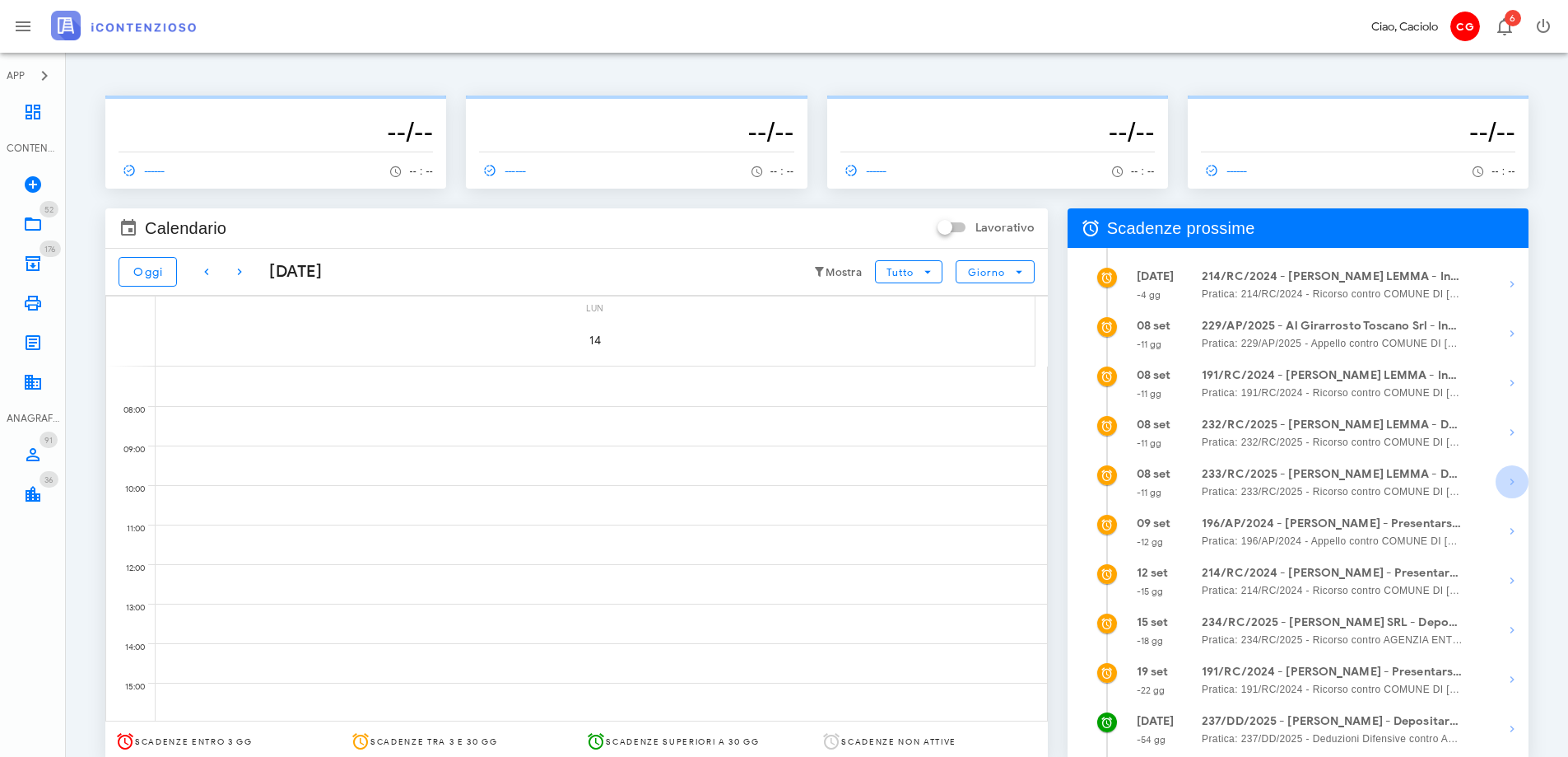
click at [1510, 479] on icon "button" at bounding box center [1513, 481] width 20 height 20
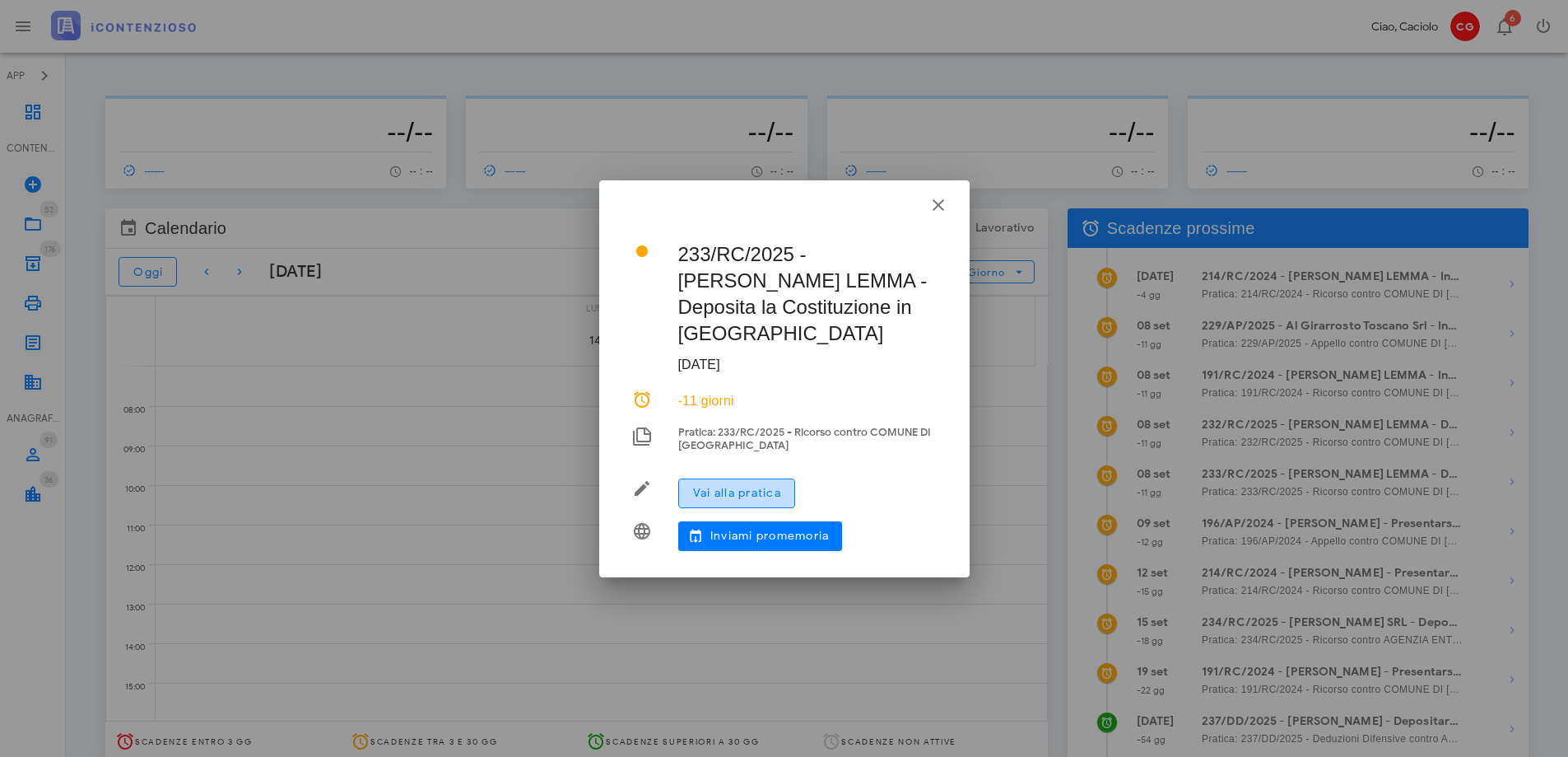
click at [775, 486] on span "Vai alla pratica" at bounding box center [737, 493] width 89 height 14
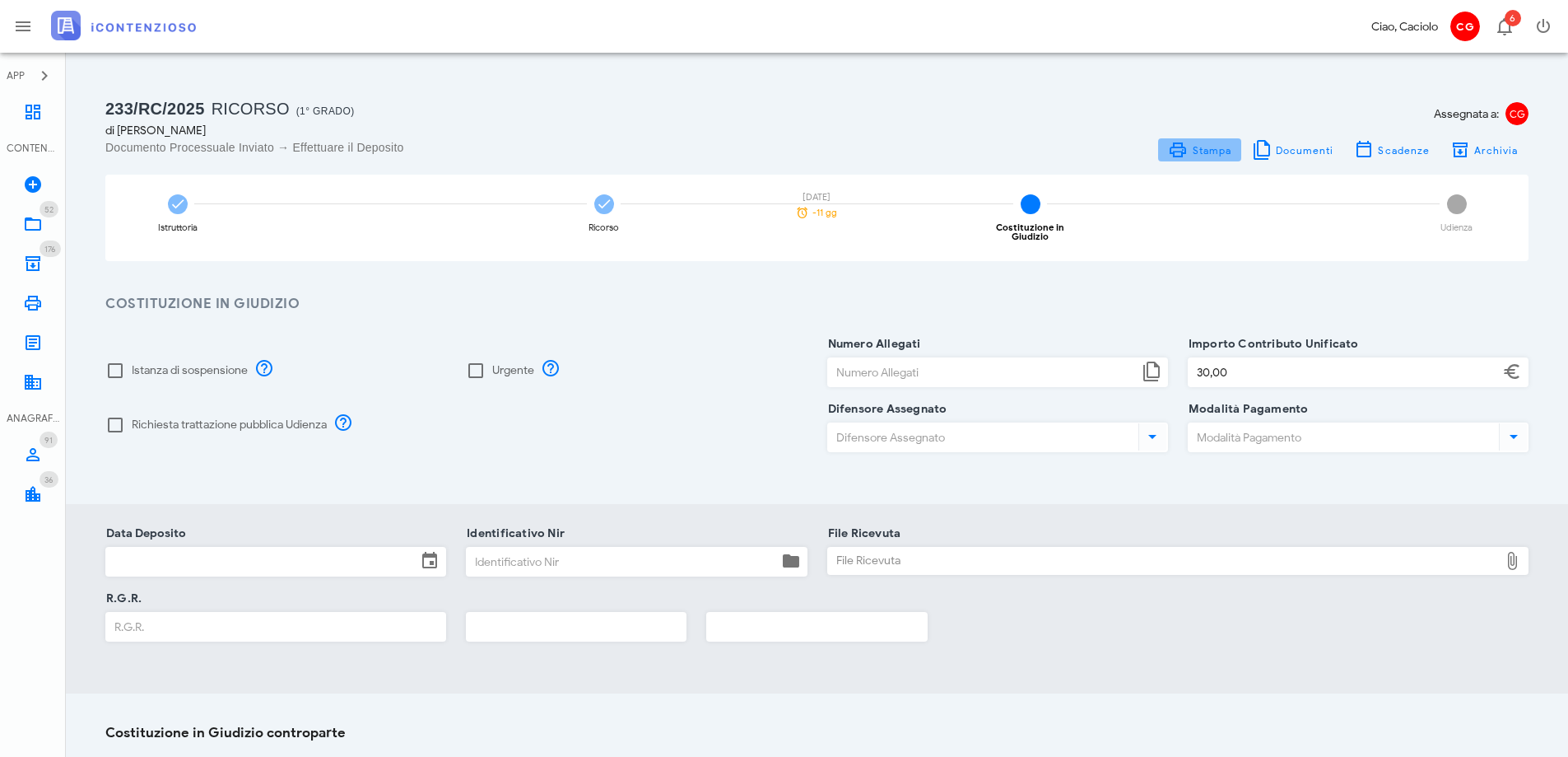
click at [1230, 141] on span "Stampa" at bounding box center [1199, 150] width 63 height 20
click at [24, 389] on icon at bounding box center [33, 382] width 20 height 20
